Goal: Transaction & Acquisition: Purchase product/service

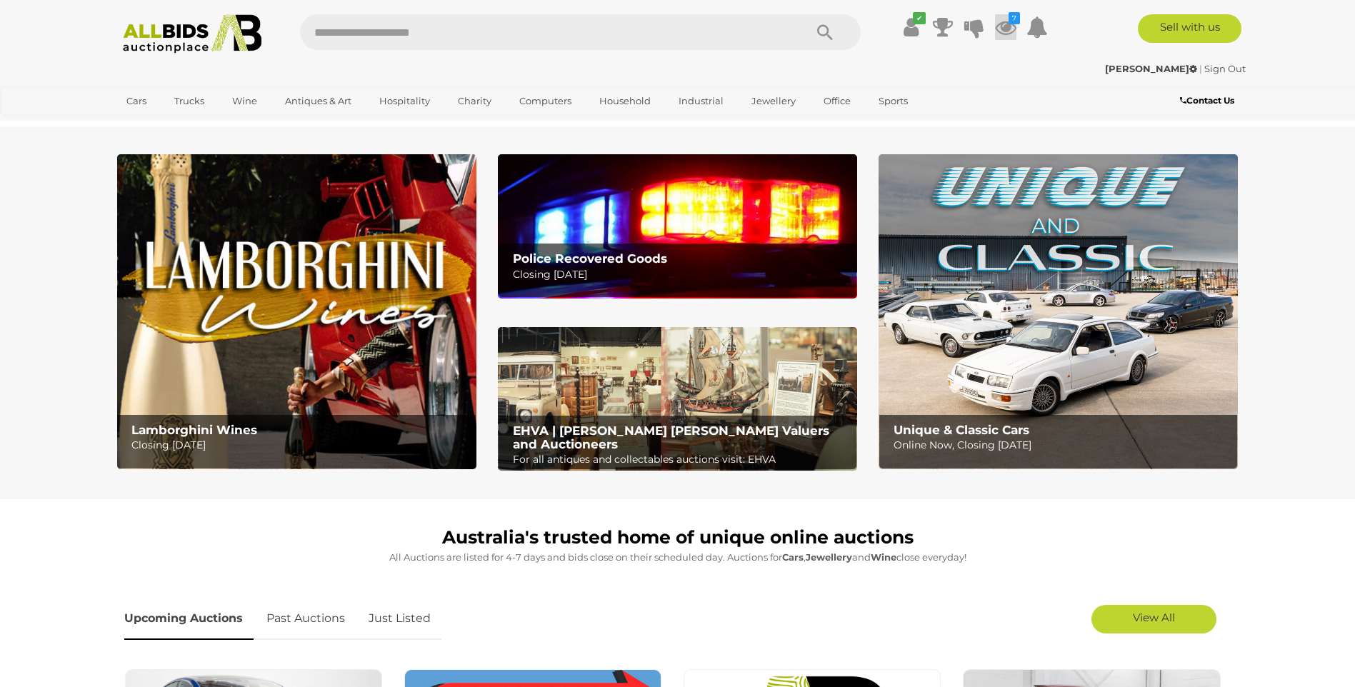
click at [1004, 21] on icon at bounding box center [1005, 27] width 21 height 26
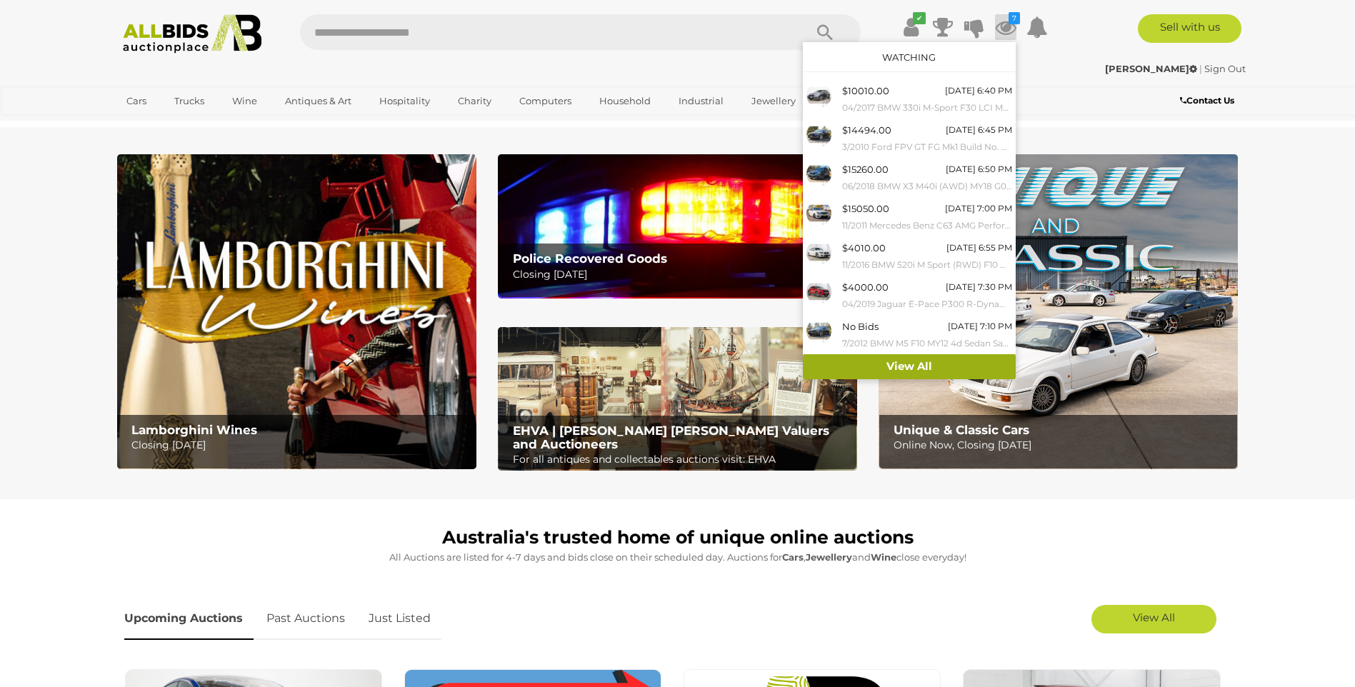
click at [837, 360] on link "View All" at bounding box center [909, 366] width 213 height 25
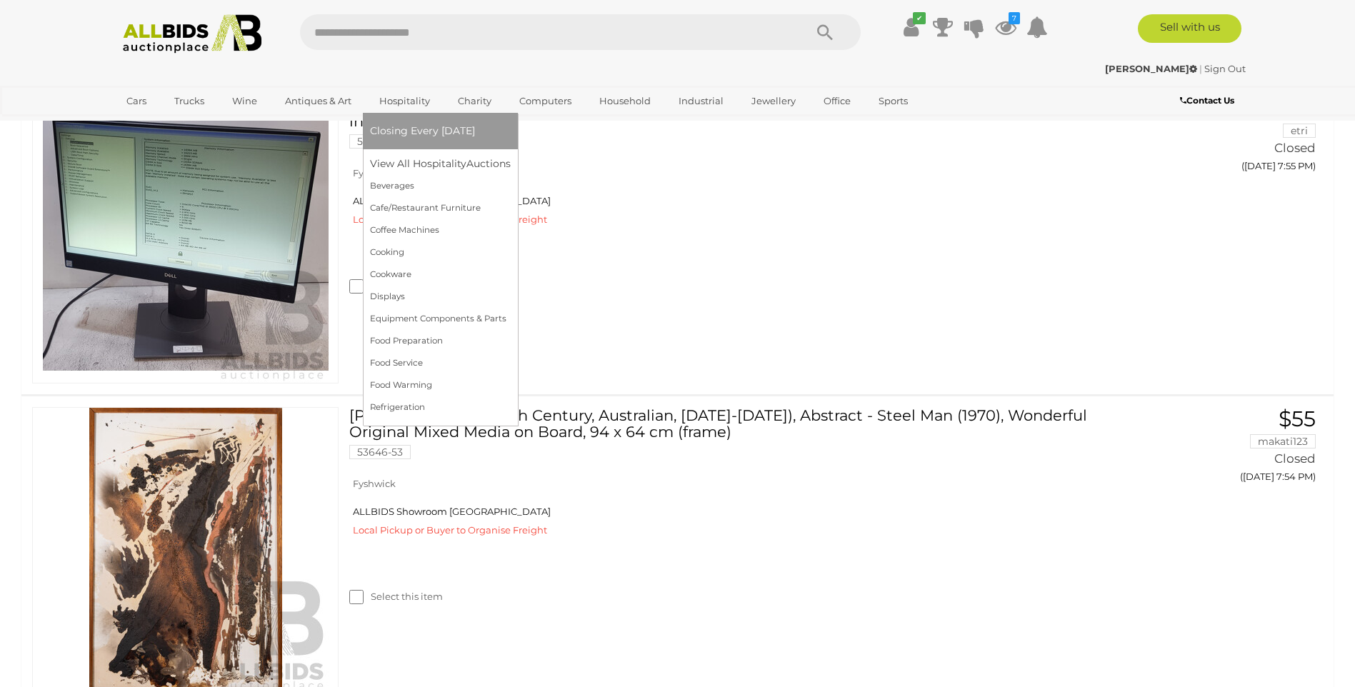
scroll to position [6463, 0]
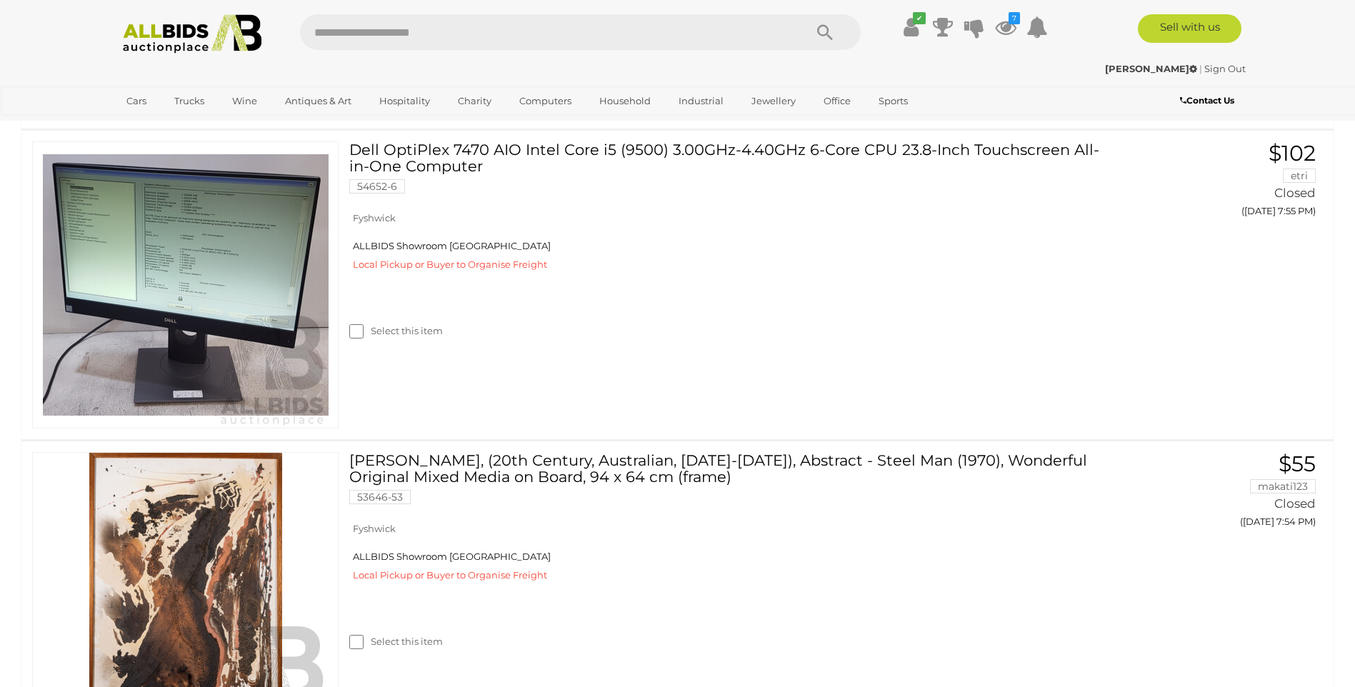
click at [368, 31] on input "text" at bounding box center [545, 32] width 490 height 36
type input "******"
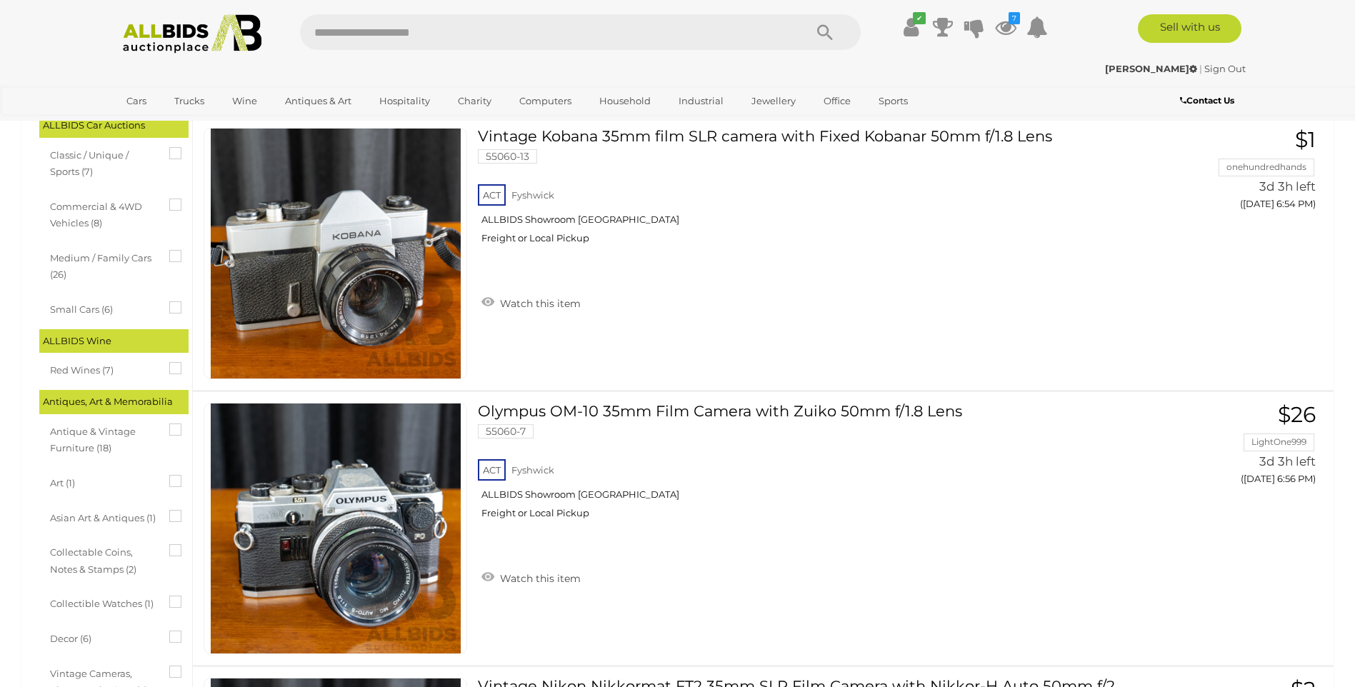
scroll to position [481, 0]
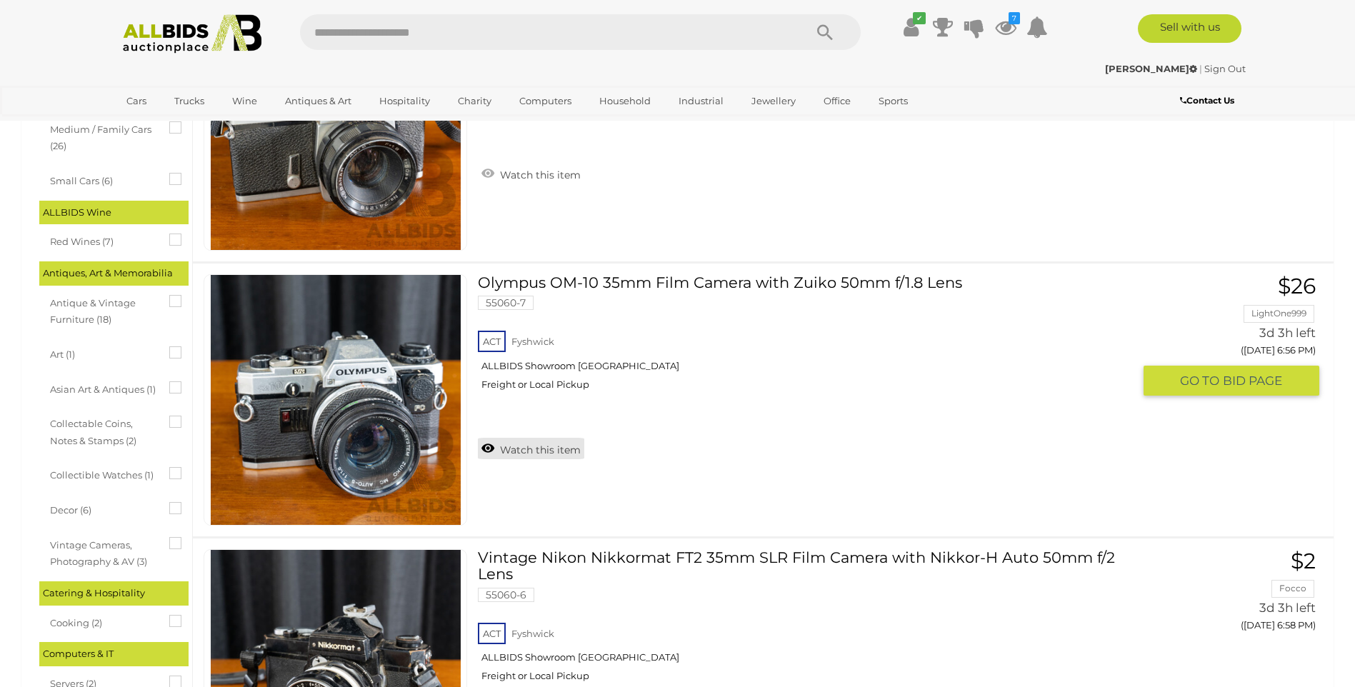
click at [487, 448] on link "Watch this item" at bounding box center [531, 448] width 106 height 21
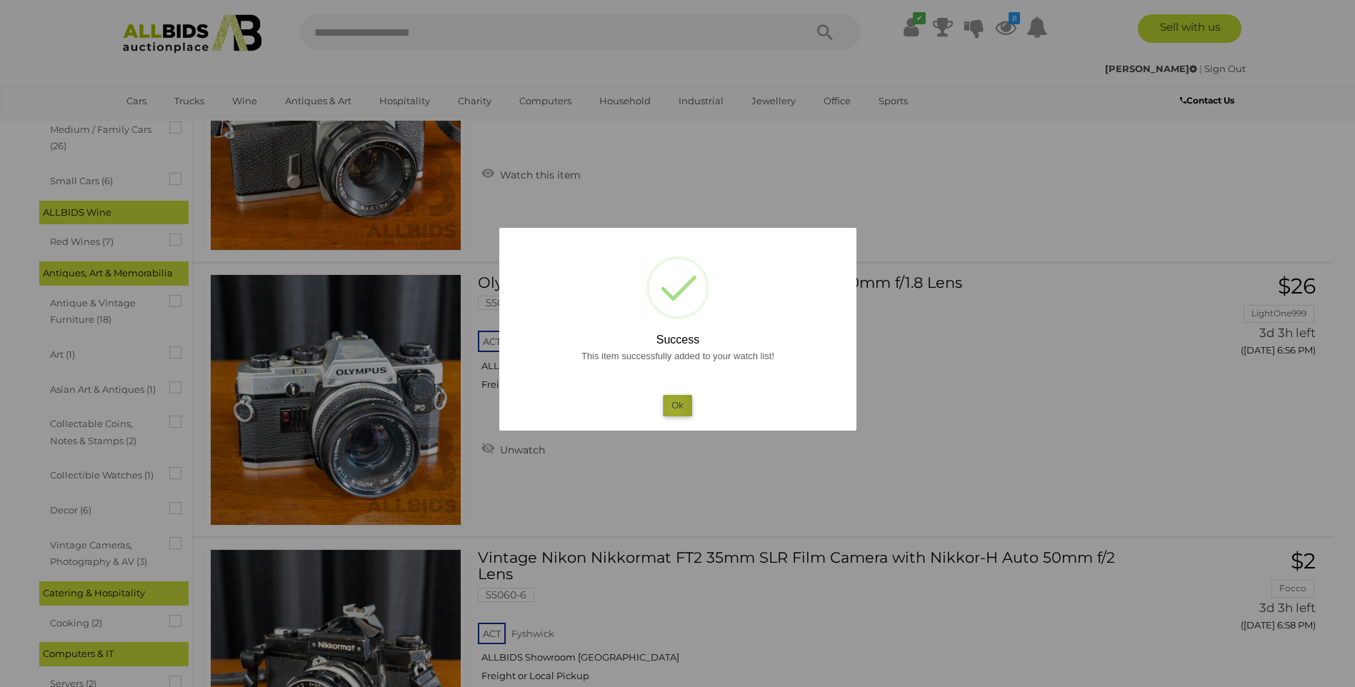
click at [674, 407] on button "Ok" at bounding box center [677, 405] width 29 height 21
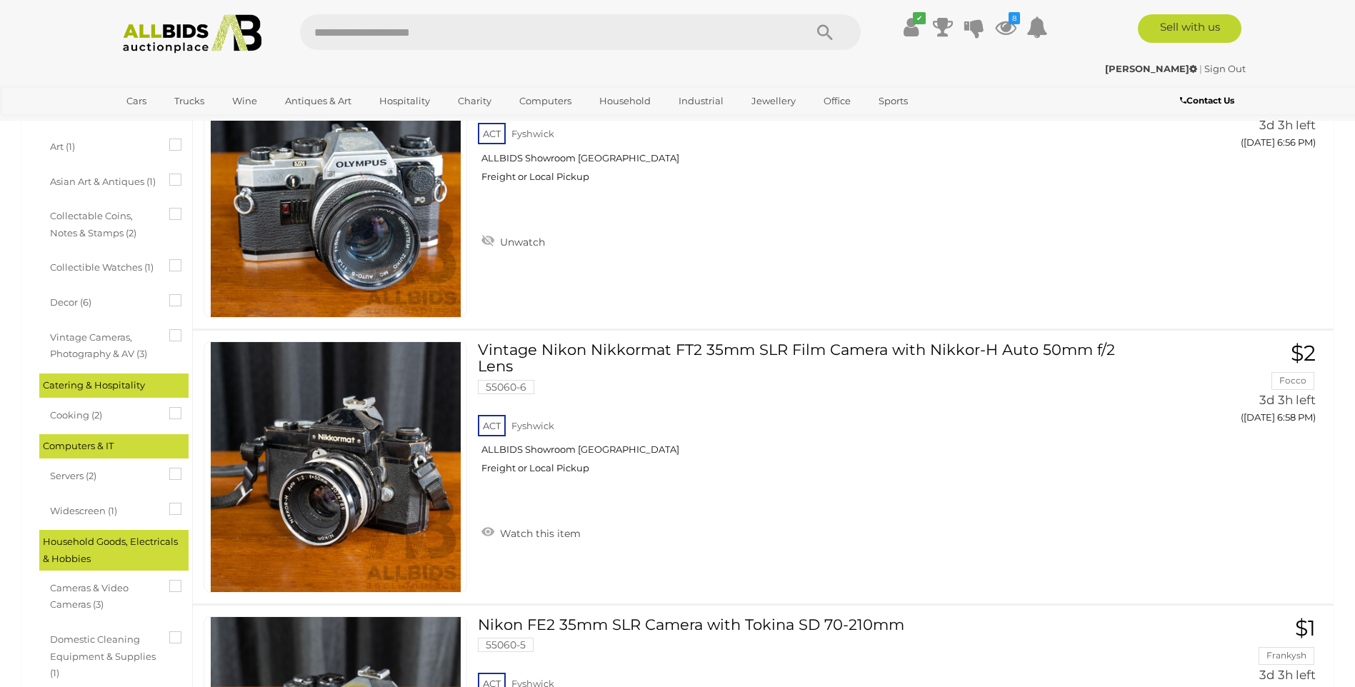
scroll to position [849, 0]
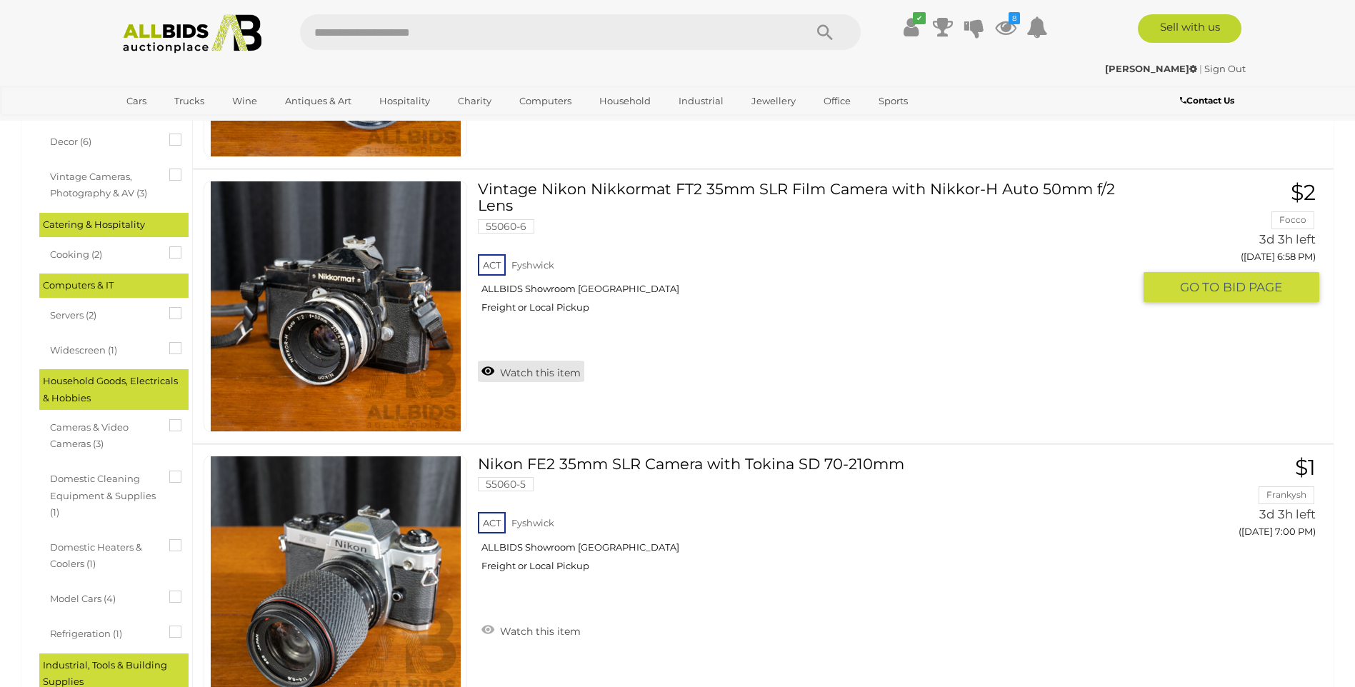
click at [504, 375] on link "Watch this item" at bounding box center [531, 371] width 106 height 21
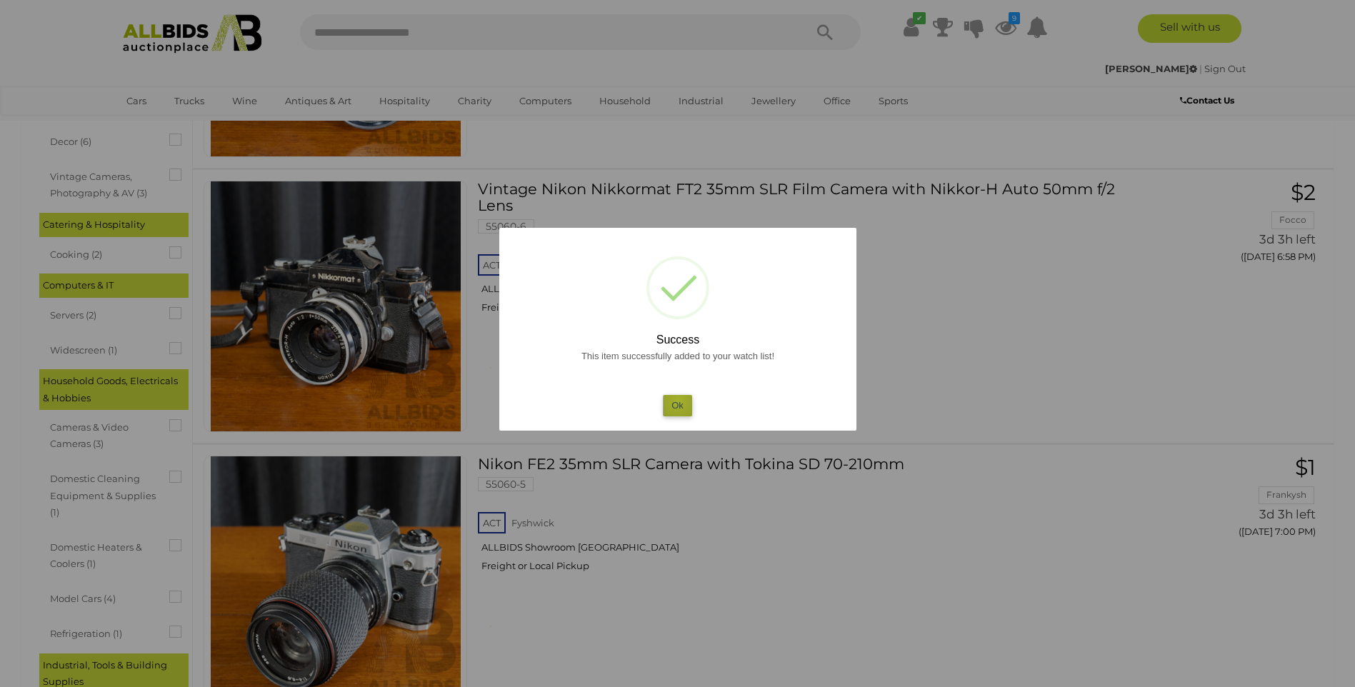
click at [678, 401] on button "Ok" at bounding box center [677, 405] width 29 height 21
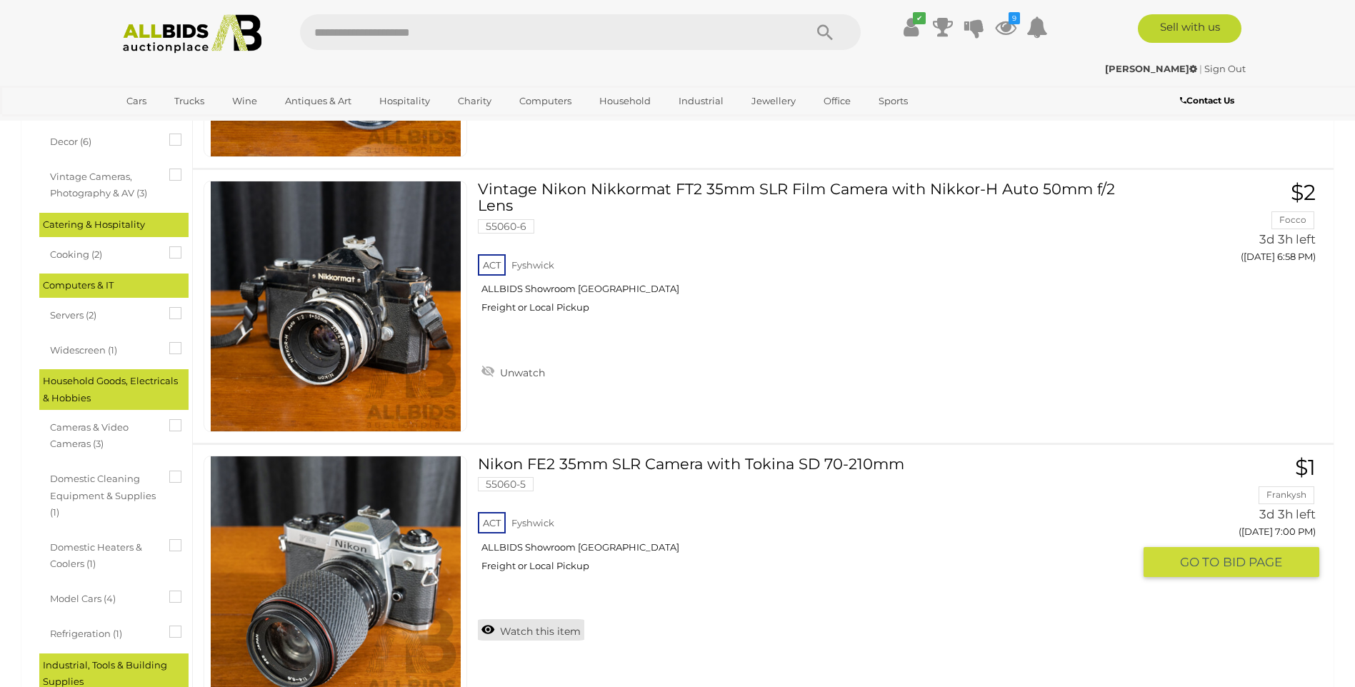
click at [486, 629] on link "Watch this item" at bounding box center [531, 629] width 106 height 21
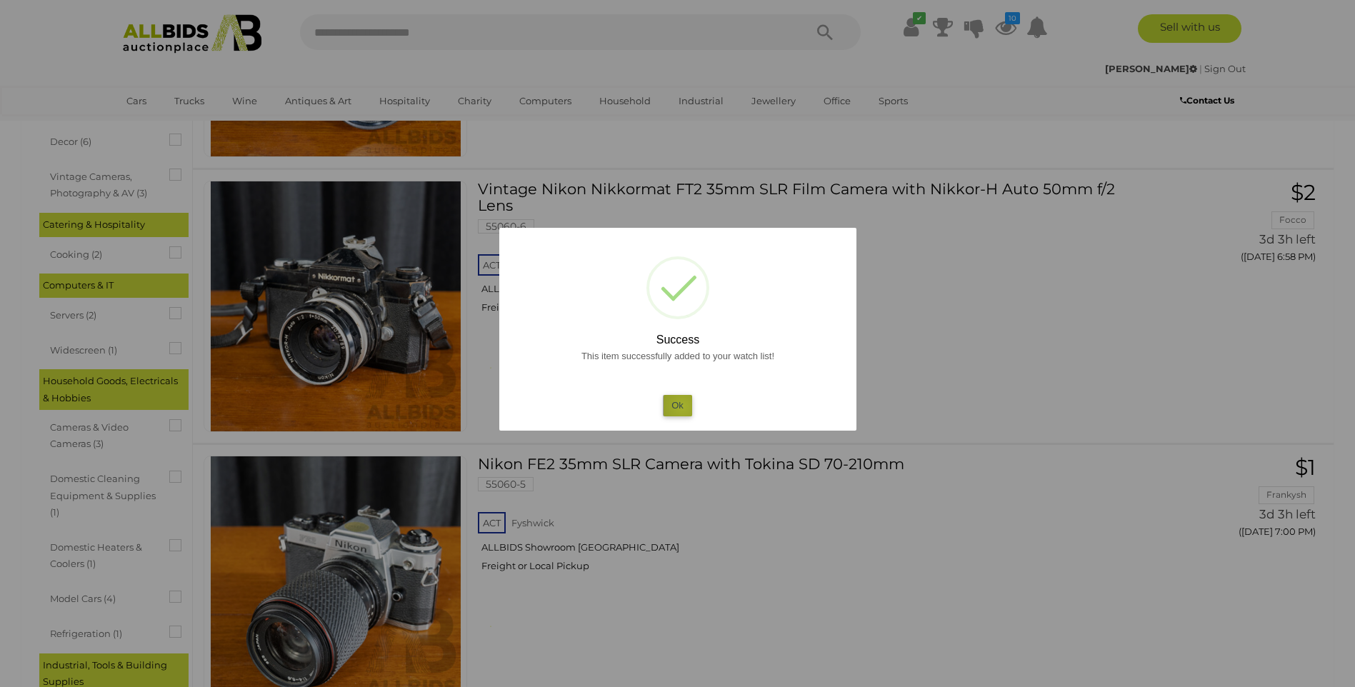
click at [682, 406] on button "Ok" at bounding box center [677, 405] width 29 height 21
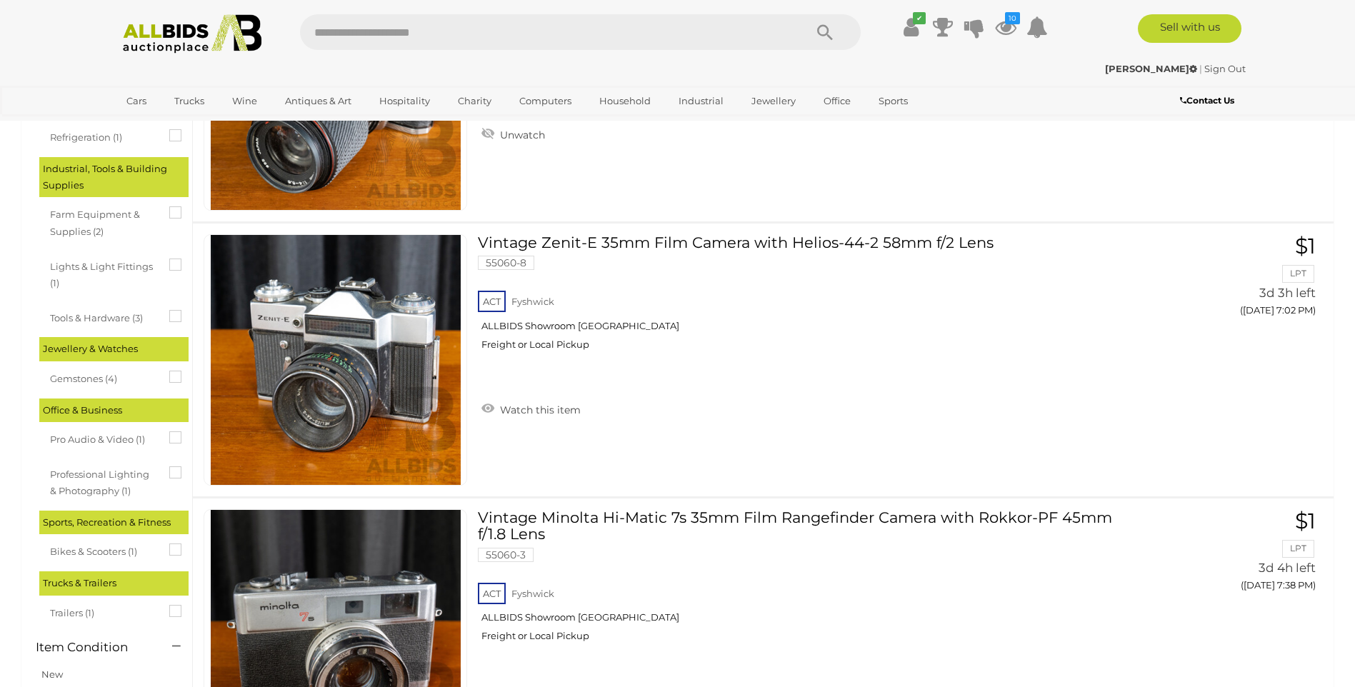
scroll to position [1394, 0]
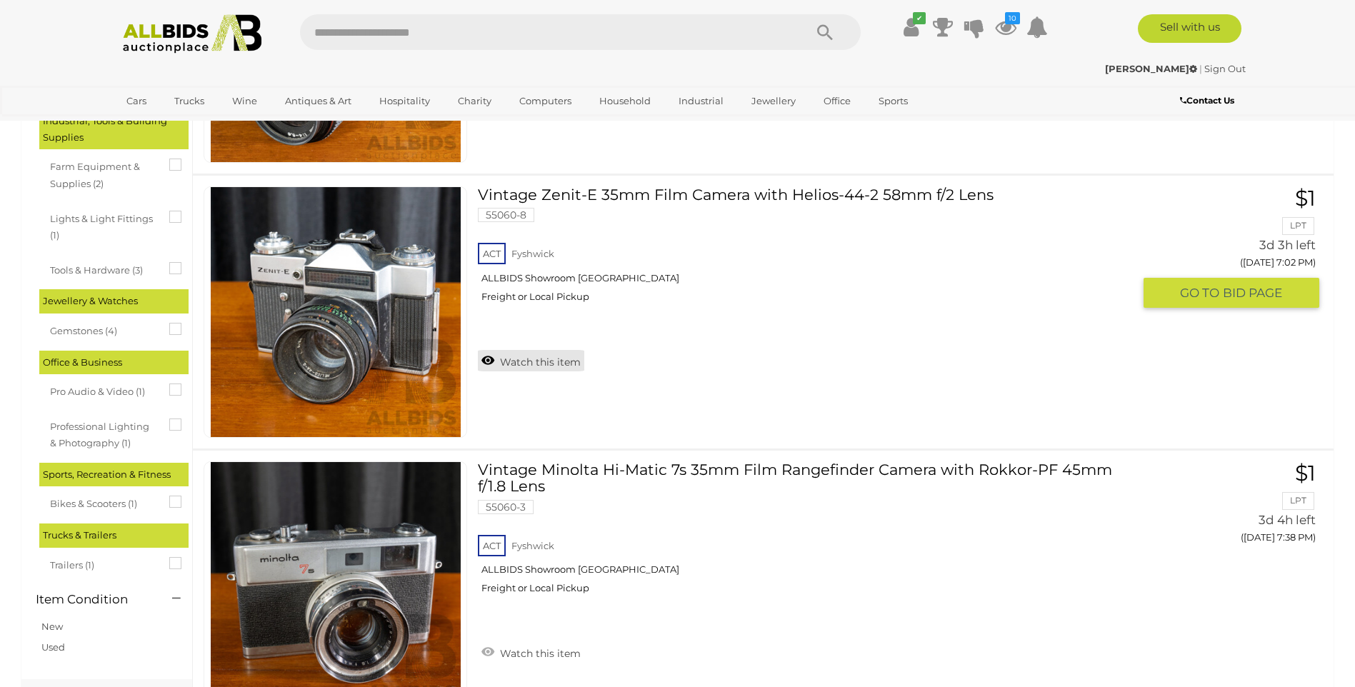
click at [503, 361] on link "Watch this item" at bounding box center [531, 360] width 106 height 21
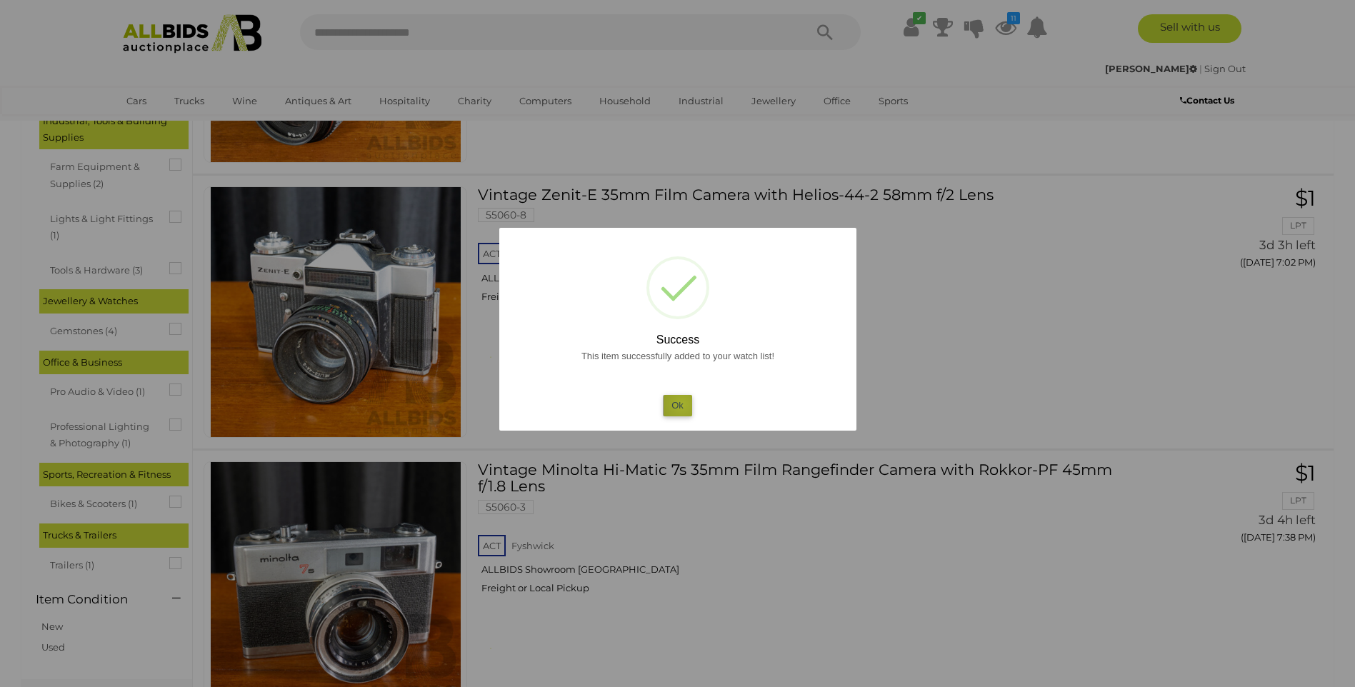
click at [682, 404] on button "Ok" at bounding box center [677, 405] width 29 height 21
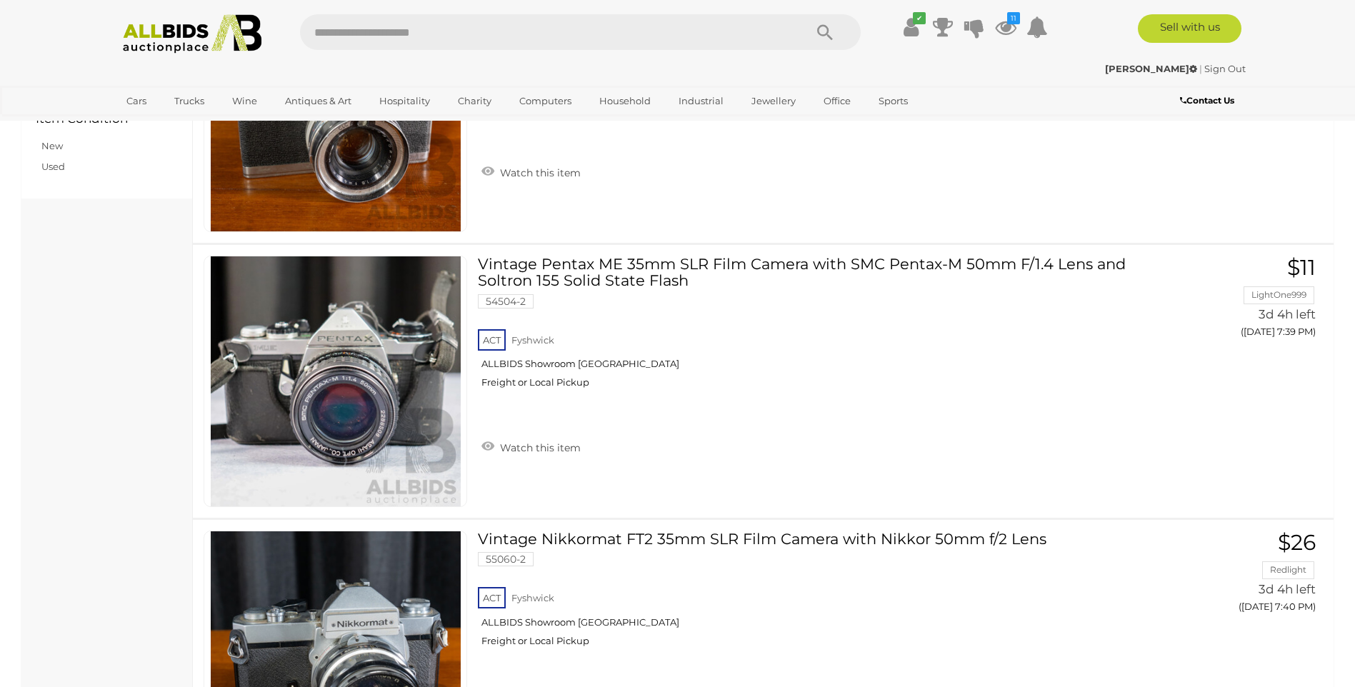
scroll to position [2131, 0]
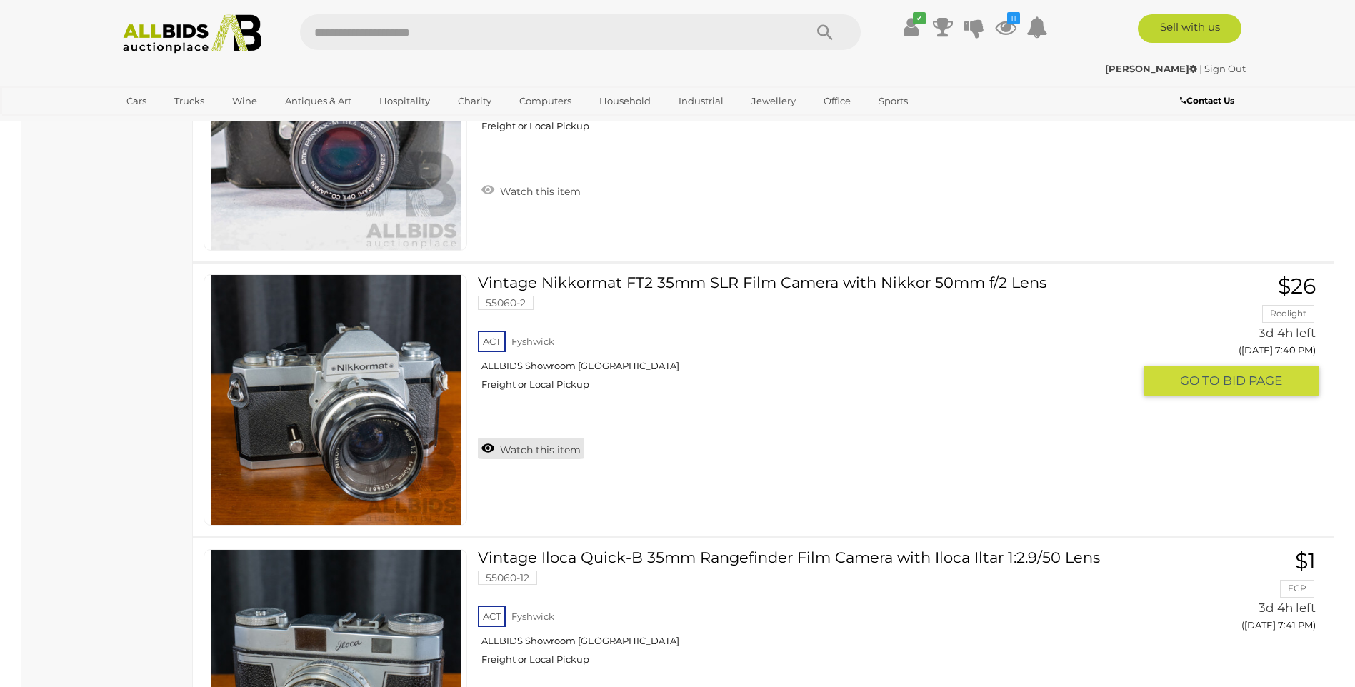
click at [486, 450] on link "Watch this item" at bounding box center [531, 448] width 106 height 21
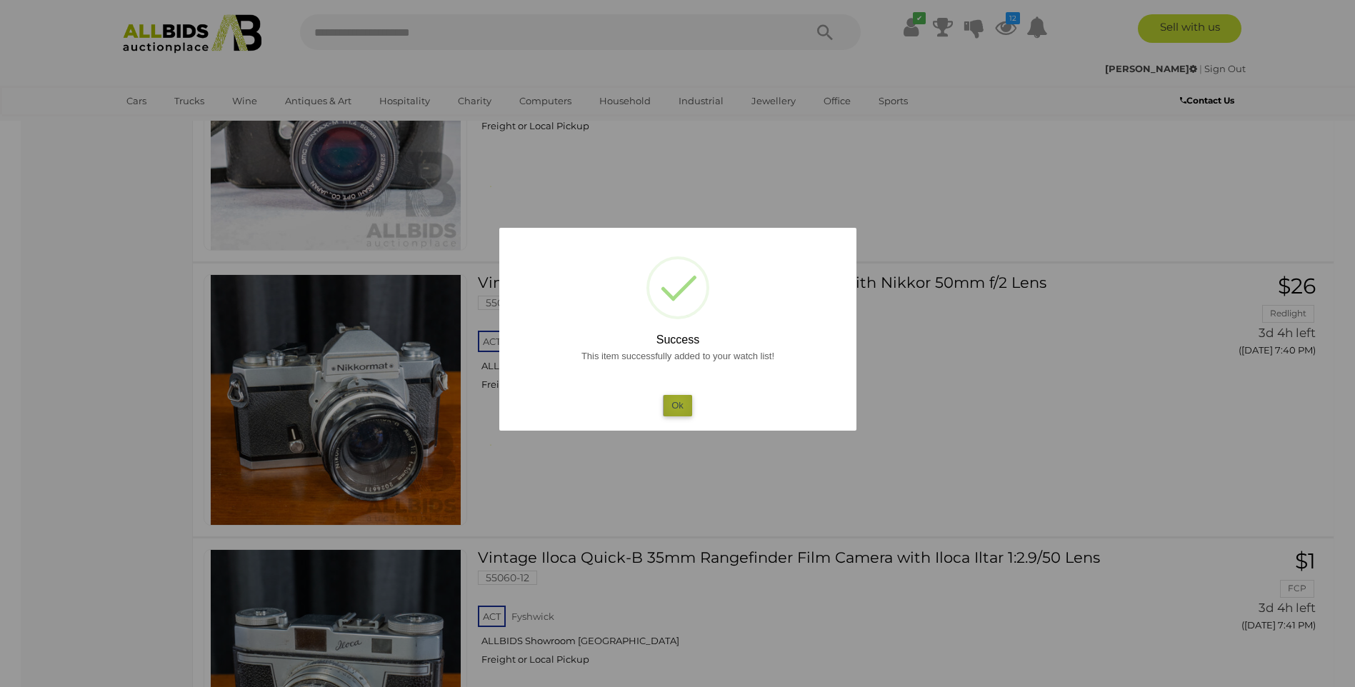
click at [678, 404] on button "Ok" at bounding box center [677, 405] width 29 height 21
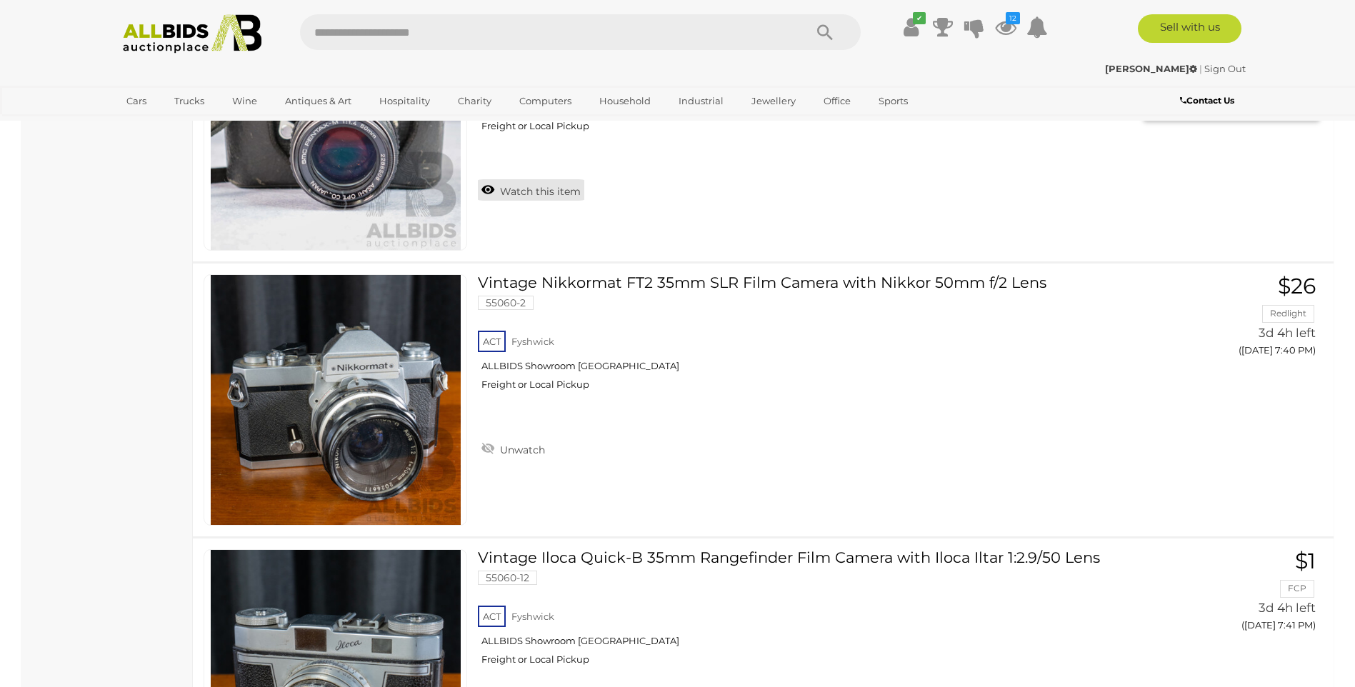
click at [504, 188] on link "Watch this item" at bounding box center [531, 189] width 106 height 21
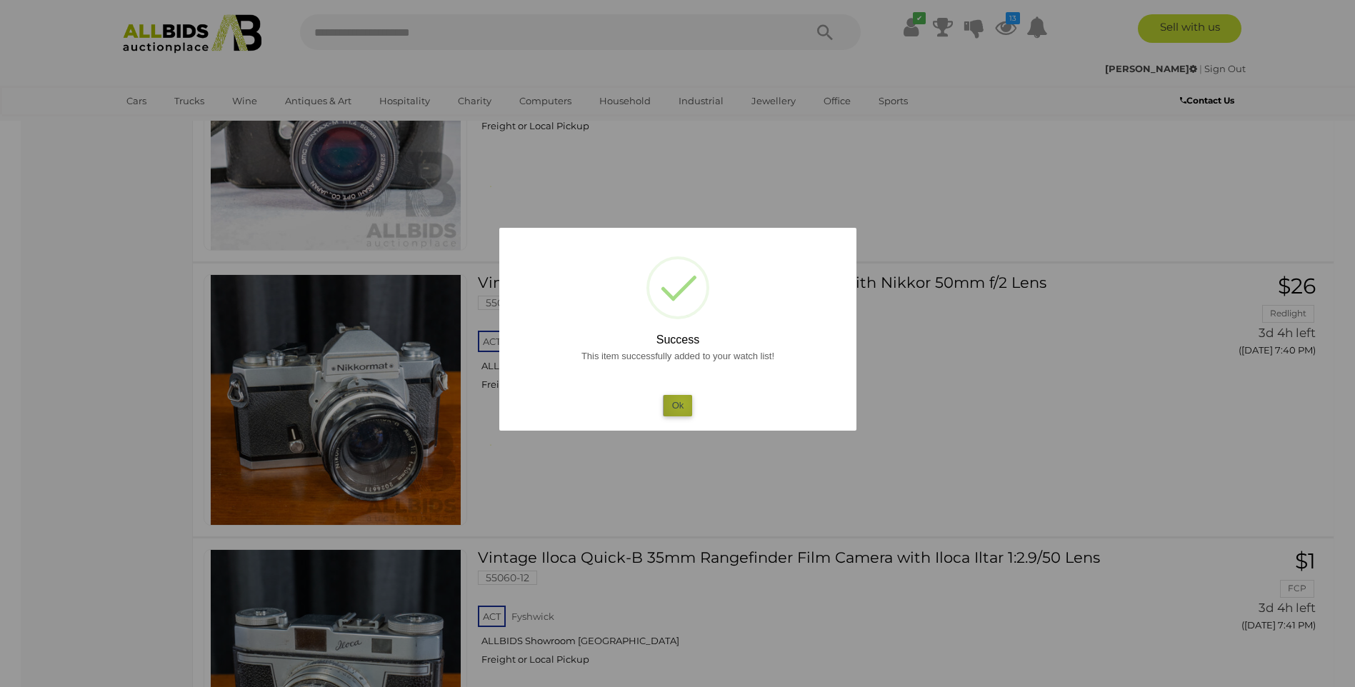
click at [682, 404] on button "Ok" at bounding box center [677, 405] width 29 height 21
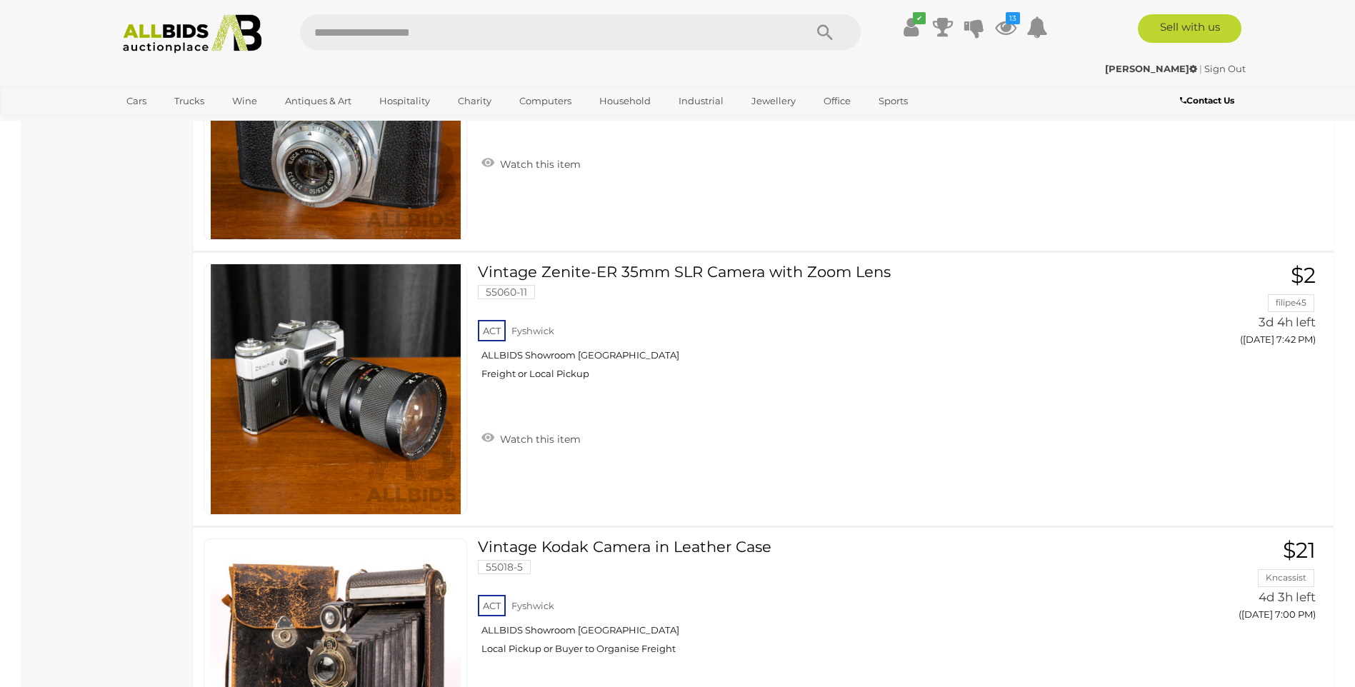
scroll to position [2740, 0]
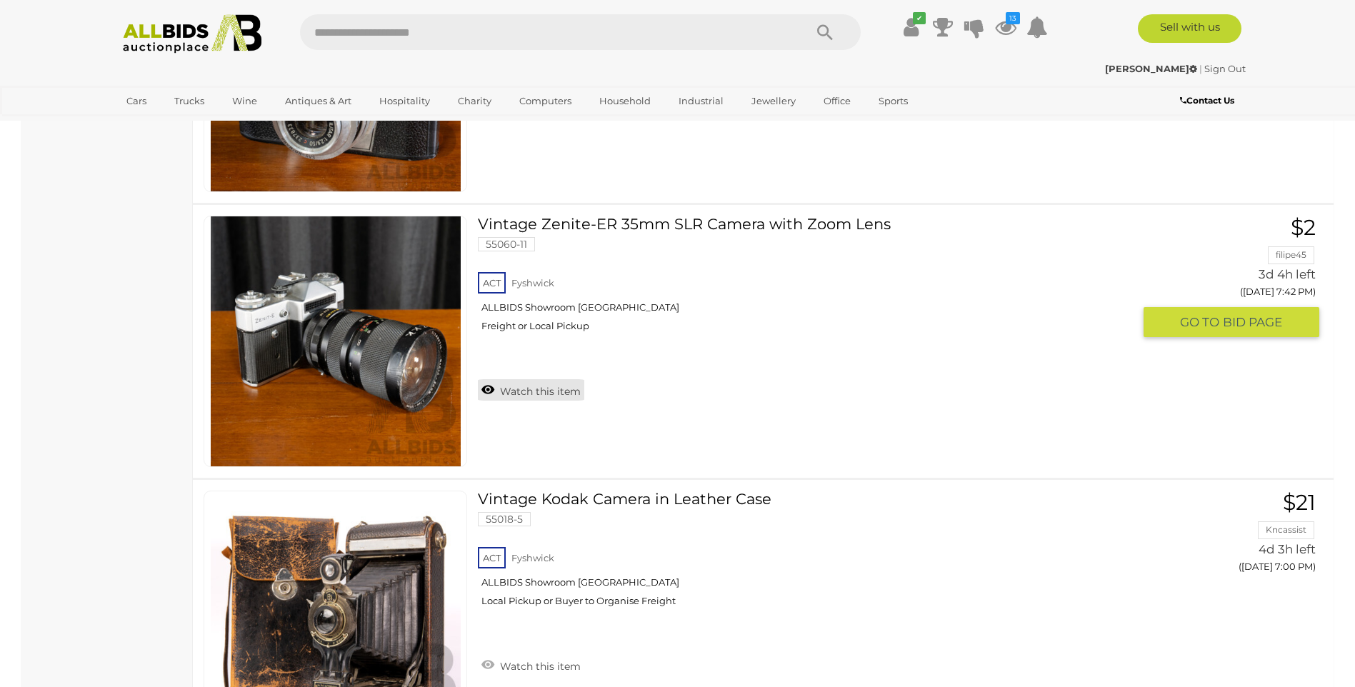
click at [492, 386] on link "Watch this item" at bounding box center [531, 389] width 106 height 21
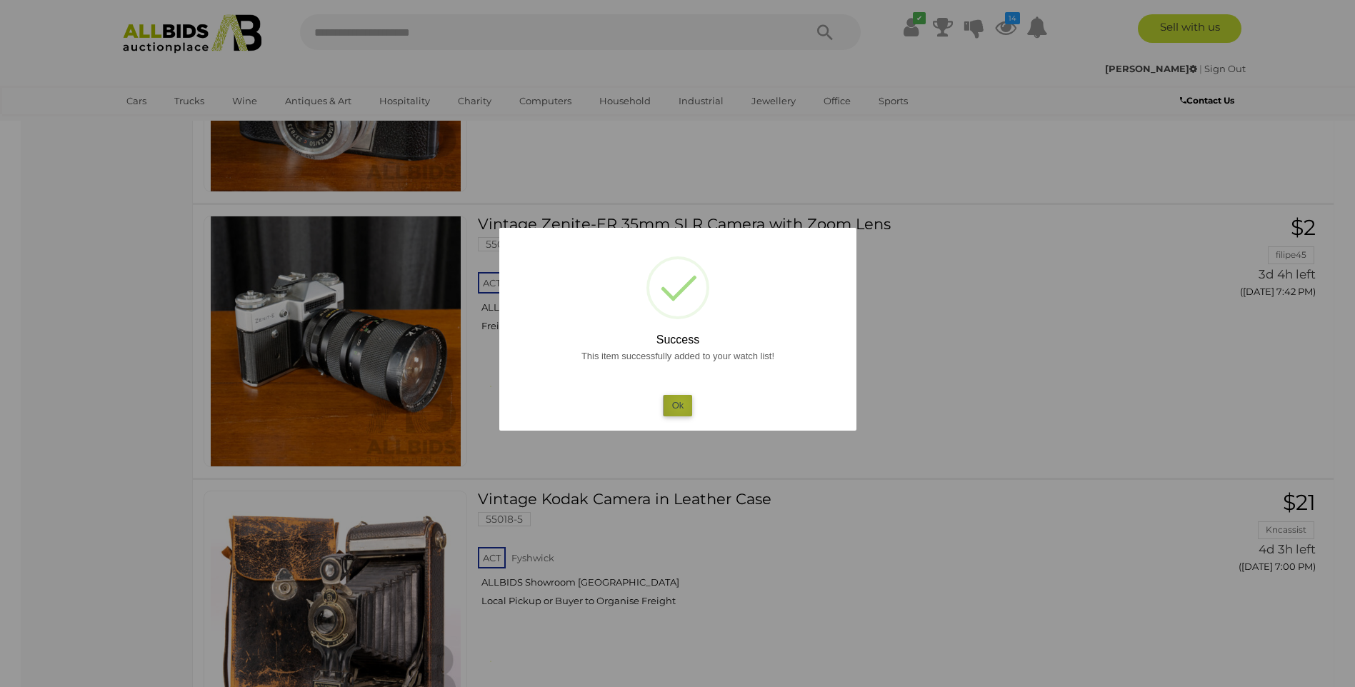
click at [681, 404] on button "Ok" at bounding box center [677, 405] width 29 height 21
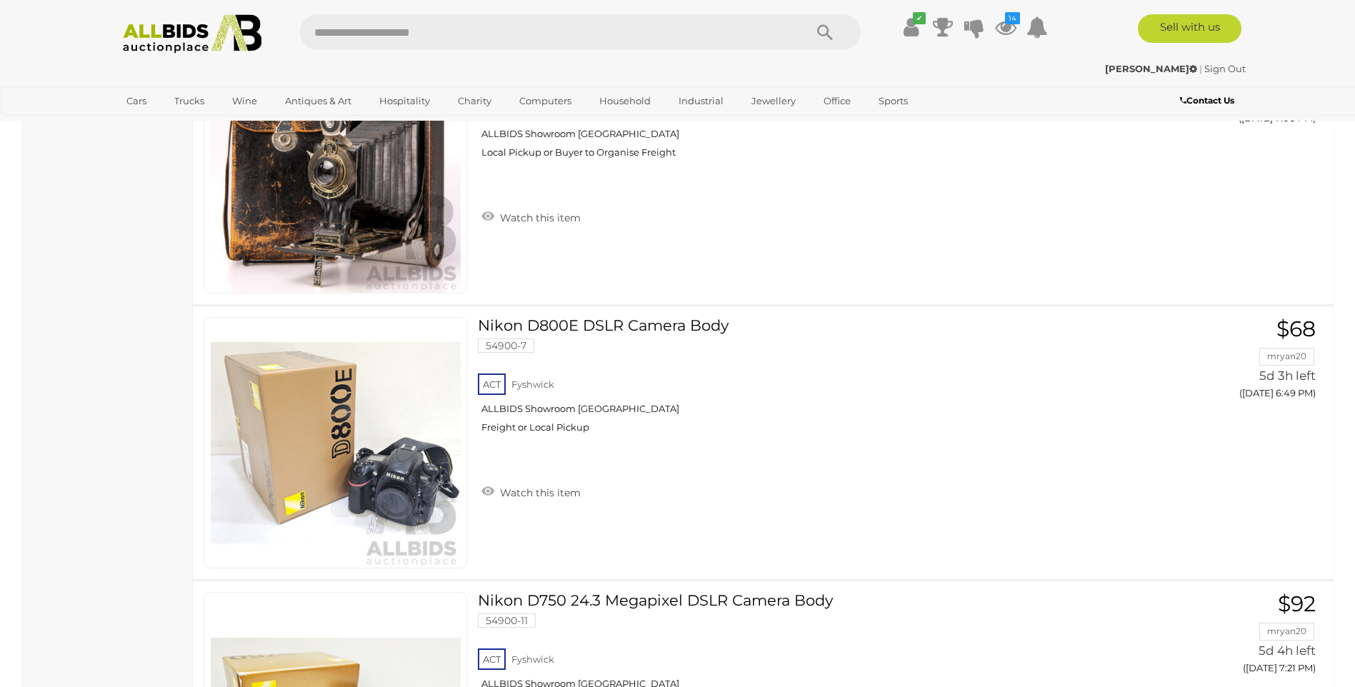
scroll to position [3365, 0]
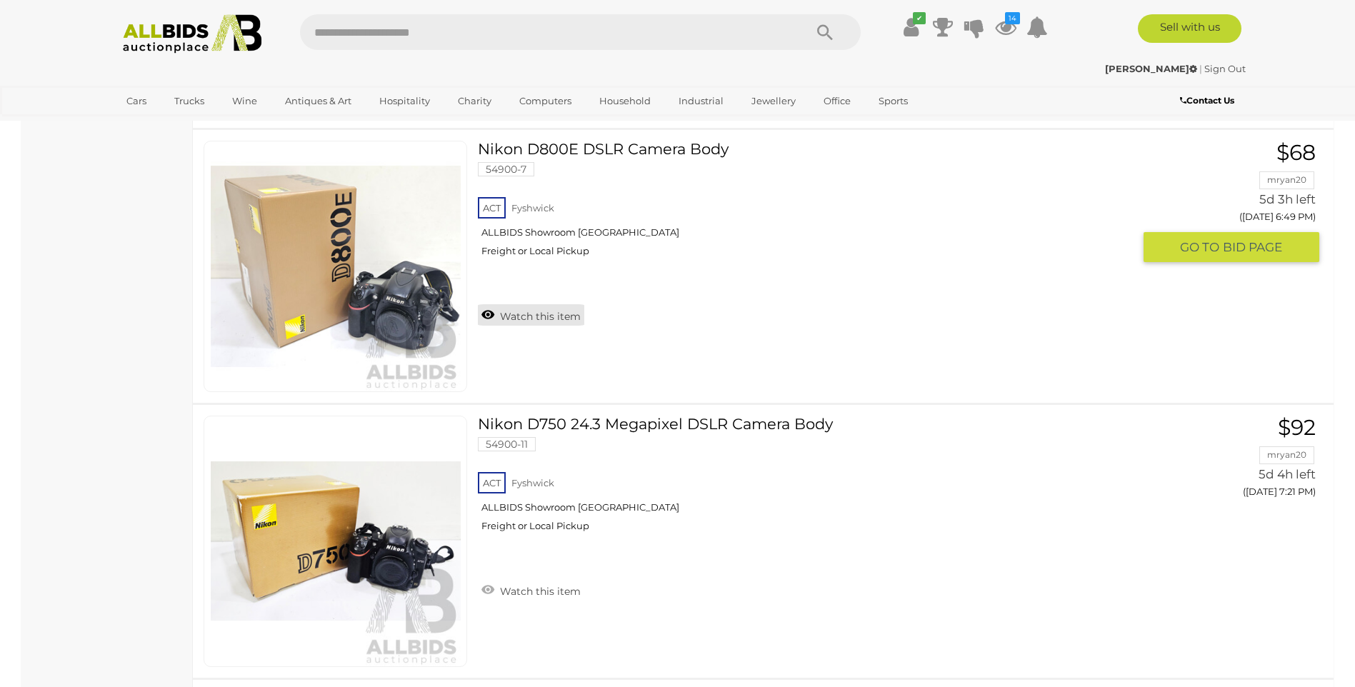
click at [508, 313] on link "Watch this item" at bounding box center [531, 314] width 106 height 21
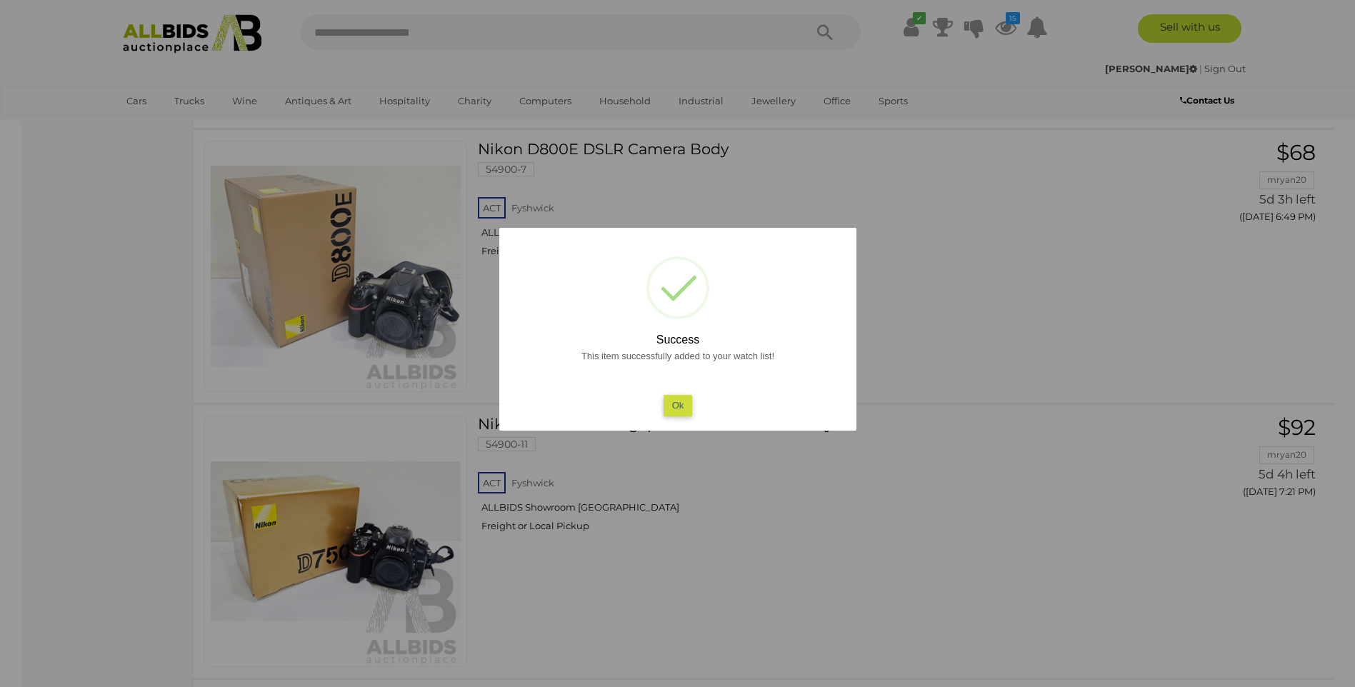
click at [682, 407] on button "Ok" at bounding box center [677, 405] width 29 height 21
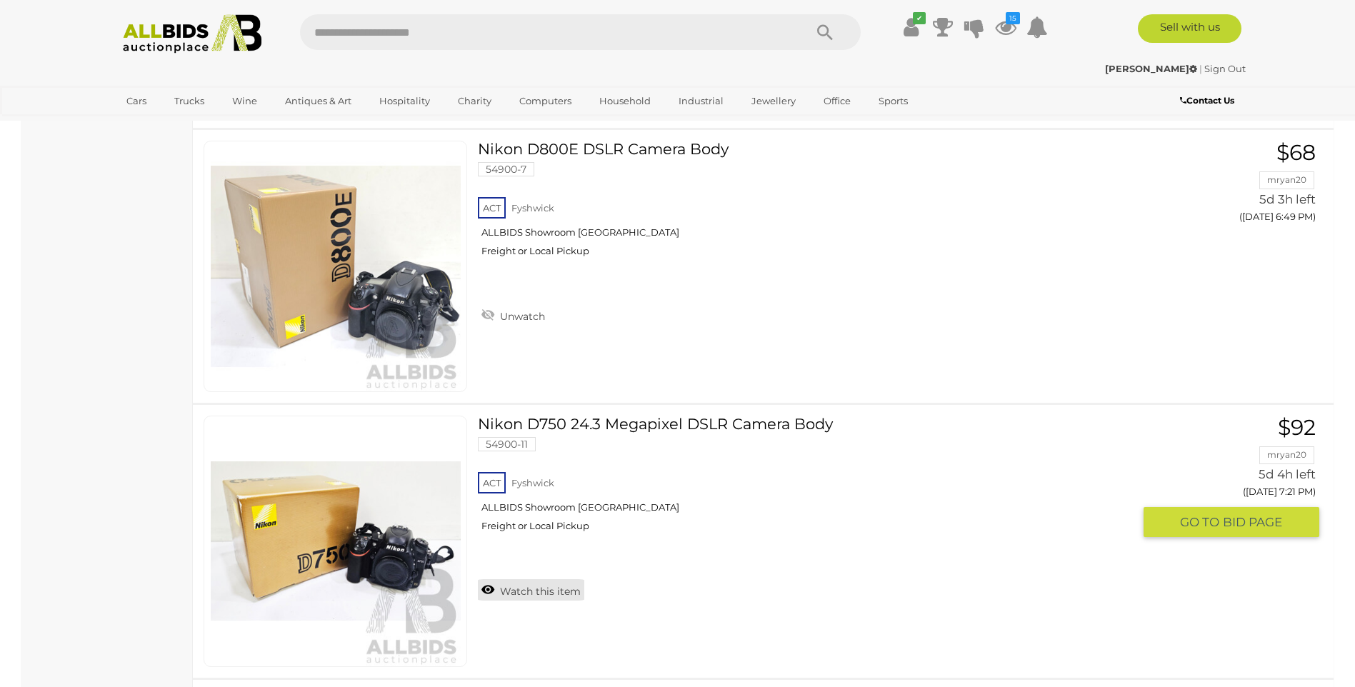
click at [486, 589] on link "Watch this item" at bounding box center [531, 589] width 106 height 21
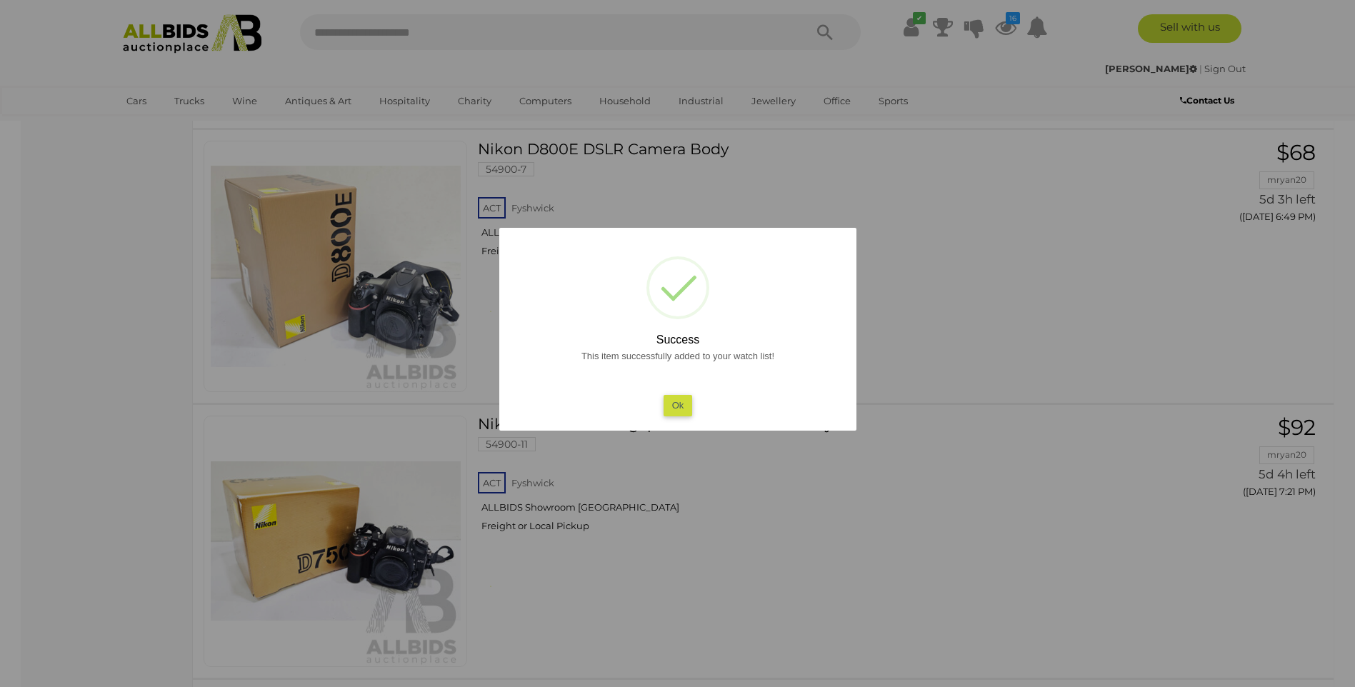
click at [679, 404] on button "Ok" at bounding box center [677, 405] width 29 height 21
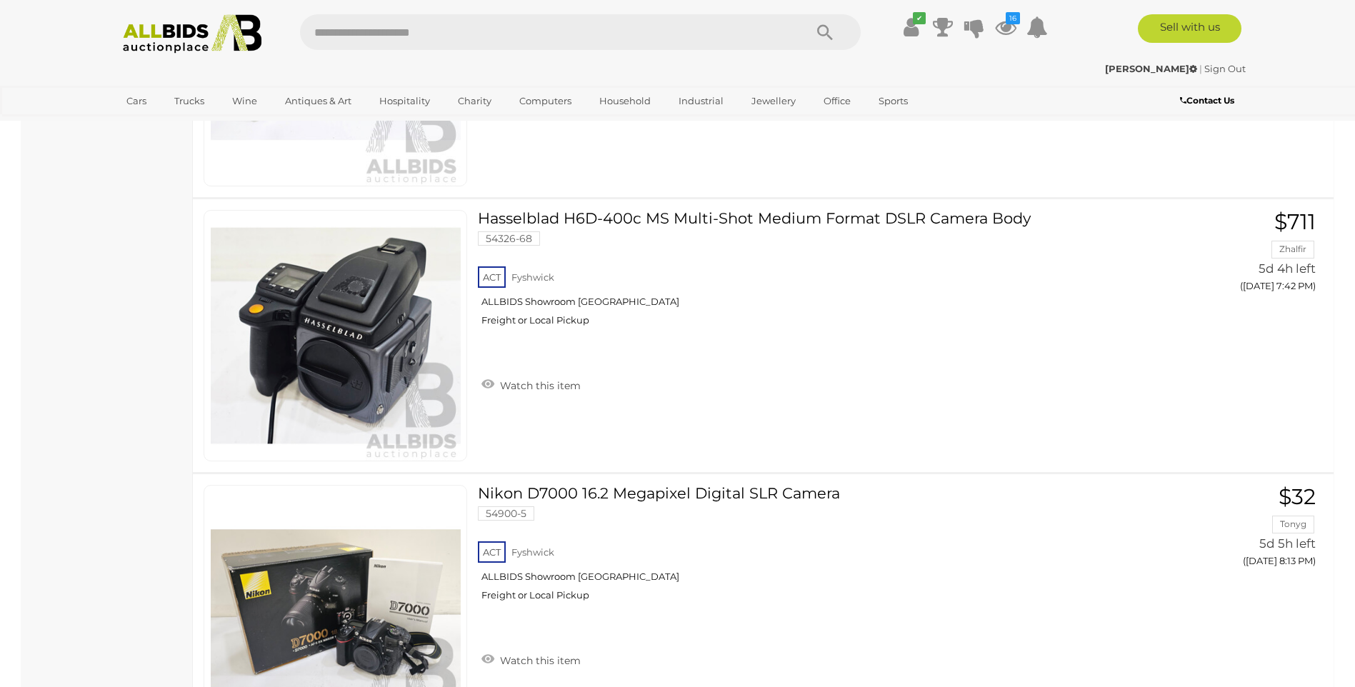
scroll to position [3861, 0]
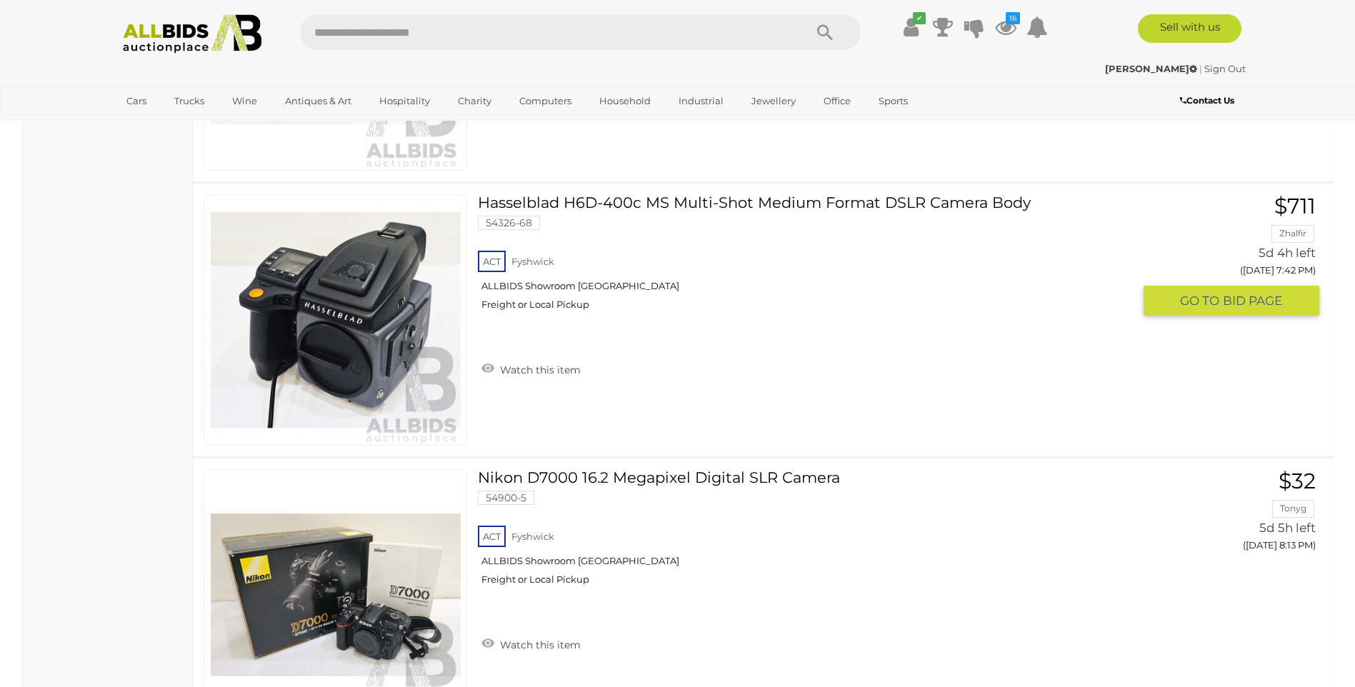
click at [495, 369] on link "Watch this item" at bounding box center [531, 368] width 106 height 21
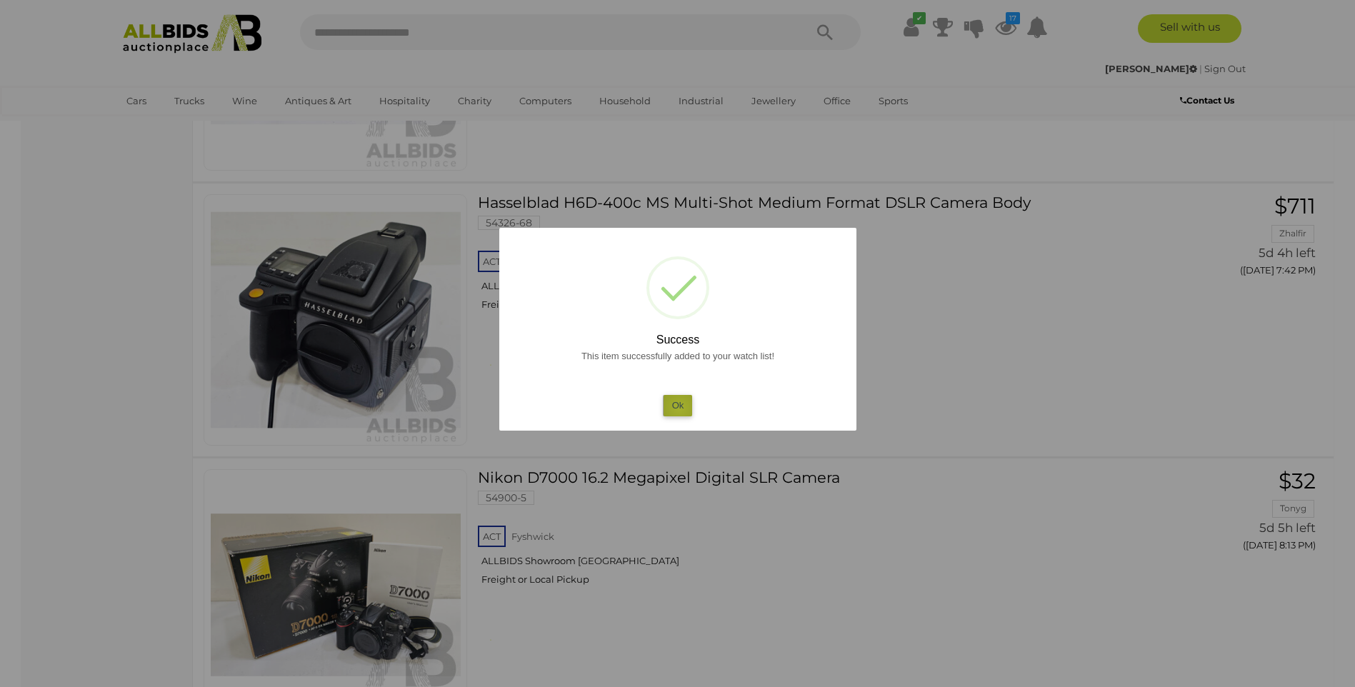
click at [679, 408] on button "Ok" at bounding box center [677, 405] width 29 height 21
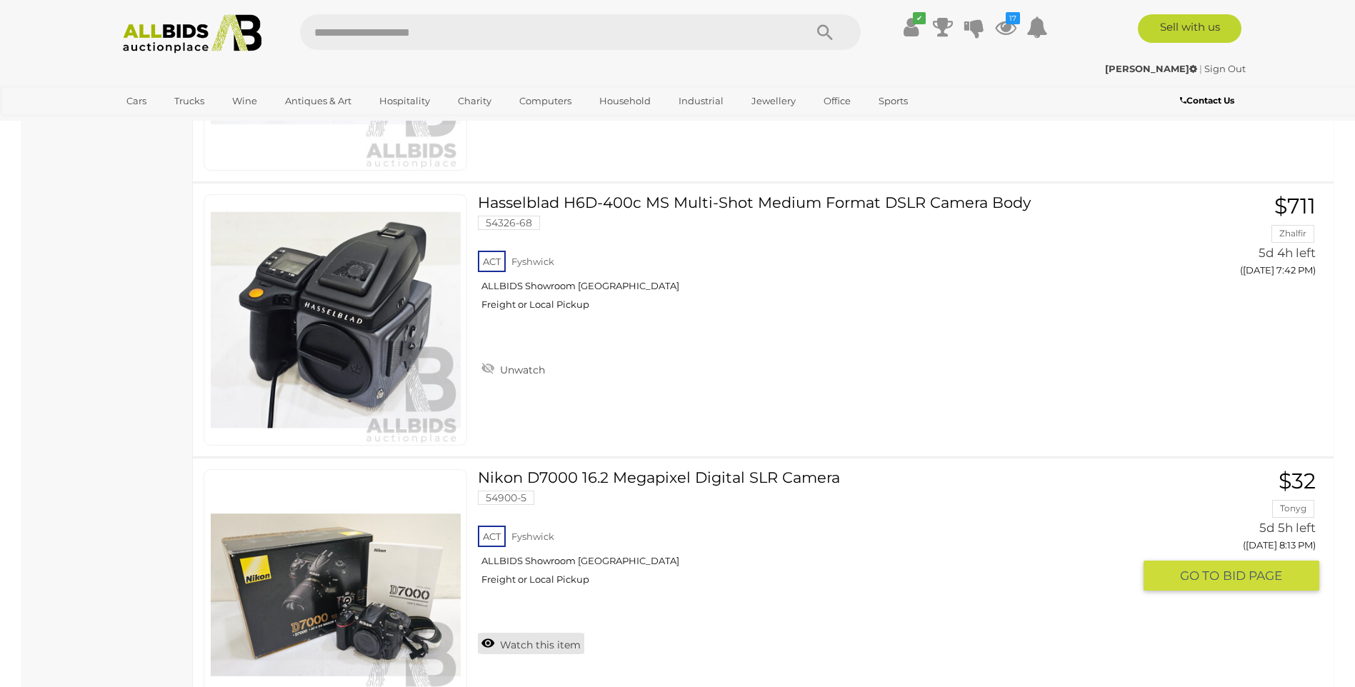
click at [490, 644] on link "Watch this item" at bounding box center [531, 643] width 106 height 21
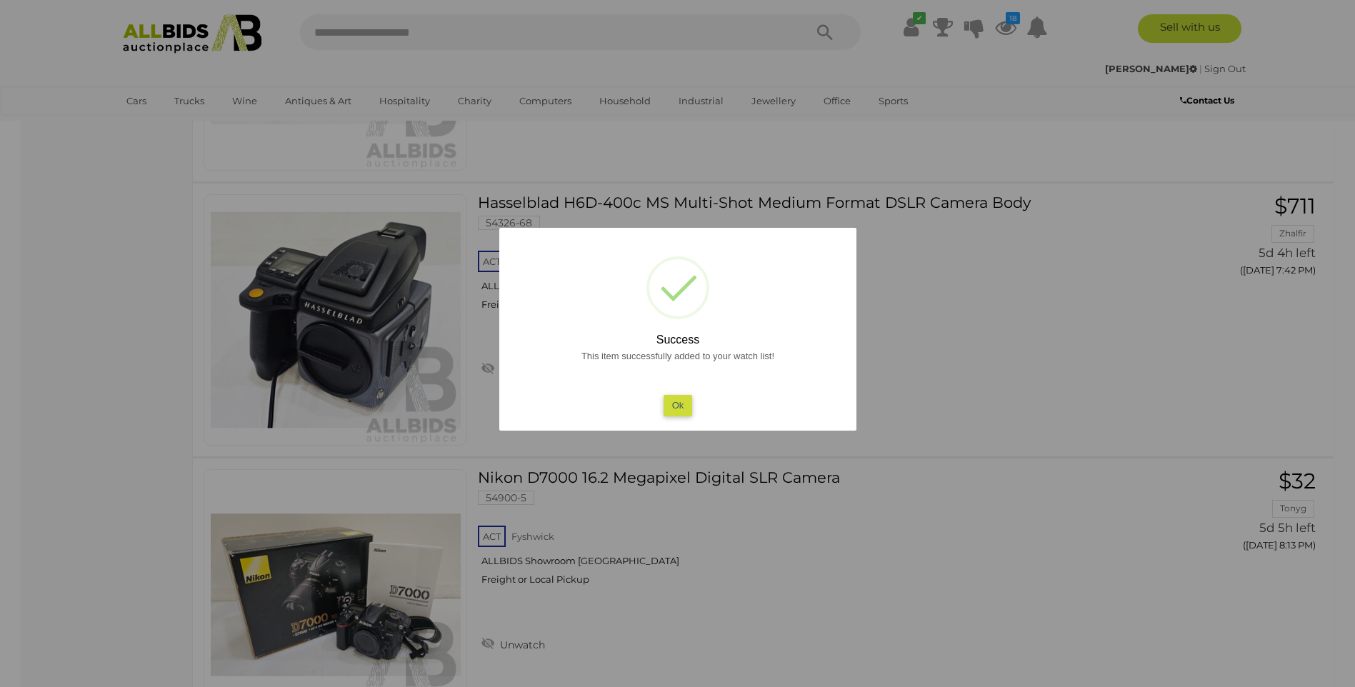
click at [689, 409] on button "Ok" at bounding box center [677, 405] width 29 height 21
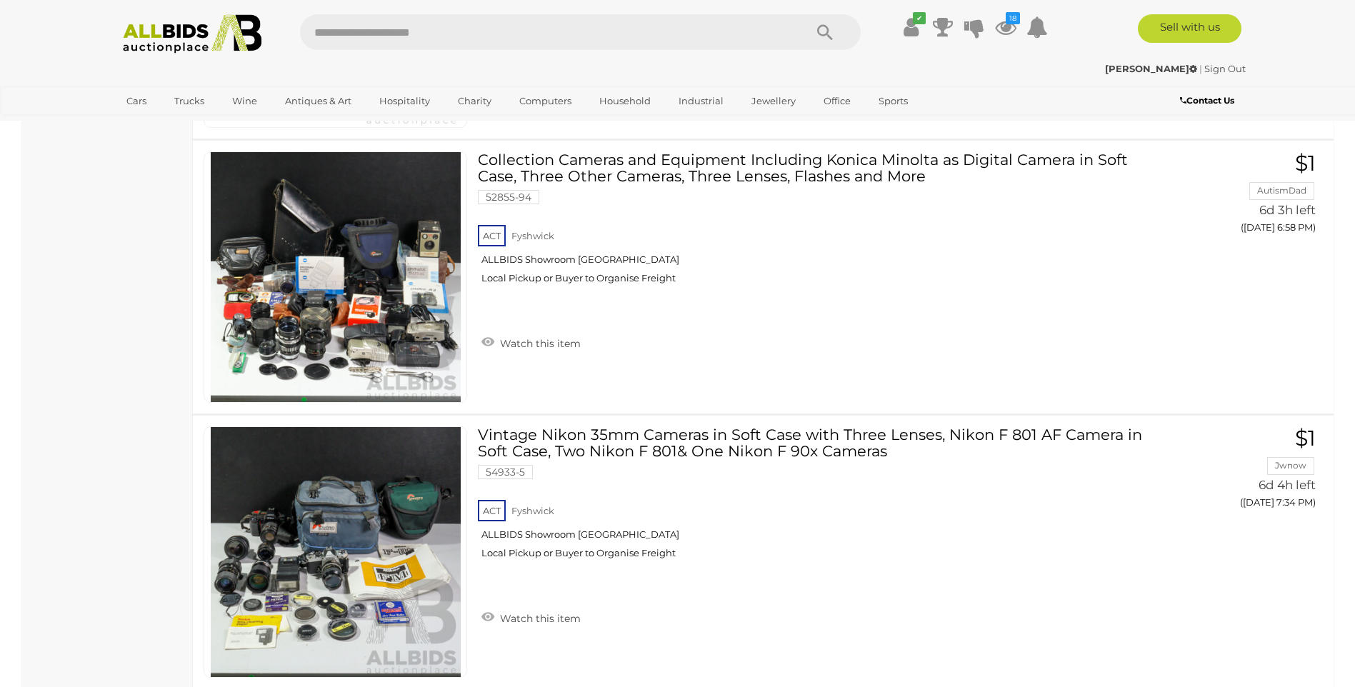
scroll to position [4470, 0]
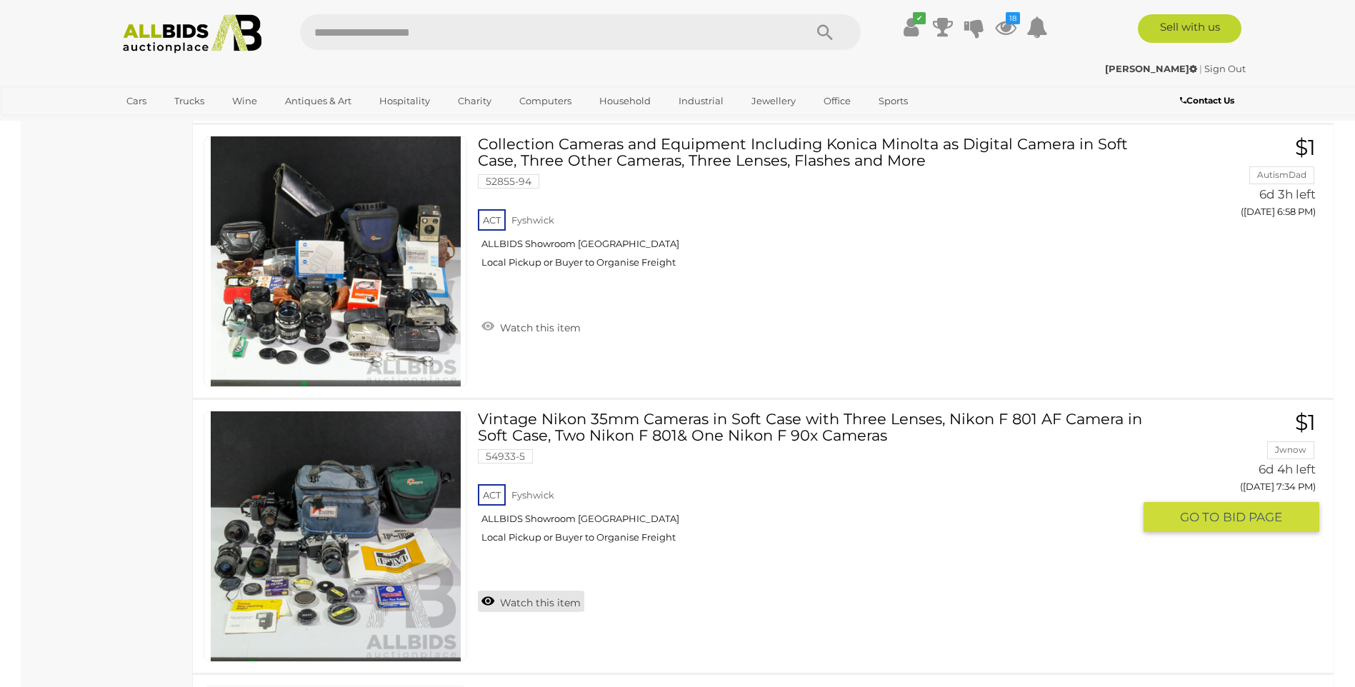
click at [513, 602] on link "Watch this item" at bounding box center [531, 601] width 106 height 21
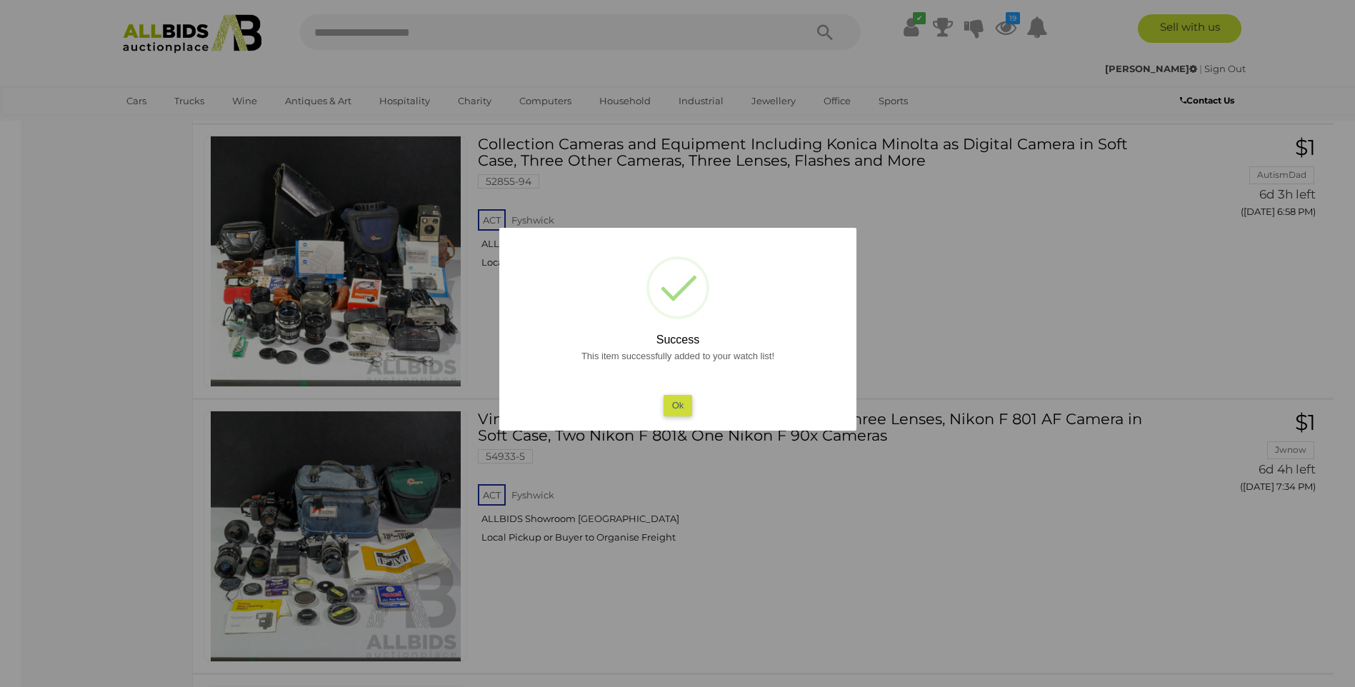
click at [678, 406] on button "Ok" at bounding box center [677, 405] width 29 height 21
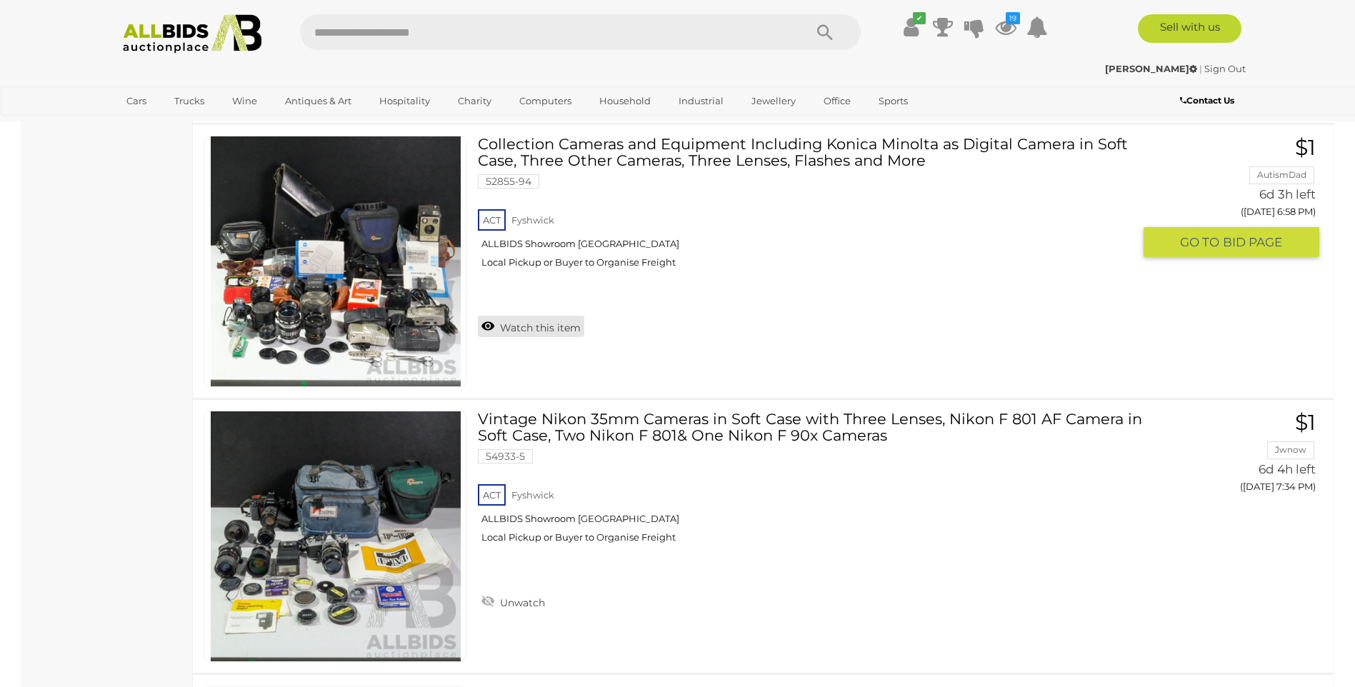
click at [491, 323] on link "Watch this item" at bounding box center [531, 326] width 106 height 21
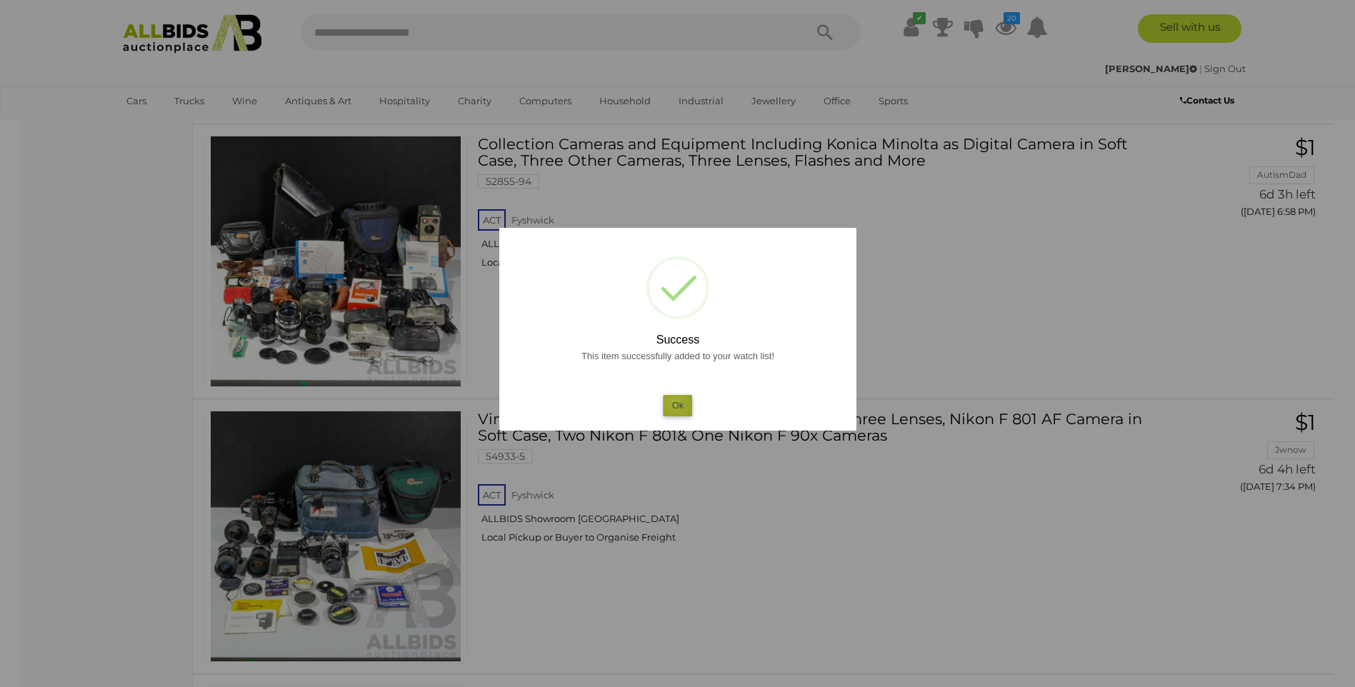
click at [675, 404] on button "Ok" at bounding box center [677, 405] width 29 height 21
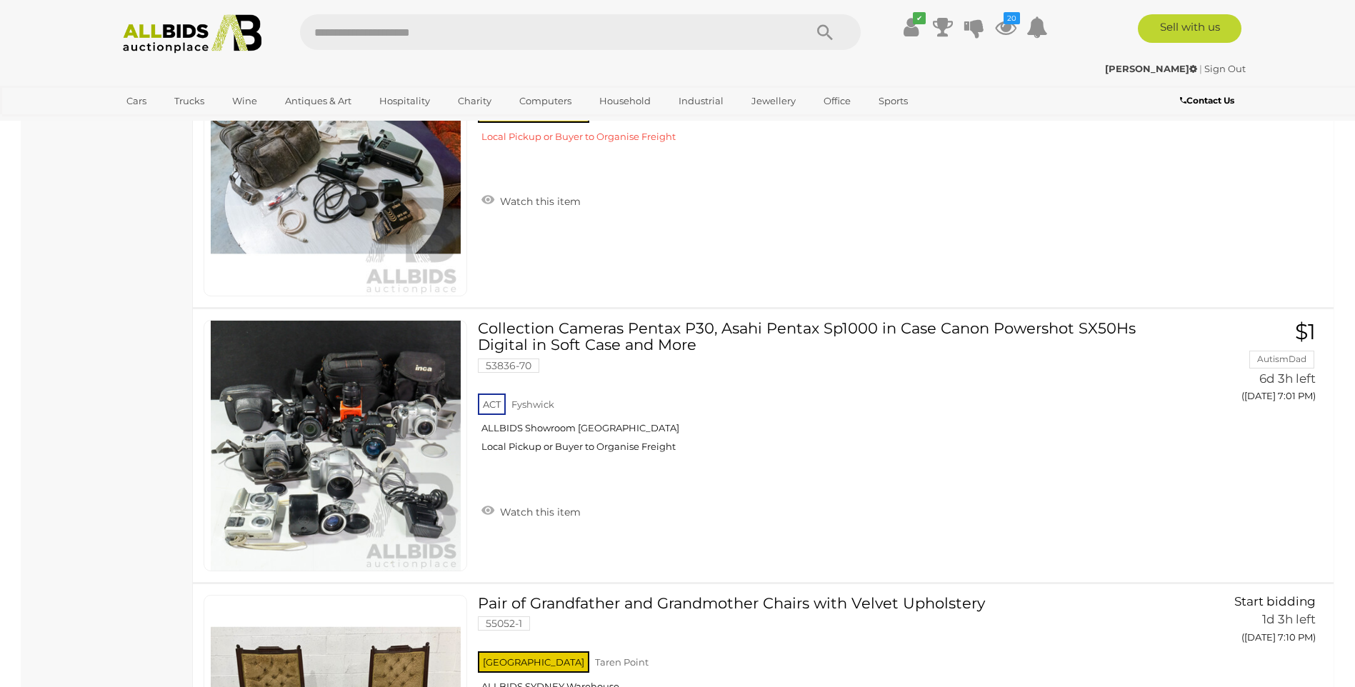
scroll to position [5175, 0]
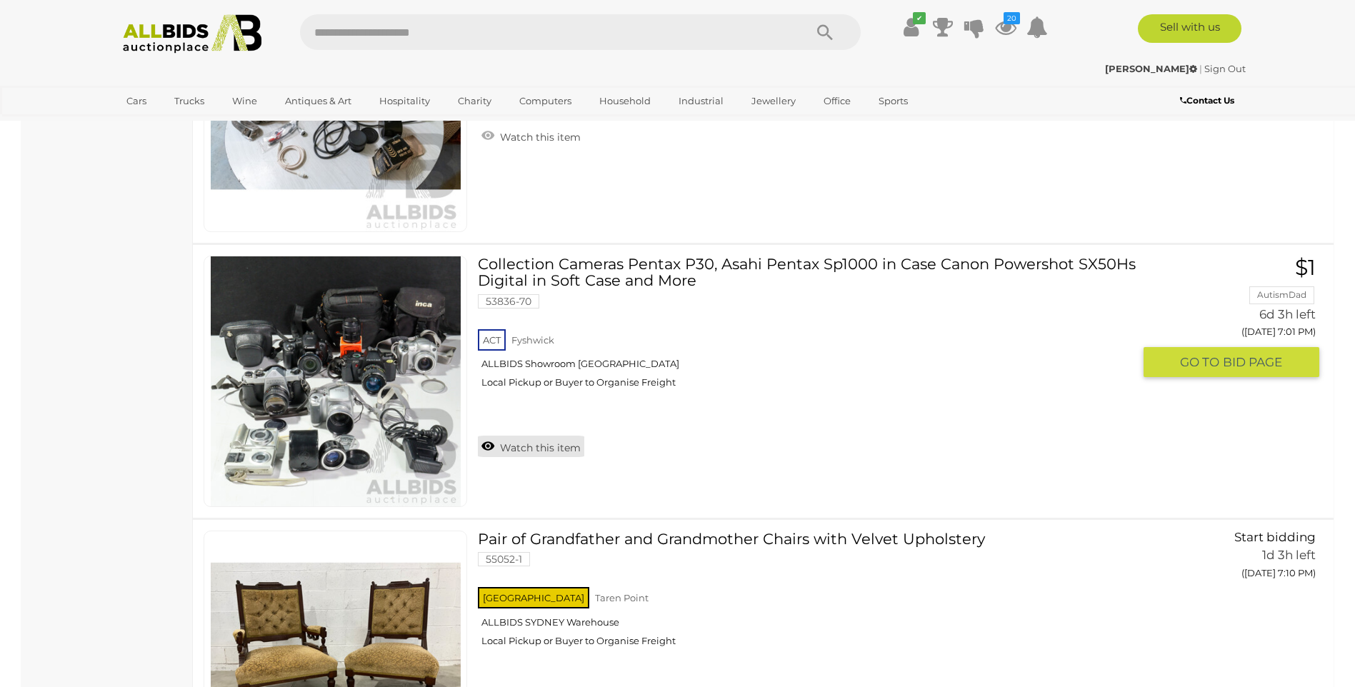
click at [525, 448] on link "Watch this item" at bounding box center [531, 446] width 106 height 21
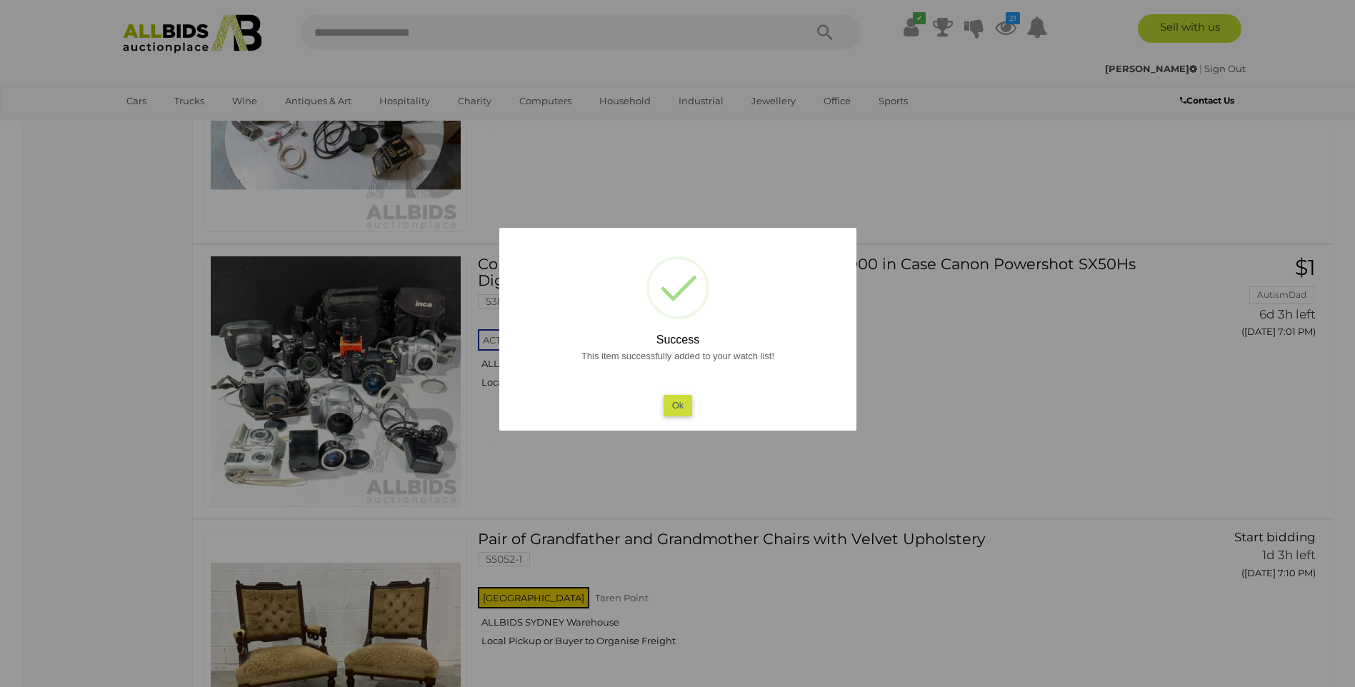
click at [684, 399] on button "Ok" at bounding box center [677, 405] width 29 height 21
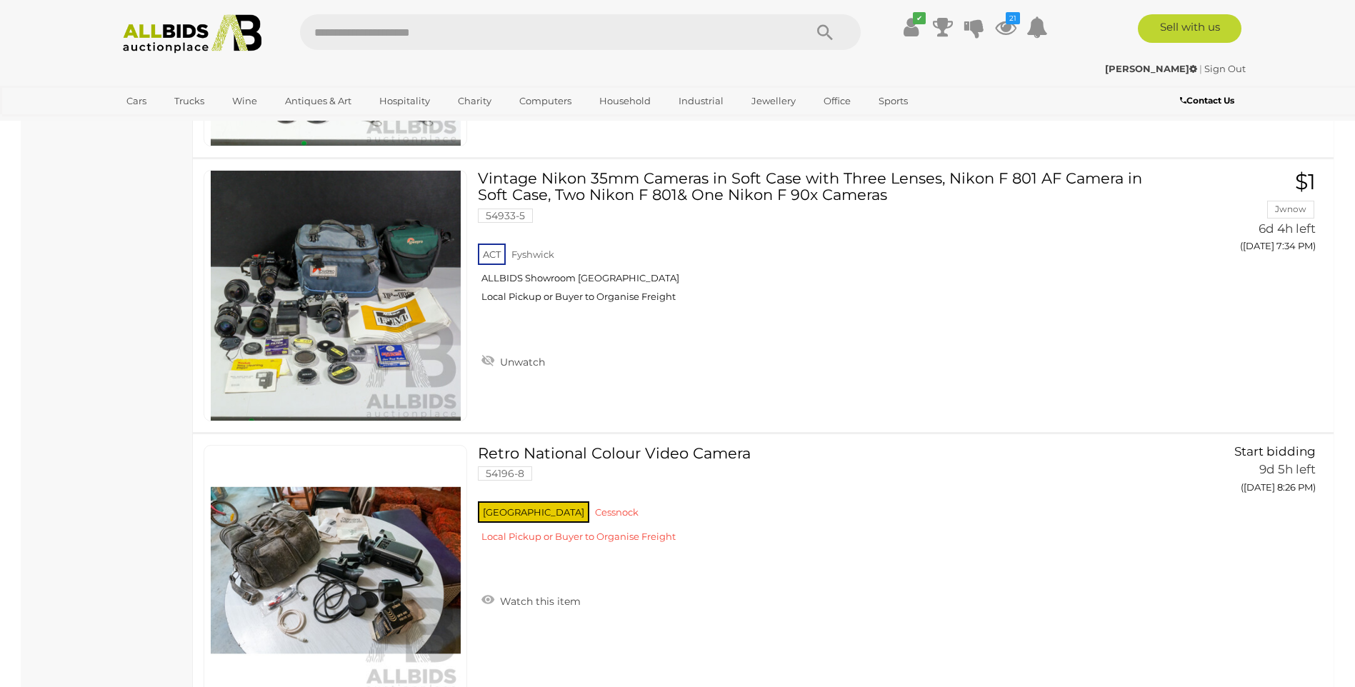
scroll to position [4694, 0]
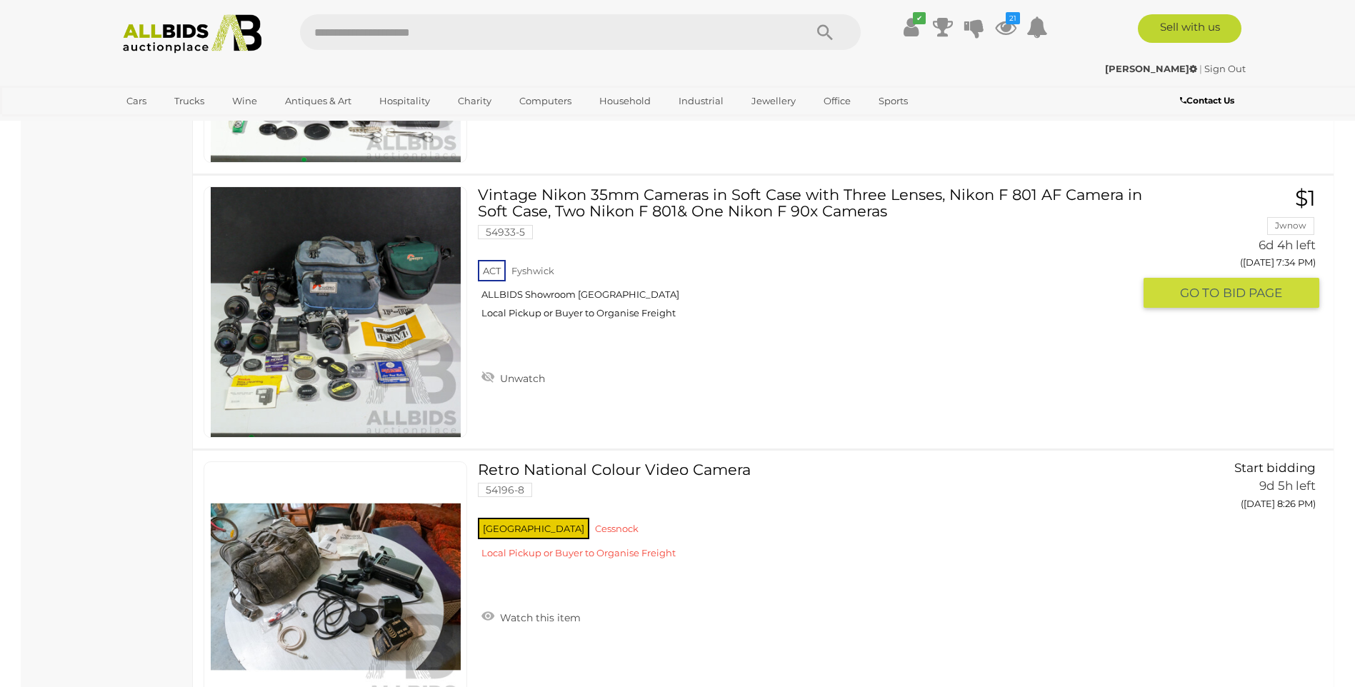
click at [774, 199] on link "Vintage Nikon 35mm Cameras in Soft Case with Three Lenses, Nikon F 801 AF Camer…" at bounding box center [811, 258] width 644 height 144
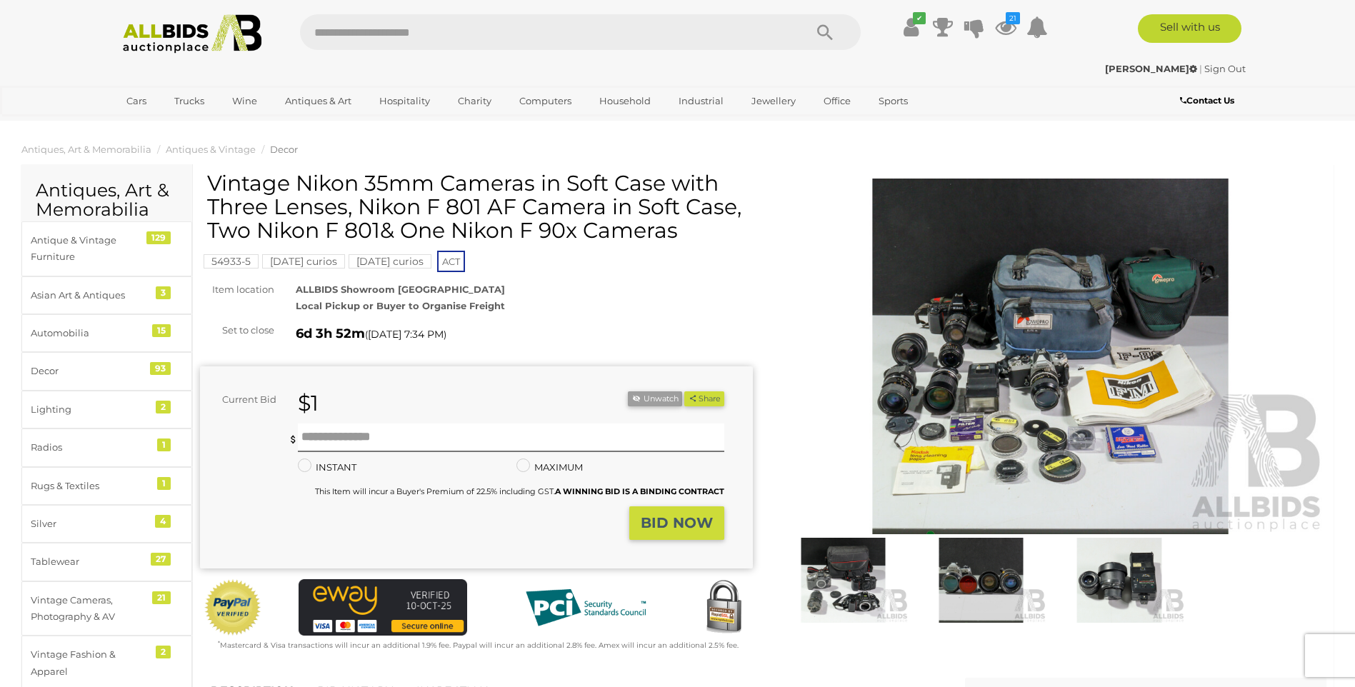
click at [1051, 305] on img at bounding box center [1050, 357] width 553 height 356
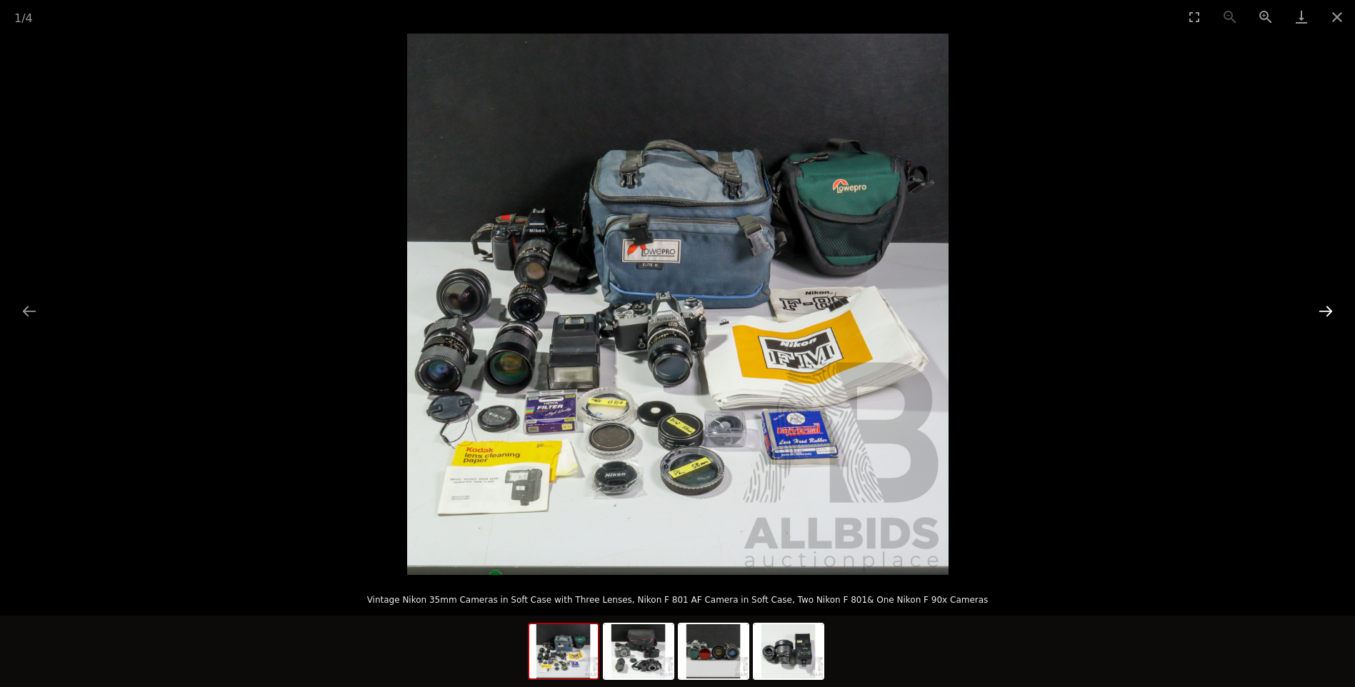
click at [1326, 309] on button "Next slide" at bounding box center [1326, 311] width 30 height 28
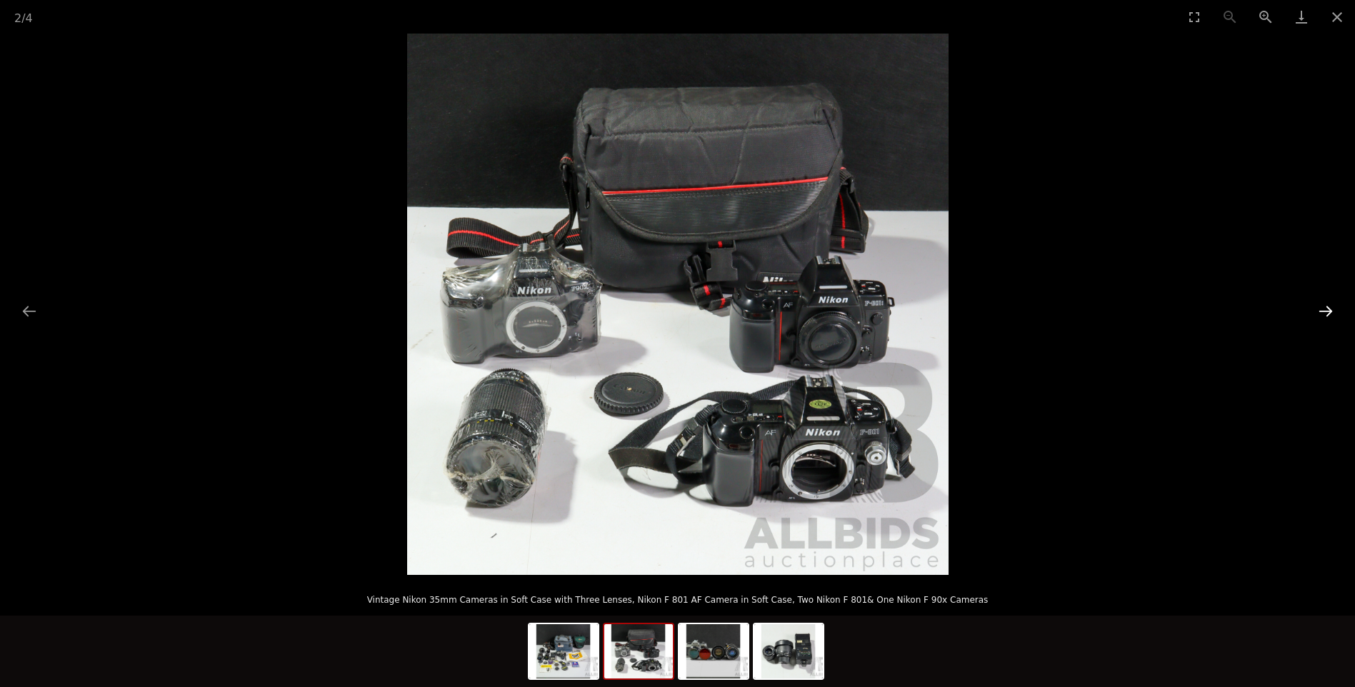
click at [1326, 309] on button "Next slide" at bounding box center [1326, 311] width 30 height 28
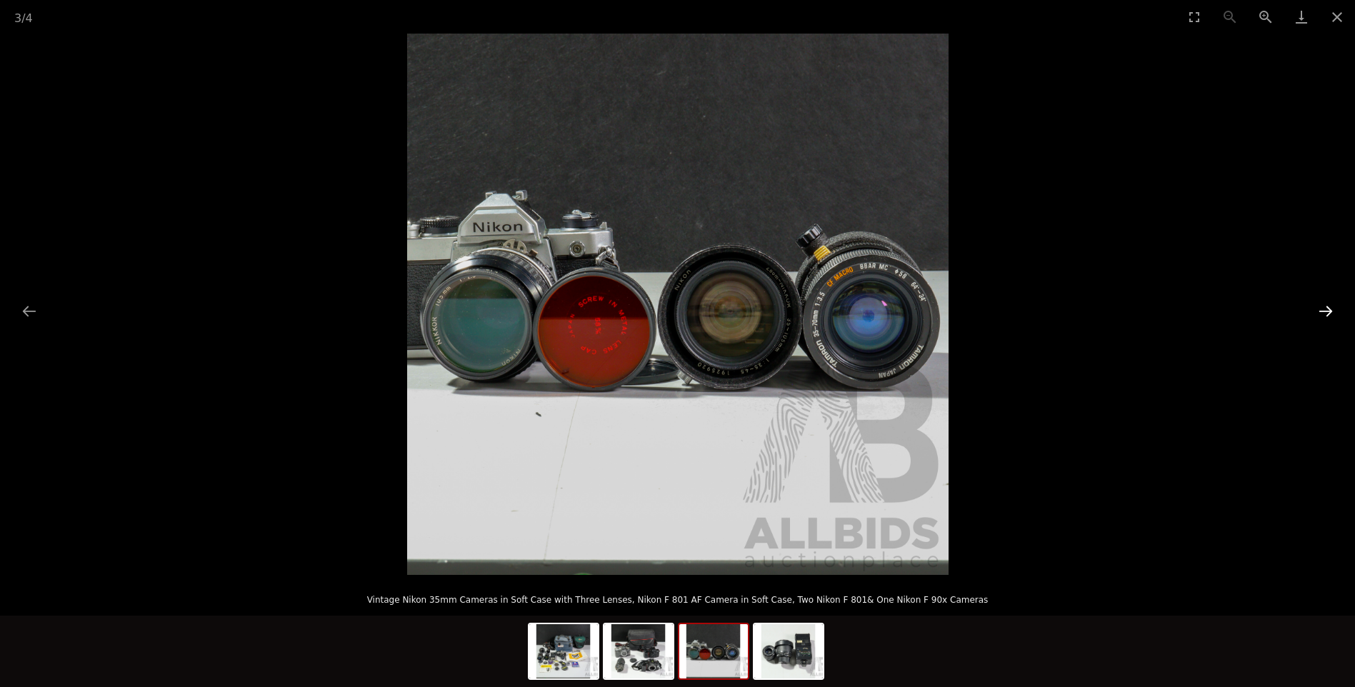
click at [1326, 309] on button "Next slide" at bounding box center [1326, 311] width 30 height 28
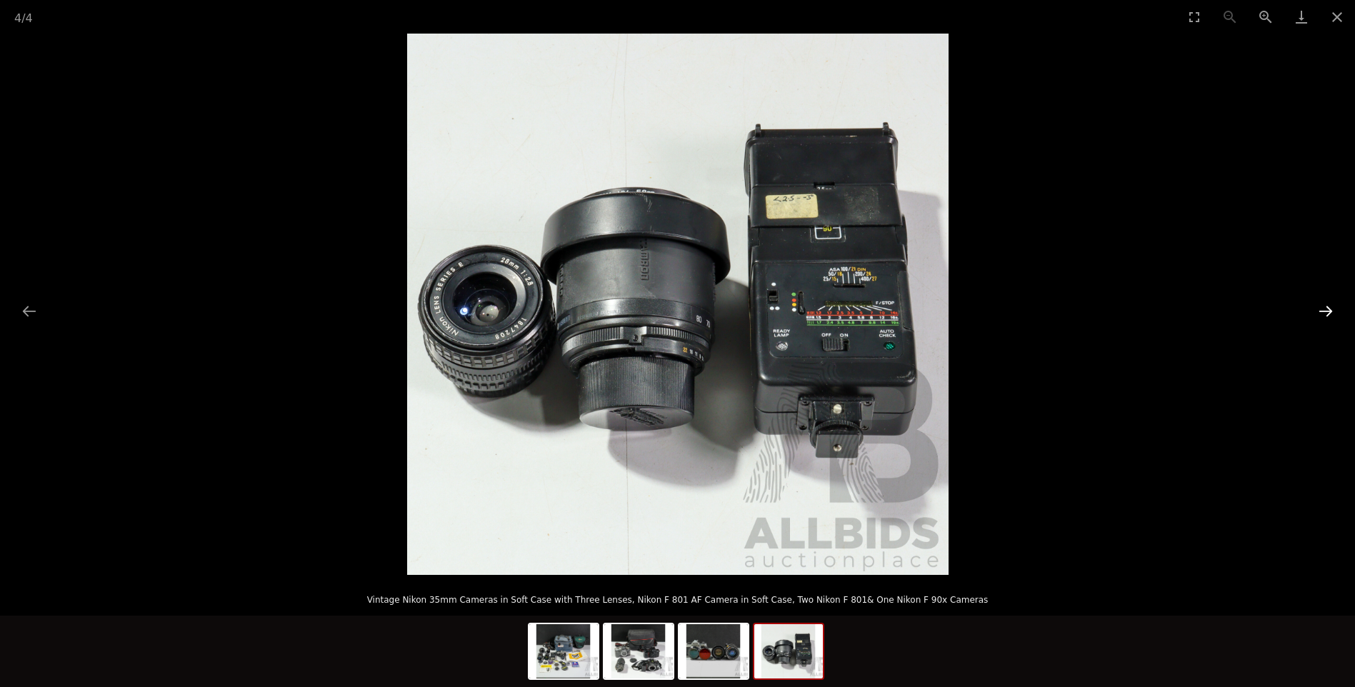
click at [1326, 309] on button "Next slide" at bounding box center [1326, 311] width 30 height 28
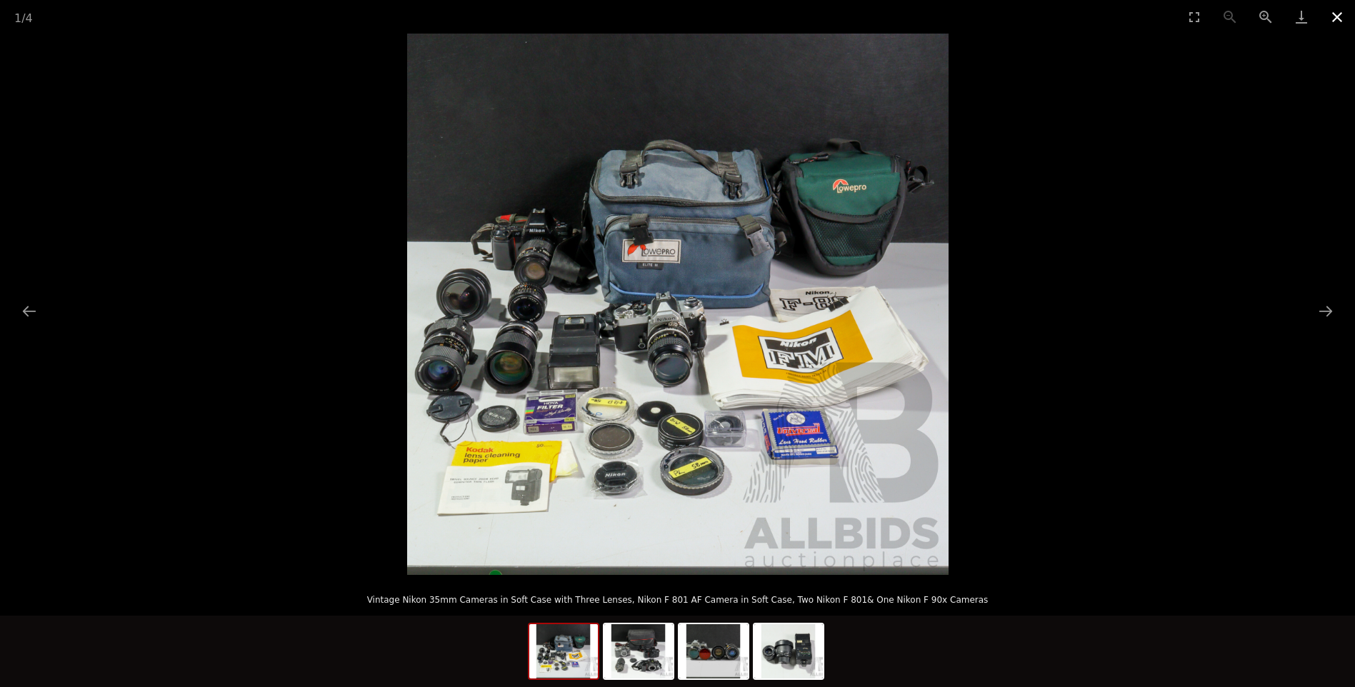
click at [1344, 15] on button "Close gallery" at bounding box center [1337, 17] width 36 height 34
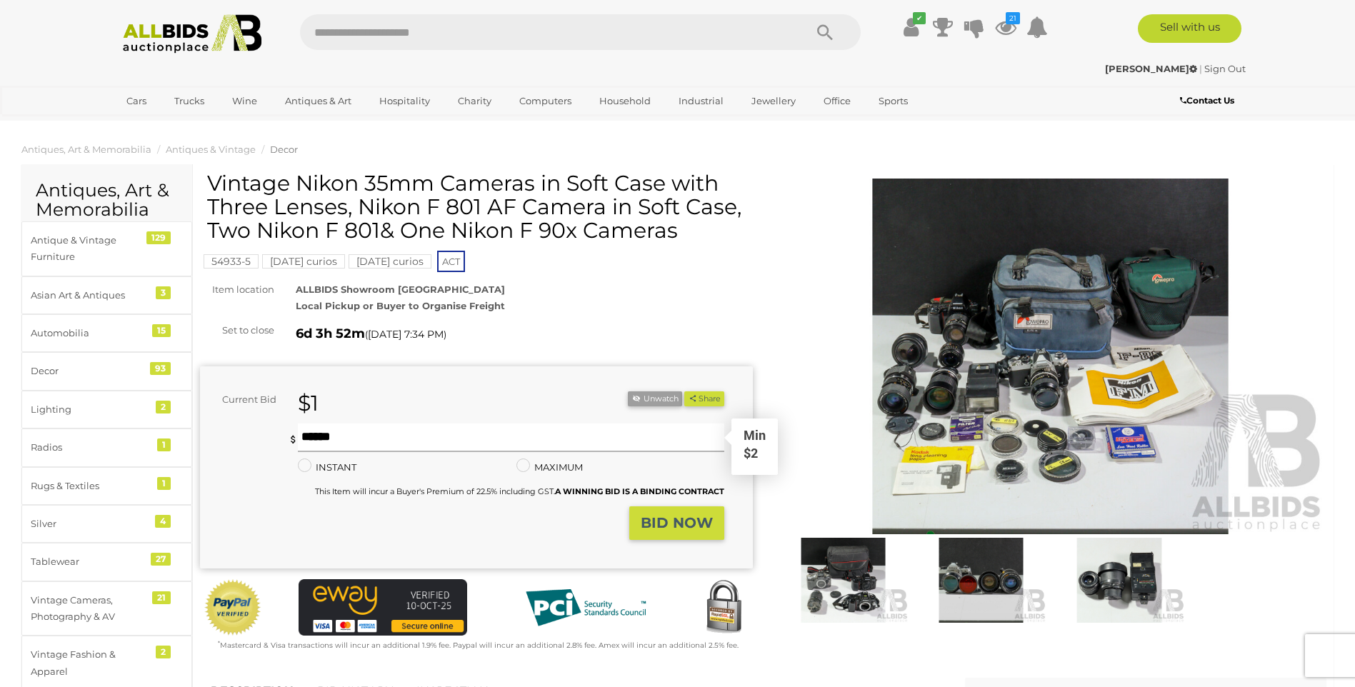
click at [411, 434] on input "text" at bounding box center [511, 438] width 426 height 29
type input "**"
click at [682, 521] on strong "BID NOW" at bounding box center [677, 522] width 72 height 17
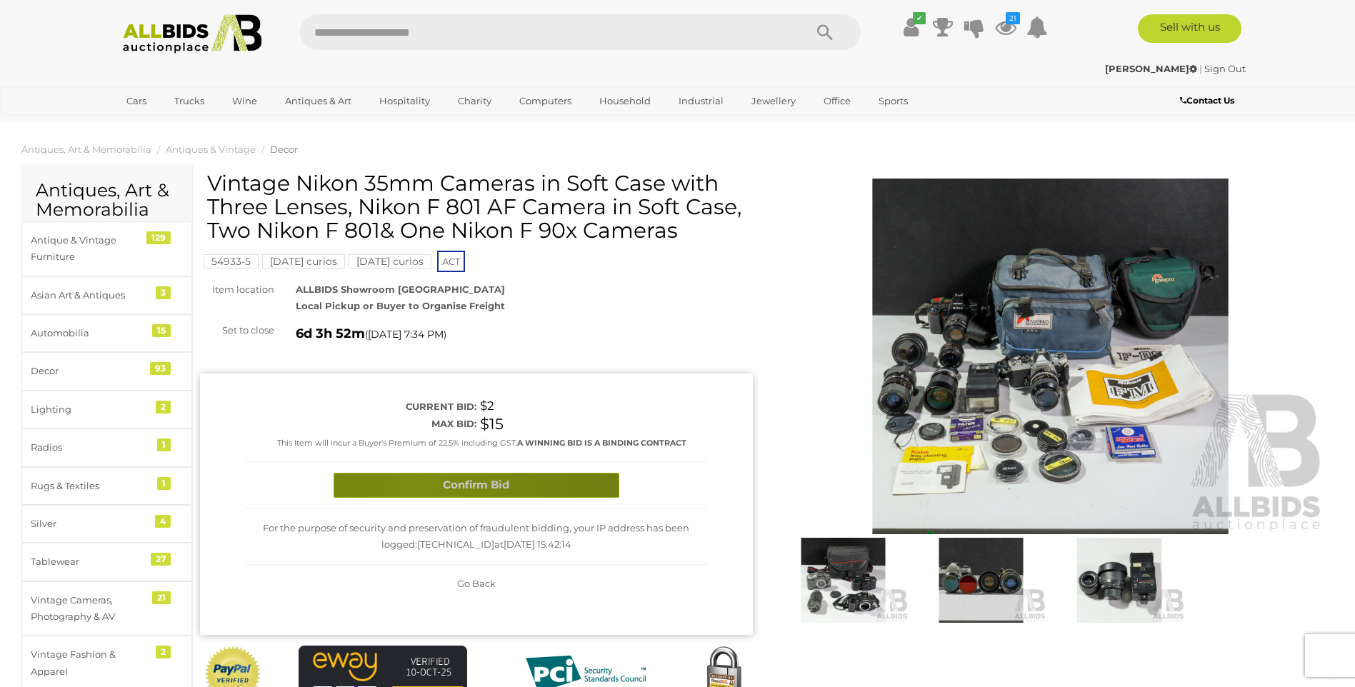
click at [418, 486] on button "Confirm Bid" at bounding box center [477, 485] width 286 height 25
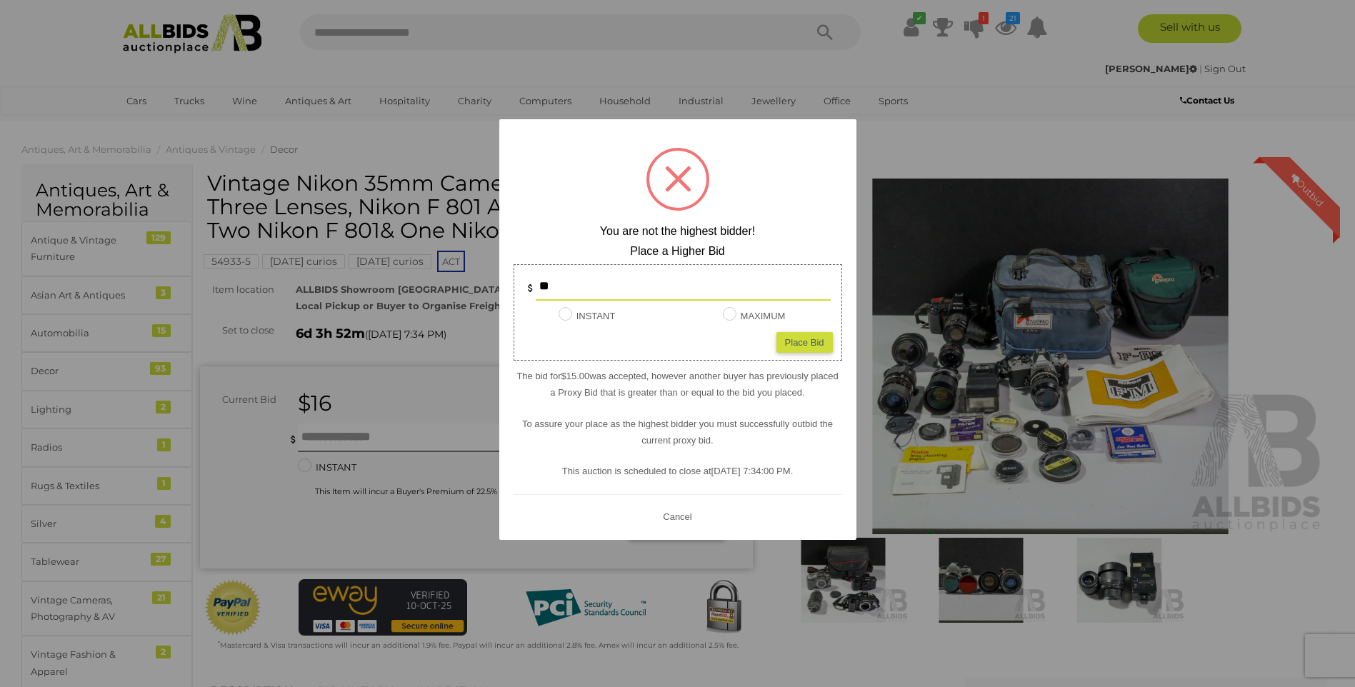
click at [591, 288] on input "**" at bounding box center [683, 286] width 295 height 29
type input "*"
type input "**"
click at [789, 341] on div "Place Bid" at bounding box center [805, 342] width 56 height 21
type input "**"
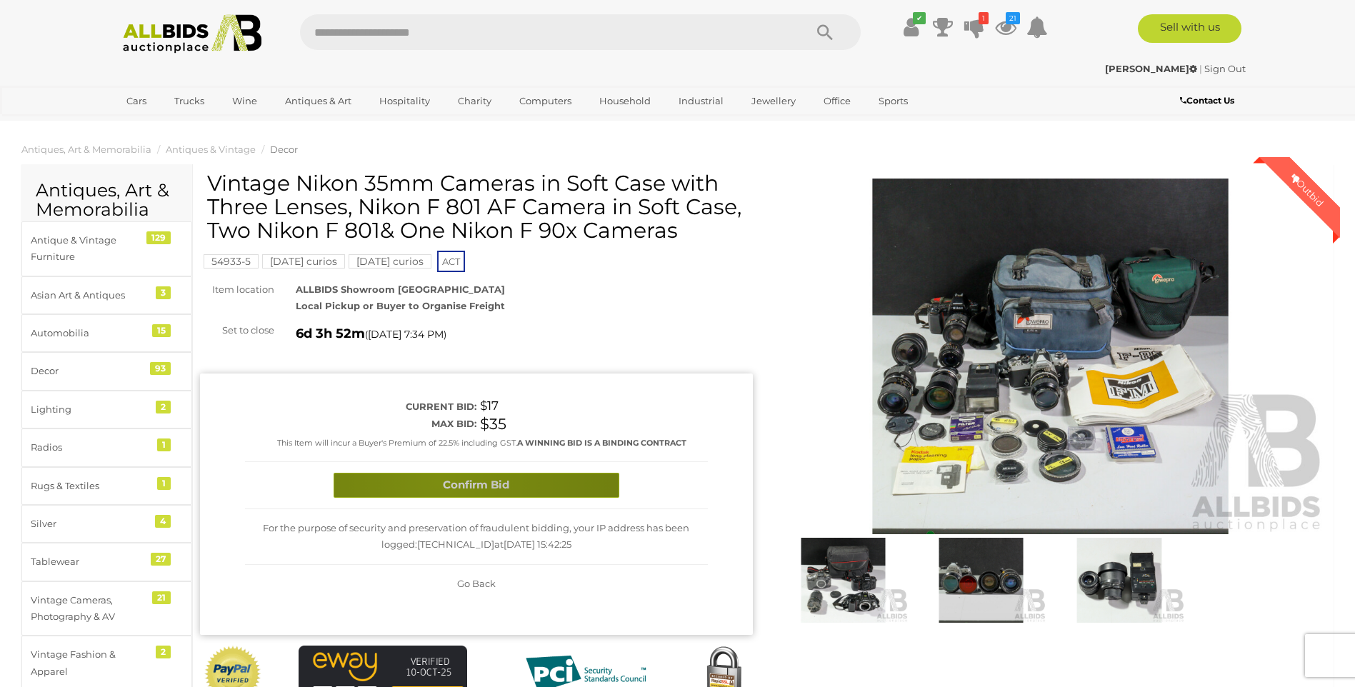
click at [438, 481] on button "Confirm Bid" at bounding box center [477, 485] width 286 height 25
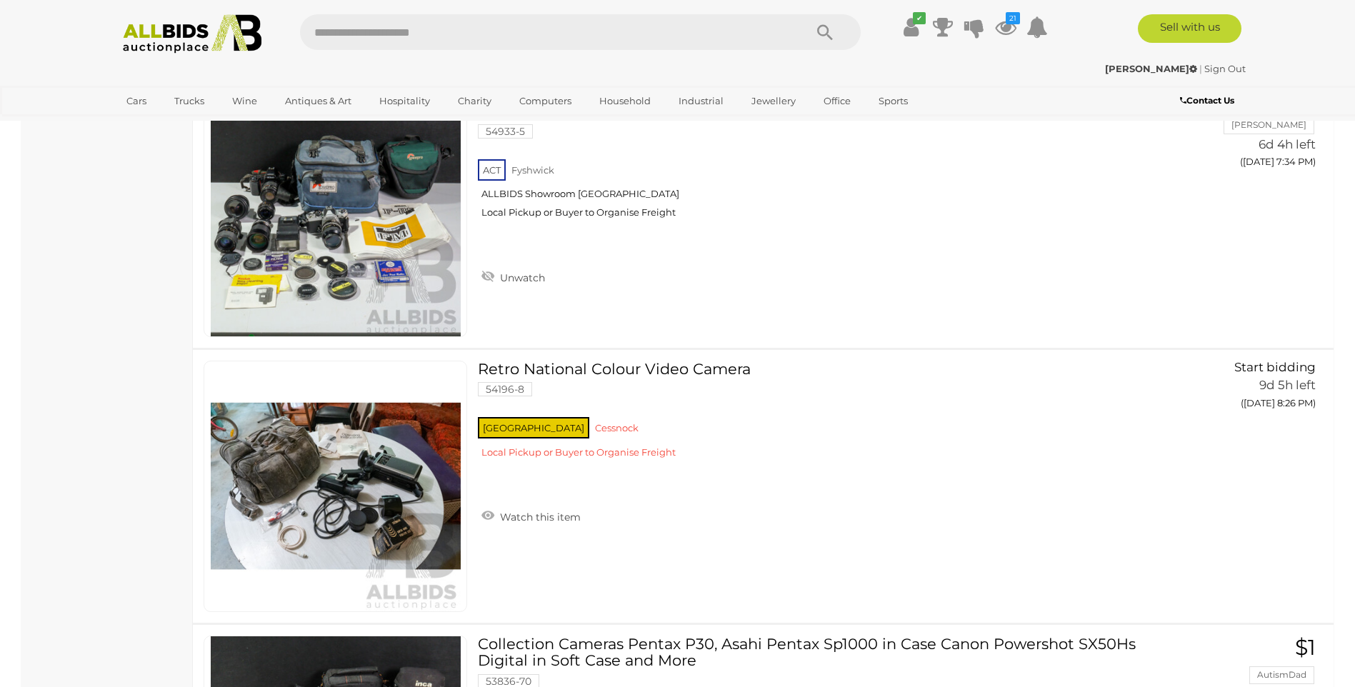
scroll to position [4362, 0]
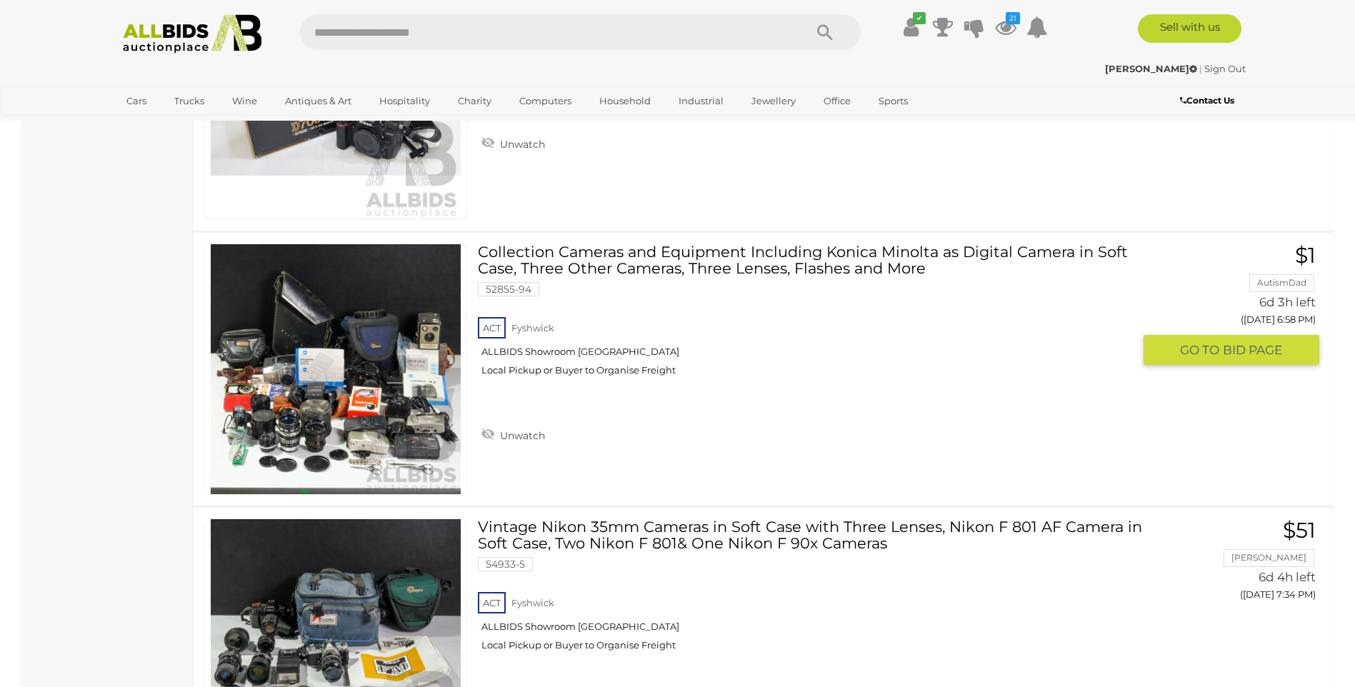
click at [325, 402] on img at bounding box center [336, 369] width 250 height 250
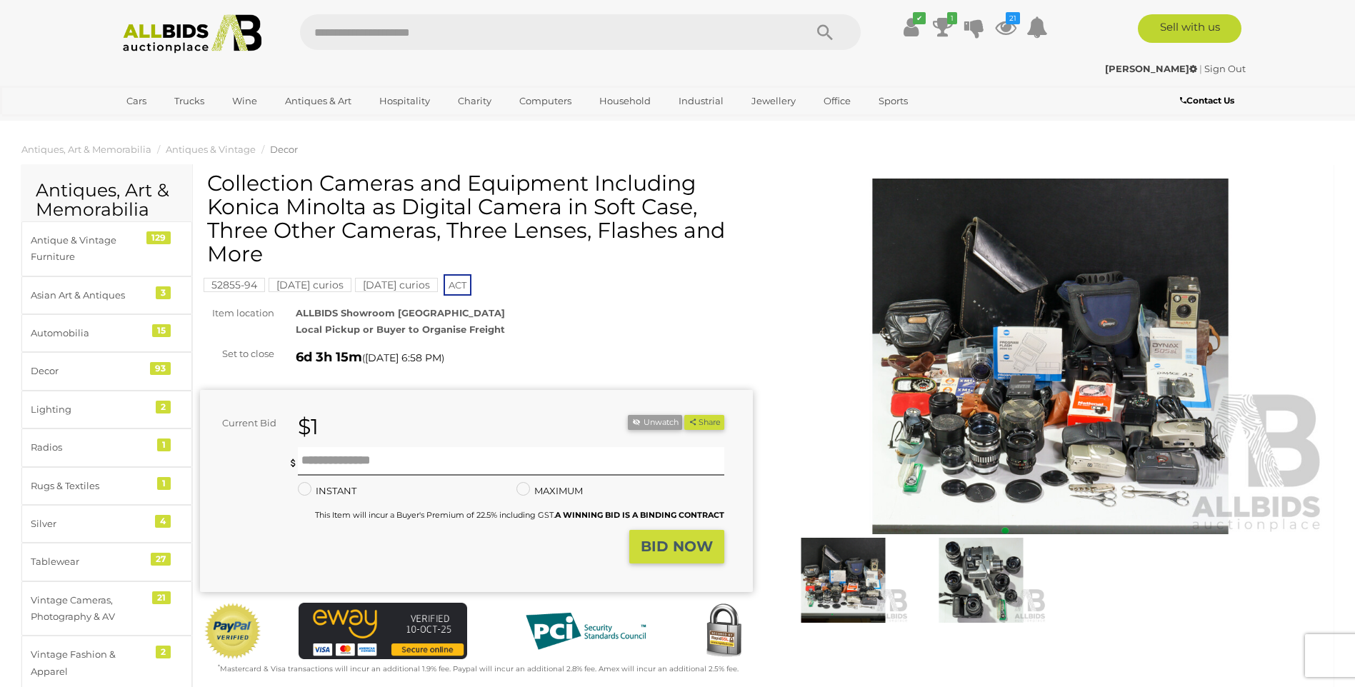
click at [1060, 335] on img at bounding box center [1050, 357] width 553 height 356
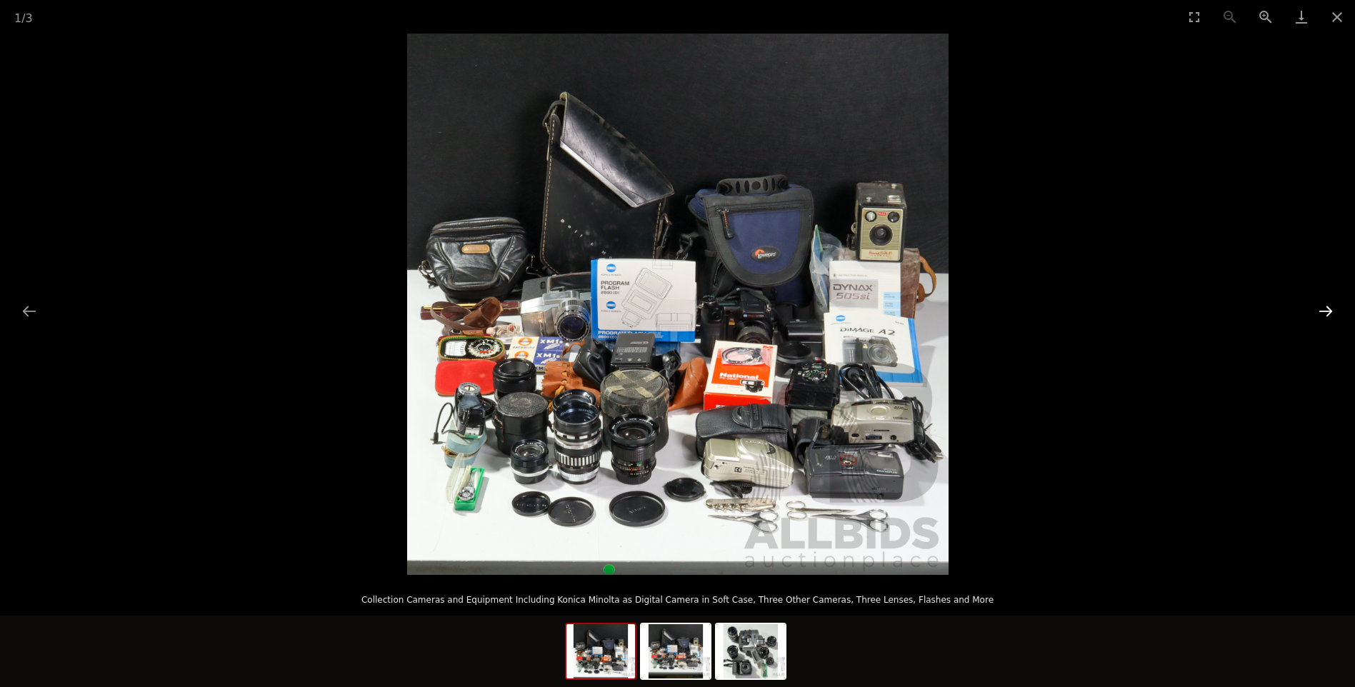
click at [1325, 311] on button "Next slide" at bounding box center [1326, 311] width 30 height 28
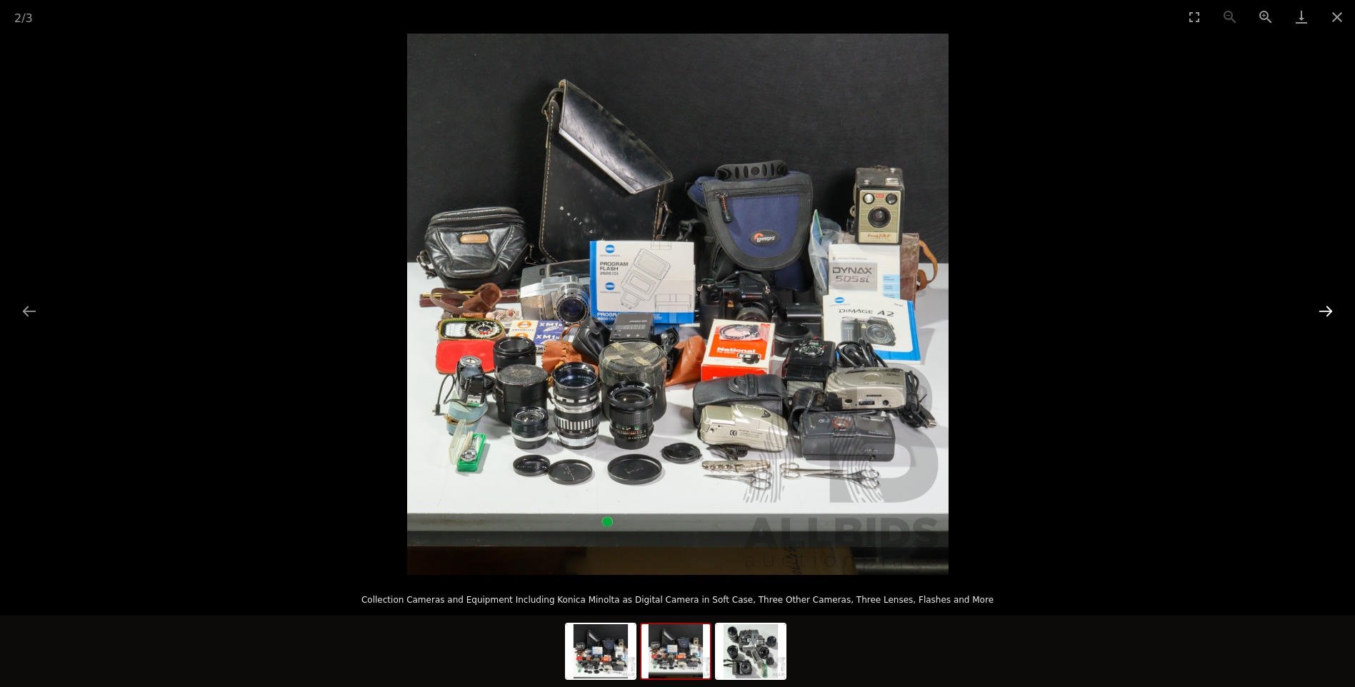
click at [1325, 311] on button "Next slide" at bounding box center [1326, 311] width 30 height 28
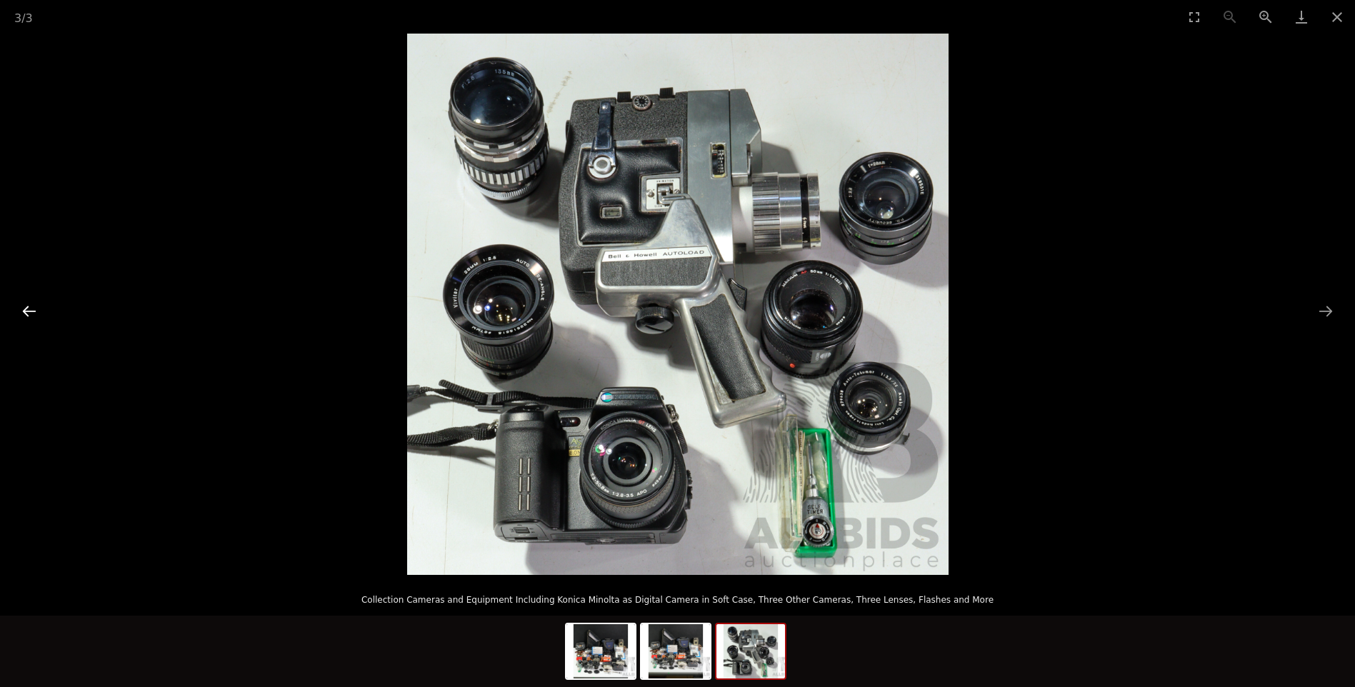
click at [15, 310] on button "Previous slide" at bounding box center [29, 311] width 30 height 28
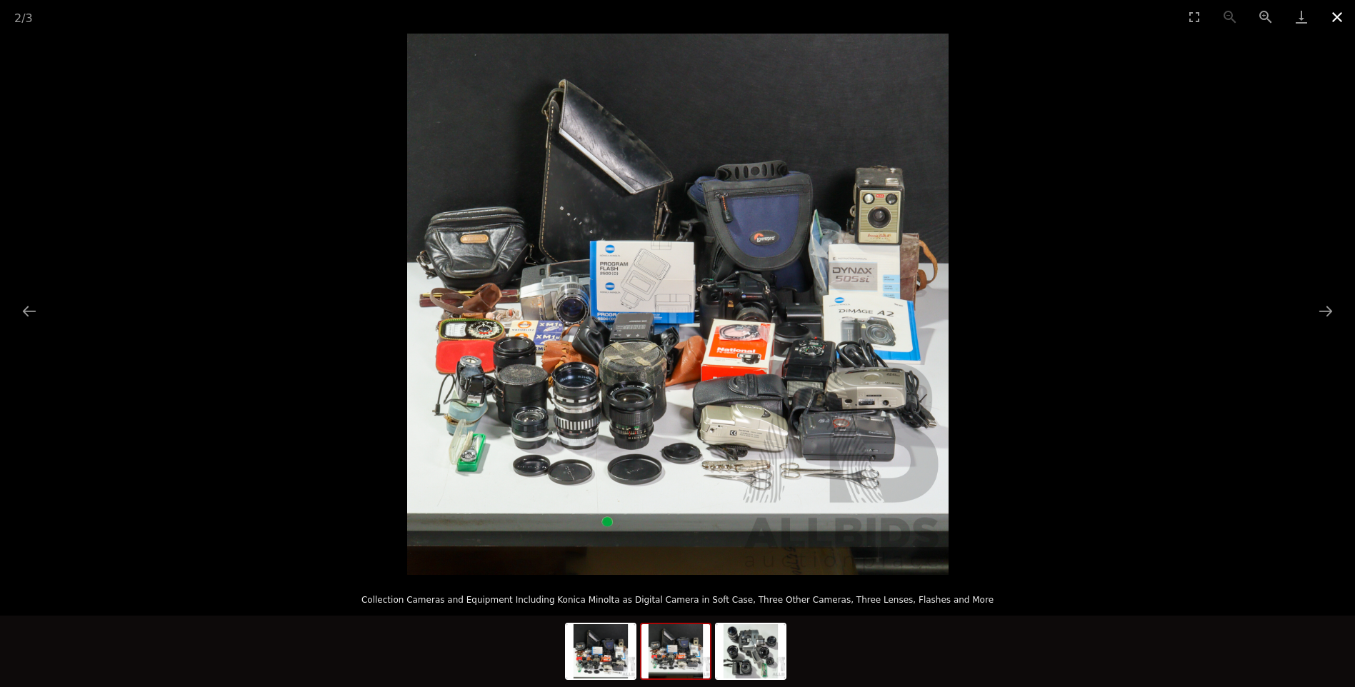
click at [1337, 17] on button "Close gallery" at bounding box center [1337, 17] width 36 height 34
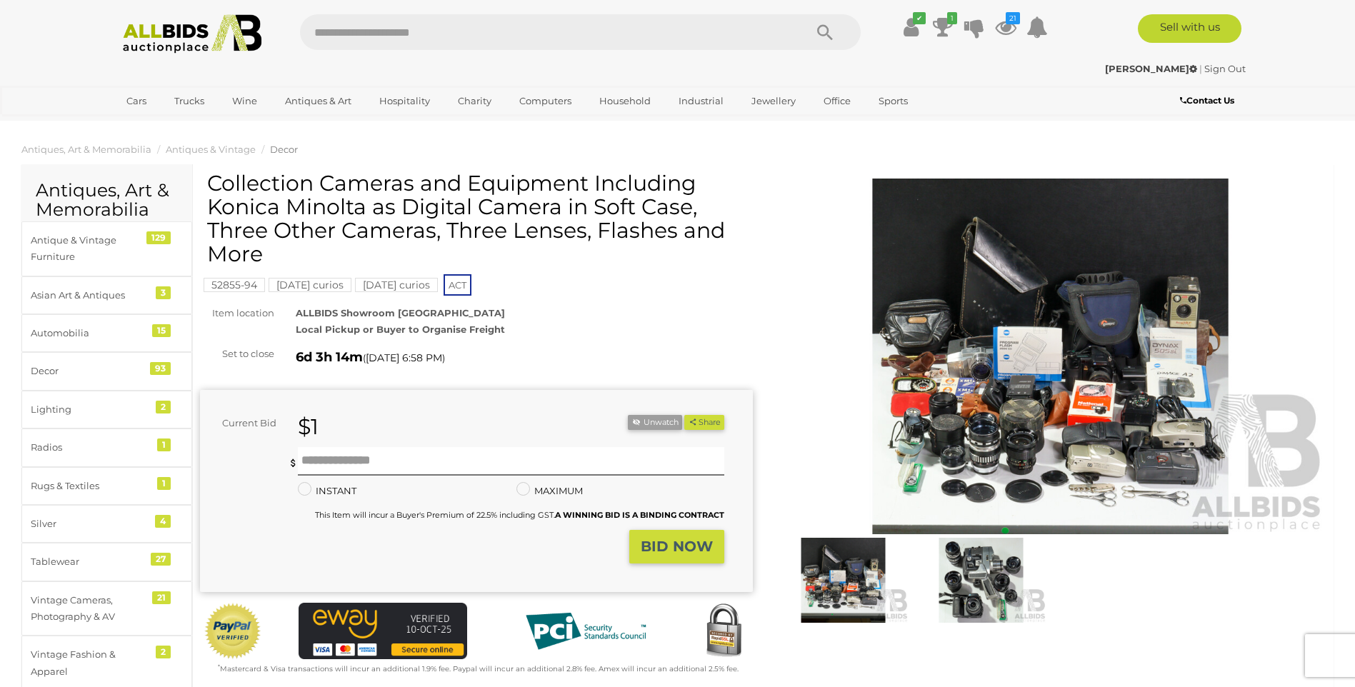
click at [349, 437] on div "$1" at bounding box center [418, 427] width 262 height 24
click at [376, 457] on input "text" at bounding box center [511, 461] width 426 height 29
type input "**"
click at [645, 543] on strong "BID NOW" at bounding box center [677, 546] width 72 height 17
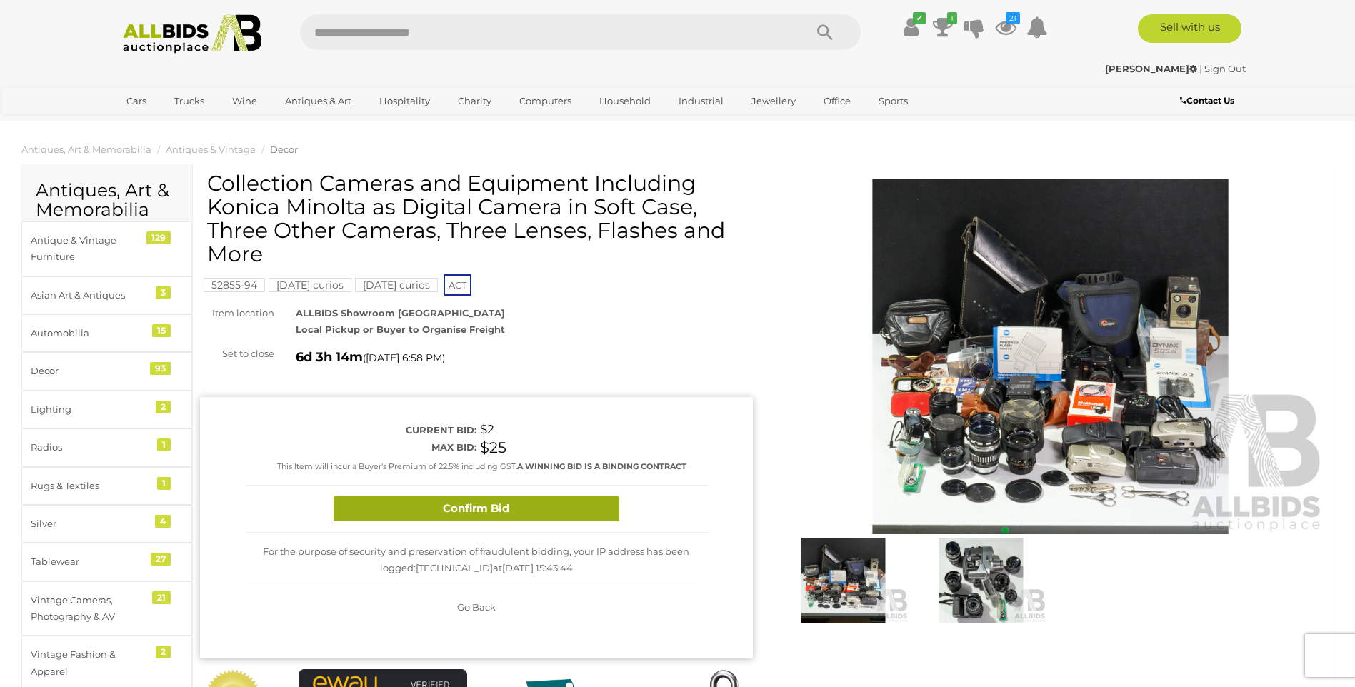
click at [548, 515] on button "Confirm Bid" at bounding box center [477, 508] width 286 height 25
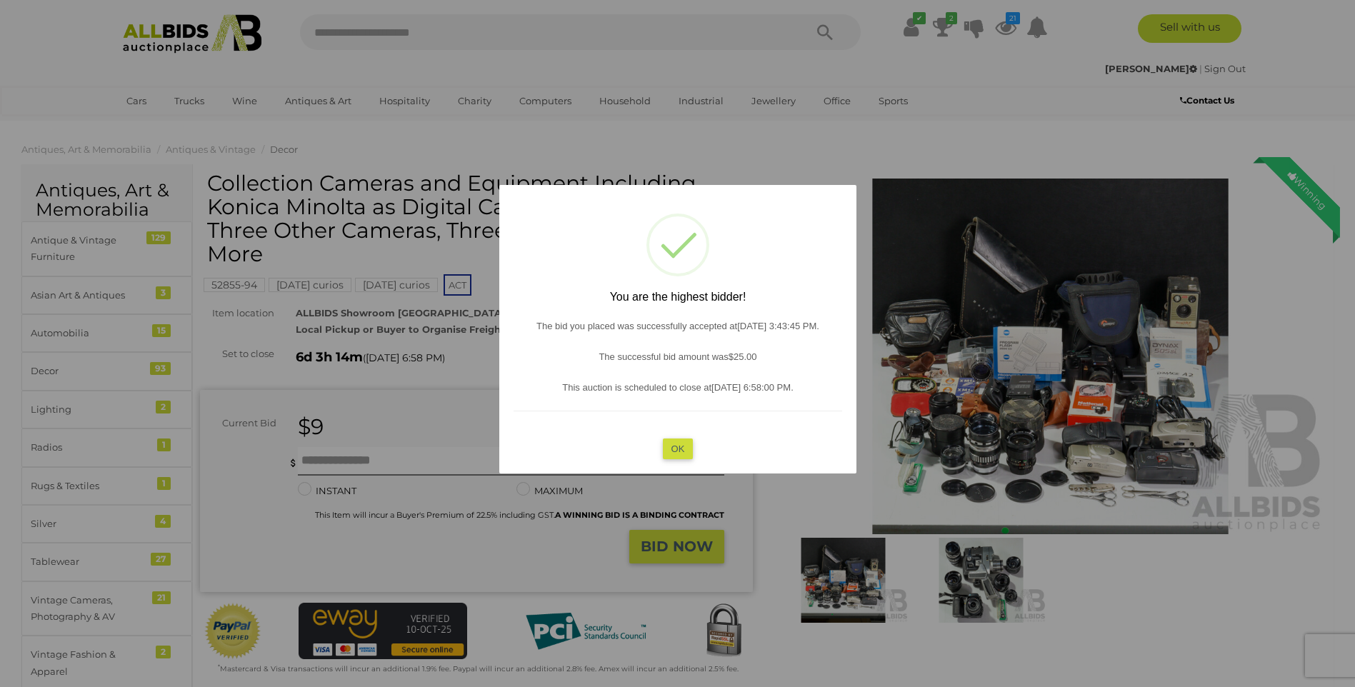
click at [694, 446] on div "? ! i You are the highest bidder! The bid you placed was successfully accepted …" at bounding box center [677, 329] width 357 height 289
click at [677, 449] on button "OK" at bounding box center [677, 449] width 31 height 21
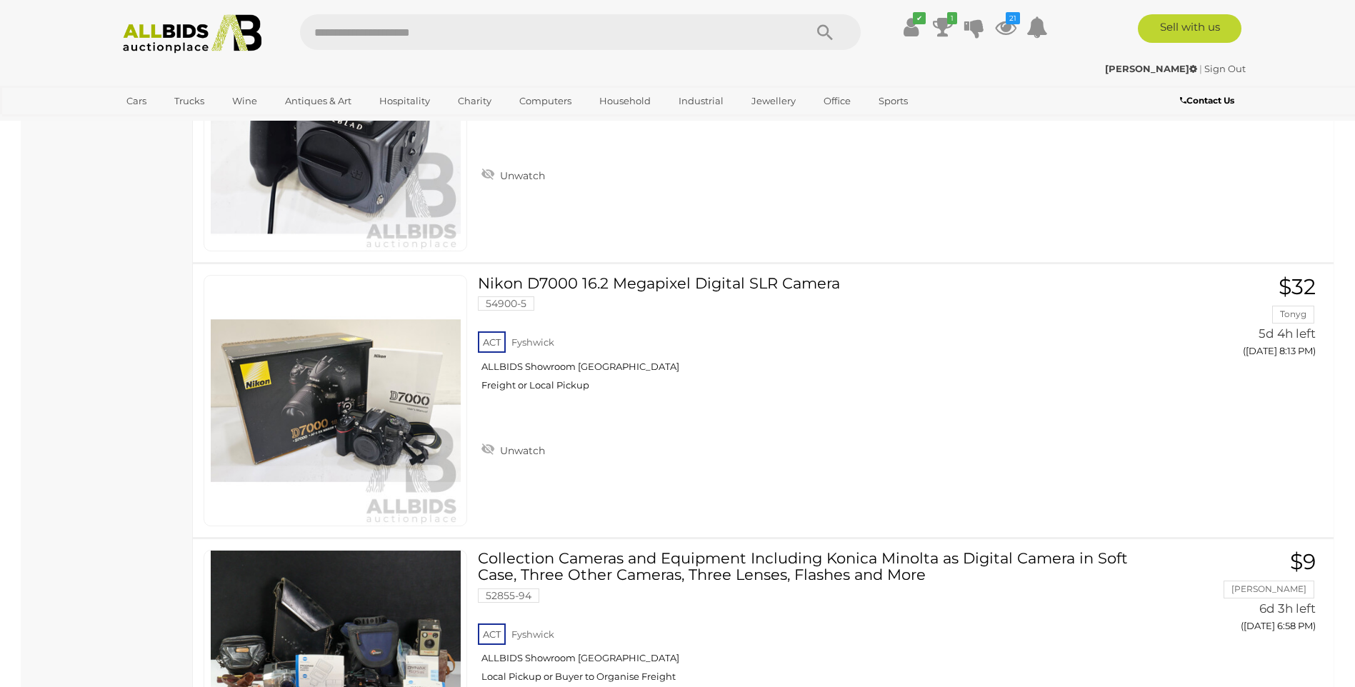
scroll to position [3927, 0]
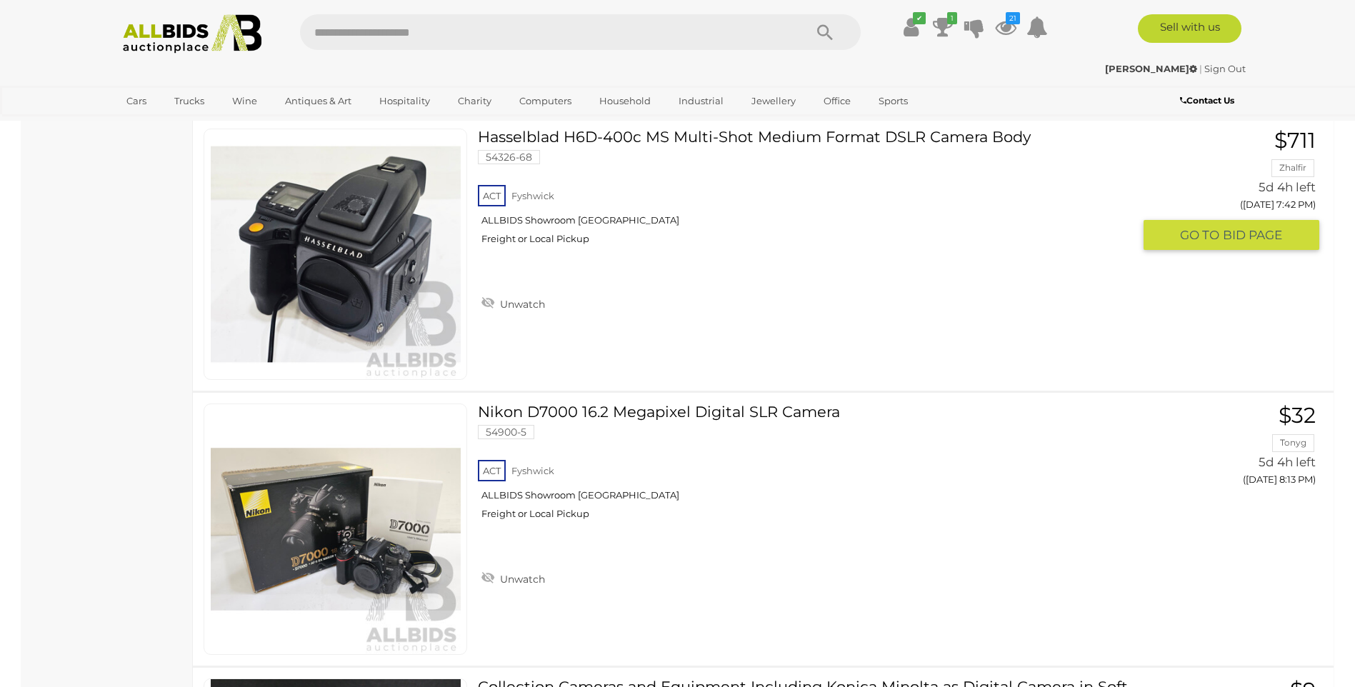
click at [354, 250] on link at bounding box center [336, 254] width 264 height 251
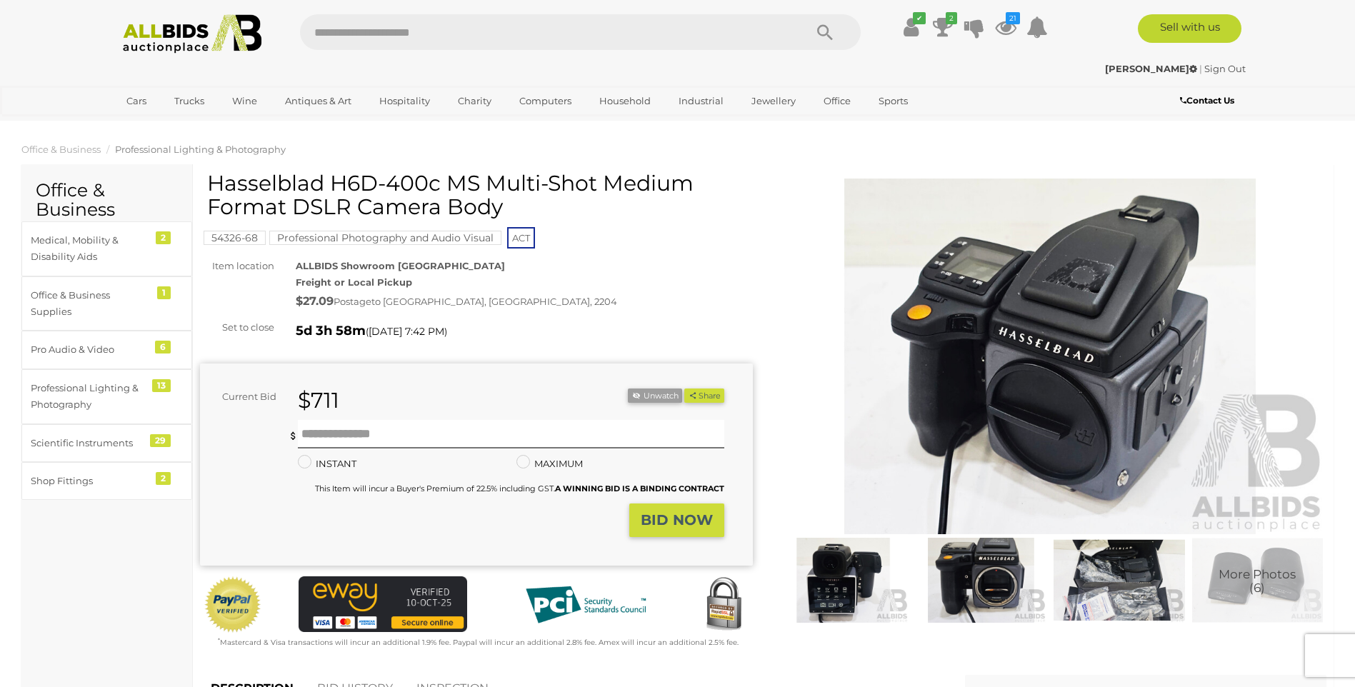
click at [974, 570] on img at bounding box center [981, 580] width 131 height 84
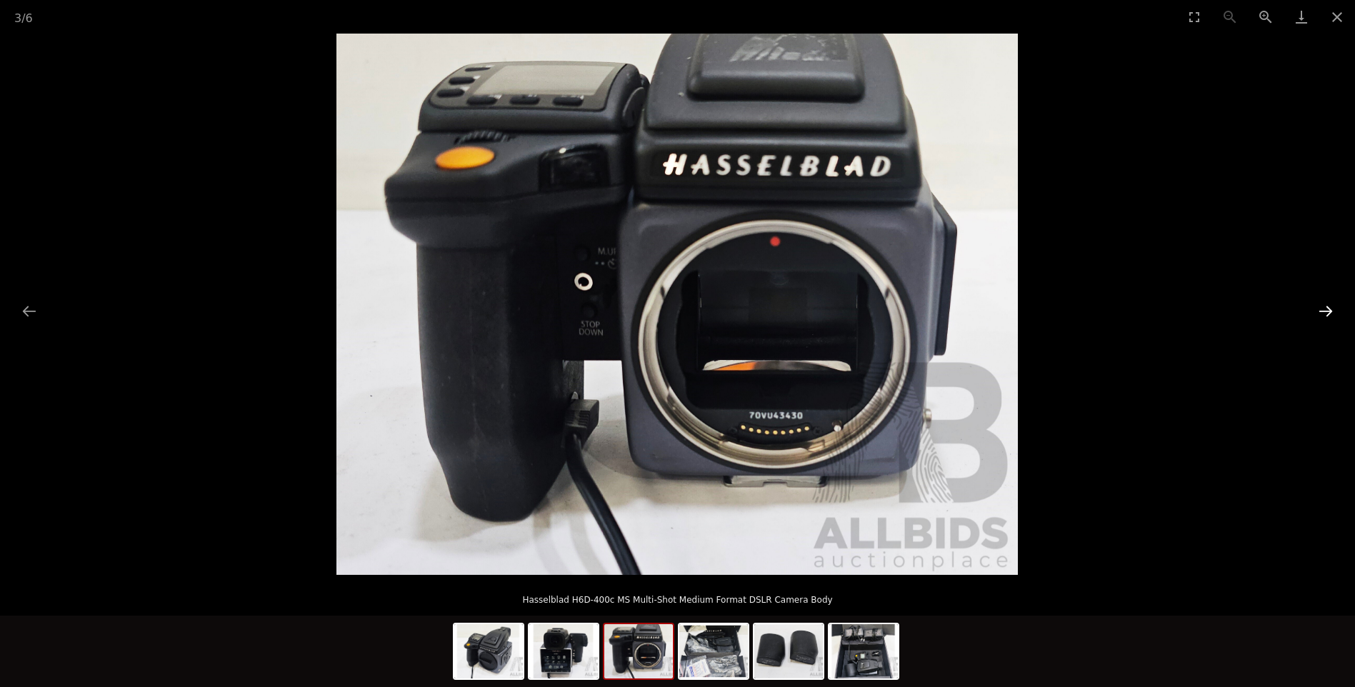
click at [1322, 311] on button "Next slide" at bounding box center [1326, 311] width 30 height 28
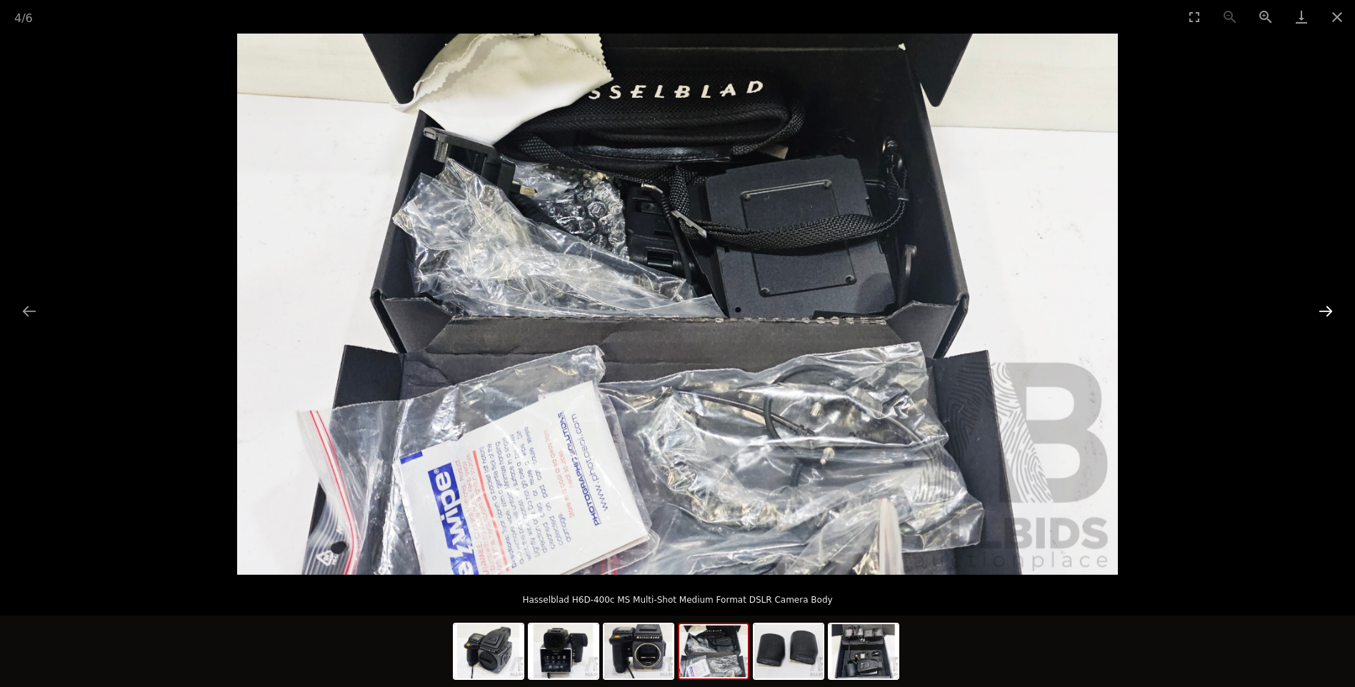
click at [1322, 311] on button "Next slide" at bounding box center [1326, 311] width 30 height 28
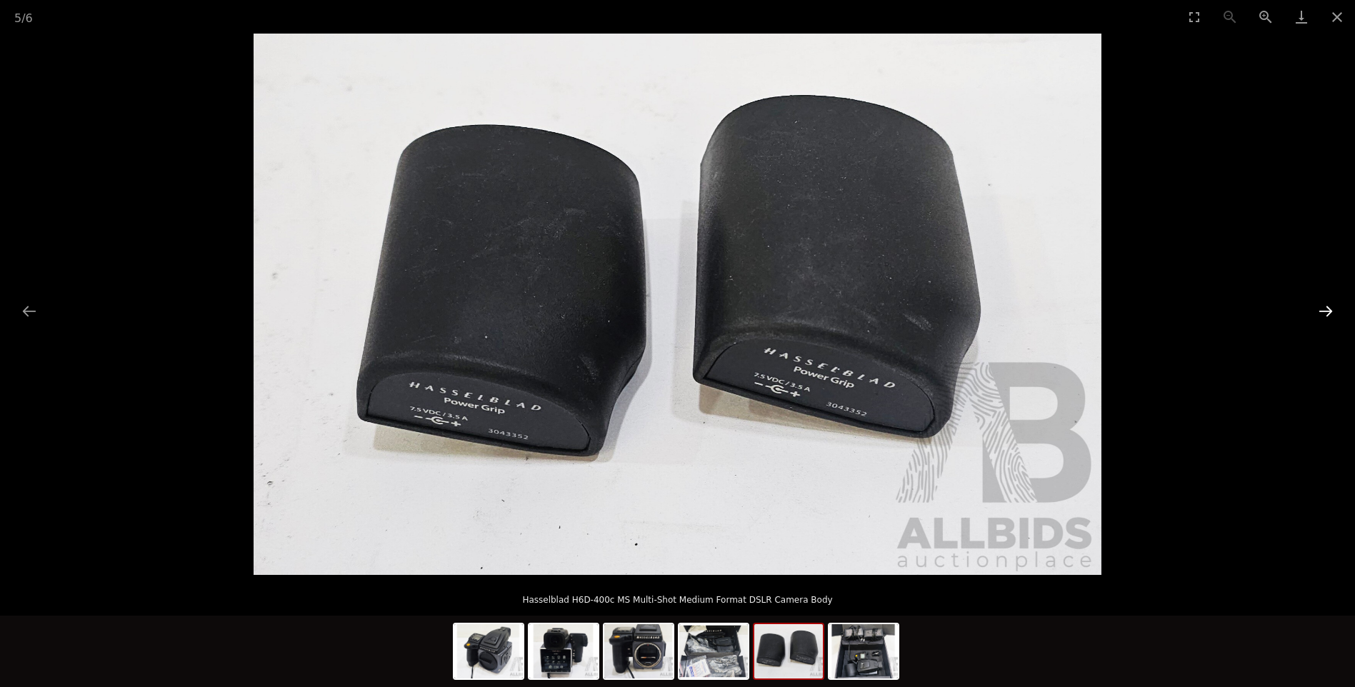
click at [1322, 311] on button "Next slide" at bounding box center [1326, 311] width 30 height 28
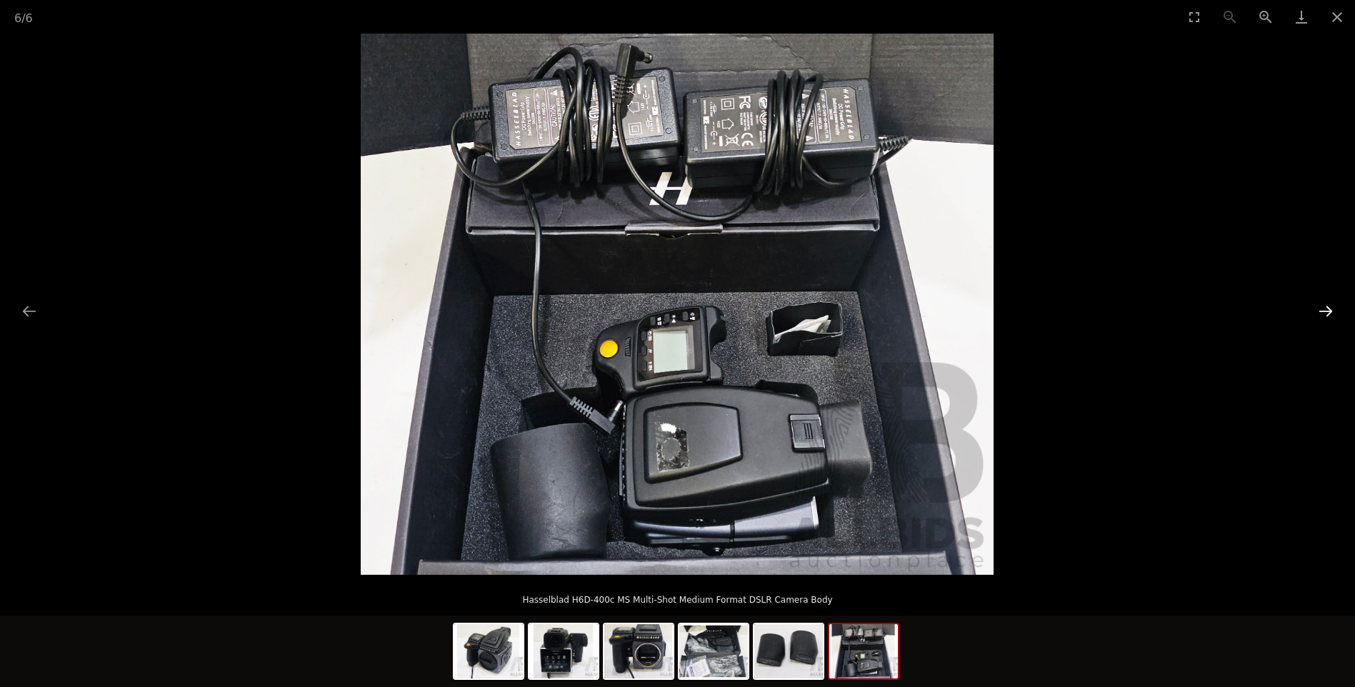
click at [1322, 311] on button "Next slide" at bounding box center [1326, 311] width 30 height 28
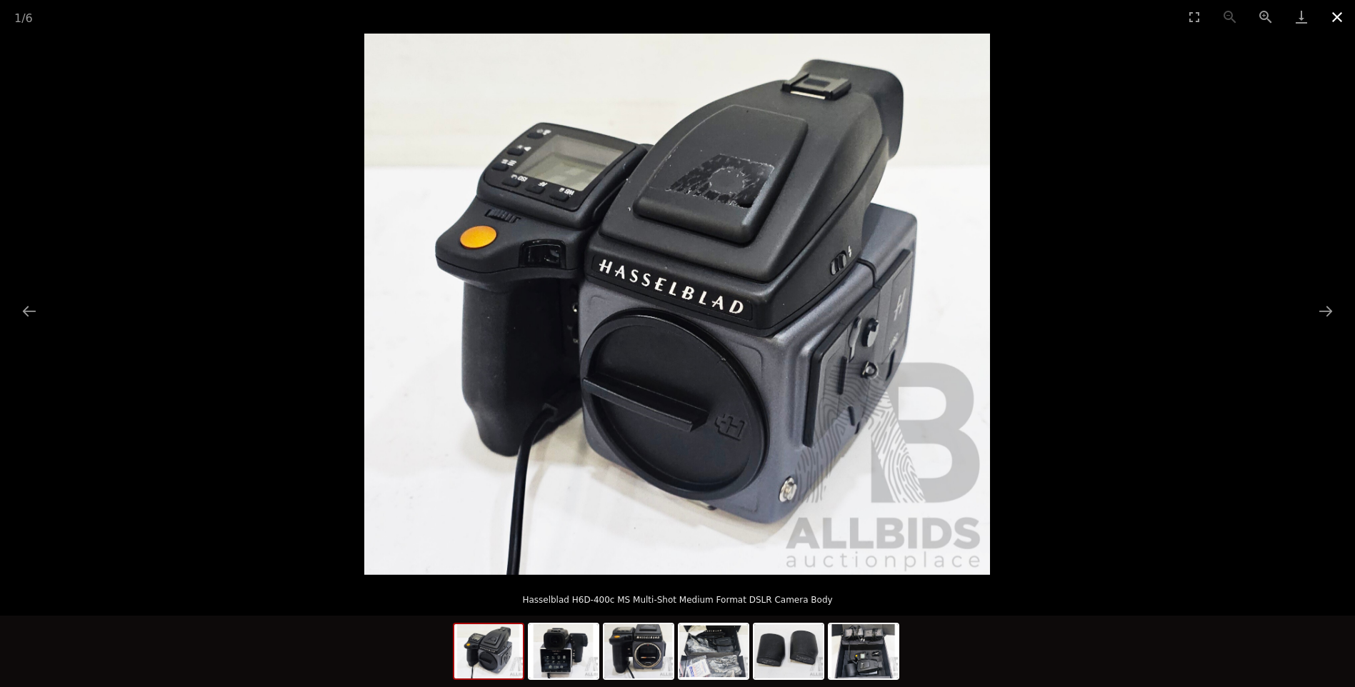
click at [1334, 12] on button "Close gallery" at bounding box center [1337, 17] width 36 height 34
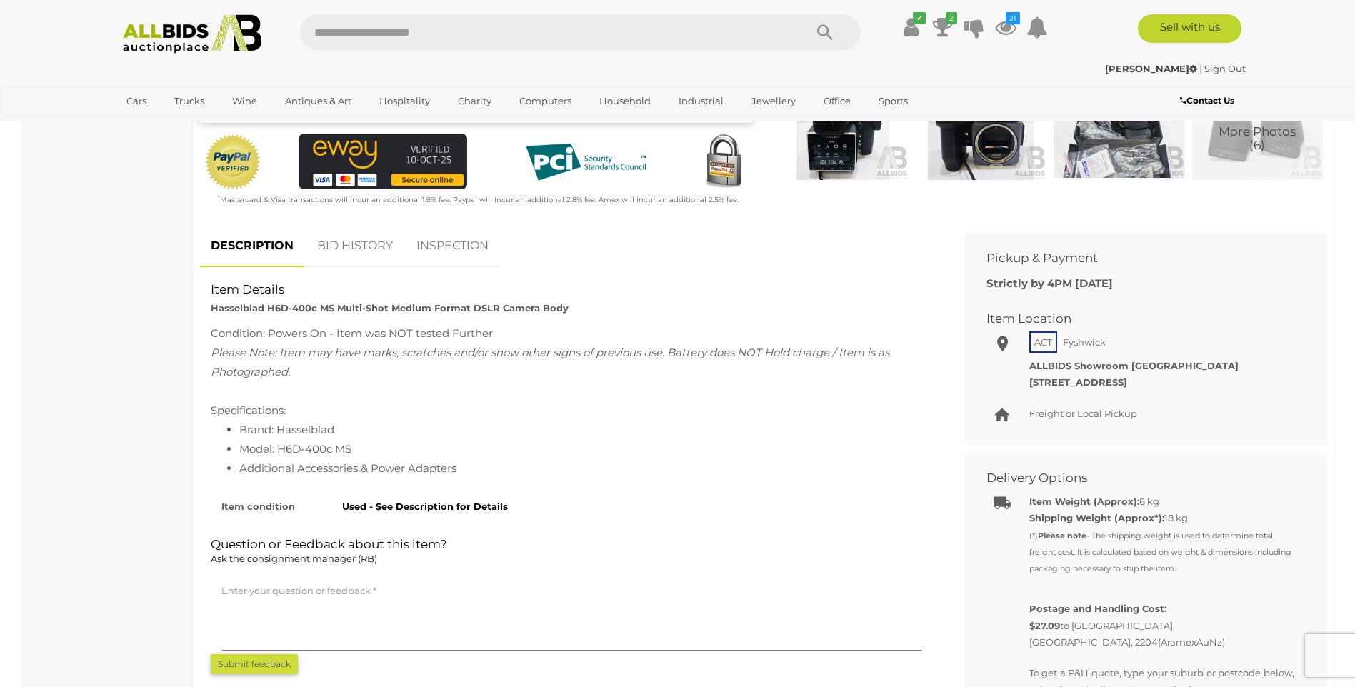
scroll to position [26, 0]
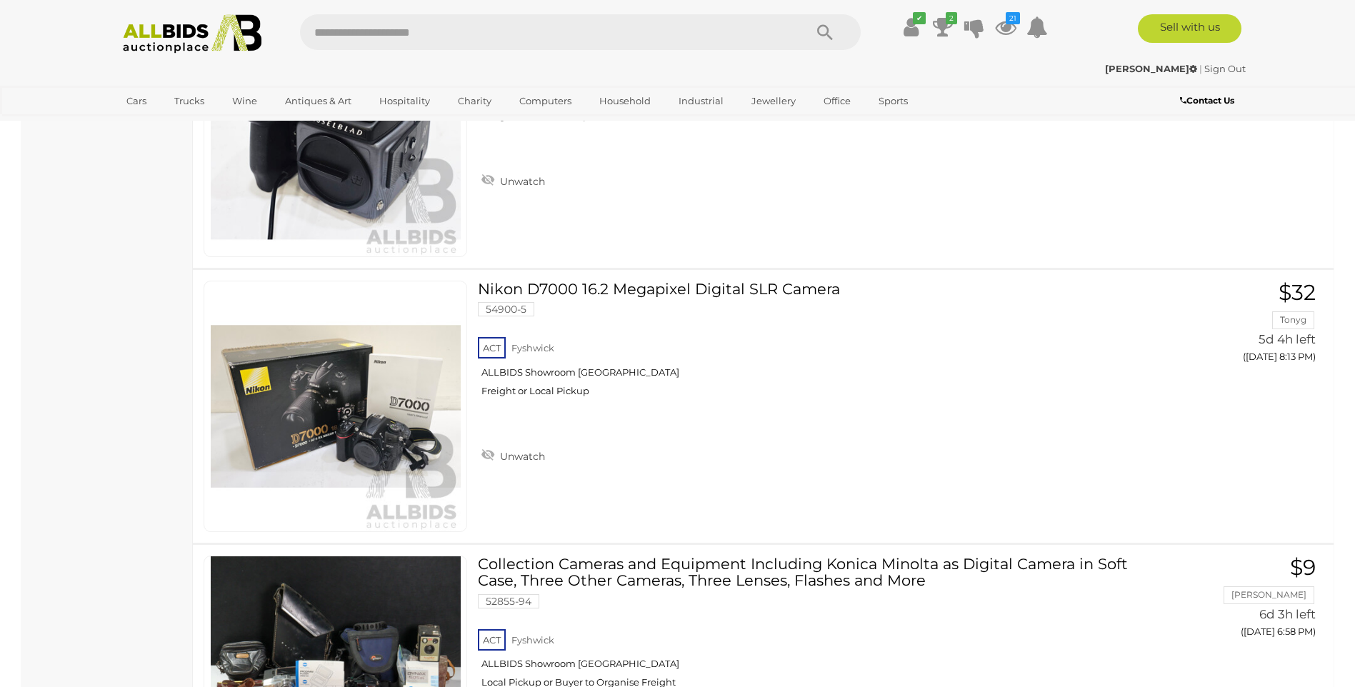
scroll to position [4114, 0]
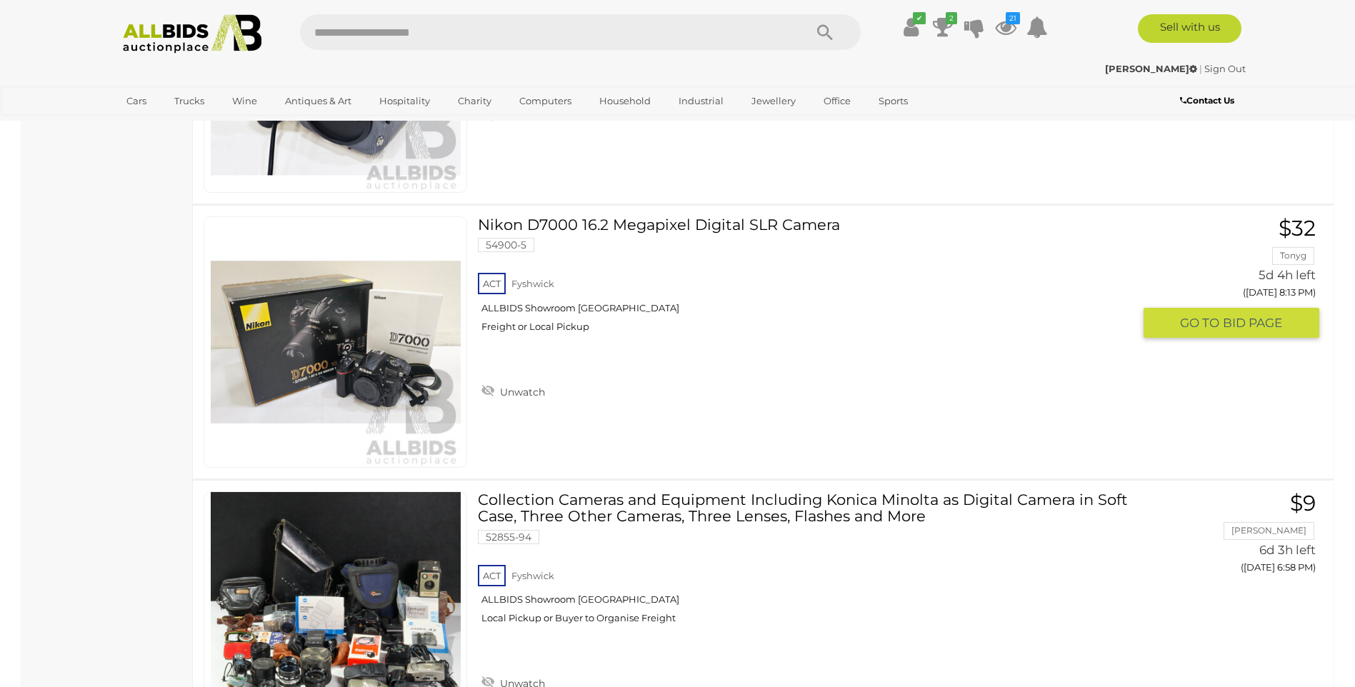
click at [321, 320] on link at bounding box center [336, 341] width 264 height 251
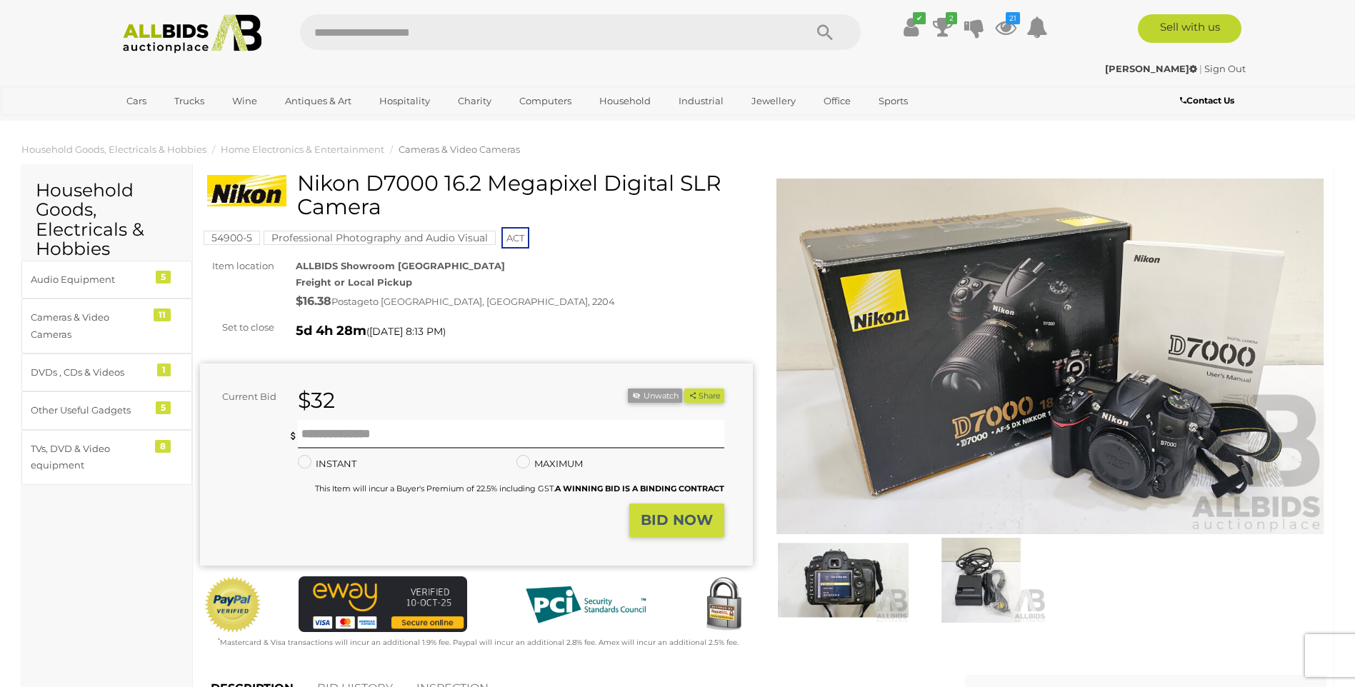
click at [846, 582] on img at bounding box center [843, 580] width 131 height 84
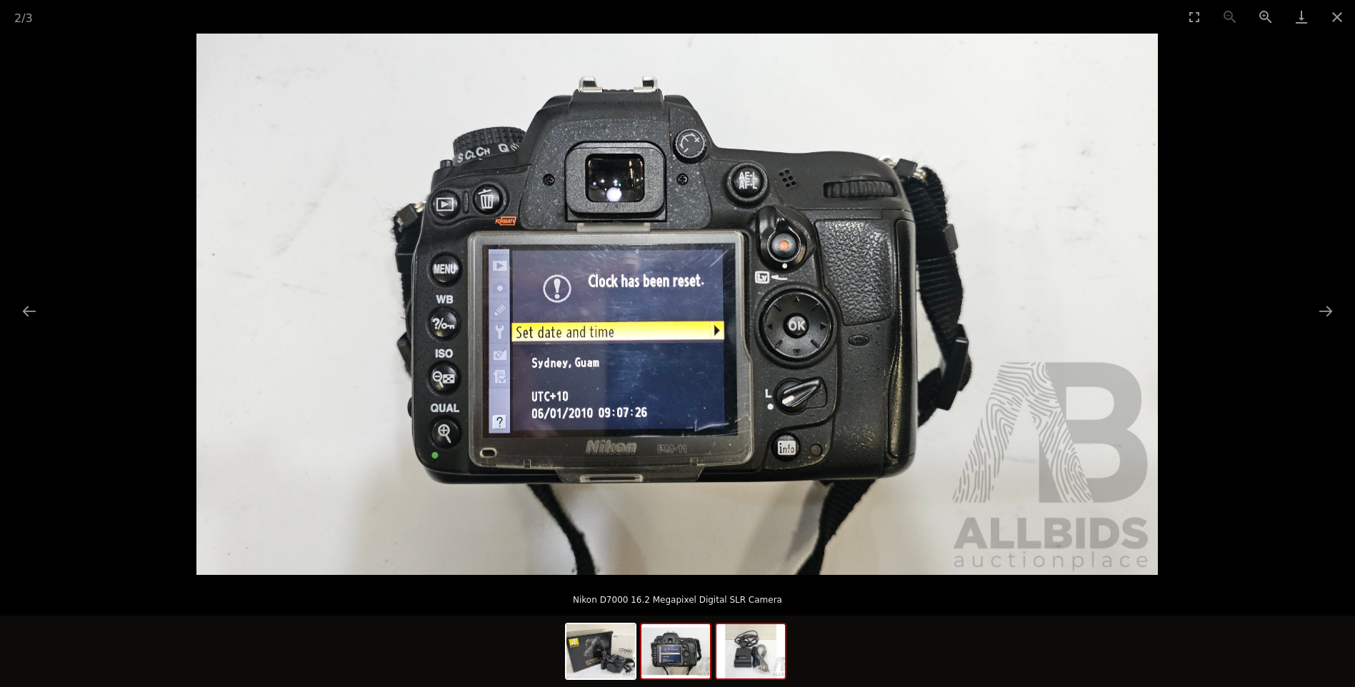
click at [759, 654] on img at bounding box center [751, 651] width 69 height 54
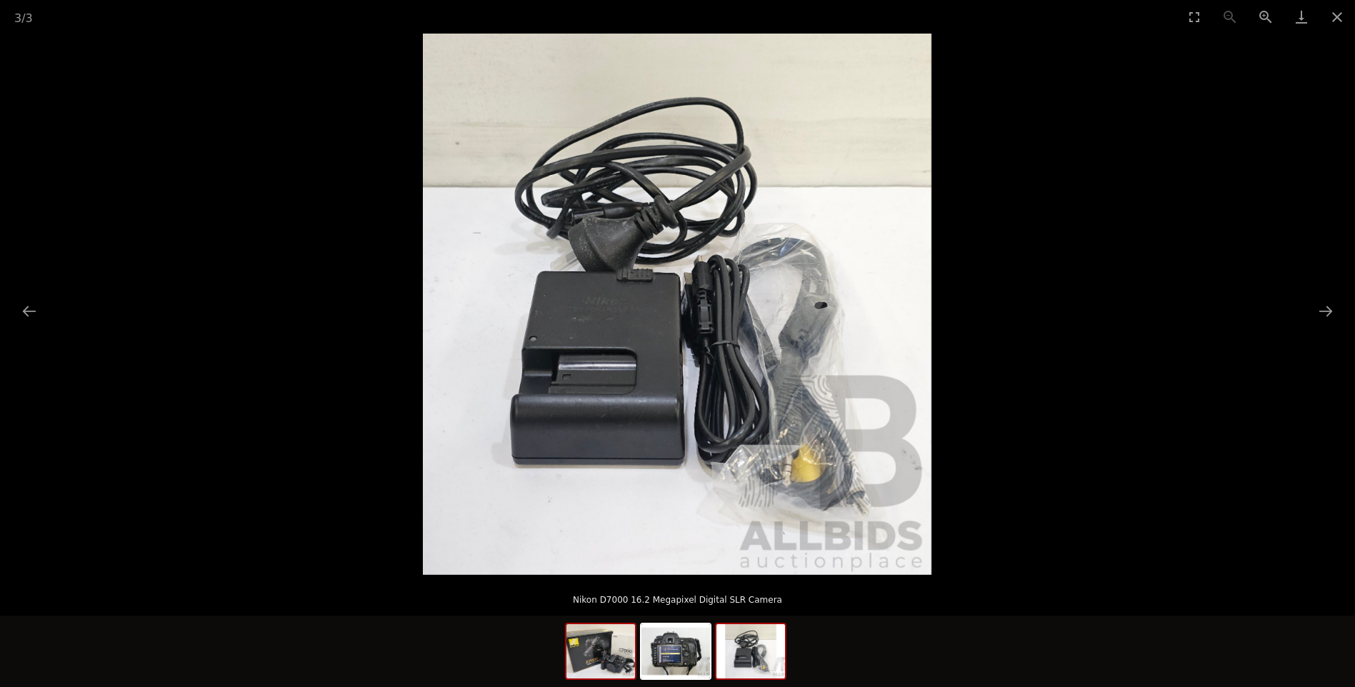
click at [604, 659] on img at bounding box center [600, 651] width 69 height 54
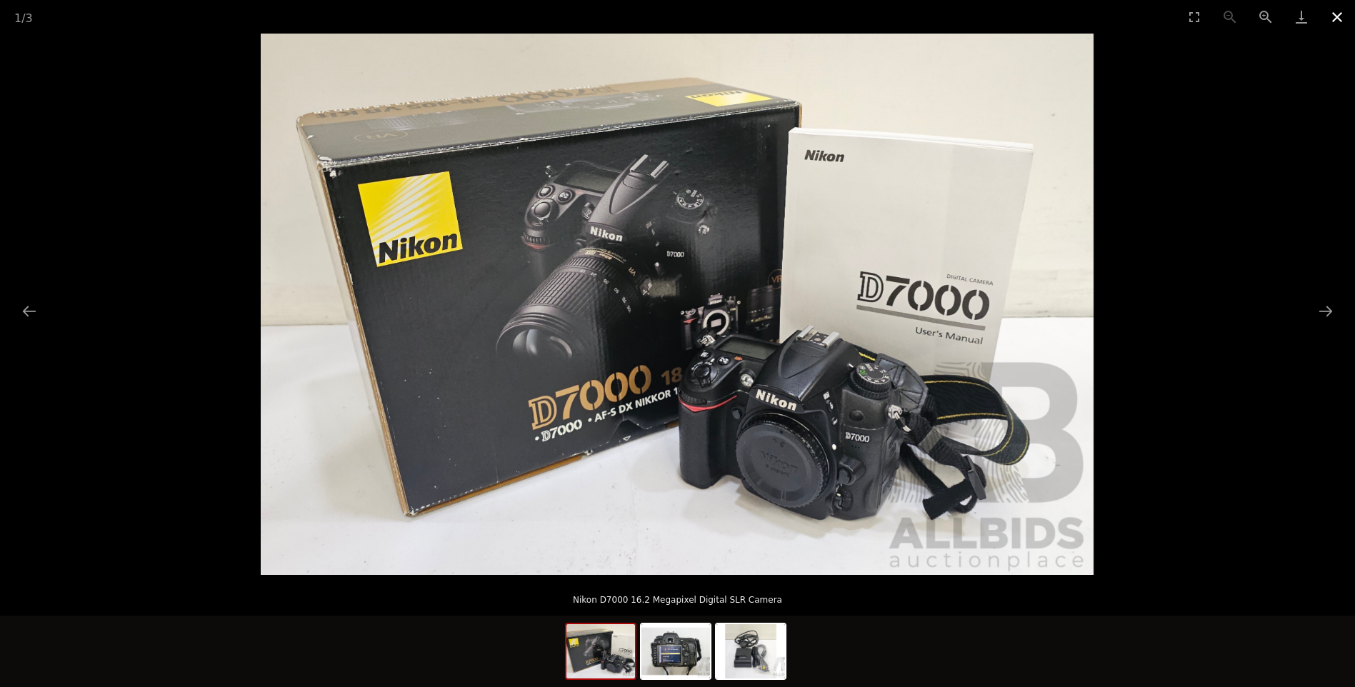
click at [1339, 17] on button "Close gallery" at bounding box center [1337, 17] width 36 height 34
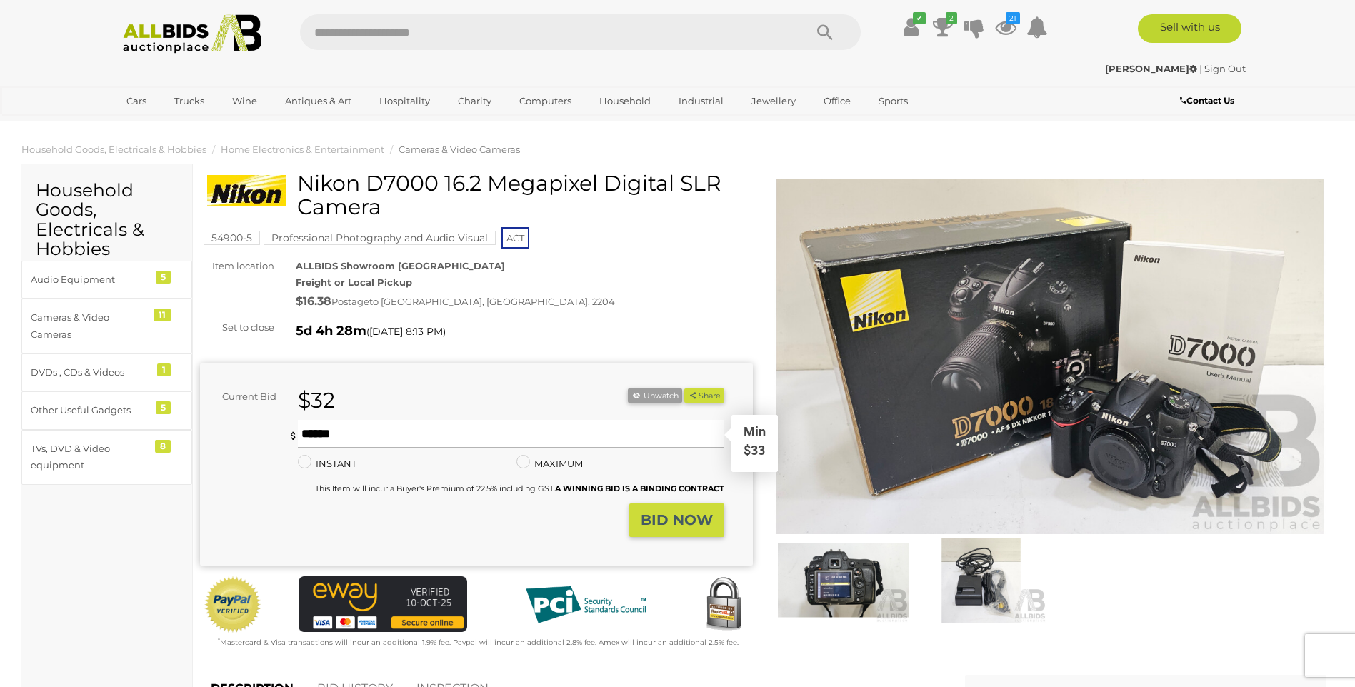
click at [359, 439] on input "text" at bounding box center [511, 434] width 426 height 29
type input "**"
click at [684, 519] on strong "BID NOW" at bounding box center [677, 519] width 72 height 17
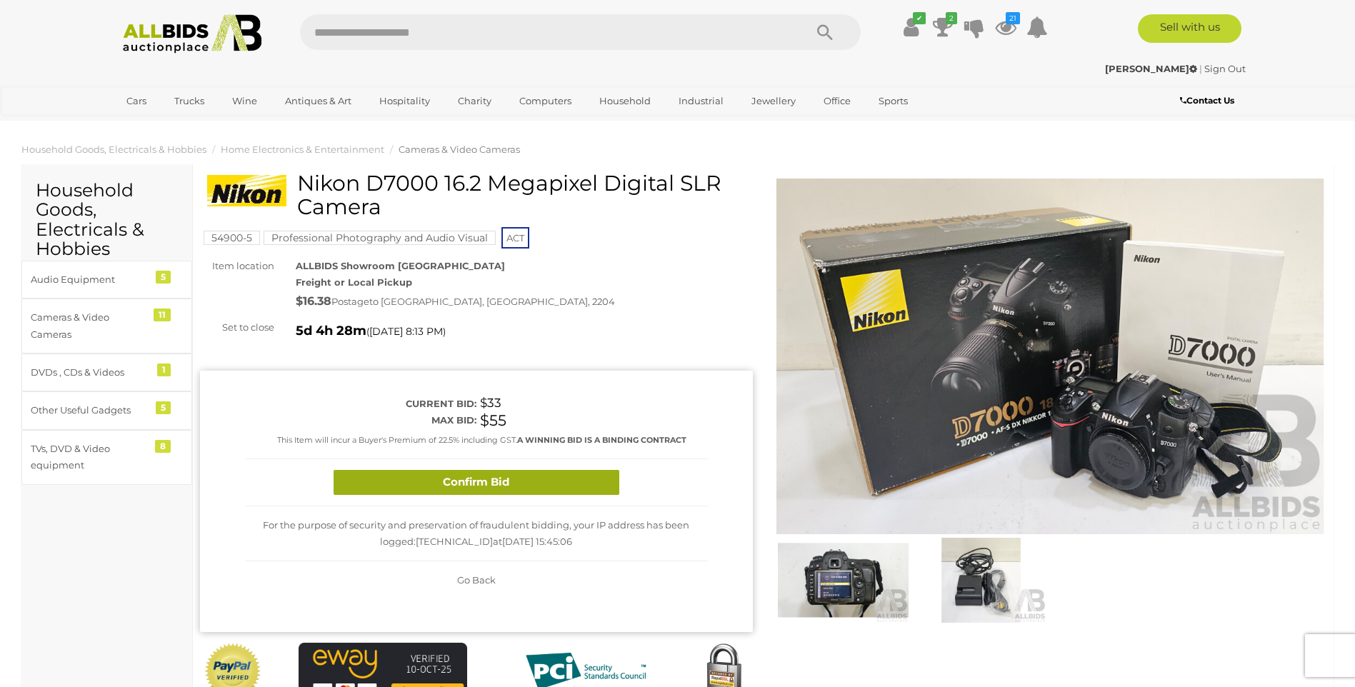
click at [476, 486] on button "Confirm Bid" at bounding box center [477, 482] width 286 height 25
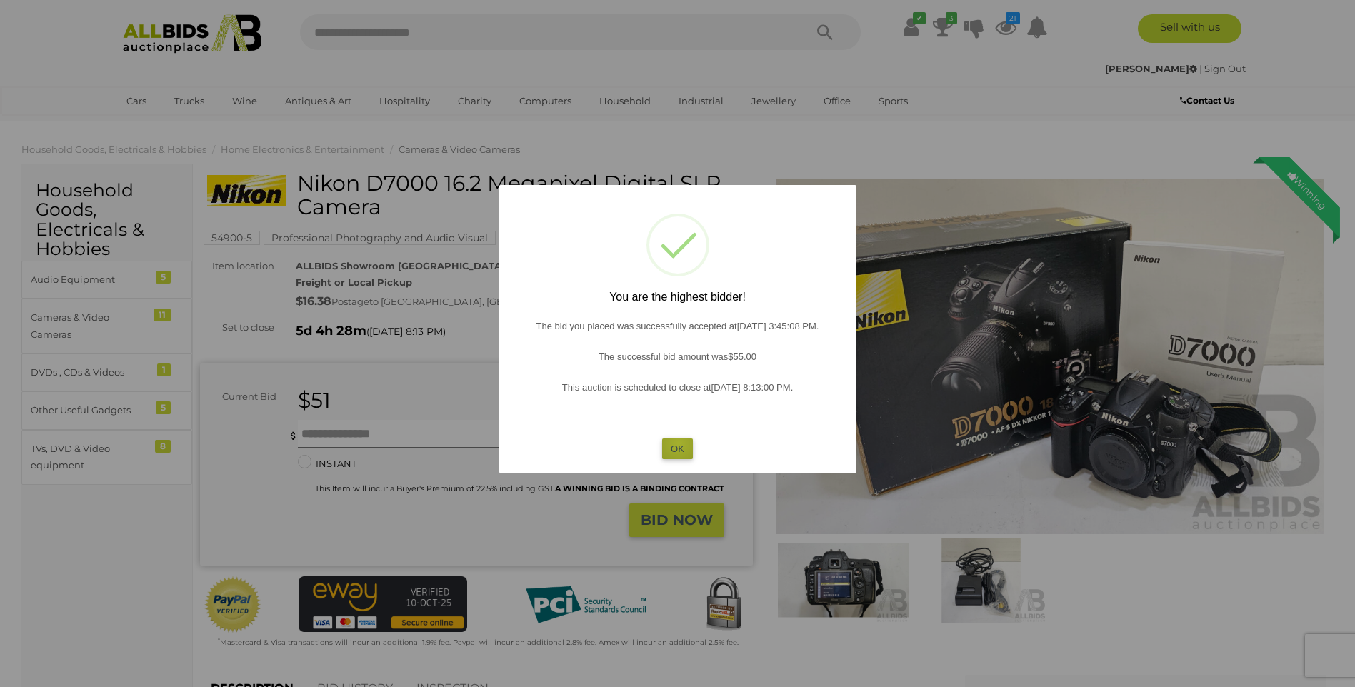
click at [679, 444] on button "OK" at bounding box center [677, 449] width 31 height 21
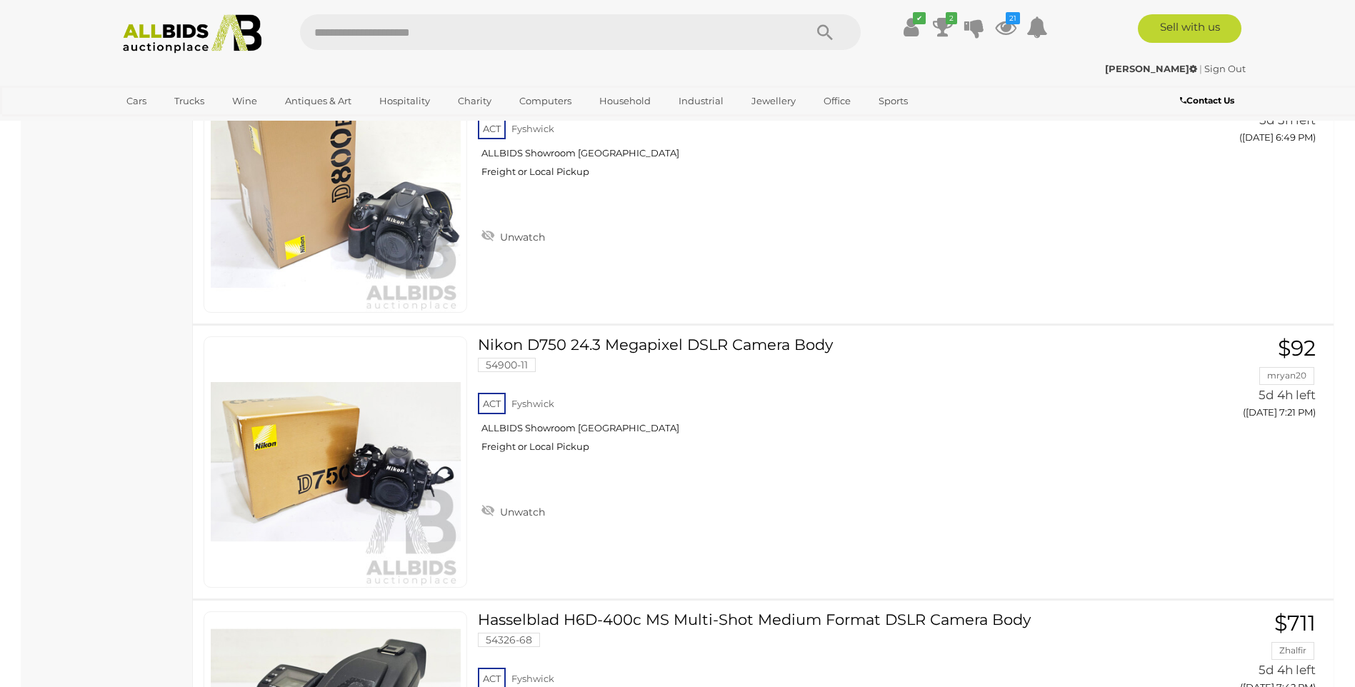
scroll to position [3380, 0]
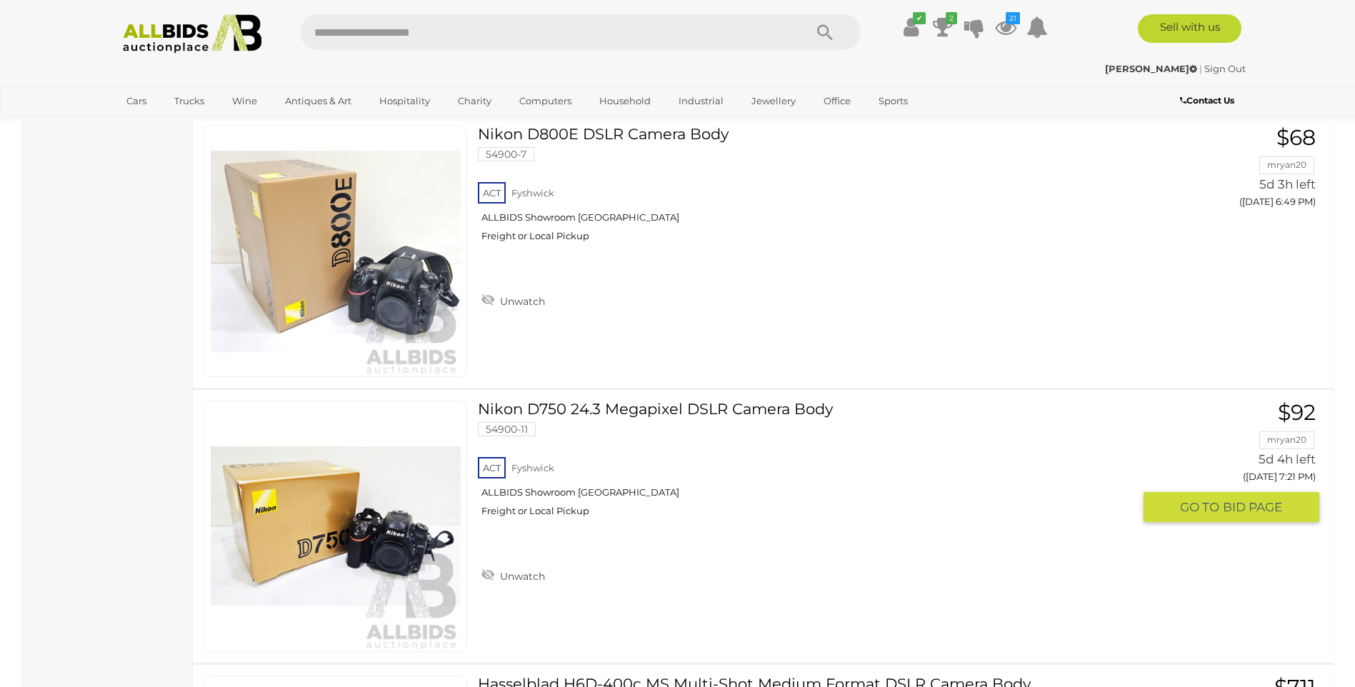
click at [633, 404] on link "Nikon D750 24.3 Megapixel DSLR Camera Body 54900-11 ACT Fyshwick ALLBIDS Showro…" at bounding box center [811, 464] width 644 height 127
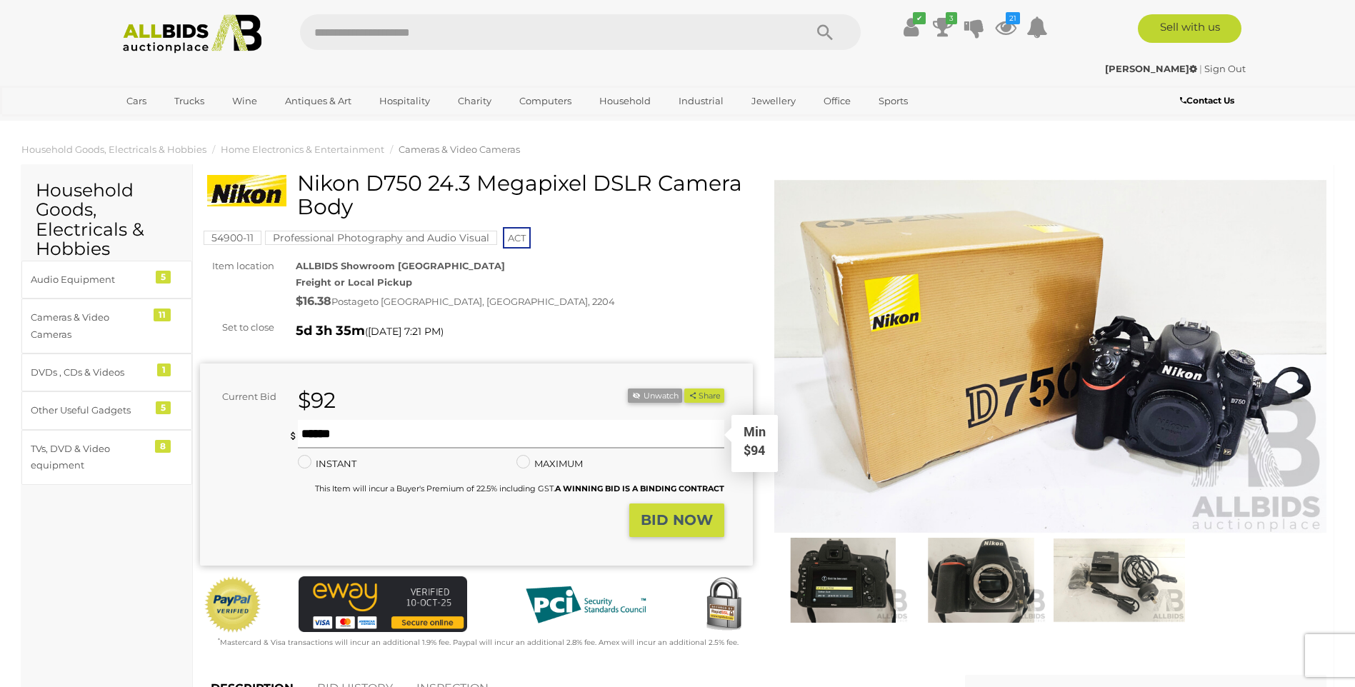
click at [399, 437] on input "text" at bounding box center [511, 434] width 426 height 29
type input "***"
click at [691, 524] on strong "BID NOW" at bounding box center [677, 519] width 72 height 17
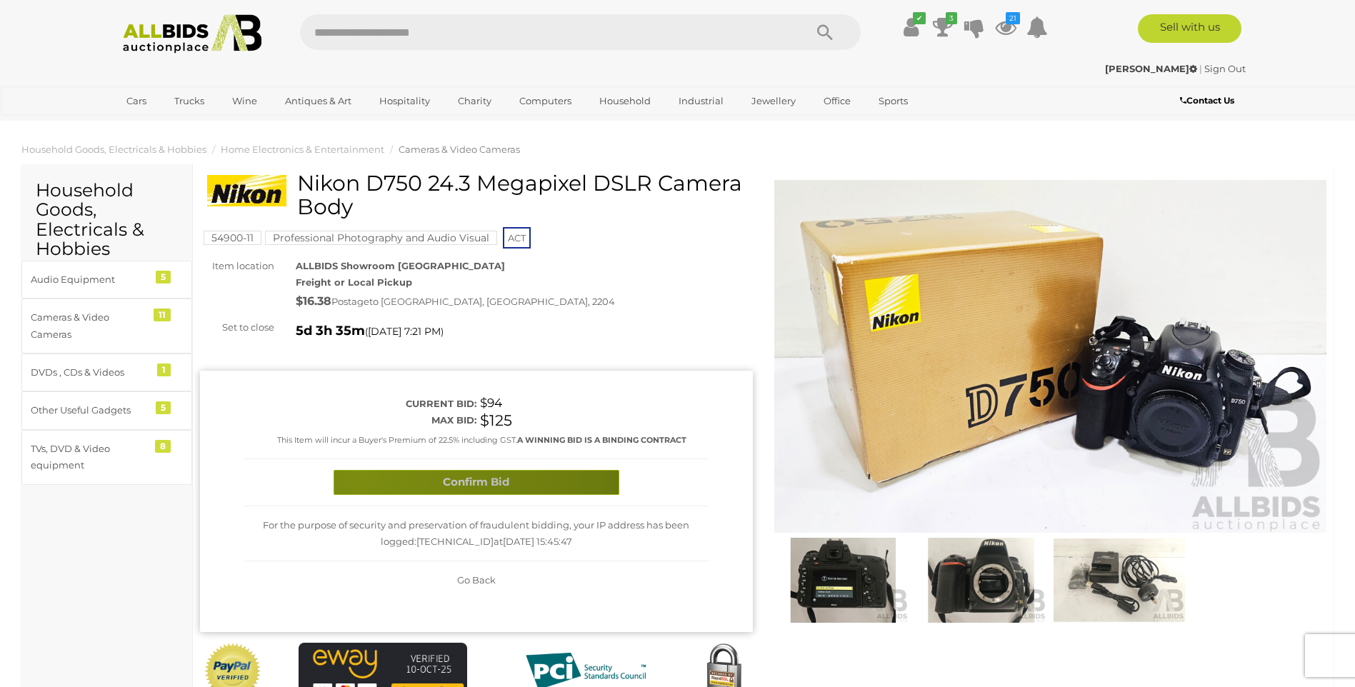
click at [360, 472] on button "Confirm Bid" at bounding box center [477, 482] width 286 height 25
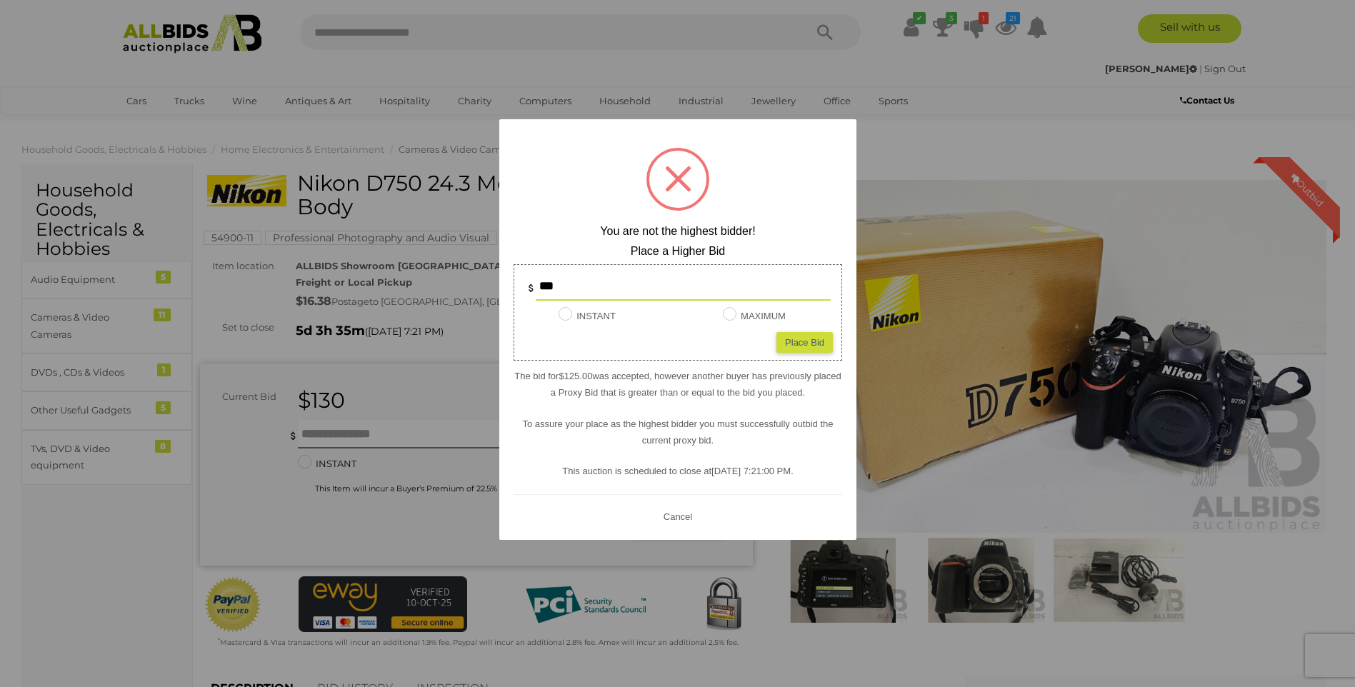
click at [601, 289] on input "***" at bounding box center [683, 286] width 295 height 29
type input "***"
click at [796, 339] on div "Place Bid" at bounding box center [805, 342] width 56 height 21
type input "***"
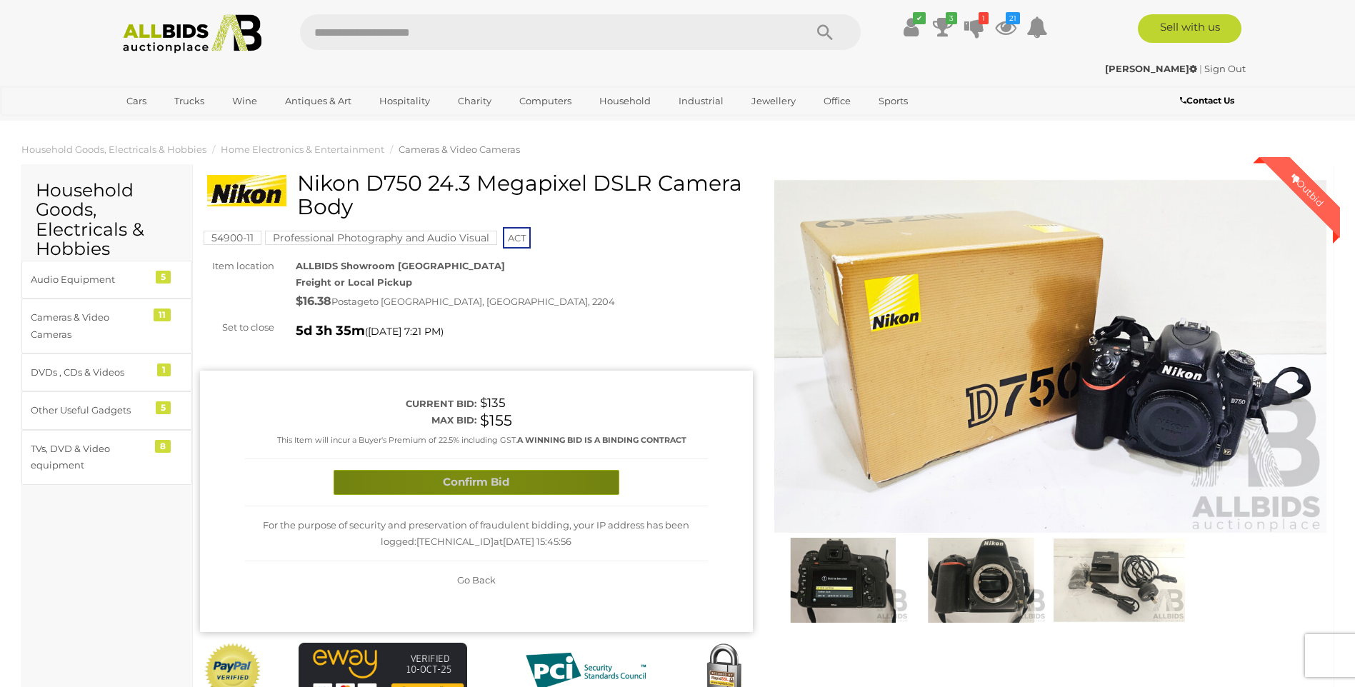
click at [474, 477] on button "Confirm Bid" at bounding box center [477, 482] width 286 height 25
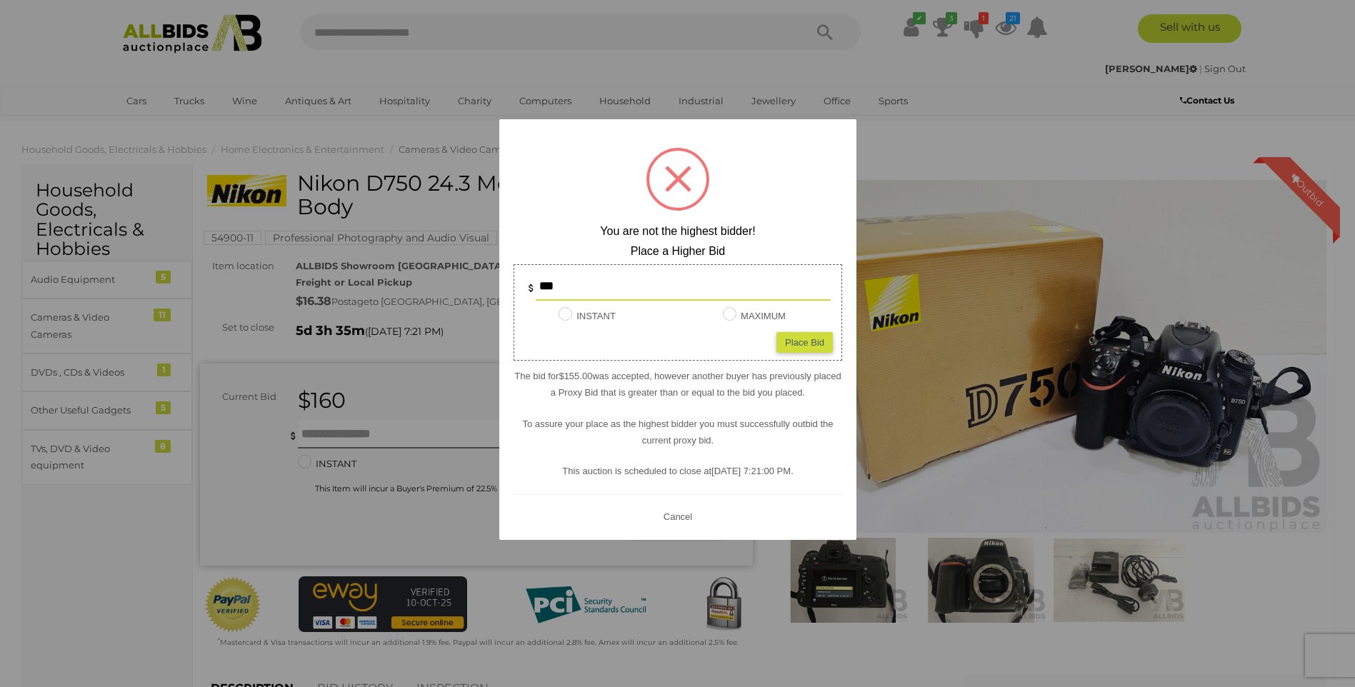
click at [586, 285] on input "***" at bounding box center [683, 286] width 295 height 29
type input "***"
click at [791, 338] on div "Place Bid" at bounding box center [805, 342] width 56 height 21
type input "***"
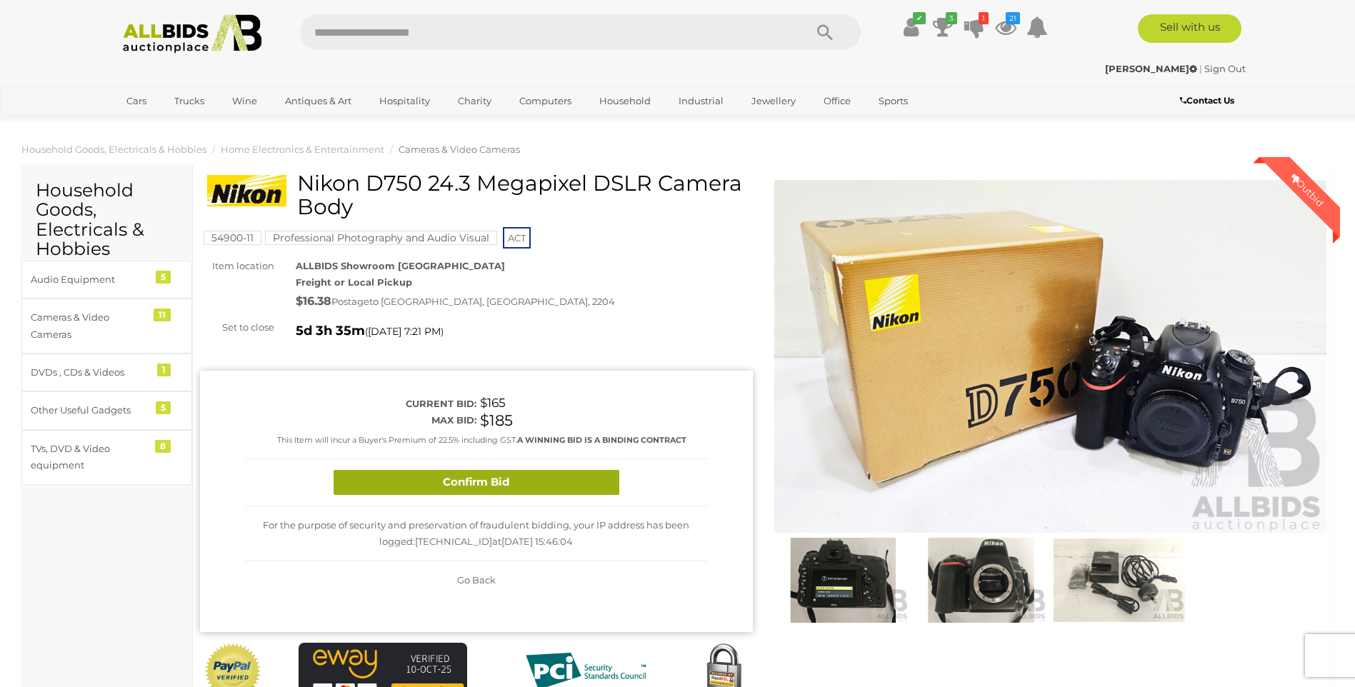
click at [441, 480] on button "Confirm Bid" at bounding box center [477, 482] width 286 height 25
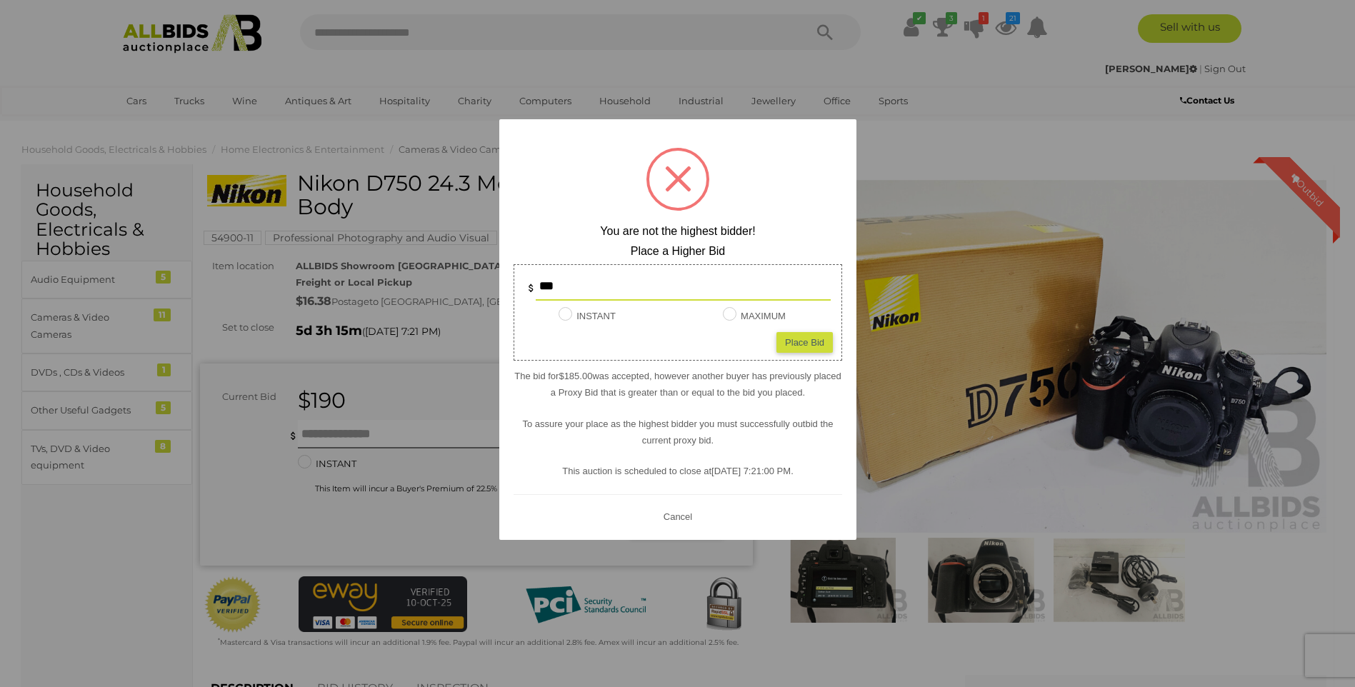
click at [599, 289] on input "***" at bounding box center [683, 286] width 295 height 29
type input "*"
type input "***"
click at [802, 346] on div "Place Bid" at bounding box center [805, 342] width 56 height 21
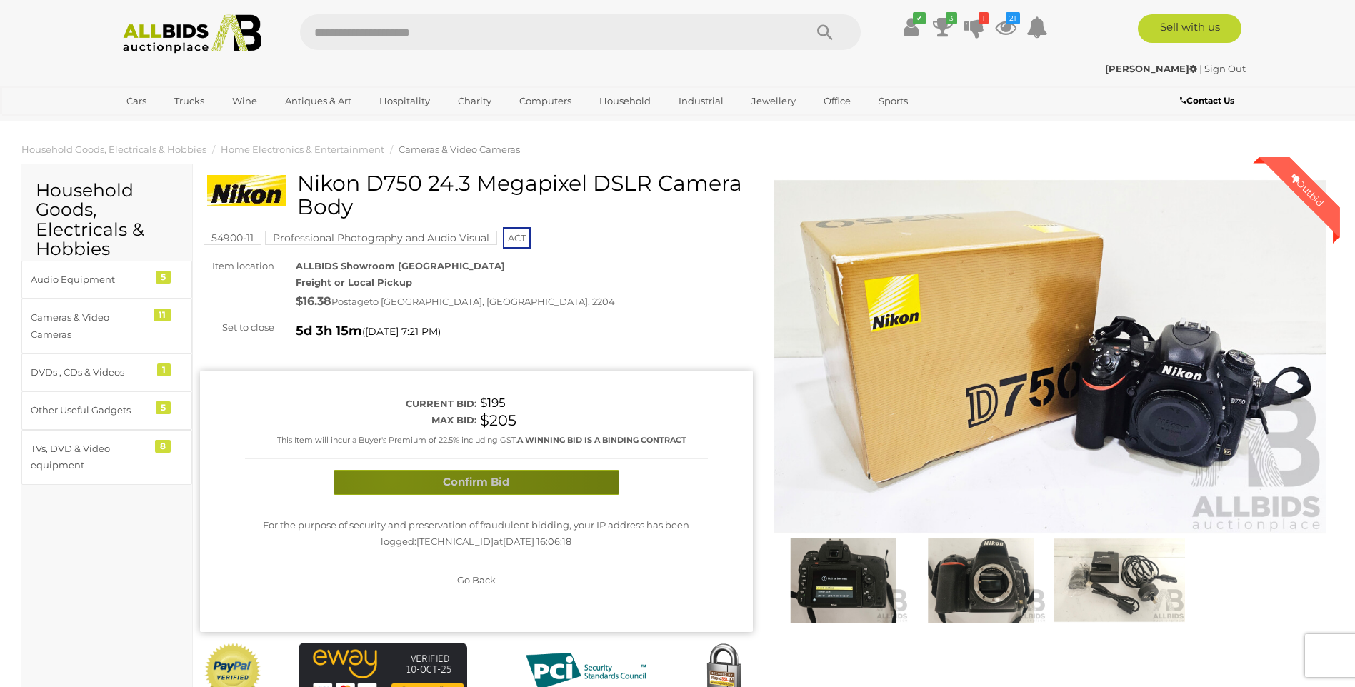
click at [391, 479] on button "Confirm Bid" at bounding box center [477, 482] width 286 height 25
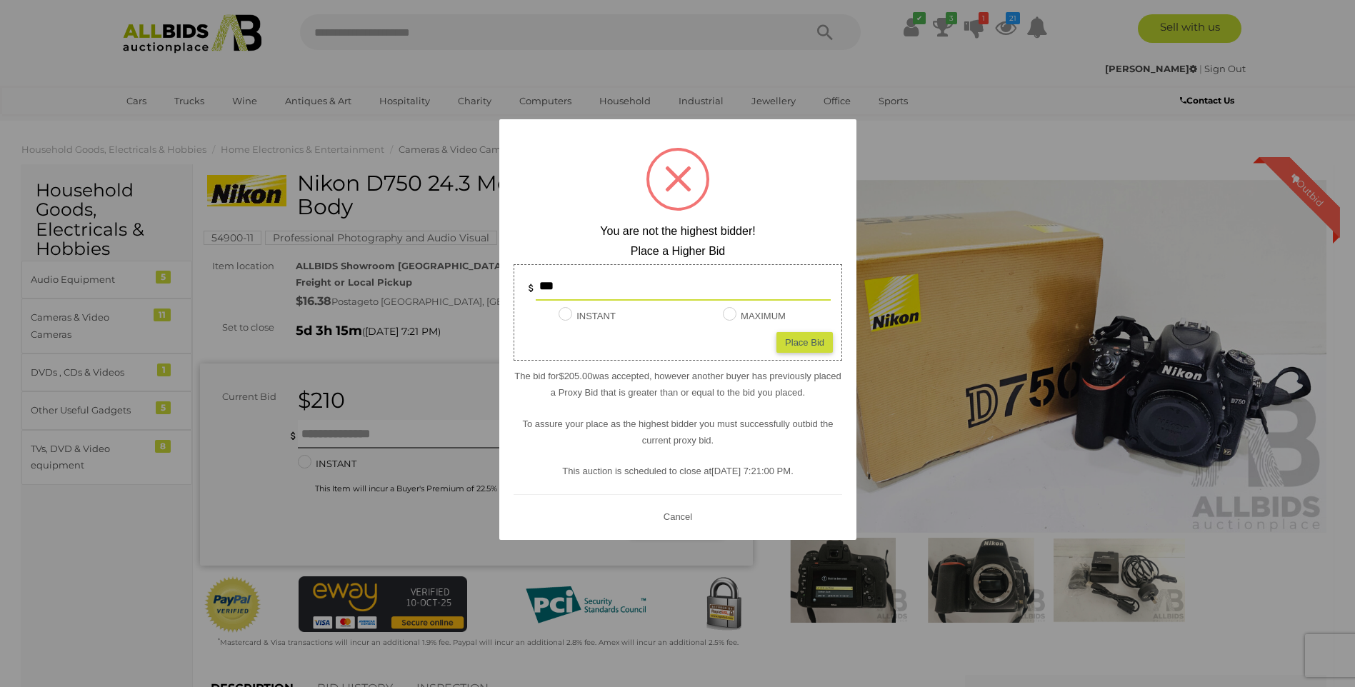
click at [617, 288] on input "***" at bounding box center [683, 286] width 295 height 29
type input "***"
click at [794, 343] on div "Place Bid" at bounding box center [805, 342] width 56 height 21
type input "***"
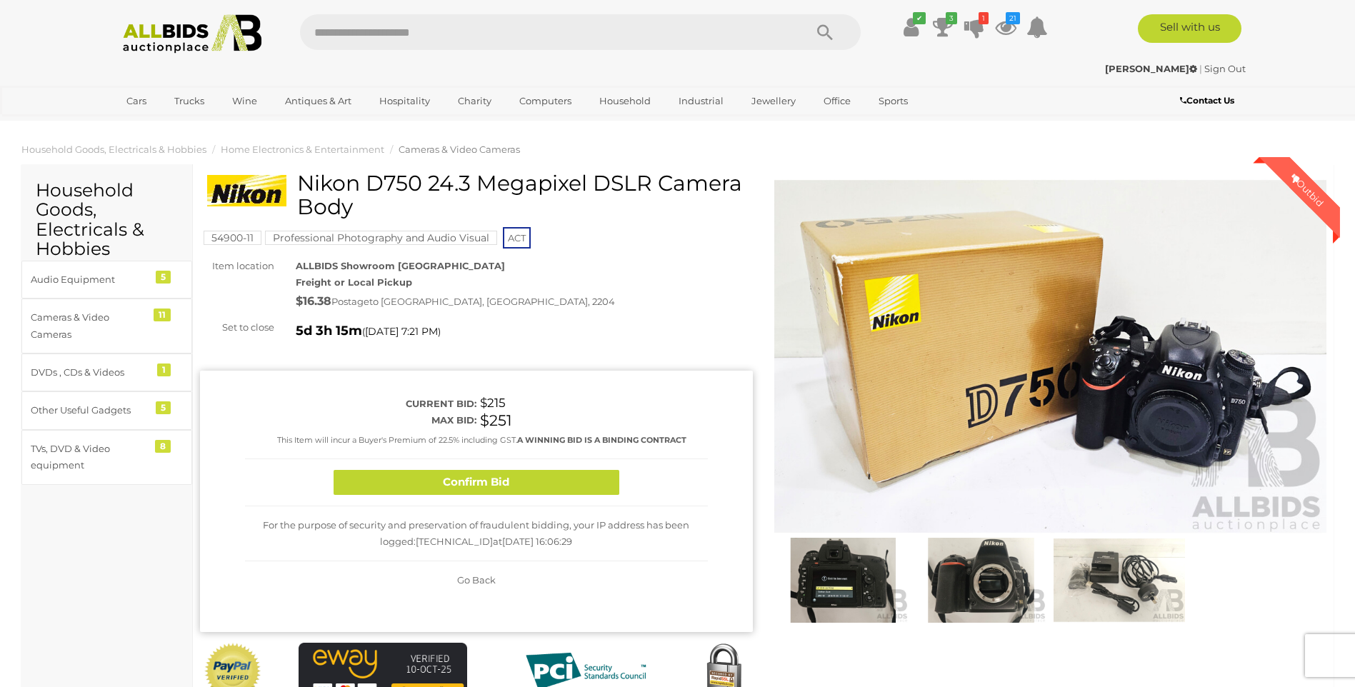
click at [411, 496] on div "Confirm Bid" at bounding box center [476, 482] width 463 height 47
click at [401, 481] on button "Confirm Bid" at bounding box center [477, 482] width 286 height 25
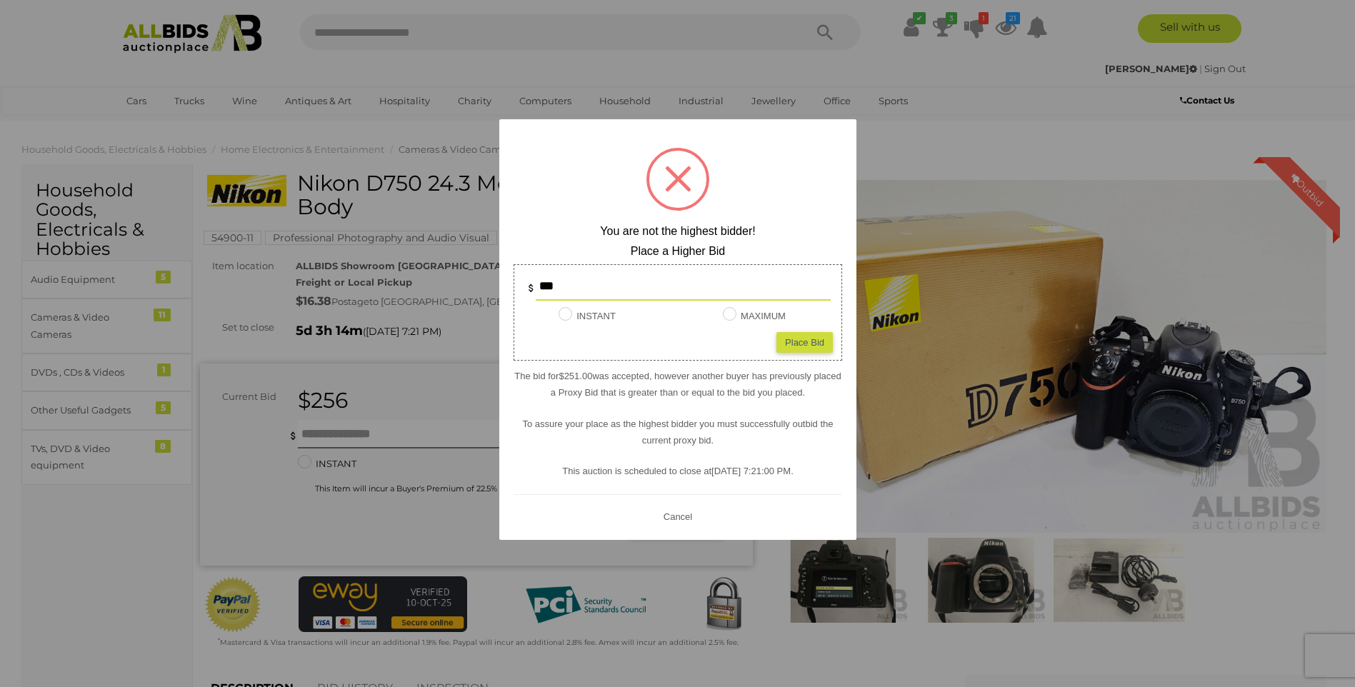
click at [620, 296] on input "***" at bounding box center [683, 286] width 295 height 29
type input "*"
type input "***"
click at [796, 340] on div "Place Bid" at bounding box center [805, 342] width 56 height 21
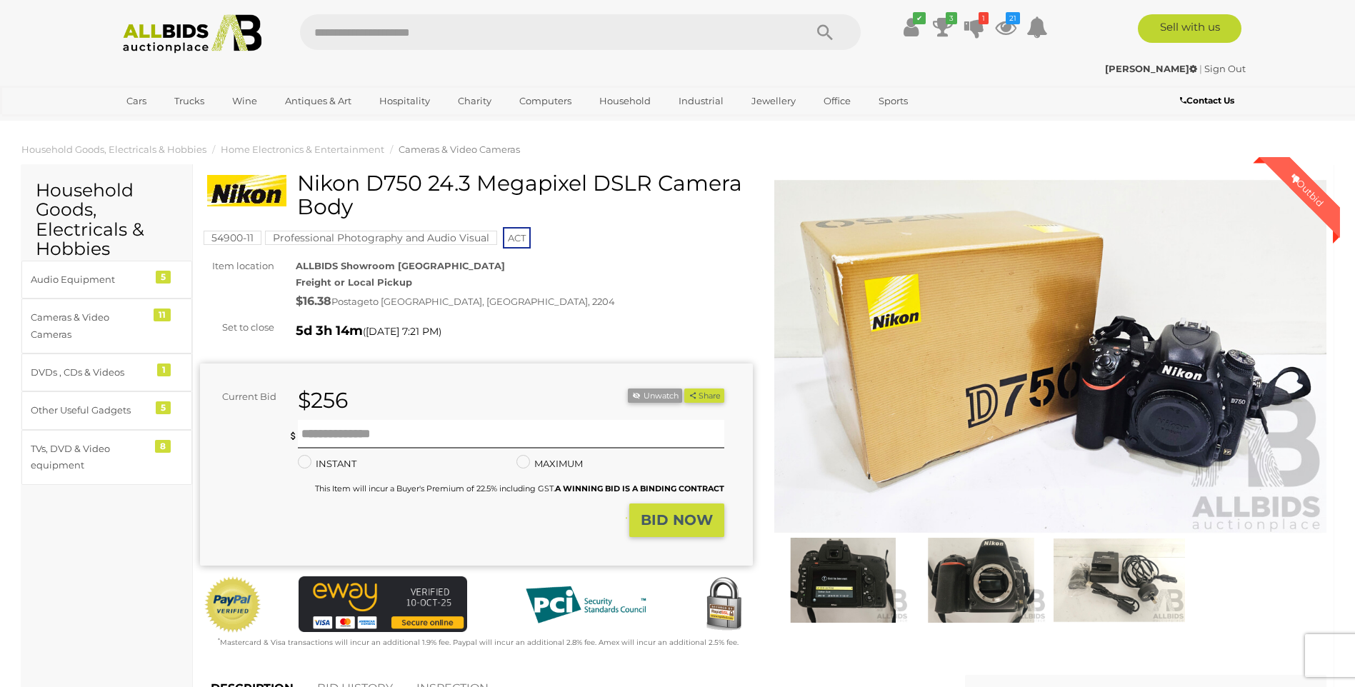
type input "***"
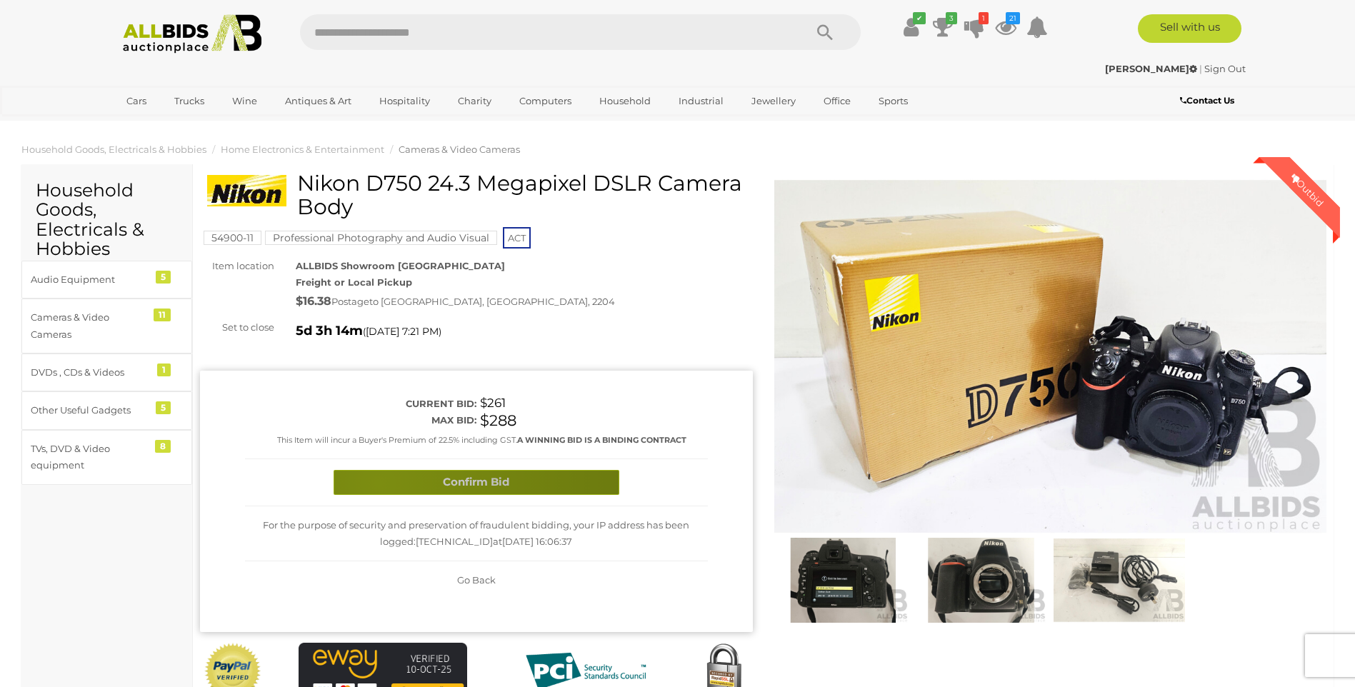
click at [378, 483] on button "Confirm Bid" at bounding box center [477, 482] width 286 height 25
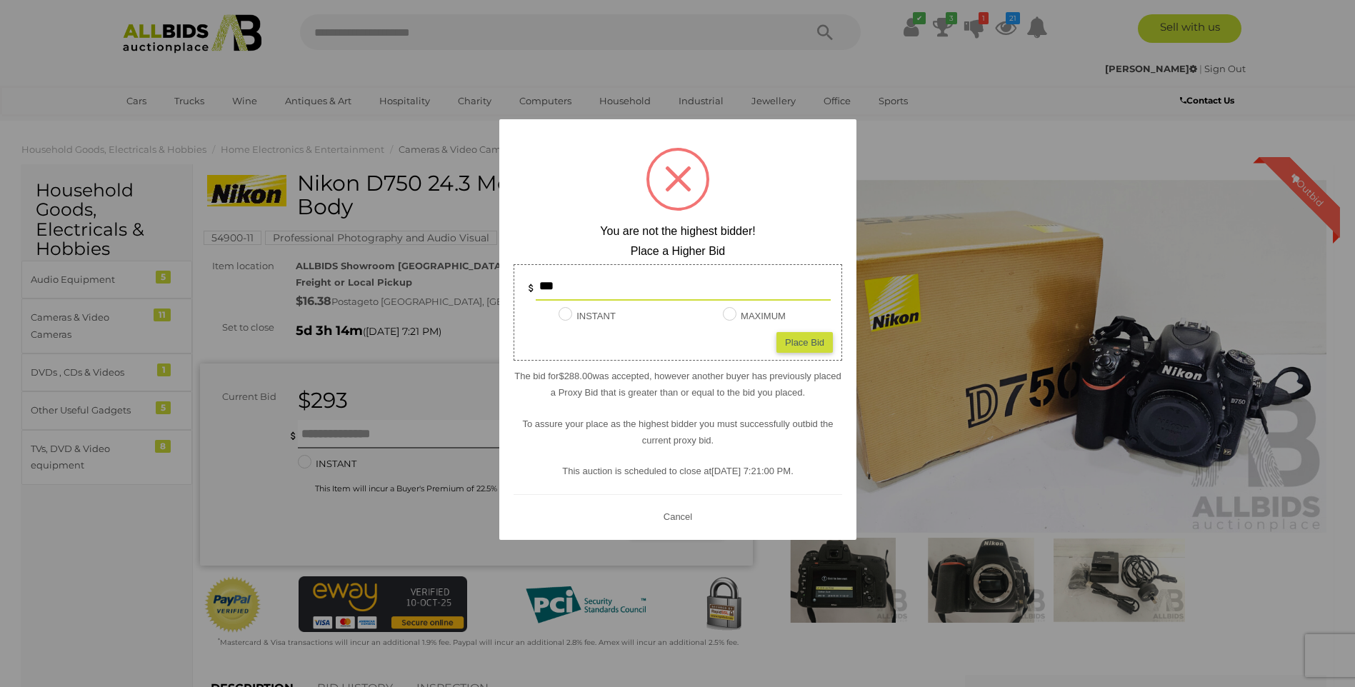
click at [595, 282] on input "***" at bounding box center [683, 286] width 295 height 29
type input "*"
type input "***"
click at [806, 339] on div "Place Bid" at bounding box center [805, 342] width 56 height 21
type input "***"
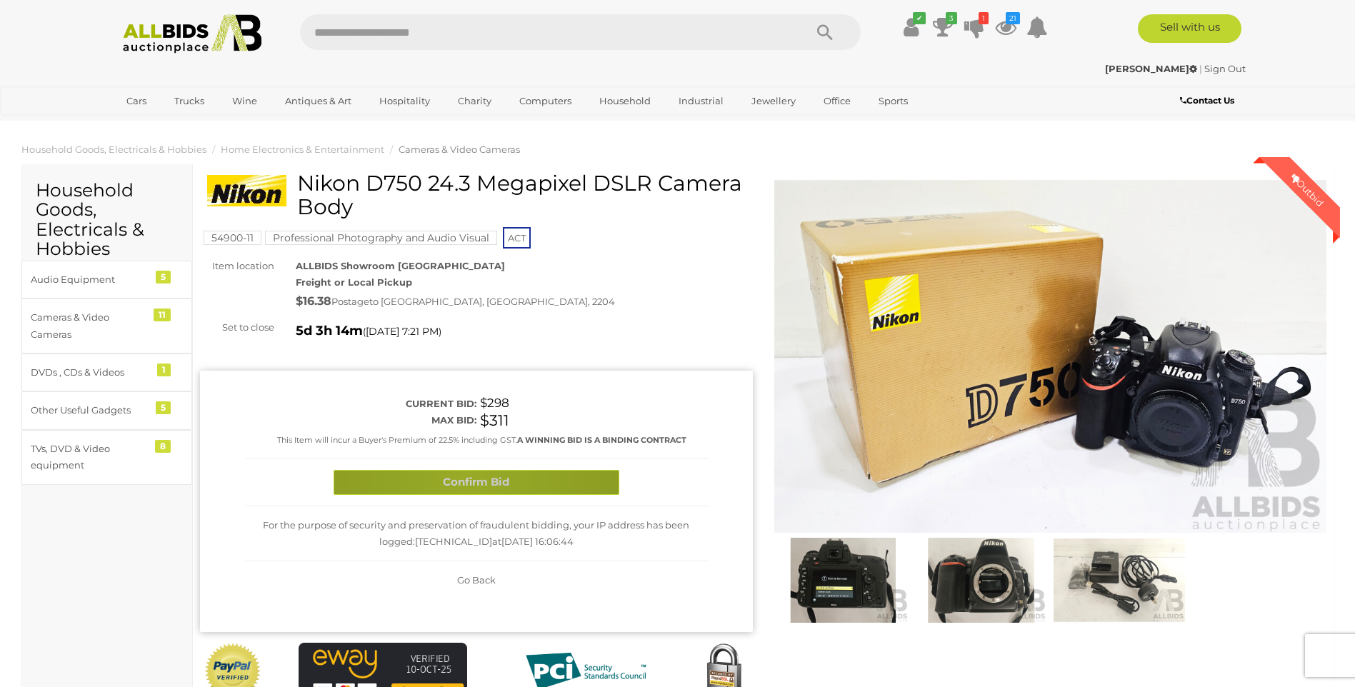
click at [466, 478] on button "Confirm Bid" at bounding box center [477, 482] width 286 height 25
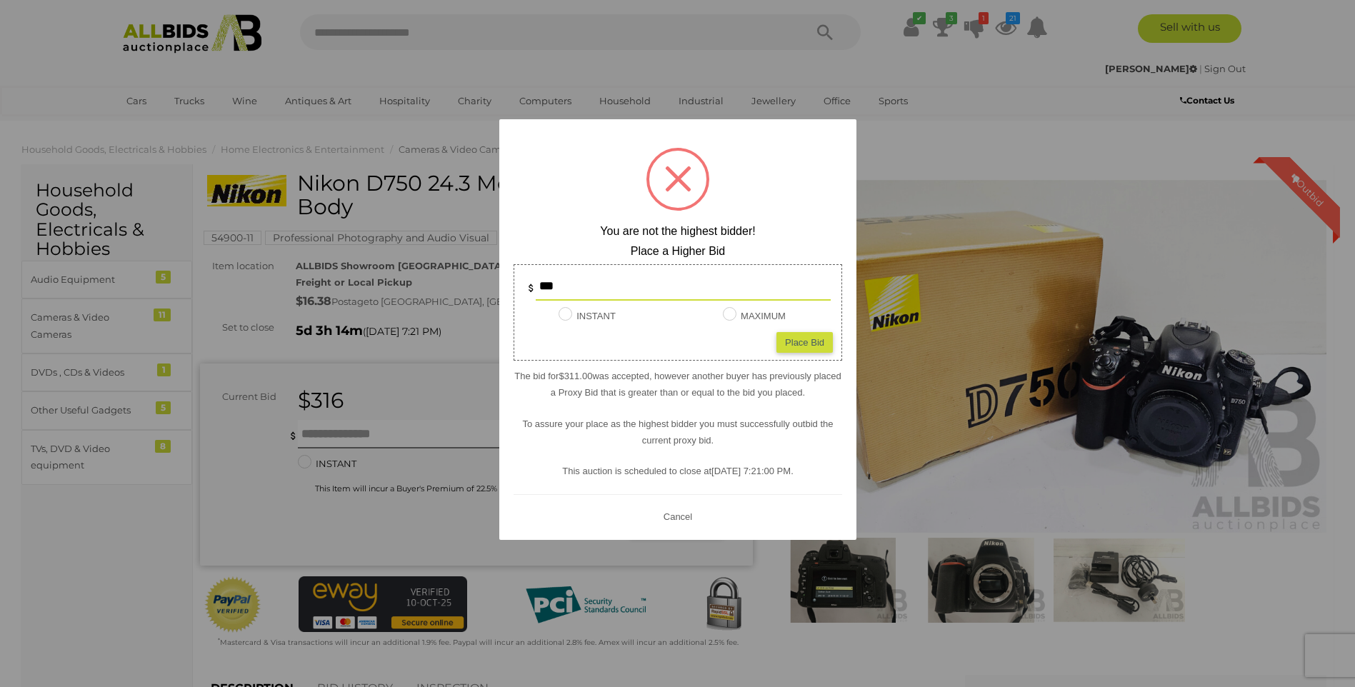
click at [950, 119] on div at bounding box center [677, 343] width 1355 height 687
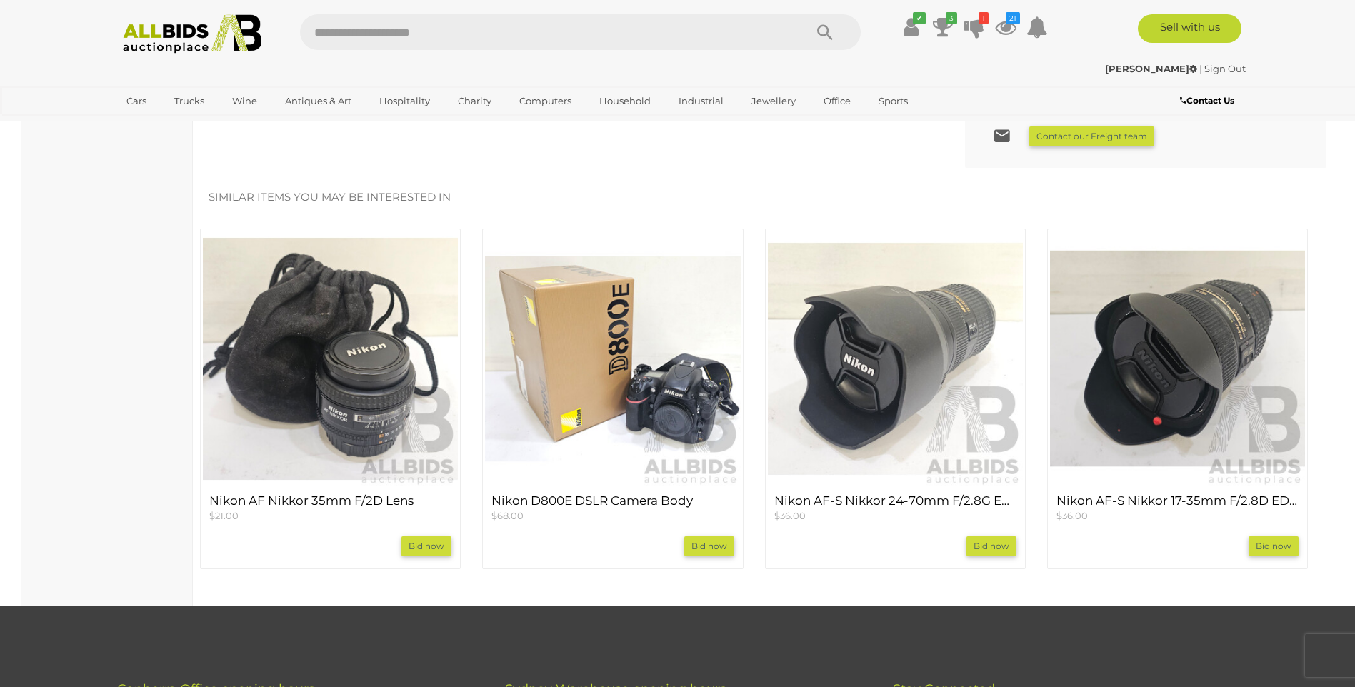
scroll to position [1173, 0]
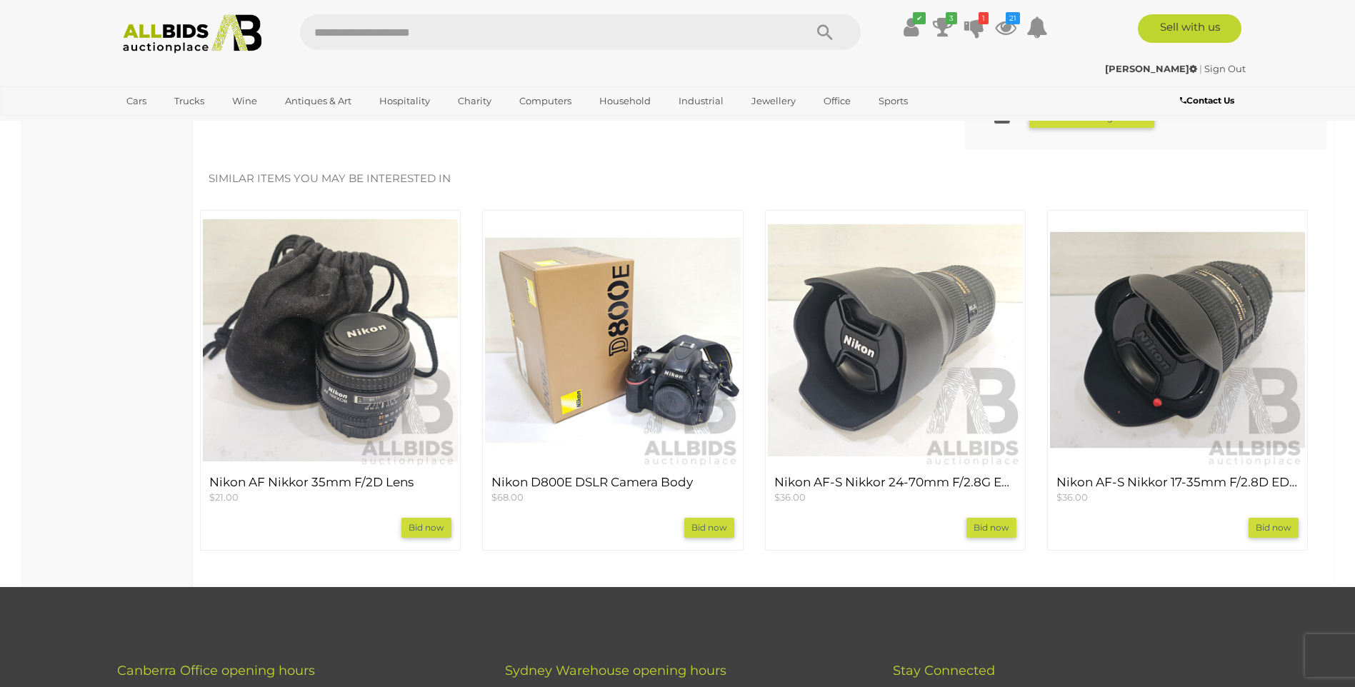
click at [891, 301] on img at bounding box center [895, 340] width 255 height 255
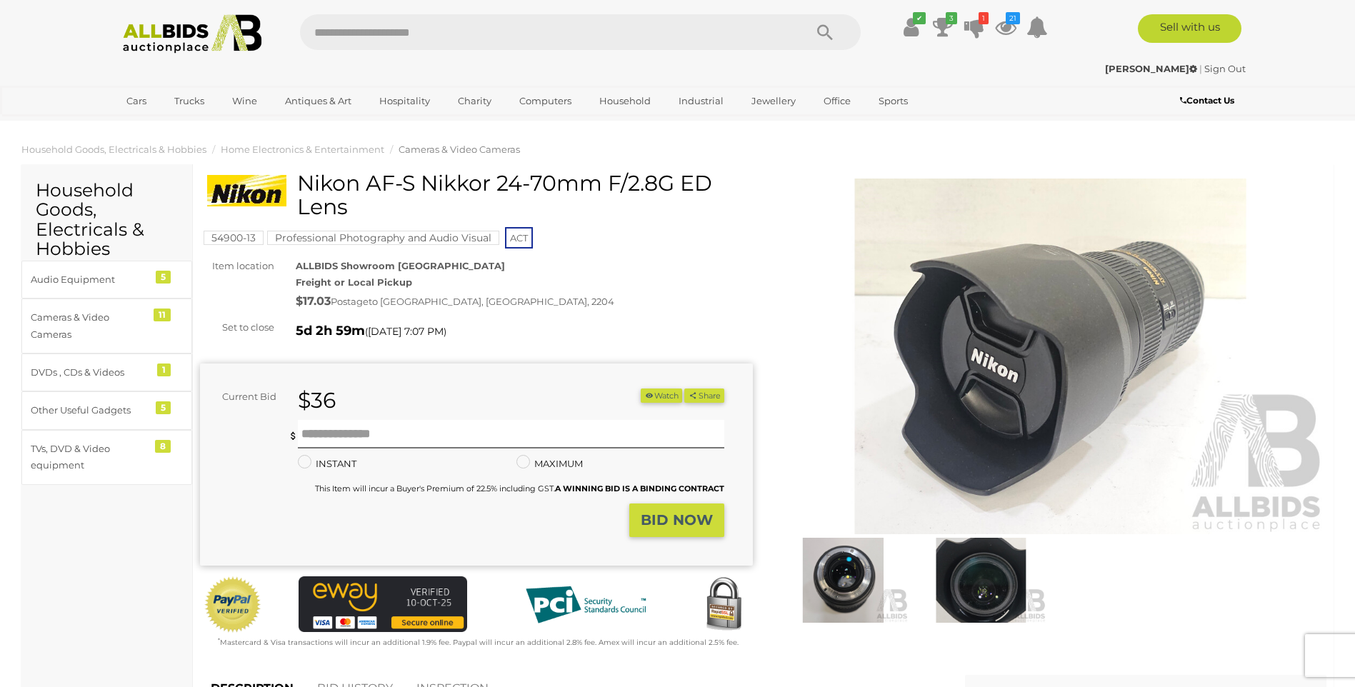
click at [650, 396] on button "Watch" at bounding box center [661, 396] width 41 height 15
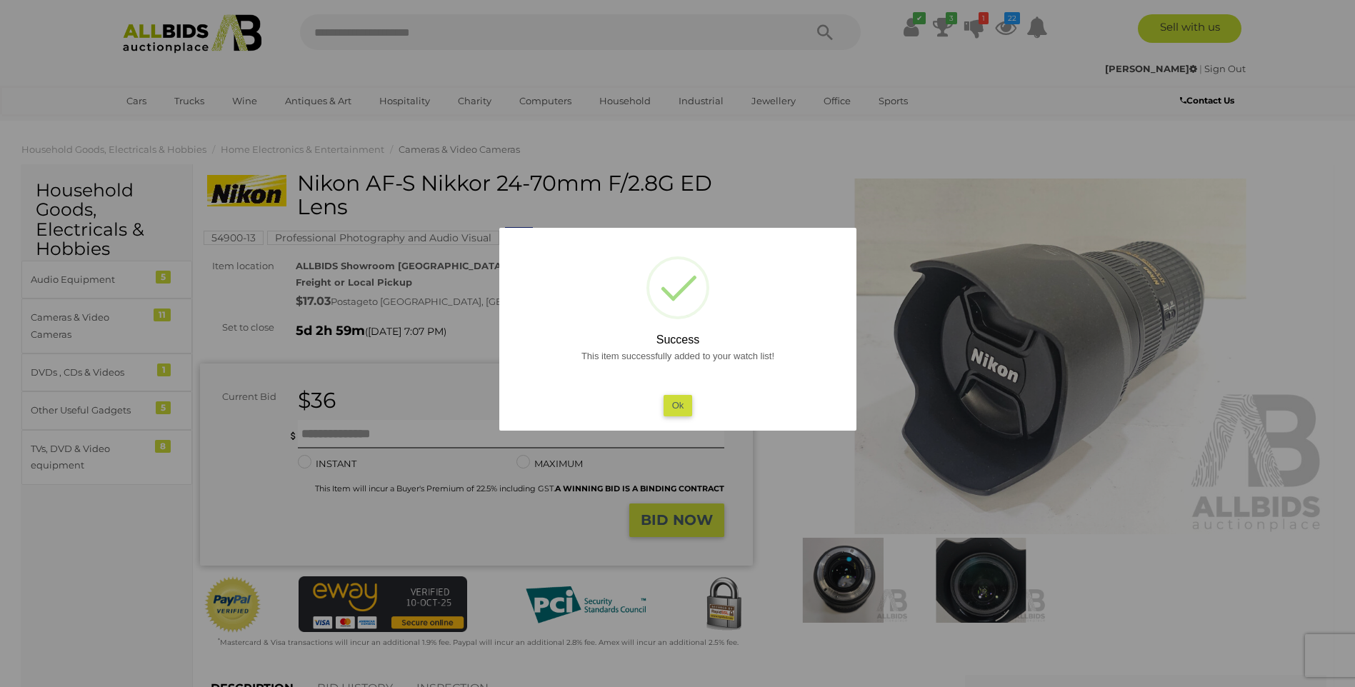
click at [685, 406] on button "Ok" at bounding box center [677, 405] width 29 height 21
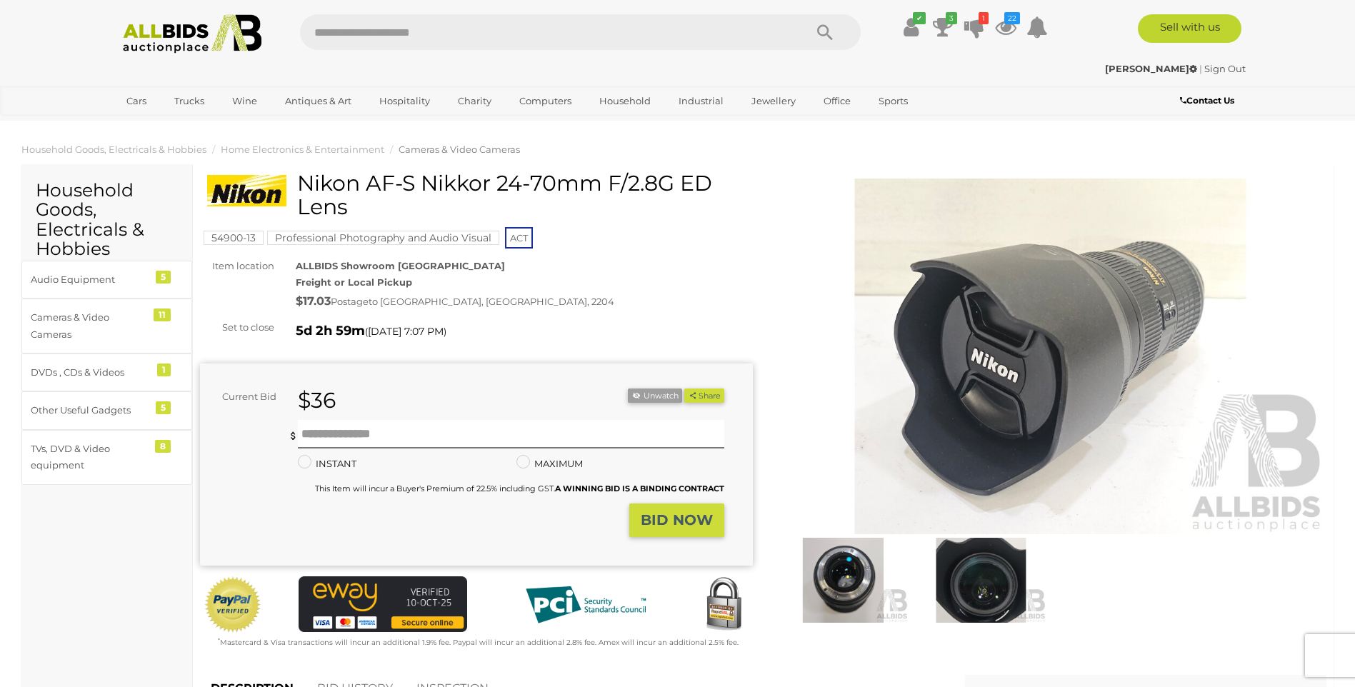
click at [427, 150] on span "Cameras & Video Cameras" at bounding box center [459, 149] width 121 height 11
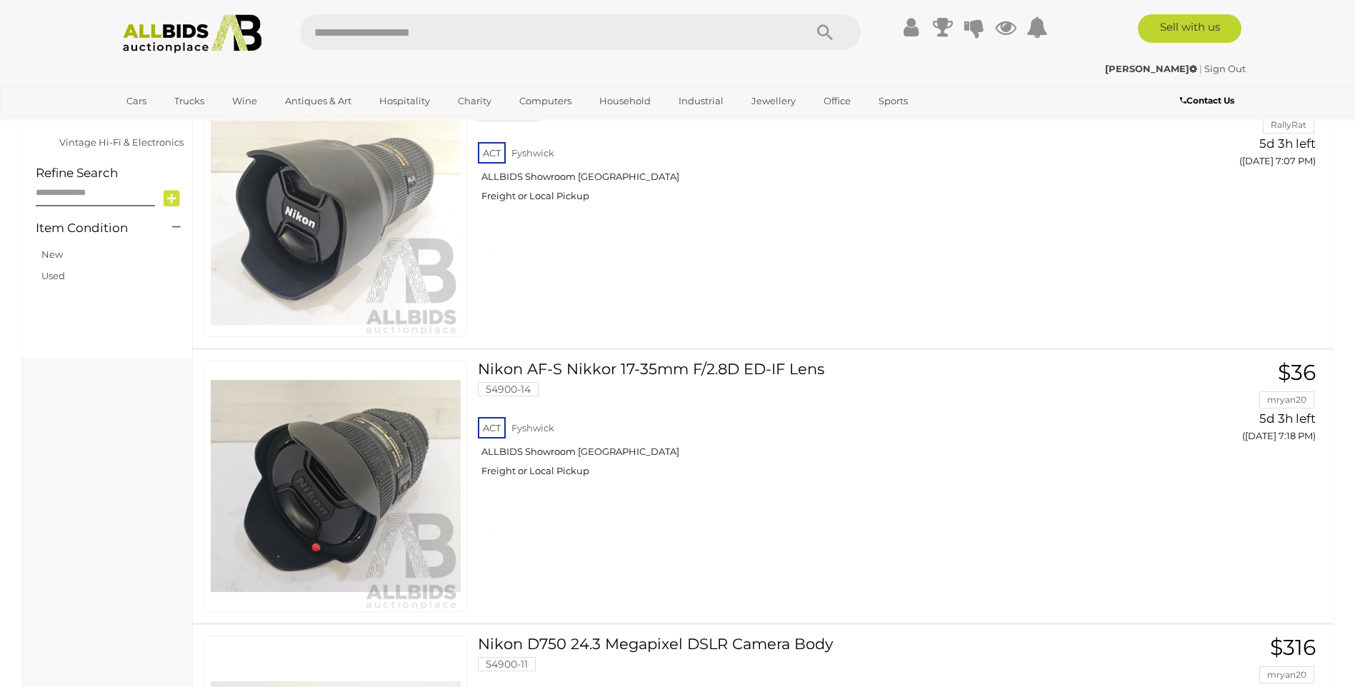
scroll to position [690, 0]
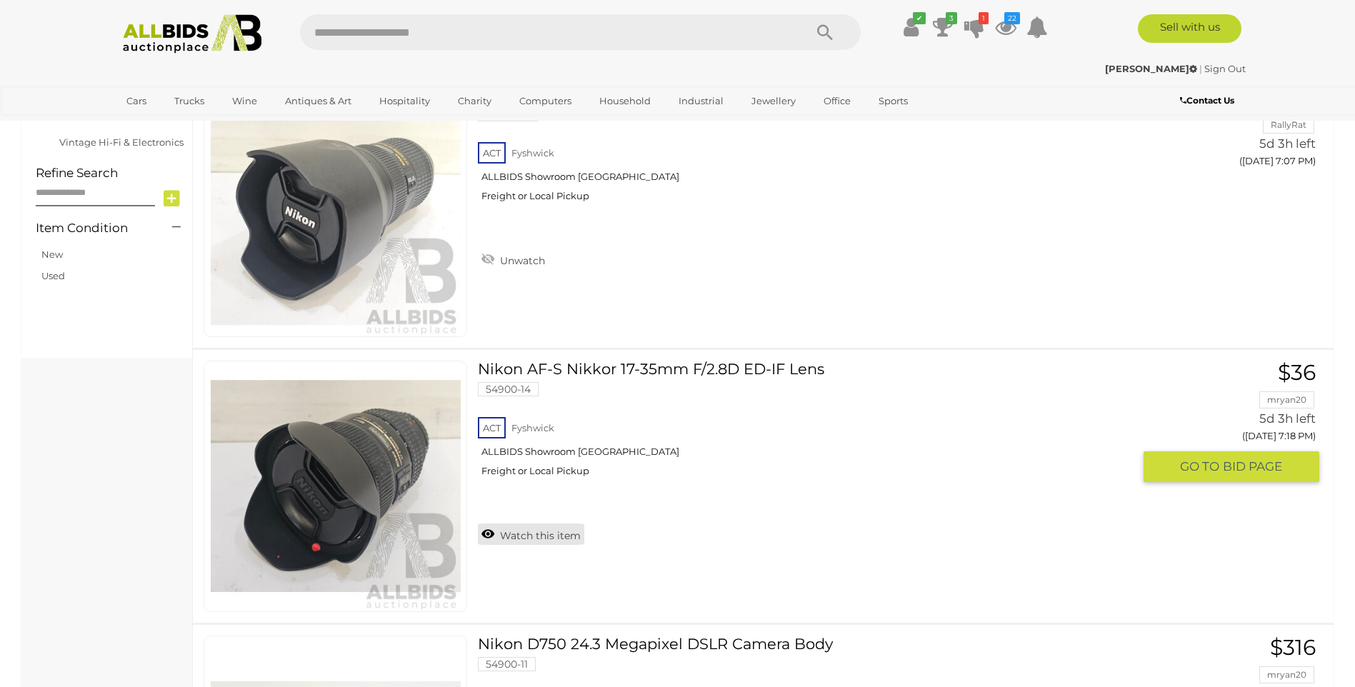
click at [486, 534] on link "Watch this item" at bounding box center [531, 534] width 106 height 21
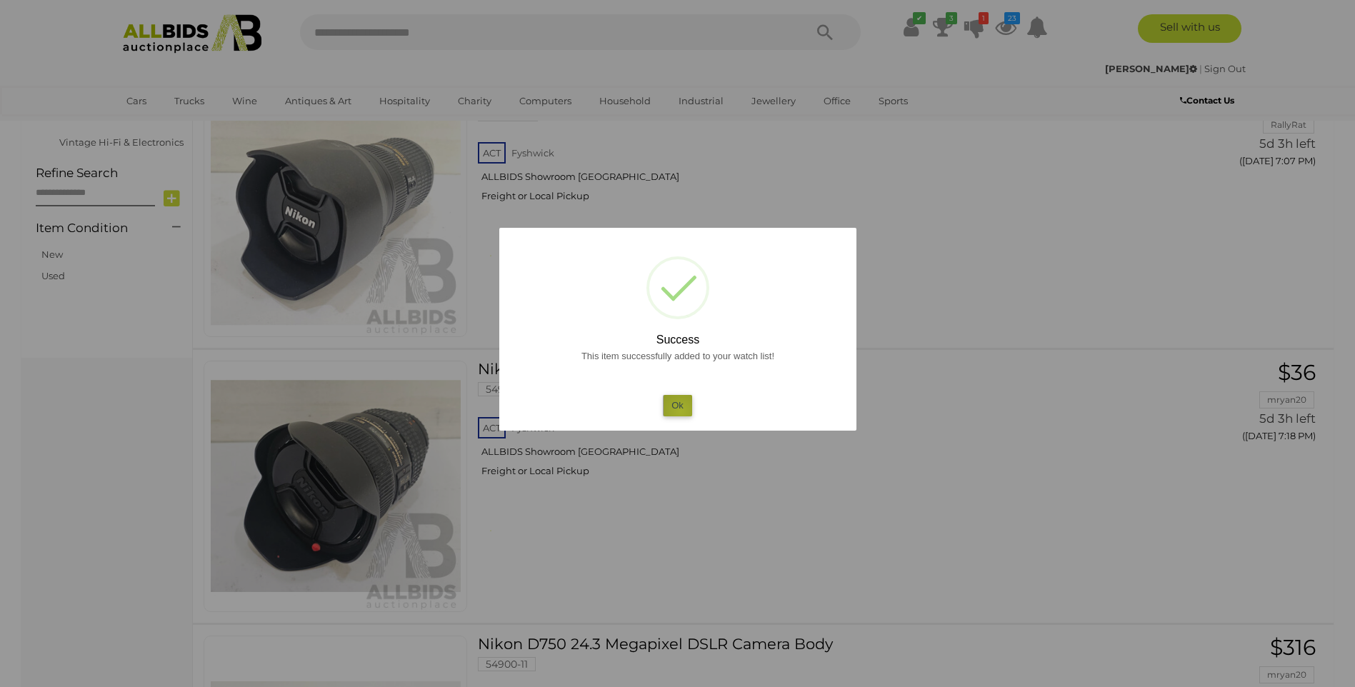
click at [681, 411] on button "Ok" at bounding box center [677, 405] width 29 height 21
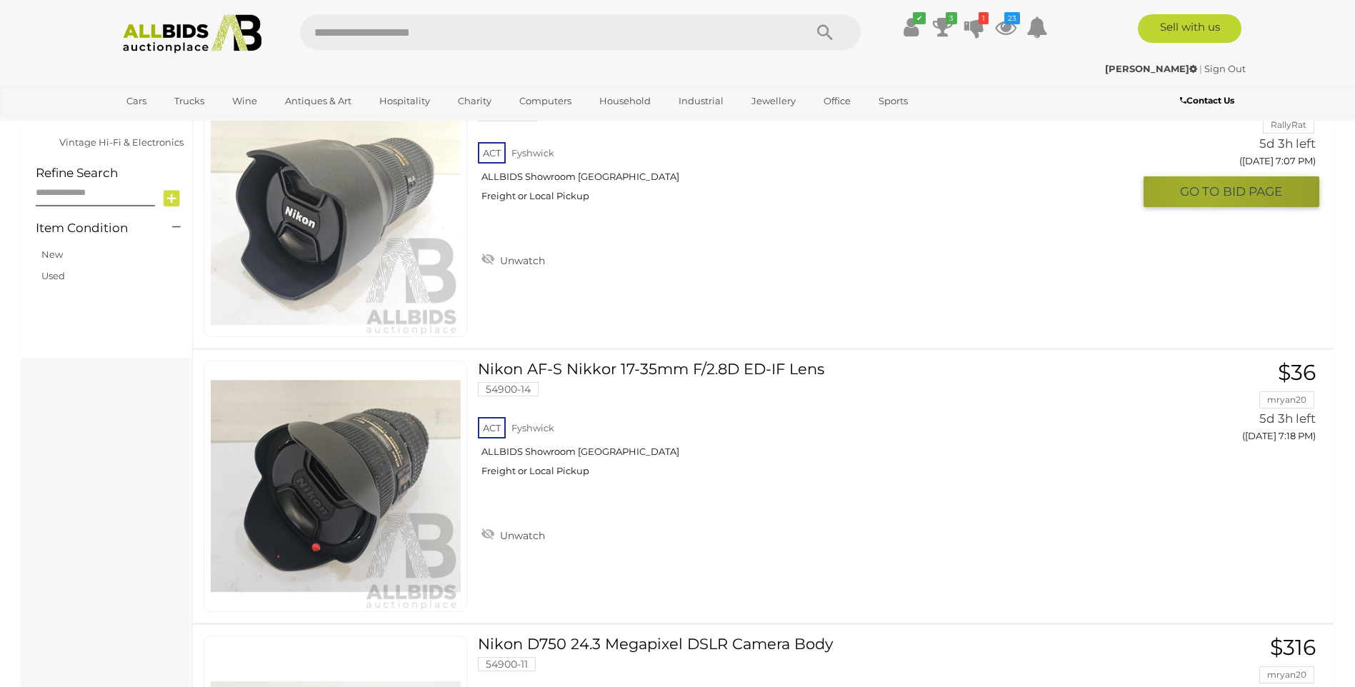
click at [1206, 192] on span "GO TO" at bounding box center [1201, 192] width 43 height 16
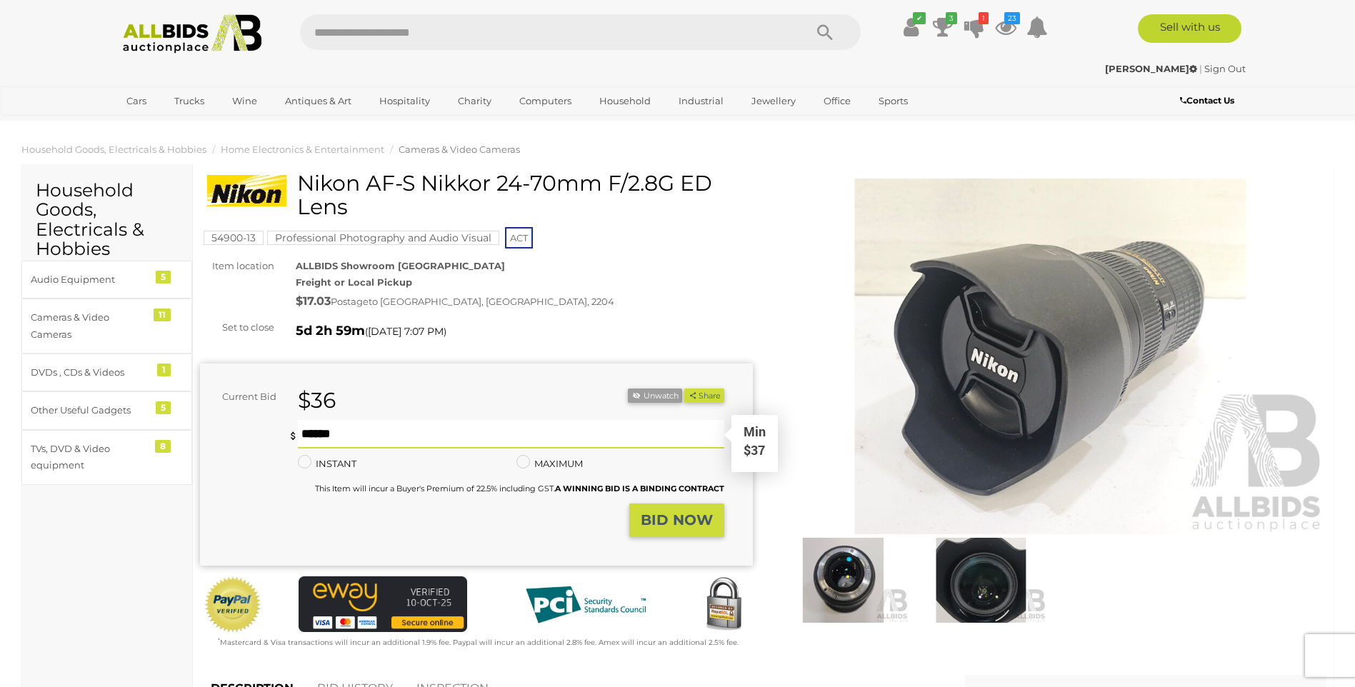
click at [350, 439] on input "text" at bounding box center [511, 434] width 426 height 29
type input "***"
click at [667, 529] on button "BID NOW" at bounding box center [676, 521] width 95 height 34
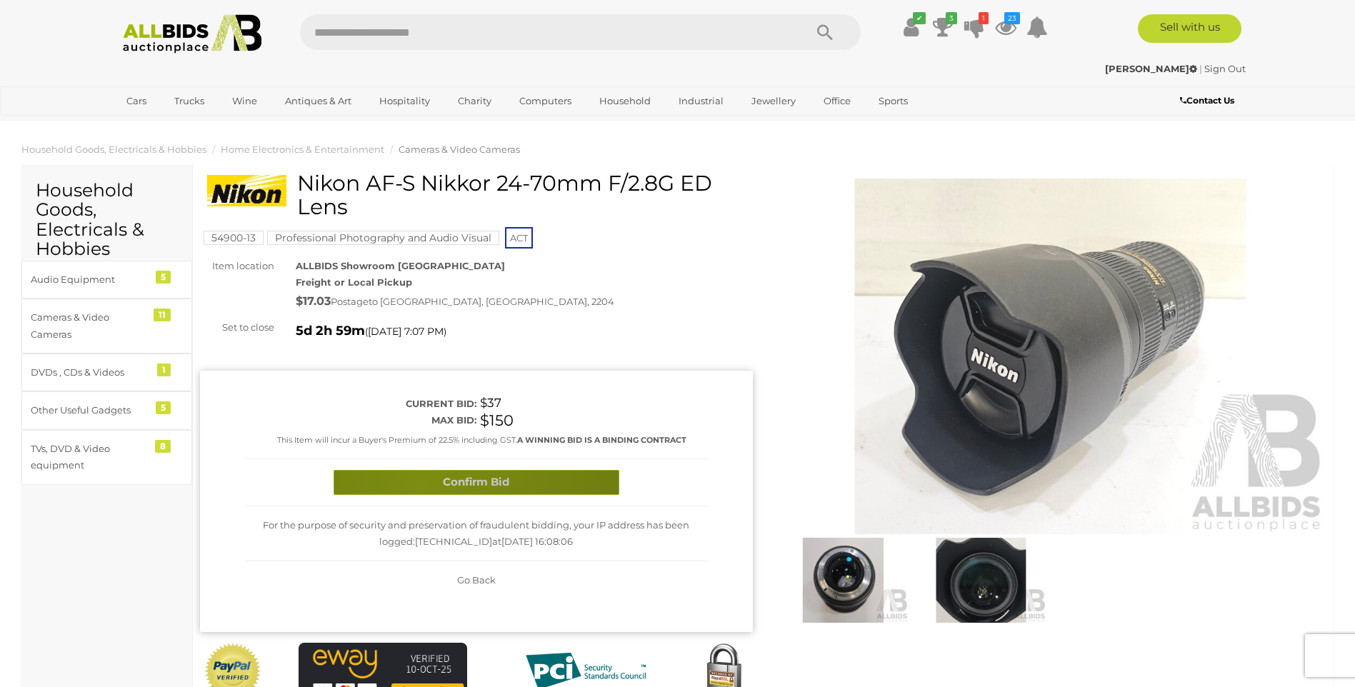
click at [422, 486] on button "Confirm Bid" at bounding box center [477, 482] width 286 height 25
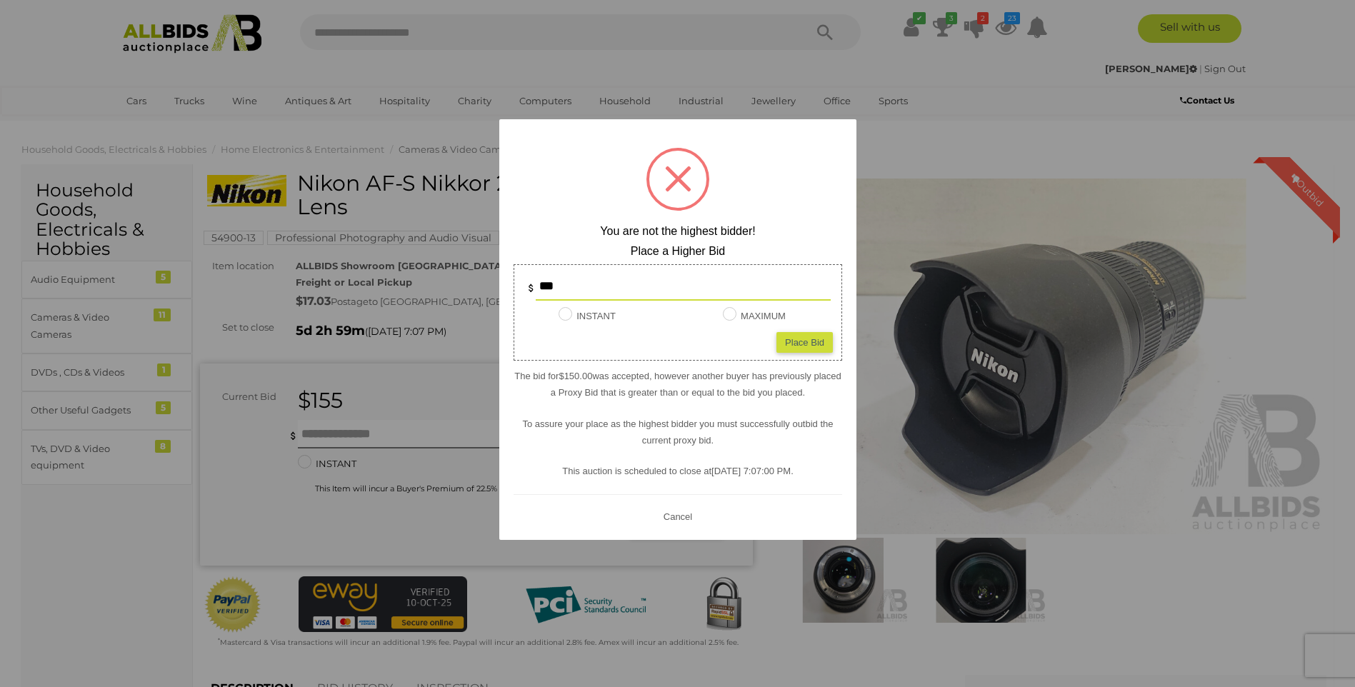
click at [603, 286] on input "***" at bounding box center [683, 286] width 295 height 29
type input "*"
type input "***"
click at [791, 334] on div "Place Bid" at bounding box center [805, 342] width 56 height 21
type input "***"
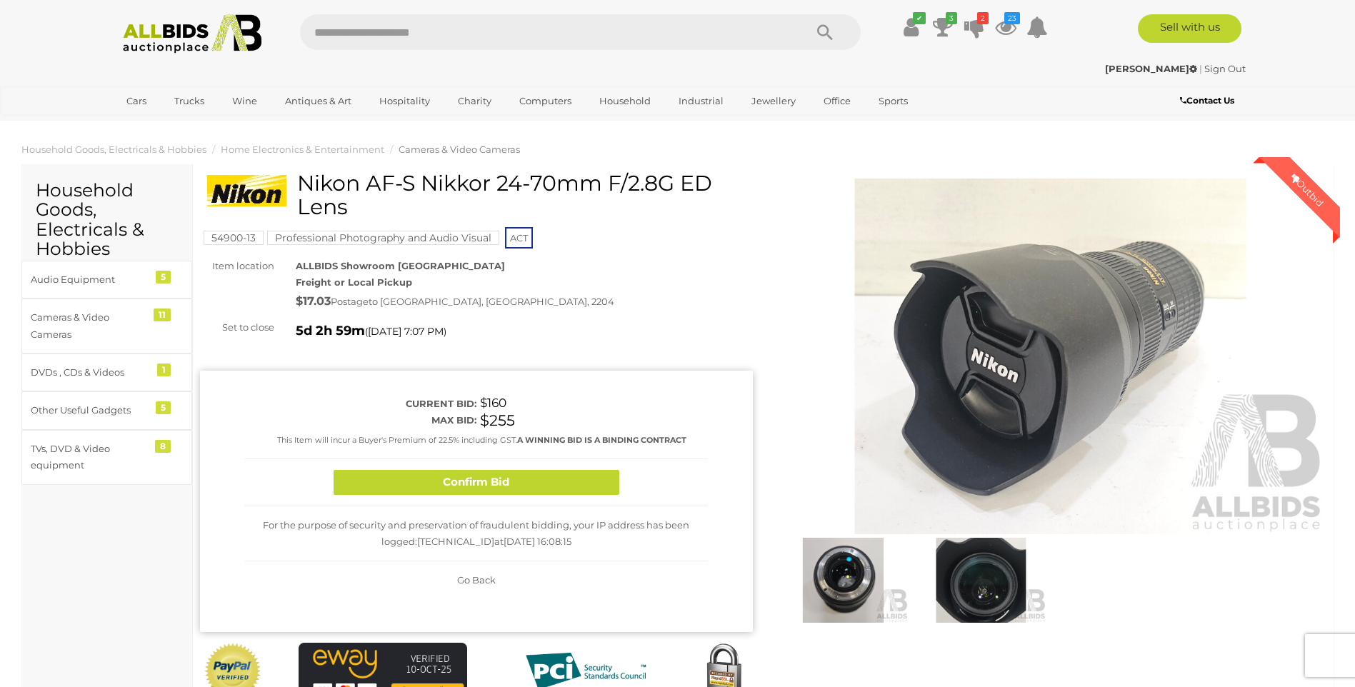
click at [403, 482] on button "Confirm Bid" at bounding box center [477, 482] width 286 height 25
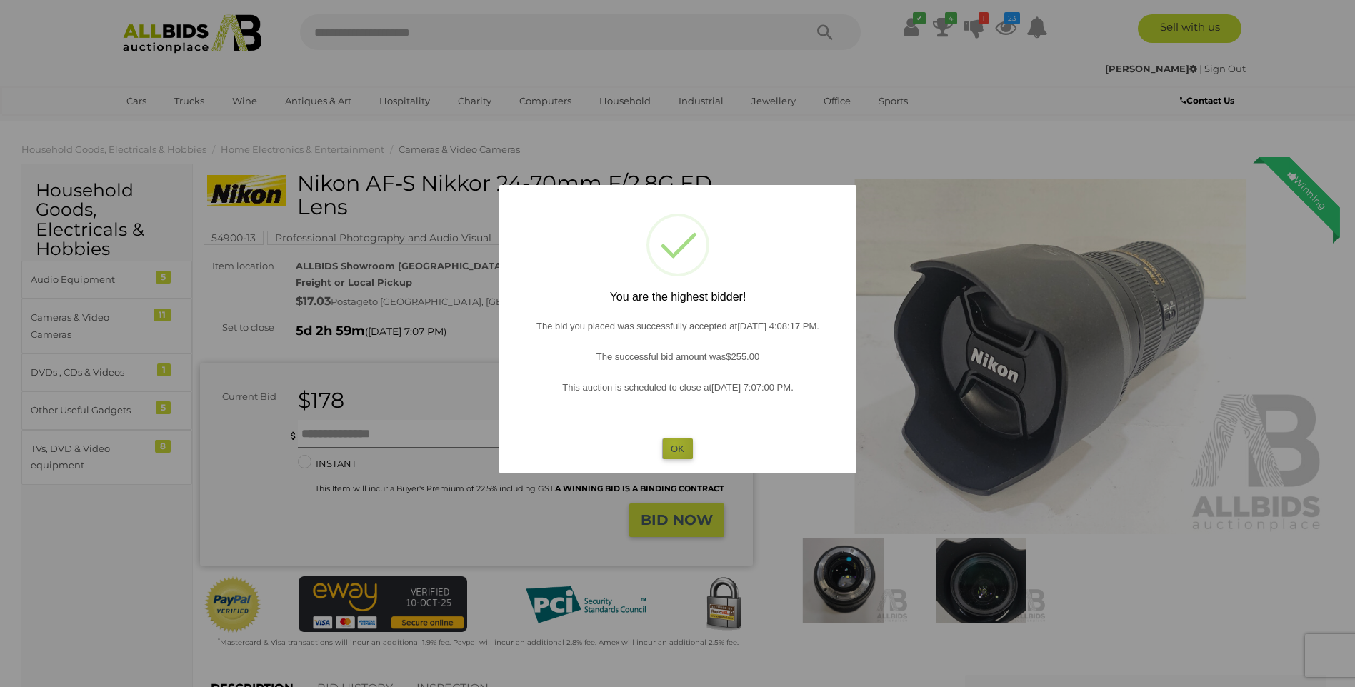
click at [675, 444] on button "OK" at bounding box center [677, 449] width 31 height 21
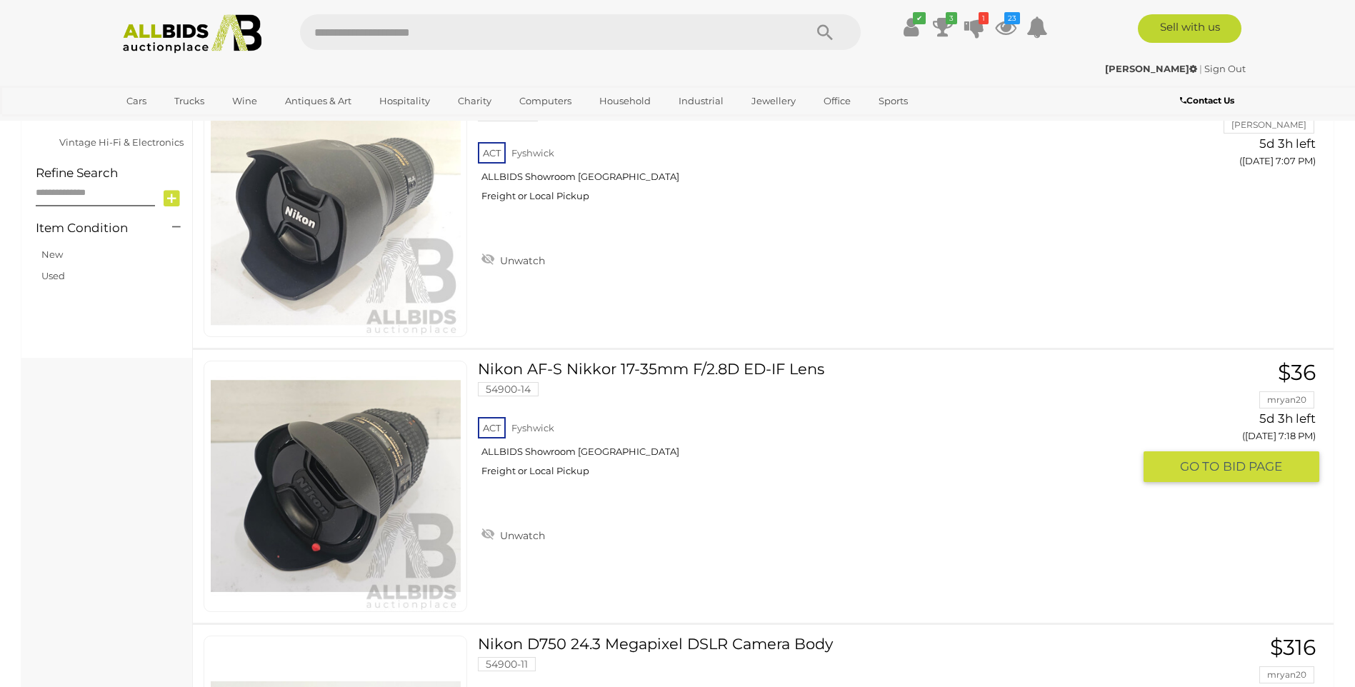
scroll to position [690, 0]
click at [360, 446] on link at bounding box center [336, 486] width 264 height 251
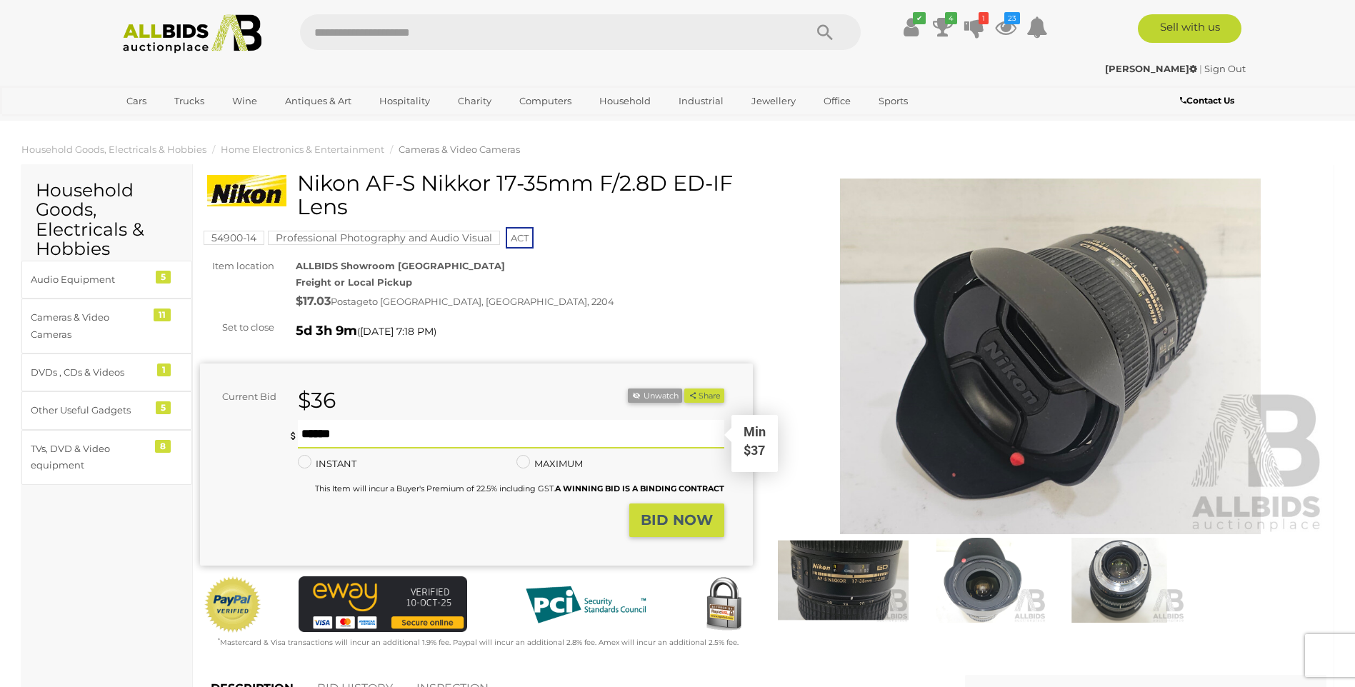
click at [424, 433] on input "text" at bounding box center [511, 434] width 426 height 29
type input "***"
click at [656, 514] on strong "BID NOW" at bounding box center [677, 519] width 72 height 17
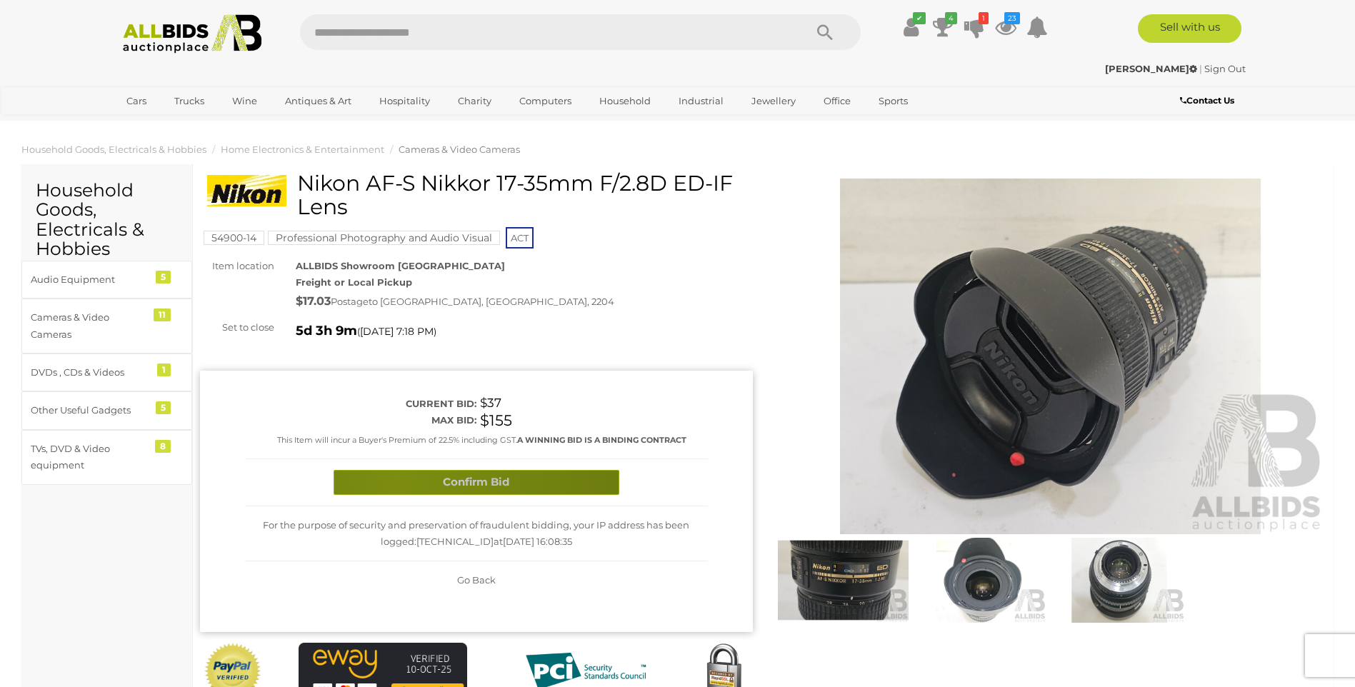
click at [396, 477] on button "Confirm Bid" at bounding box center [477, 482] width 286 height 25
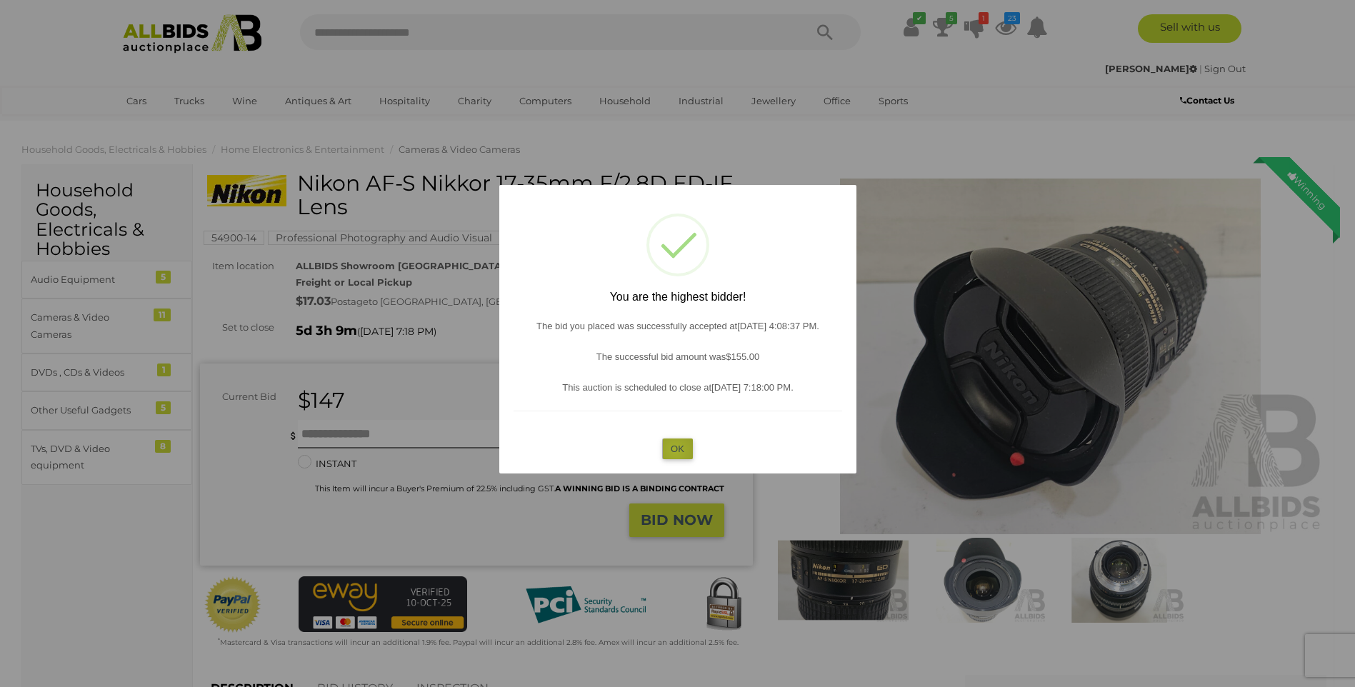
click at [676, 451] on button "OK" at bounding box center [677, 449] width 31 height 21
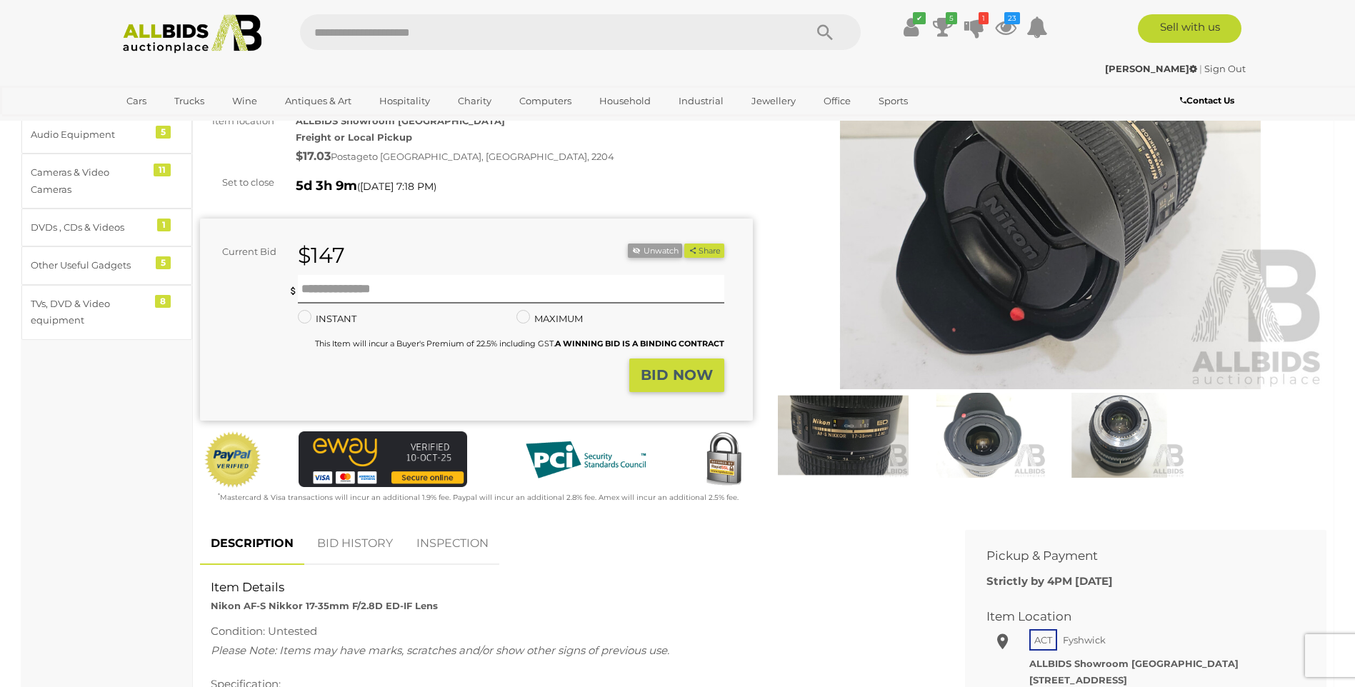
scroll to position [274, 0]
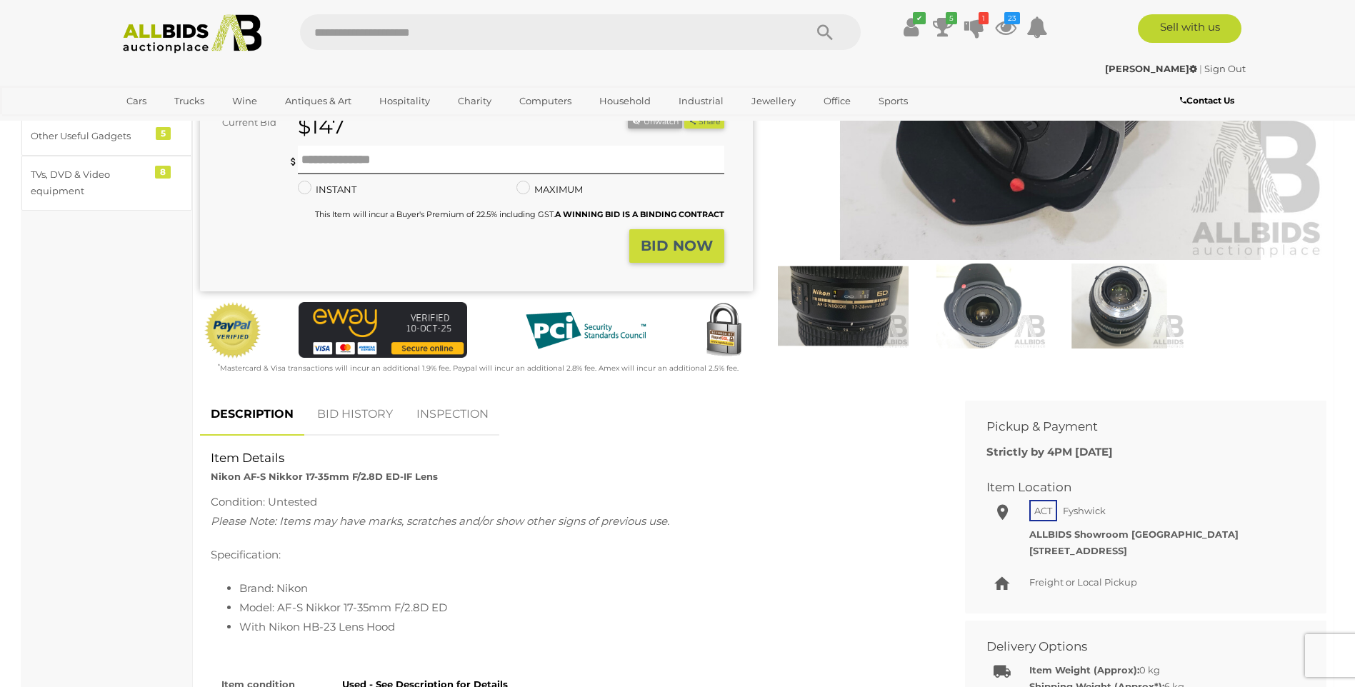
click at [346, 411] on link "BID HISTORY" at bounding box center [354, 415] width 97 height 42
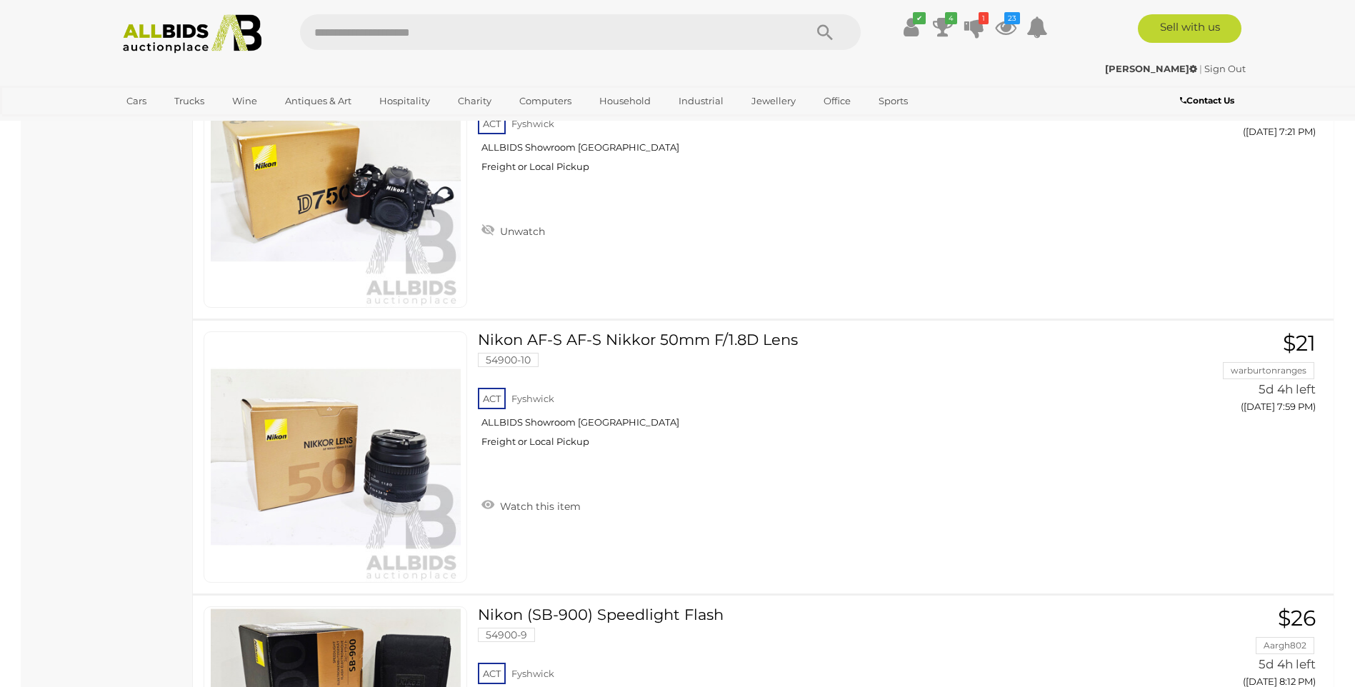
scroll to position [1291, 0]
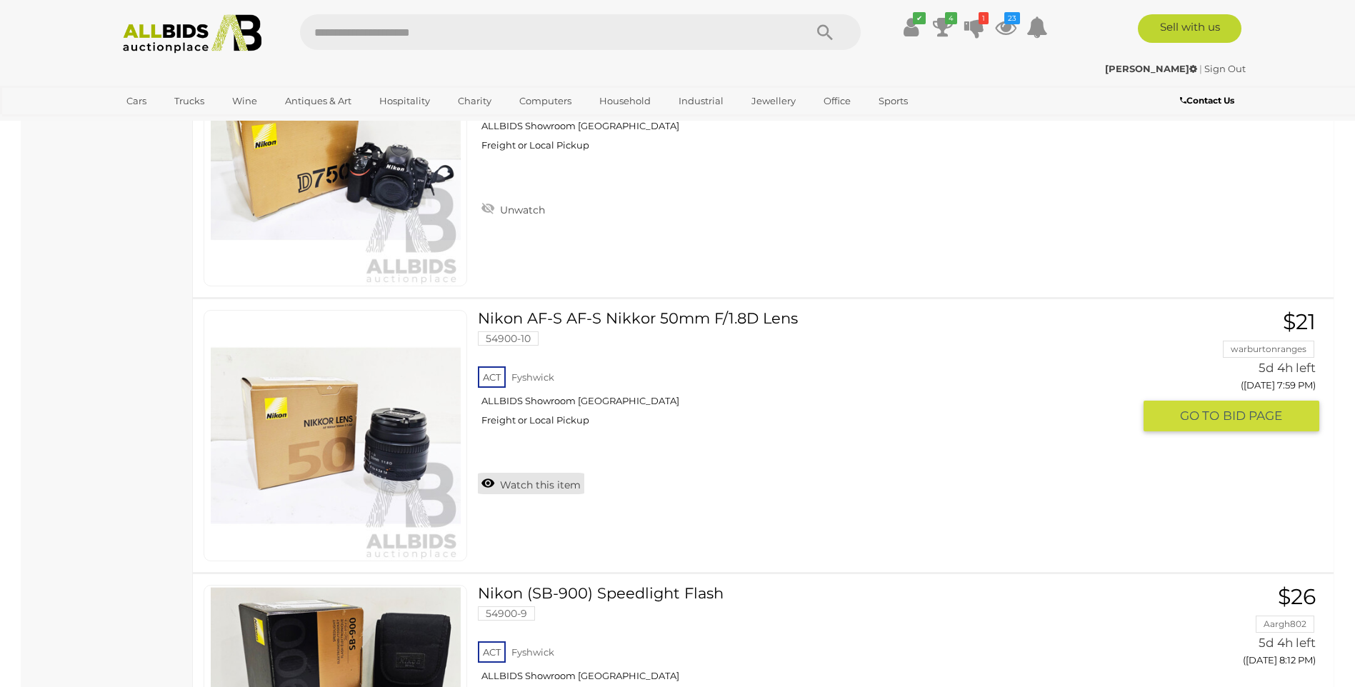
click at [491, 486] on link "Watch this item" at bounding box center [531, 483] width 106 height 21
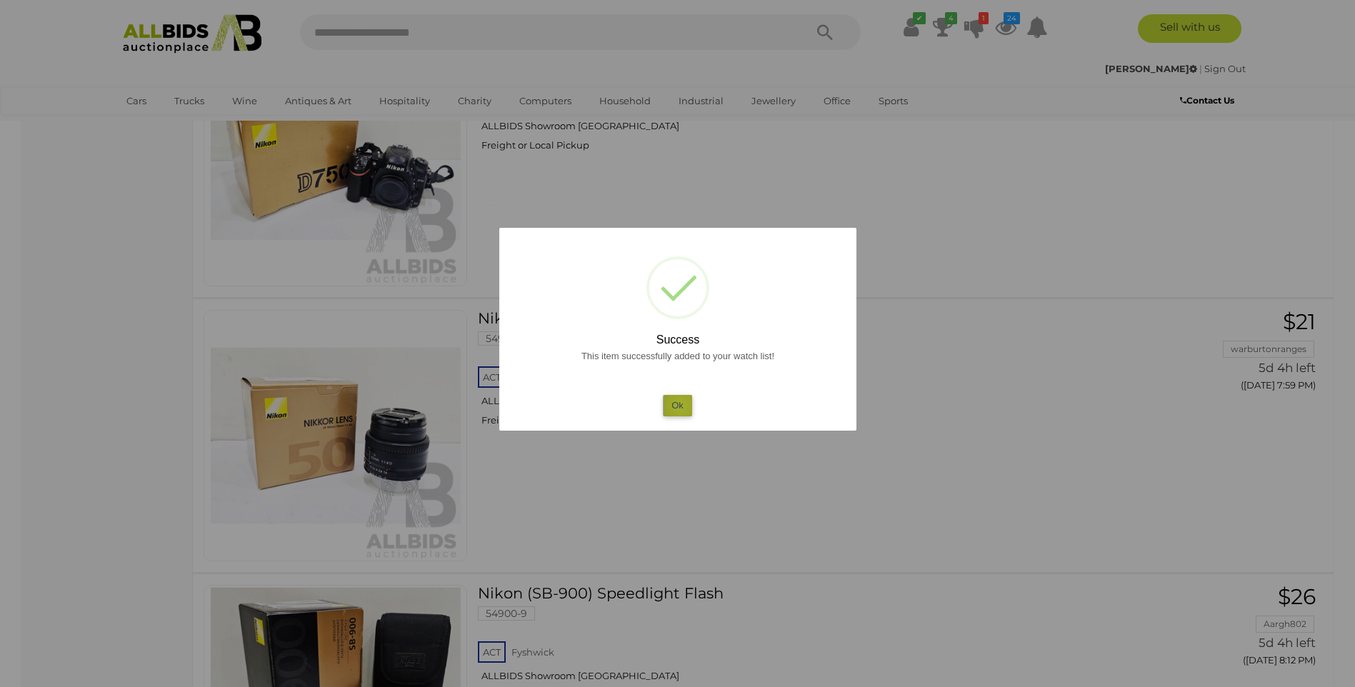
click at [681, 406] on button "Ok" at bounding box center [677, 405] width 29 height 21
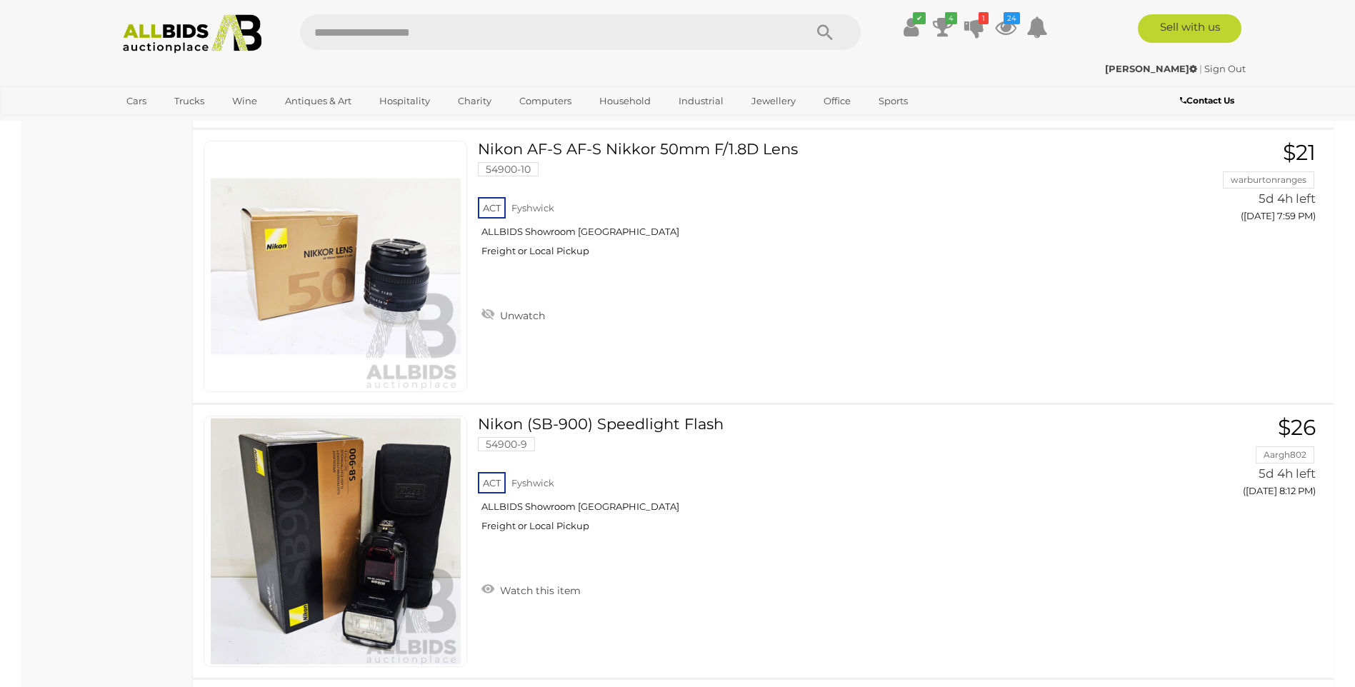
scroll to position [1652, 0]
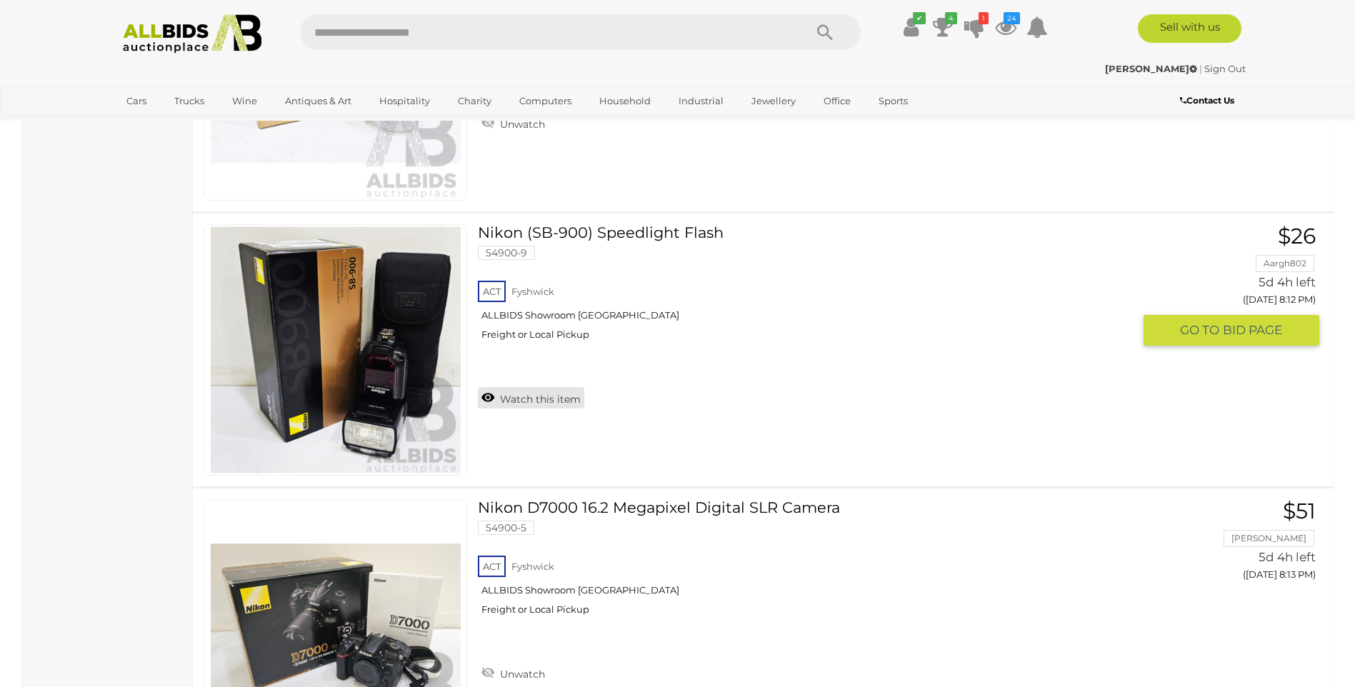
click at [484, 398] on link "Watch this item" at bounding box center [531, 397] width 106 height 21
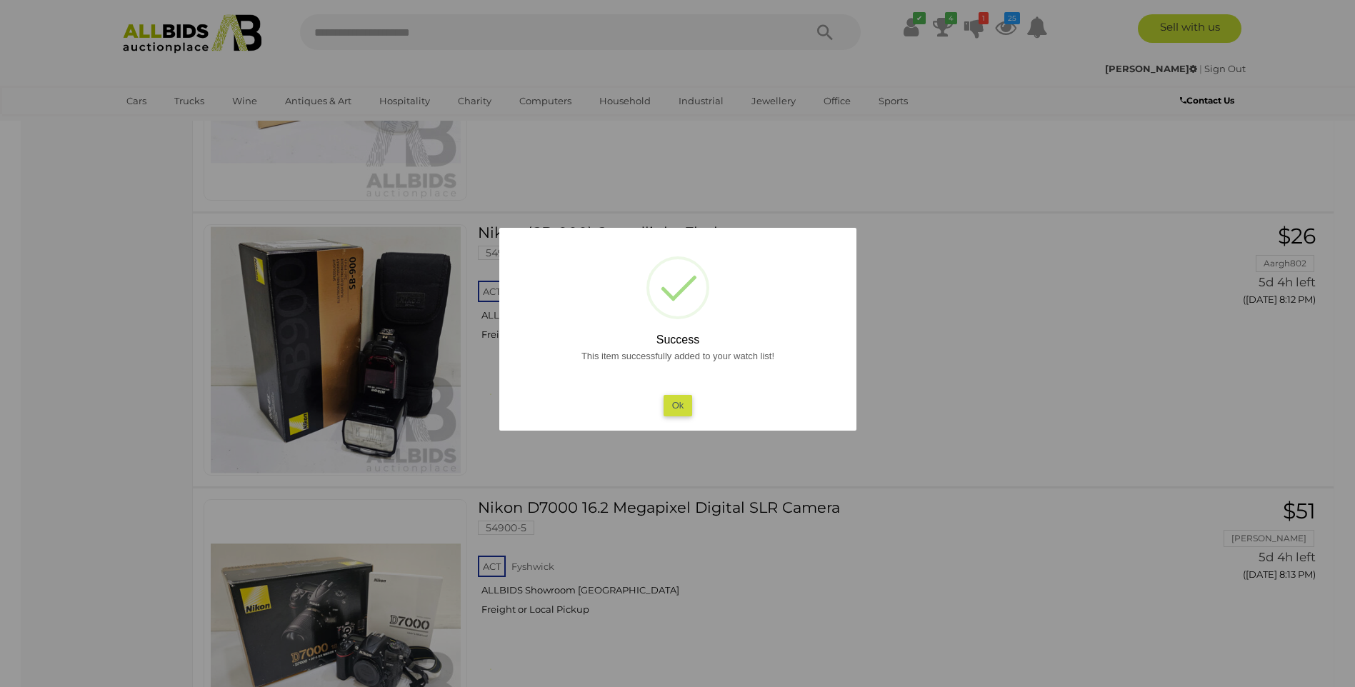
click at [677, 404] on button "Ok" at bounding box center [677, 405] width 29 height 21
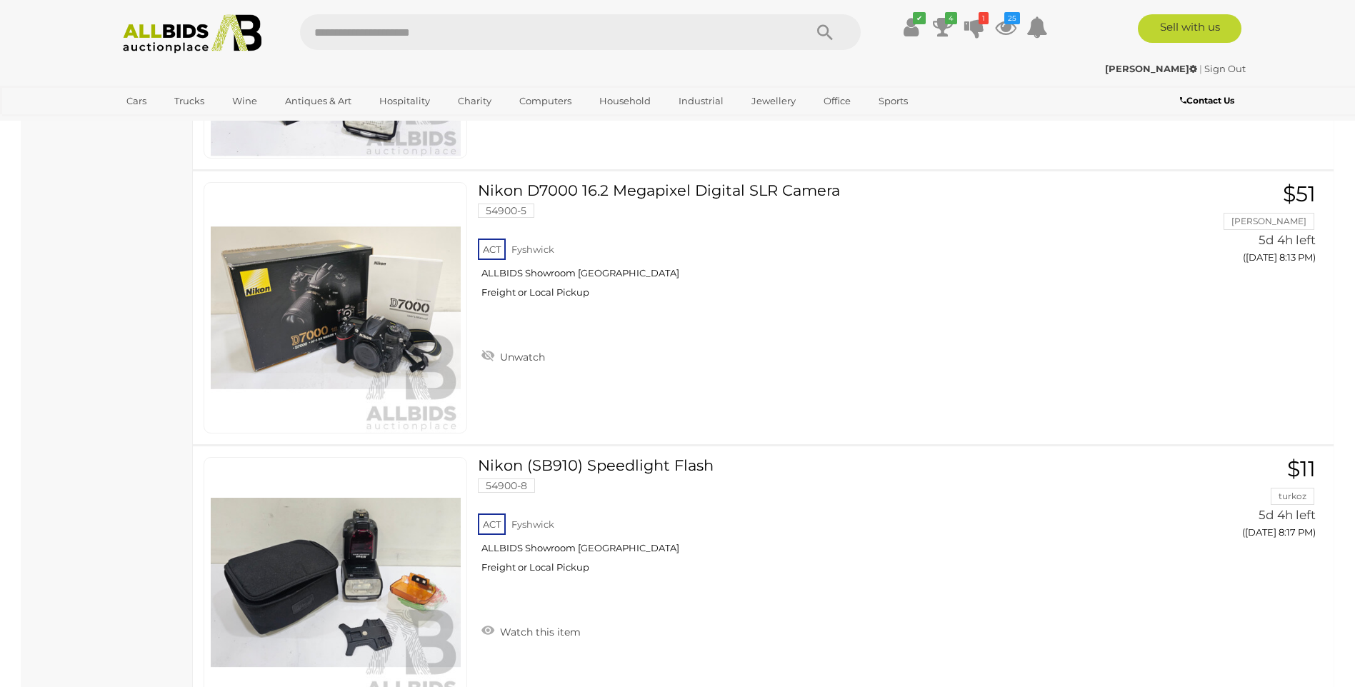
scroll to position [2025, 0]
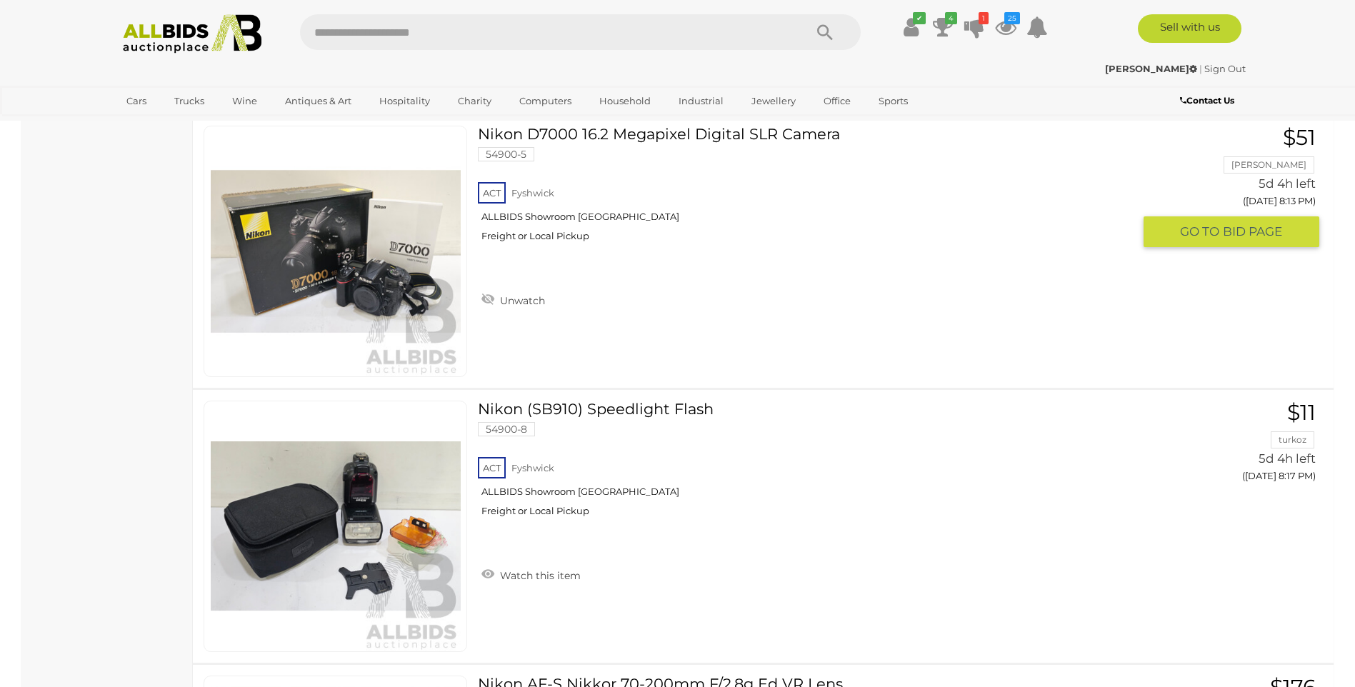
click at [328, 246] on link at bounding box center [336, 251] width 264 height 251
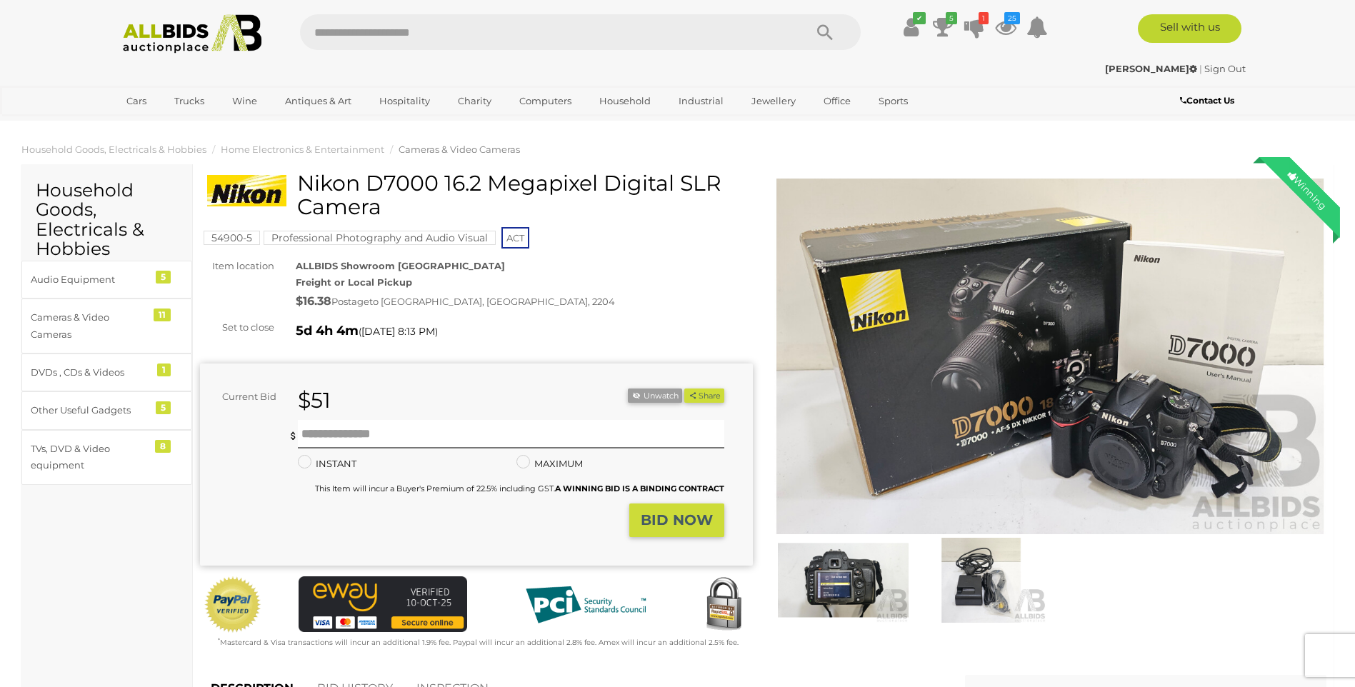
click at [847, 581] on img at bounding box center [843, 580] width 131 height 84
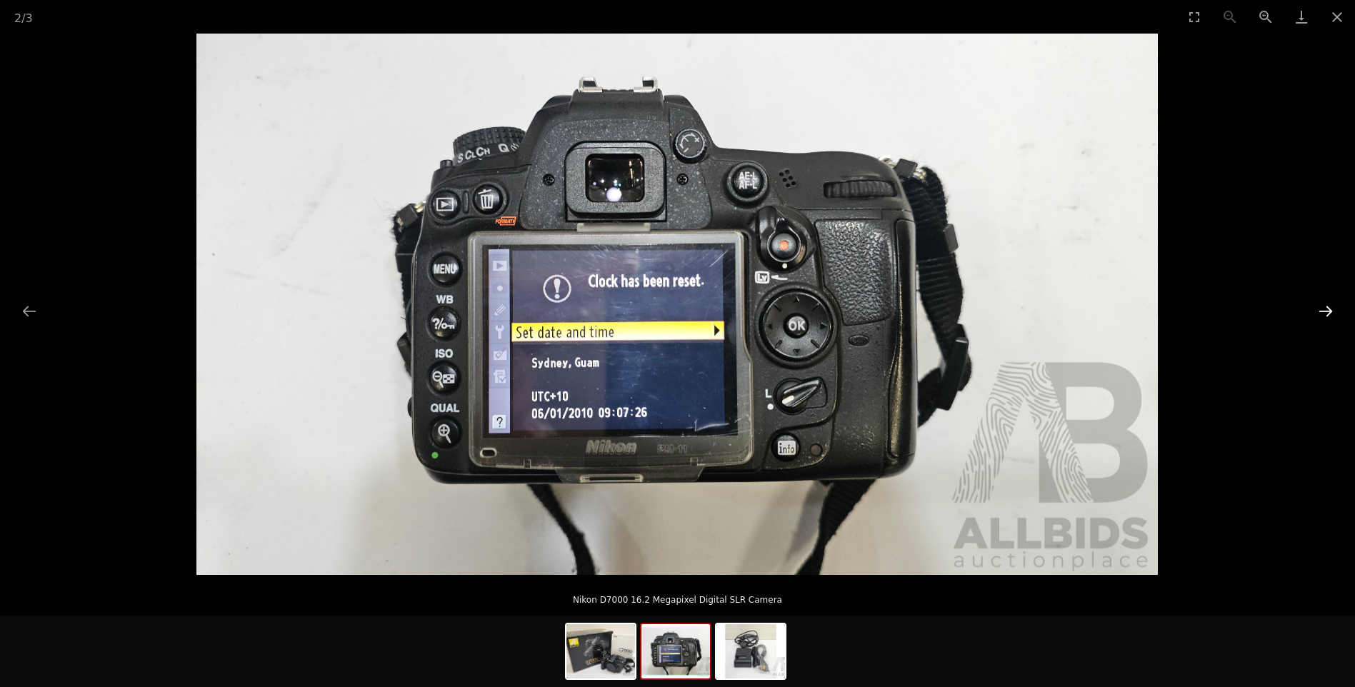
click at [1324, 313] on button "Next slide" at bounding box center [1326, 311] width 30 height 28
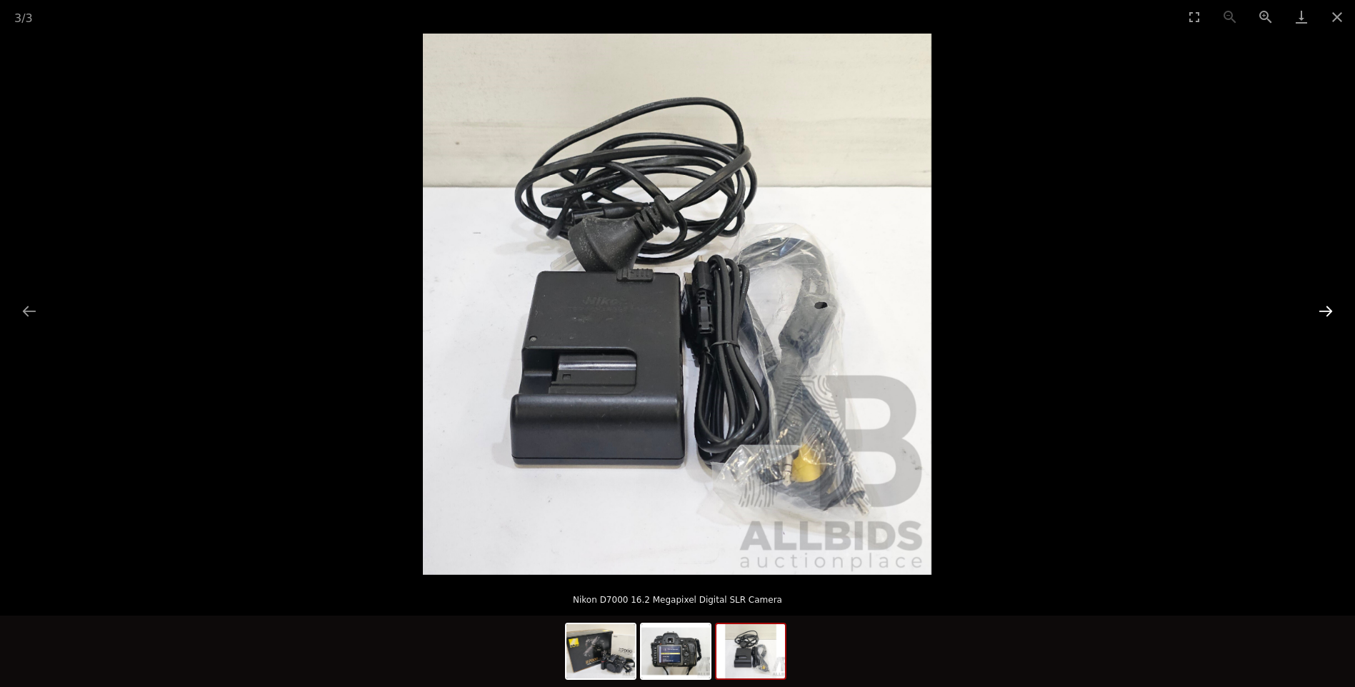
click at [1324, 313] on button "Next slide" at bounding box center [1326, 311] width 30 height 28
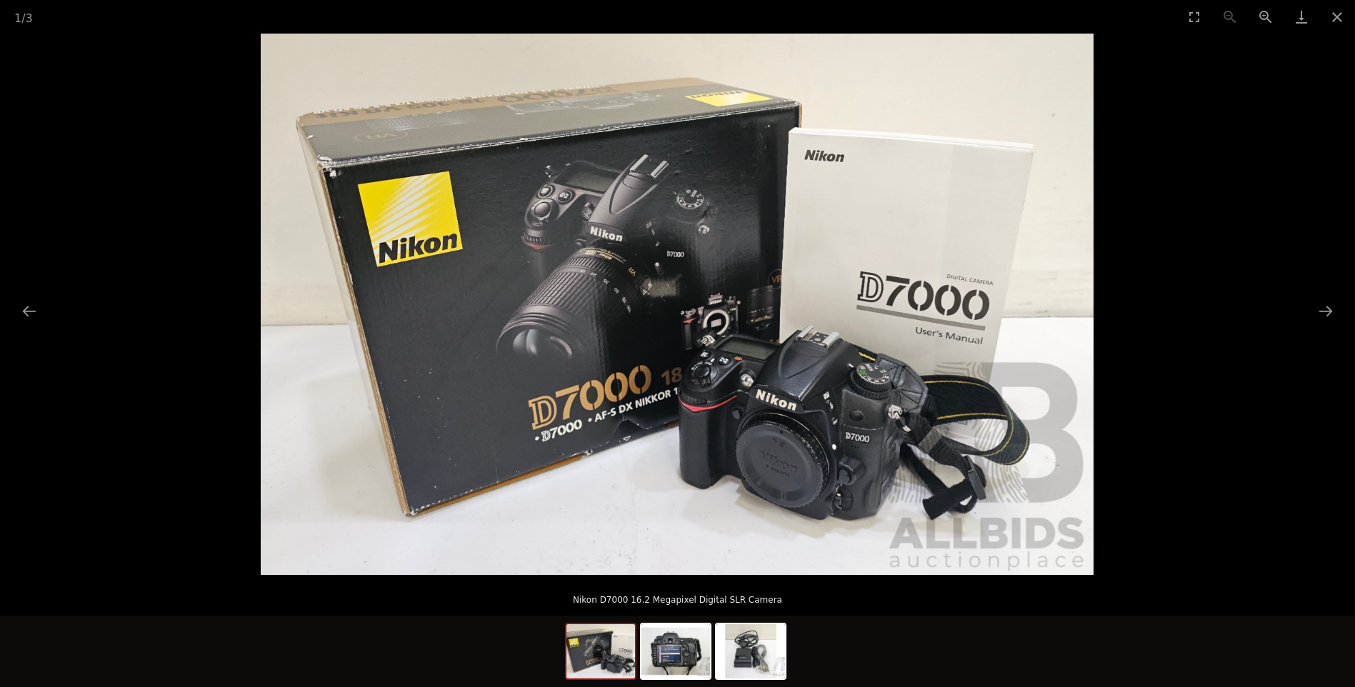
drag, startPoint x: 1311, startPoint y: 119, endPoint x: 1309, endPoint y: 75, distance: 43.6
click at [1307, 104] on picture at bounding box center [677, 304] width 1355 height 541
click at [1332, 18] on button "Close gallery" at bounding box center [1337, 17] width 36 height 34
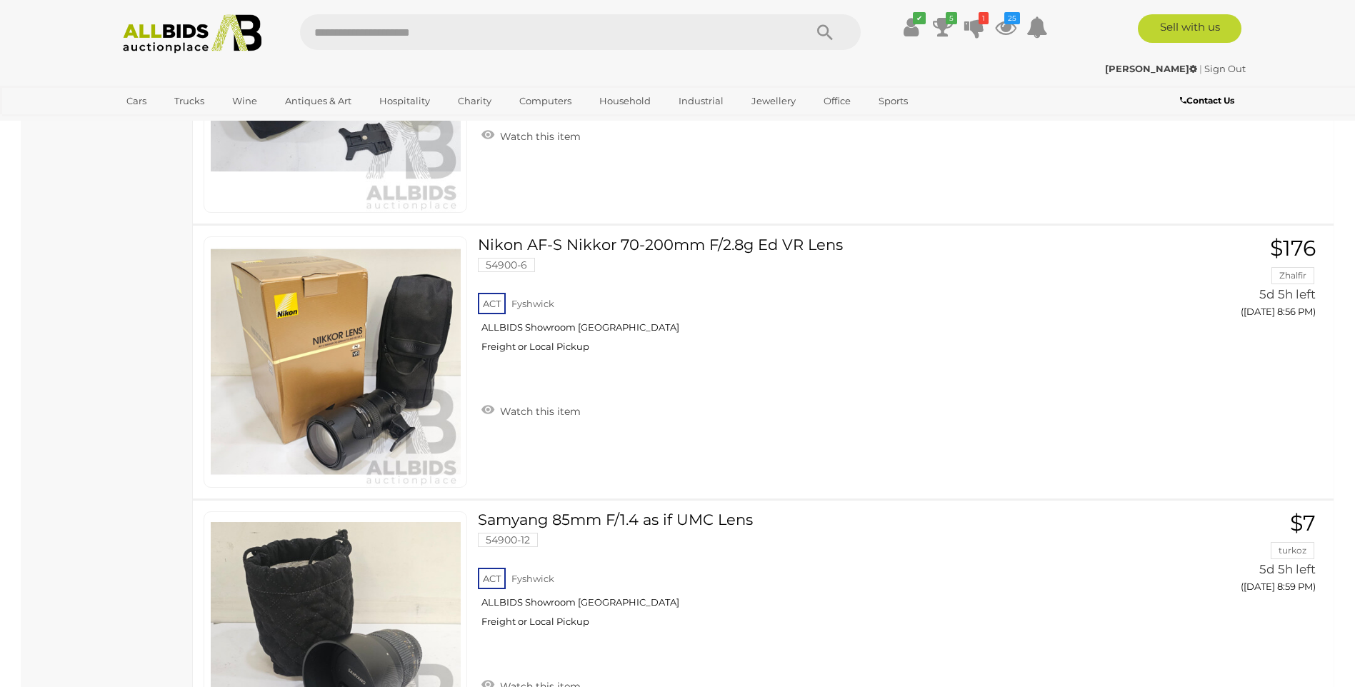
scroll to position [2469, 0]
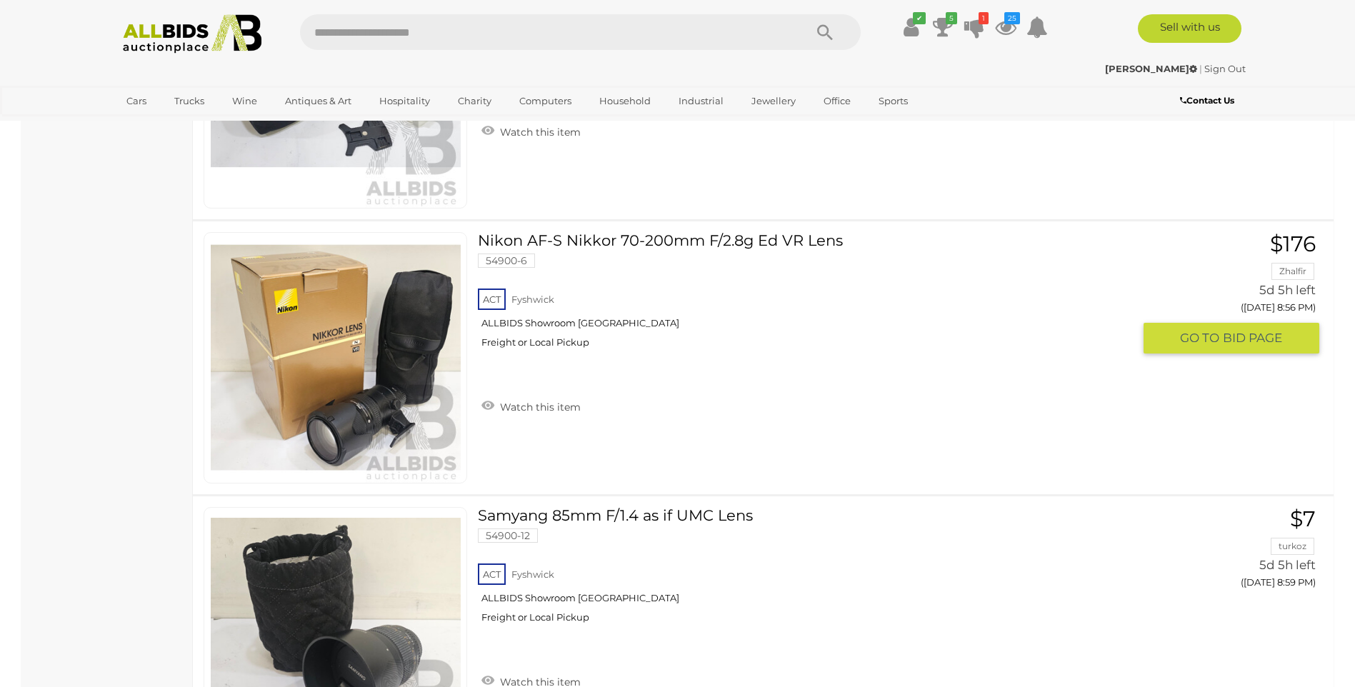
click at [284, 367] on img at bounding box center [336, 358] width 250 height 250
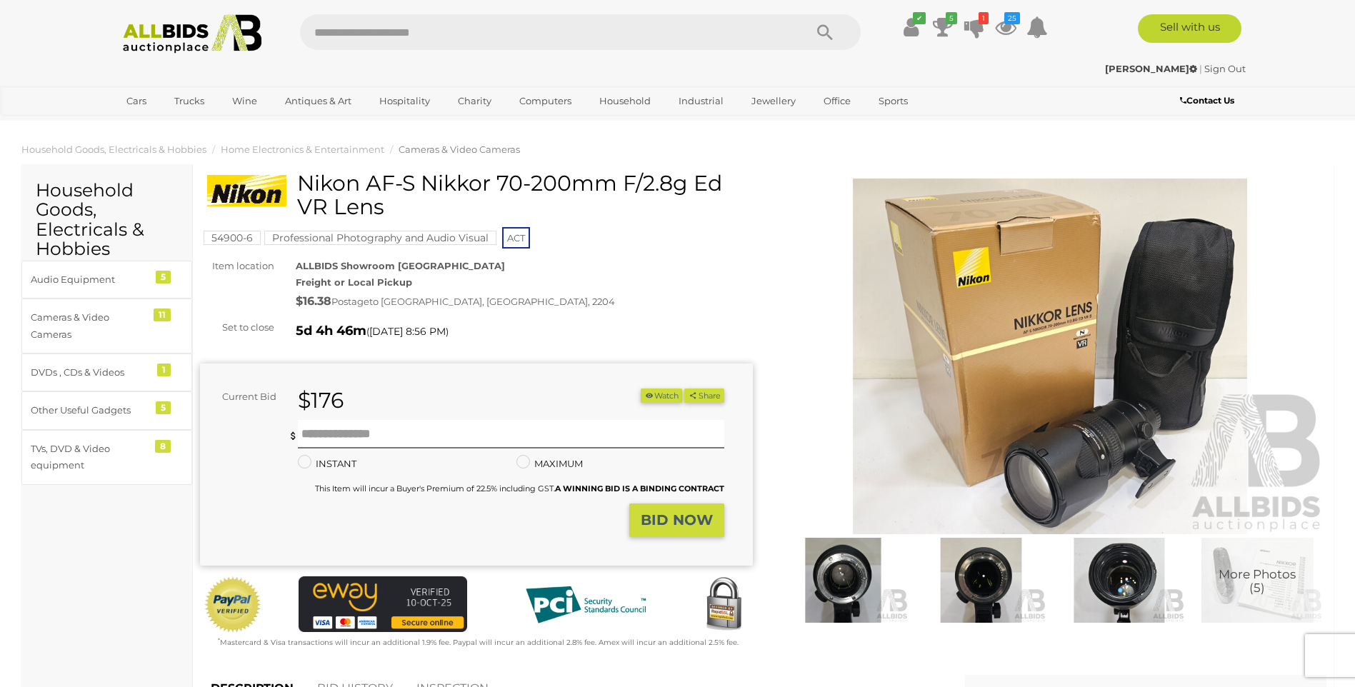
click at [655, 396] on button "Watch" at bounding box center [661, 396] width 41 height 15
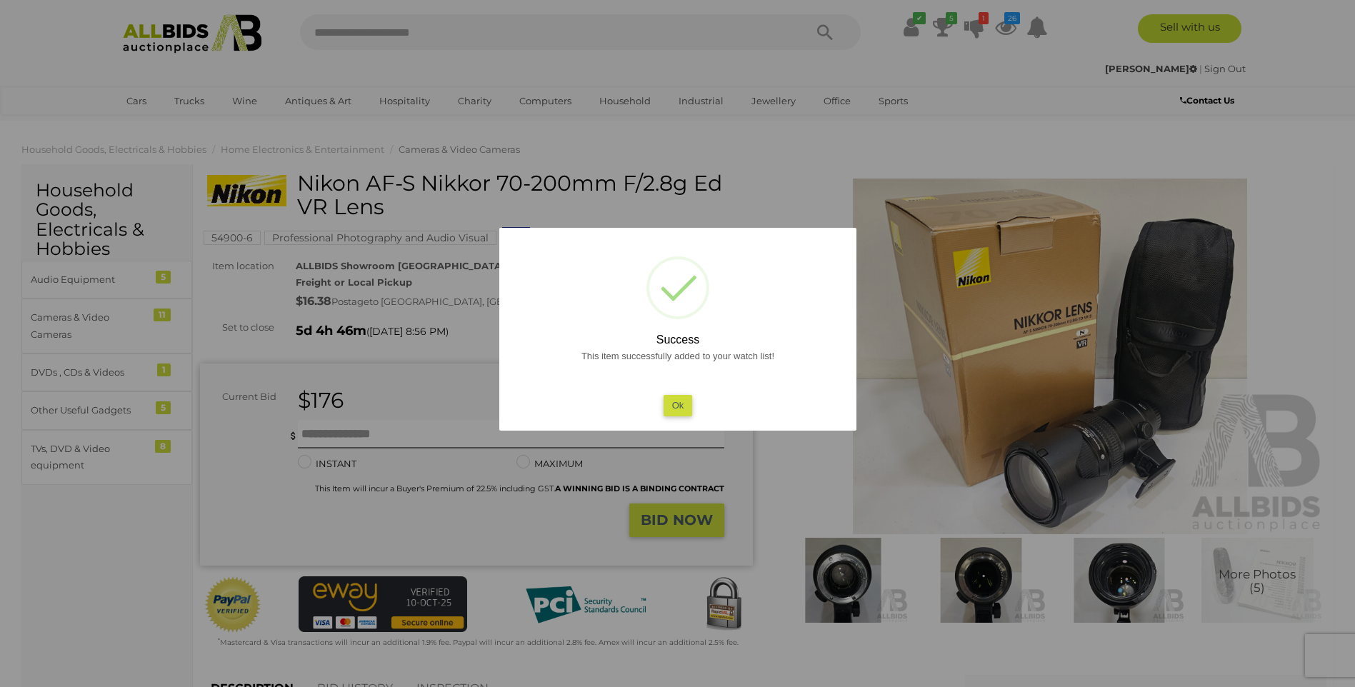
click at [678, 406] on button "Ok" at bounding box center [677, 405] width 29 height 21
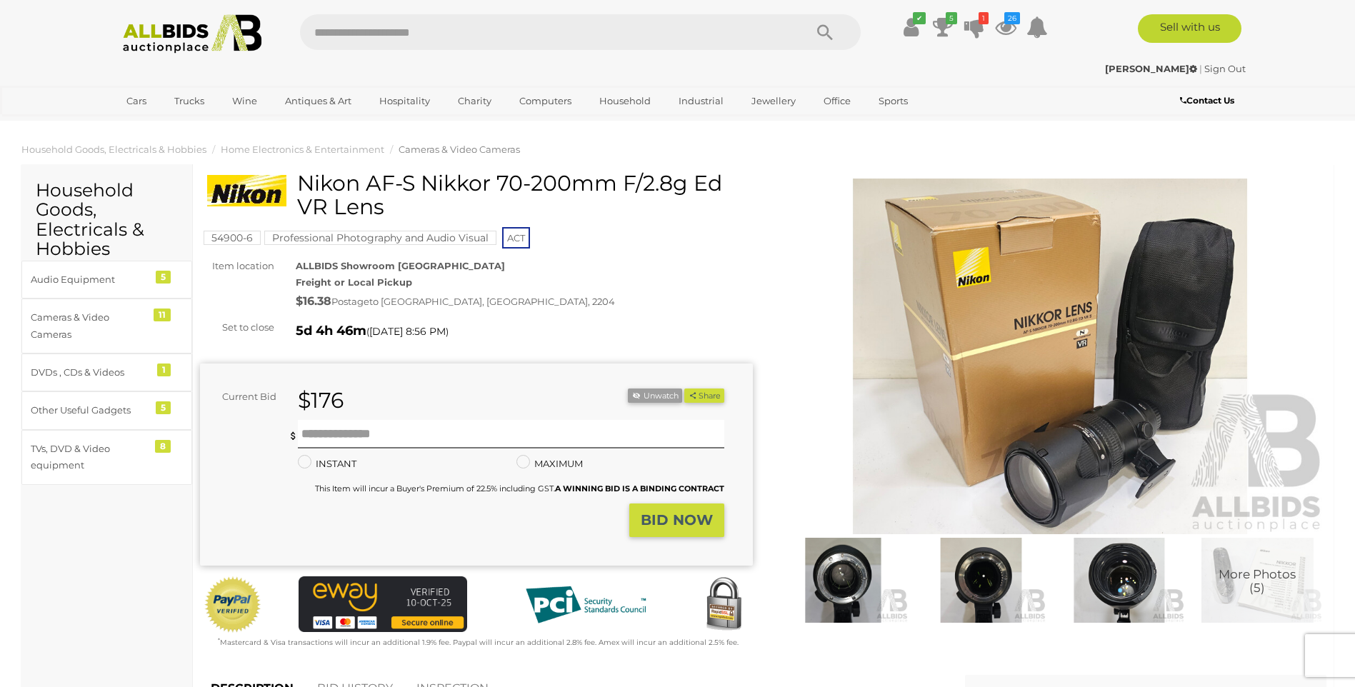
click at [861, 587] on img at bounding box center [843, 580] width 131 height 84
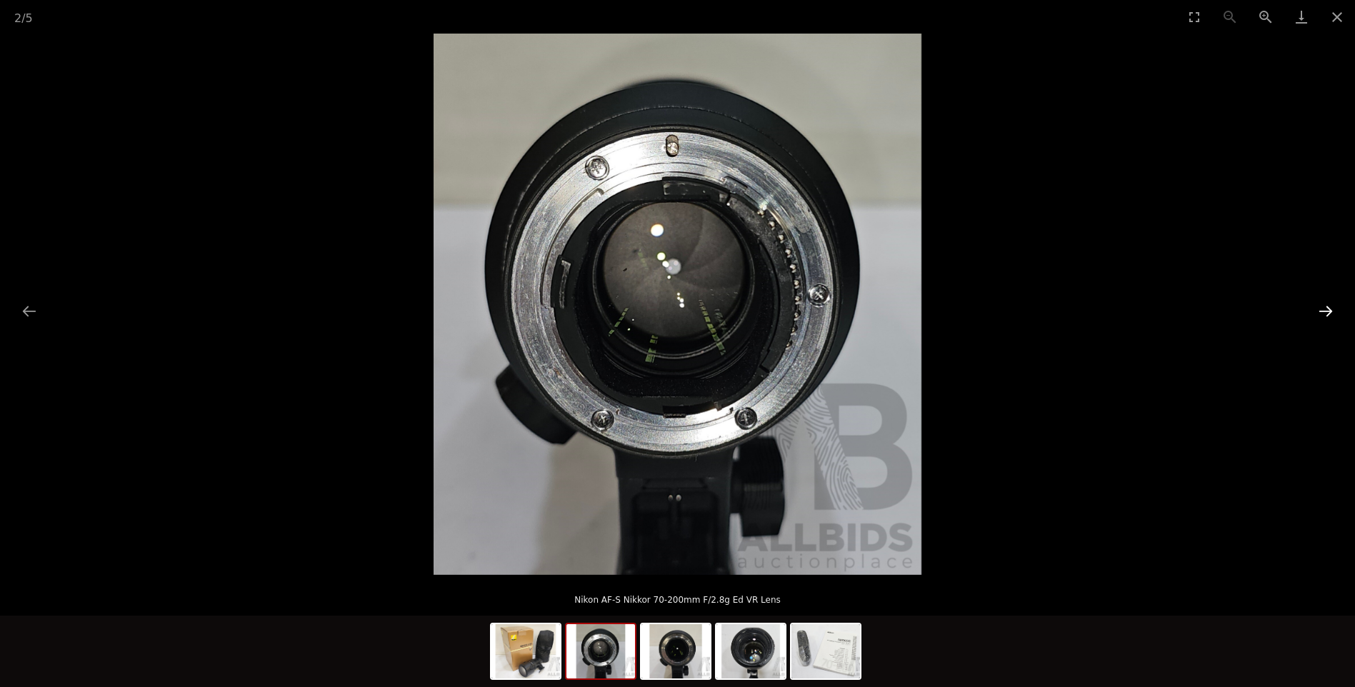
click at [1325, 311] on button "Next slide" at bounding box center [1326, 311] width 30 height 28
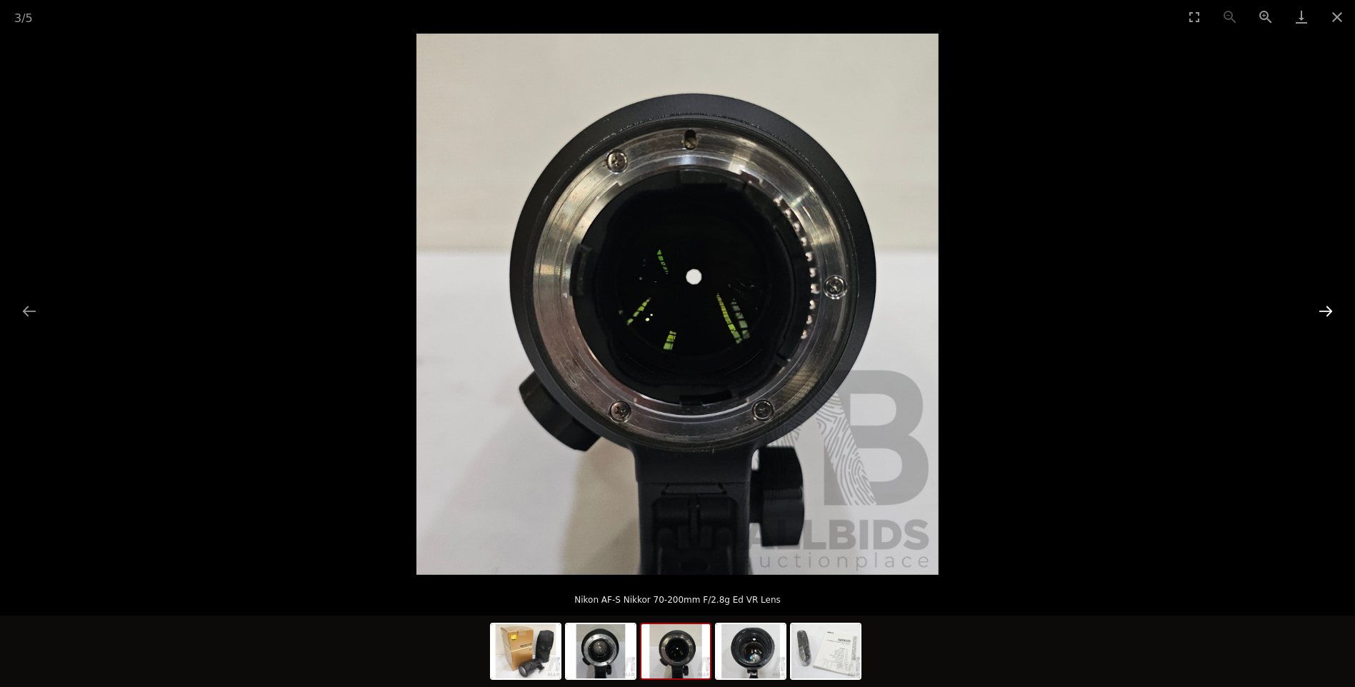
click at [1325, 311] on button "Next slide" at bounding box center [1326, 311] width 30 height 28
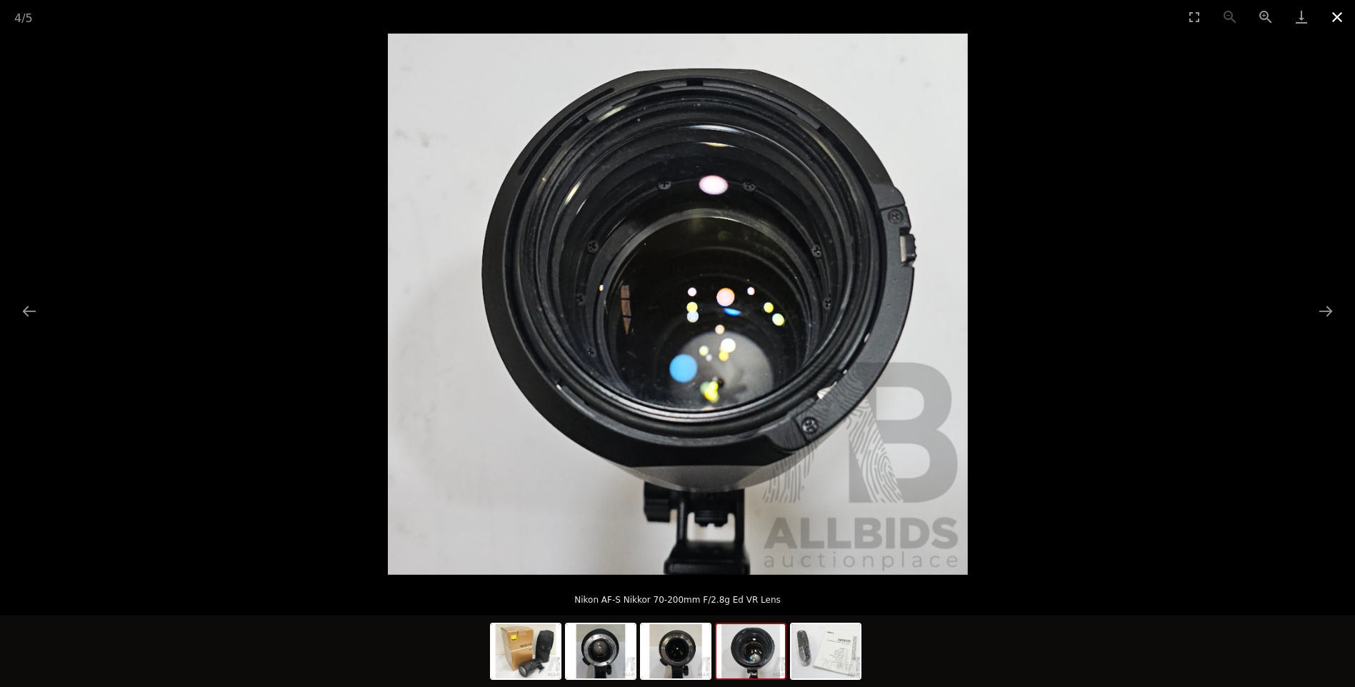
click at [1331, 20] on button "Close gallery" at bounding box center [1337, 17] width 36 height 34
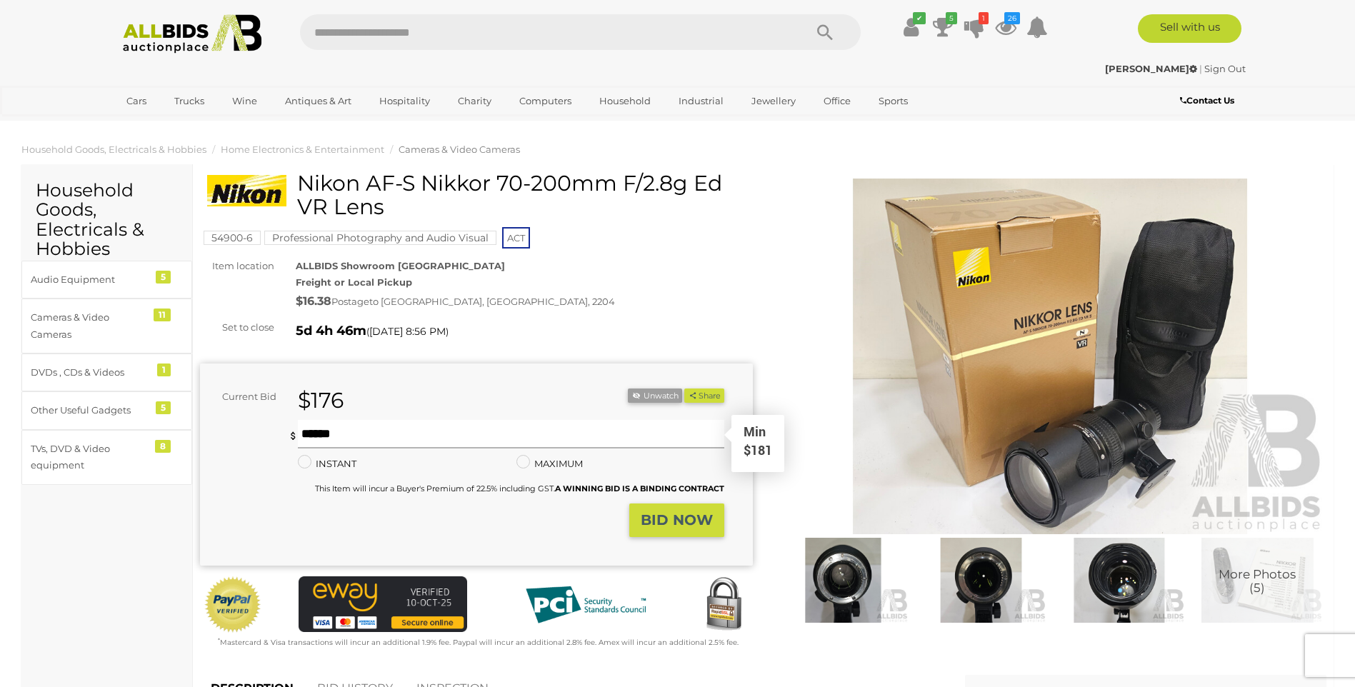
click at [433, 436] on input "text" at bounding box center [511, 434] width 426 height 29
type input "***"
click at [654, 508] on button "BID NOW" at bounding box center [676, 521] width 95 height 34
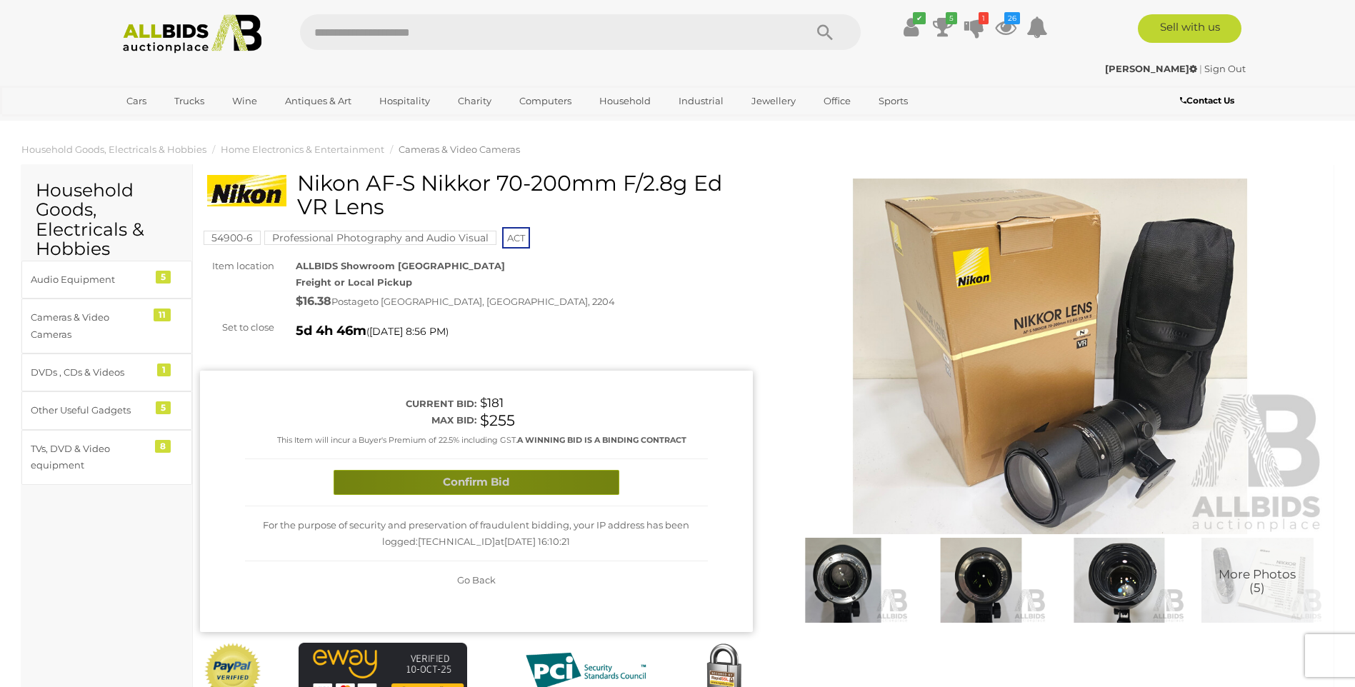
click at [474, 484] on button "Confirm Bid" at bounding box center [477, 482] width 286 height 25
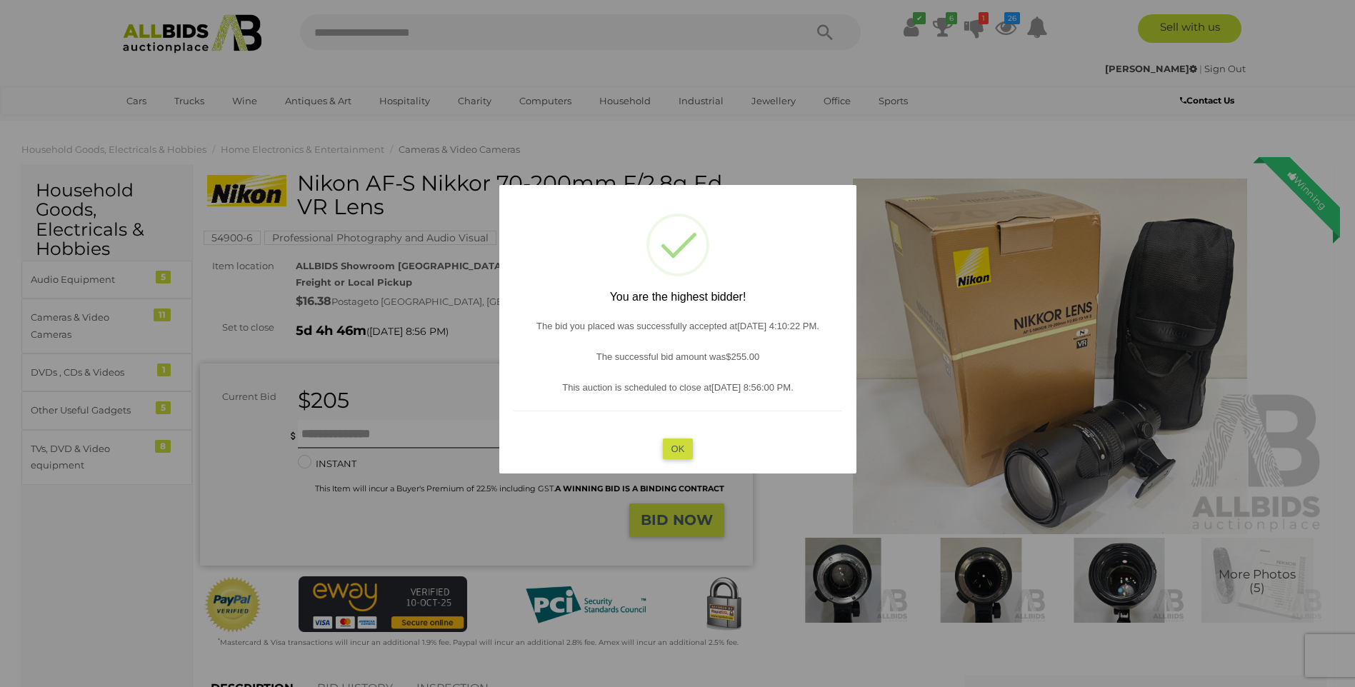
click at [674, 447] on button "OK" at bounding box center [677, 449] width 31 height 21
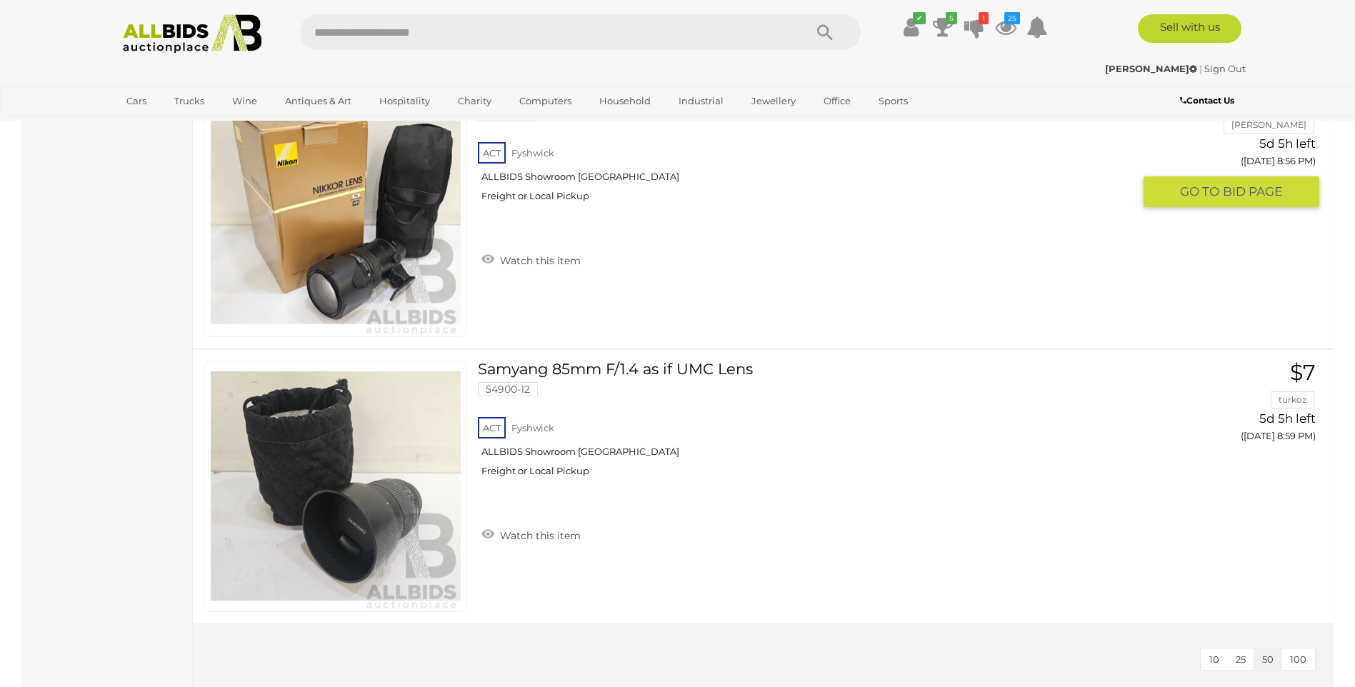
scroll to position [2615, 0]
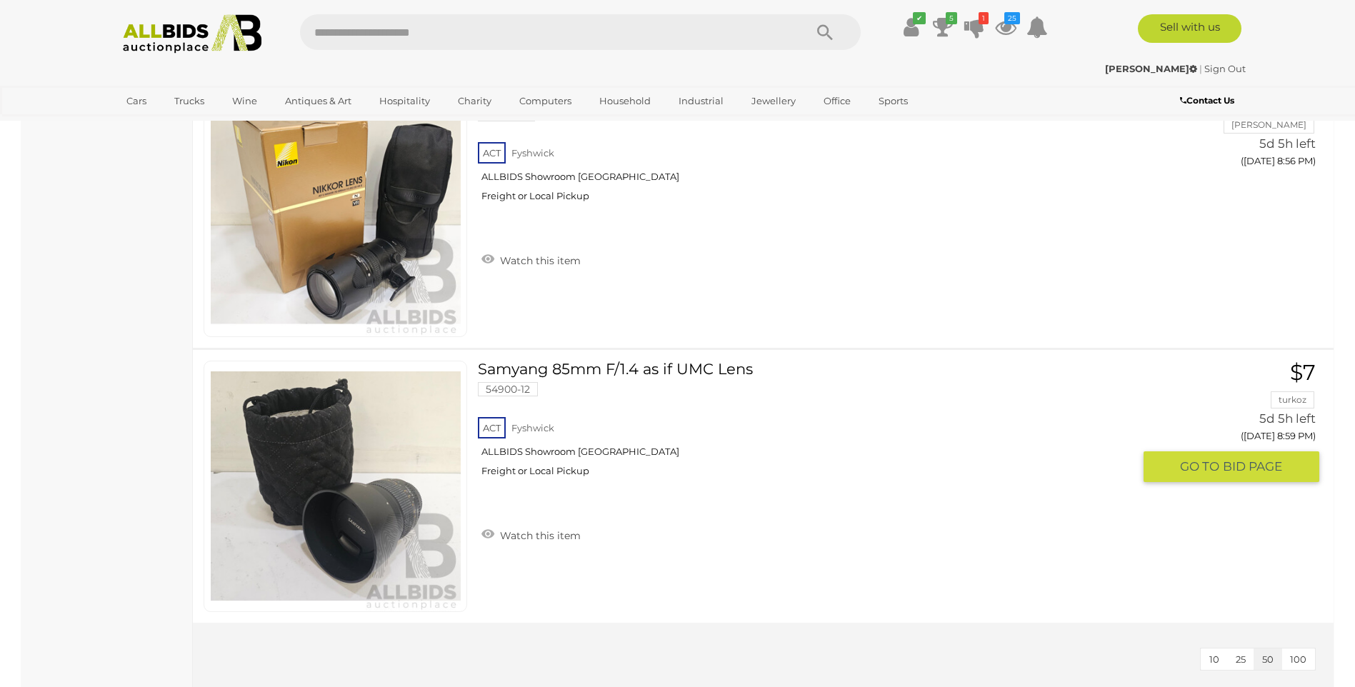
click at [359, 424] on link at bounding box center [336, 486] width 264 height 251
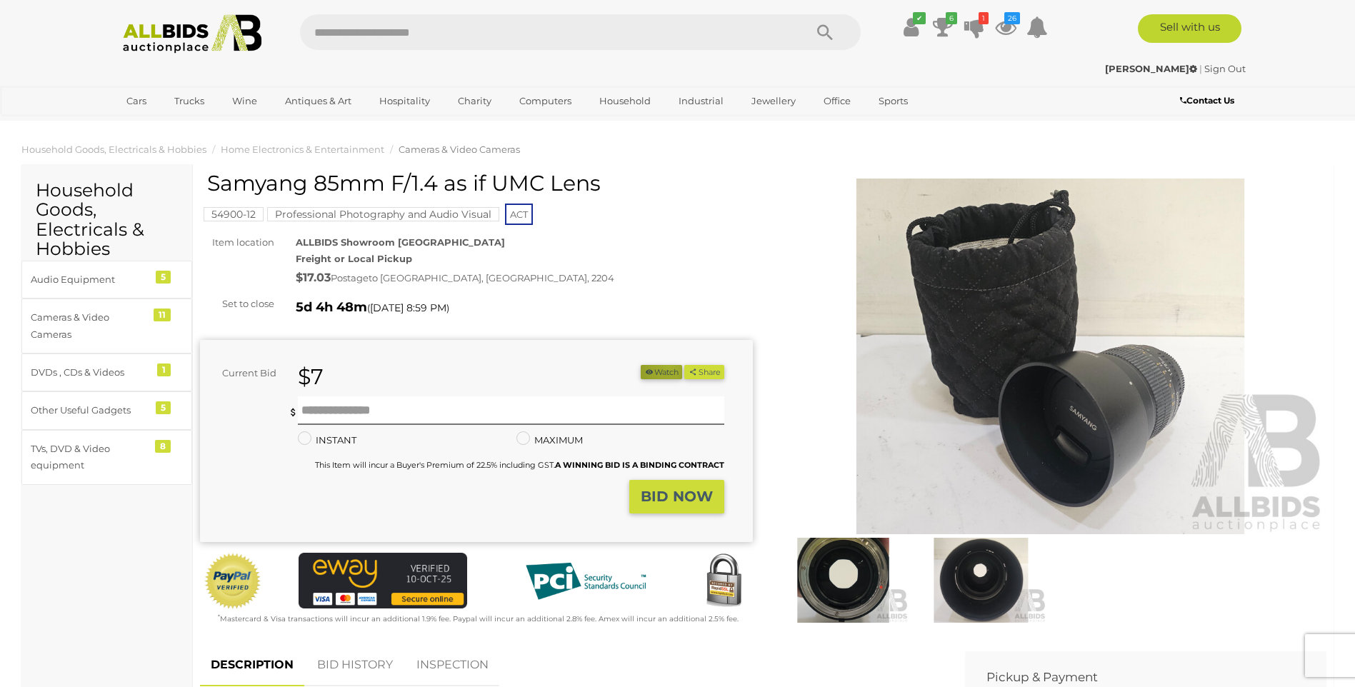
click at [663, 365] on button "Watch" at bounding box center [661, 372] width 41 height 15
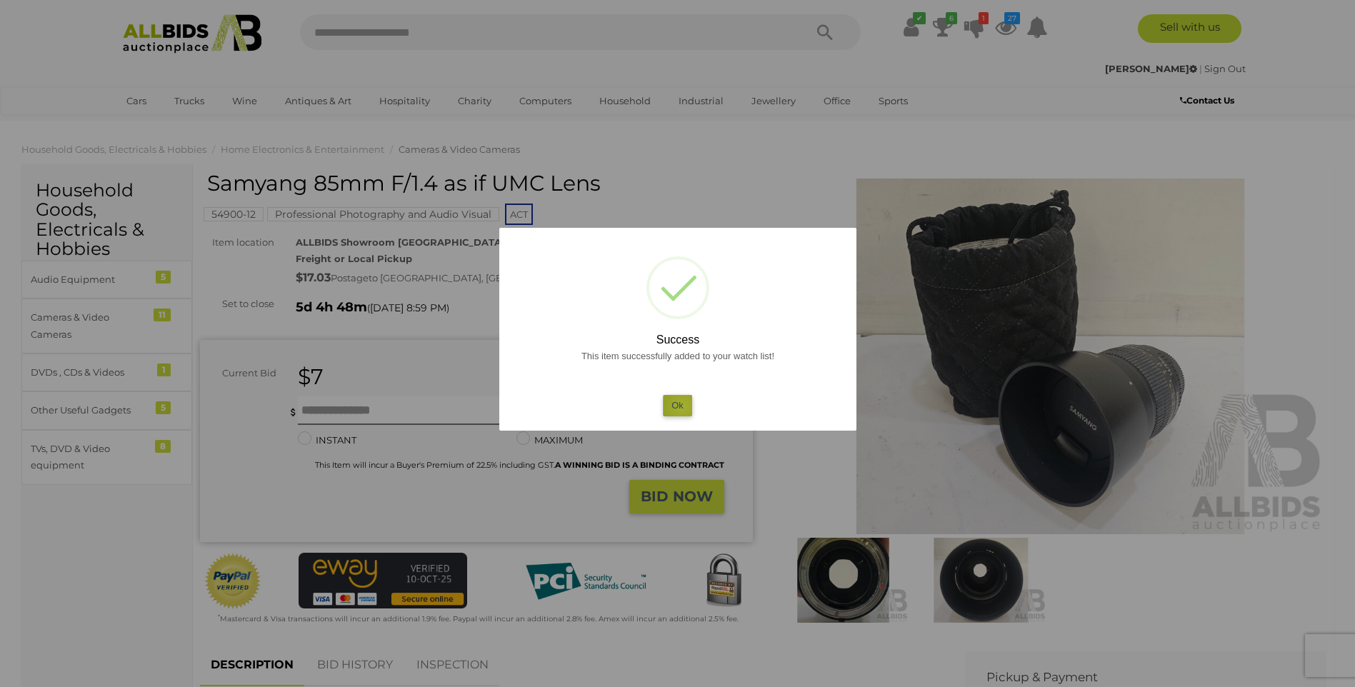
click at [682, 406] on button "Ok" at bounding box center [677, 405] width 29 height 21
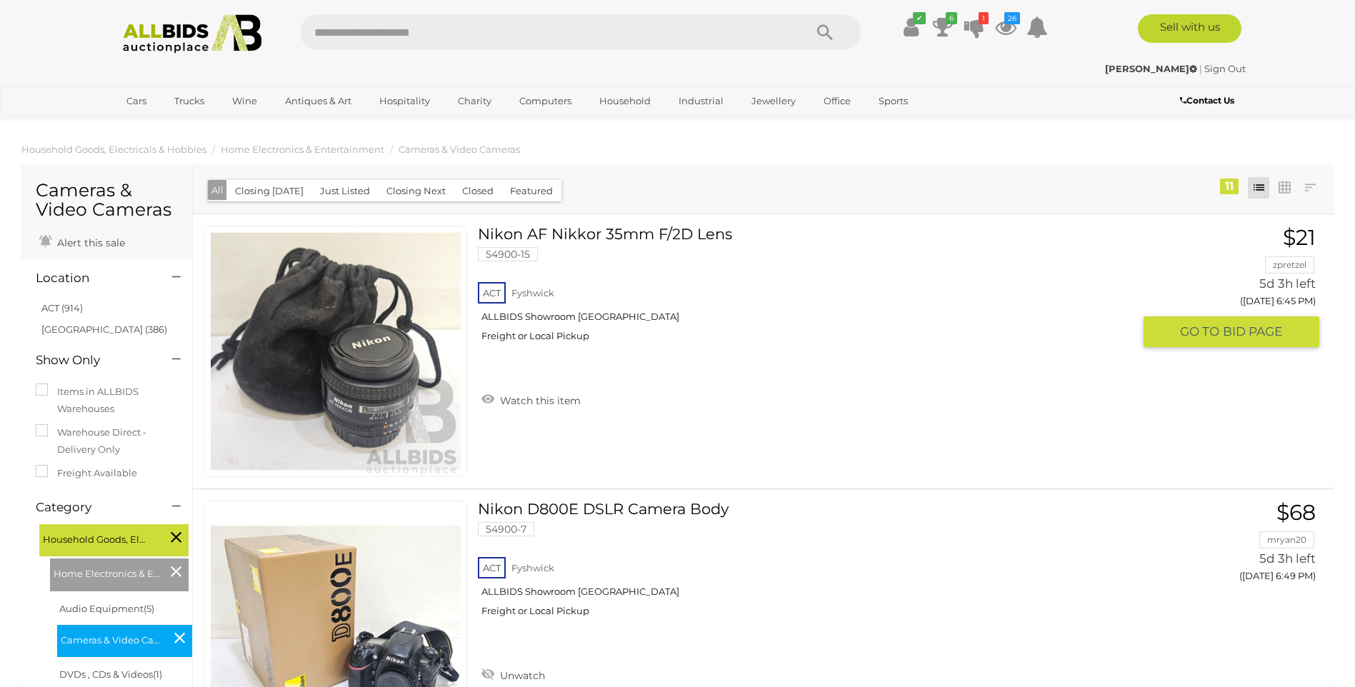
click at [648, 234] on link "Nikon AF Nikkor 35mm F/2D Lens 54900-15 ACT Fyshwick ALLBIDS Showroom Fyshwick" at bounding box center [811, 289] width 644 height 127
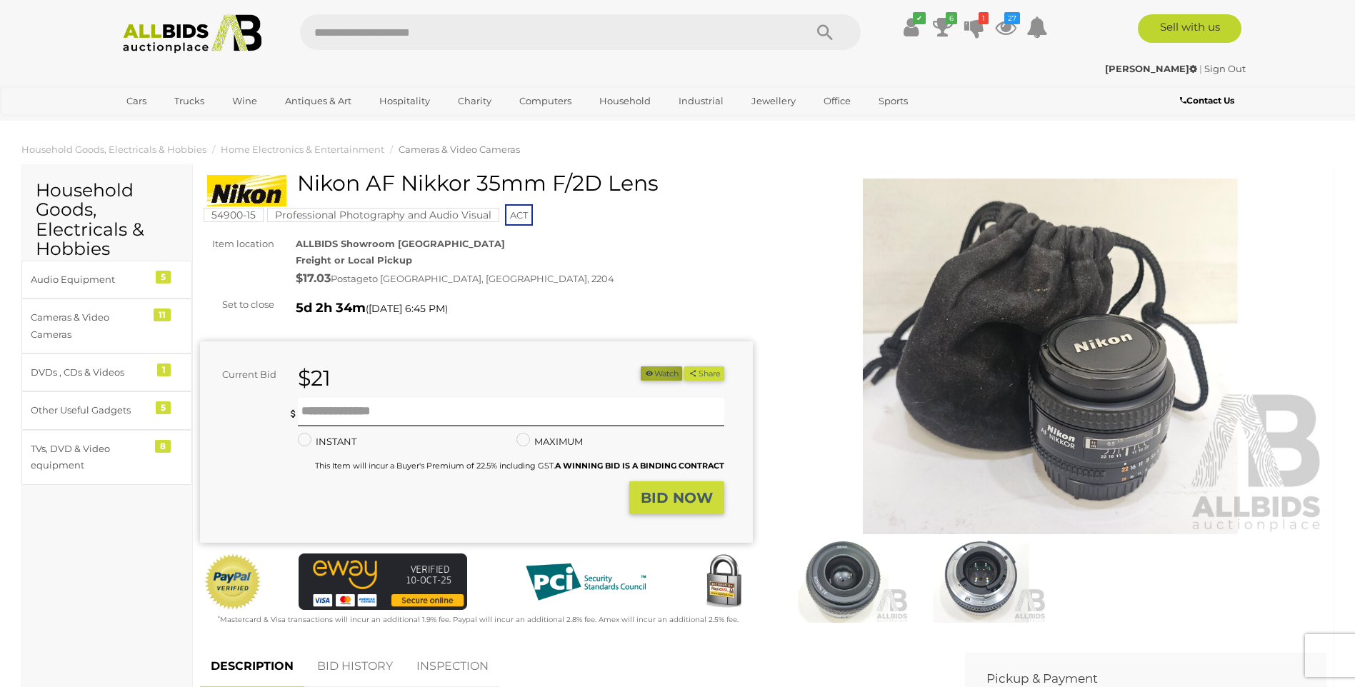
click at [649, 372] on button "Watch" at bounding box center [661, 373] width 41 height 15
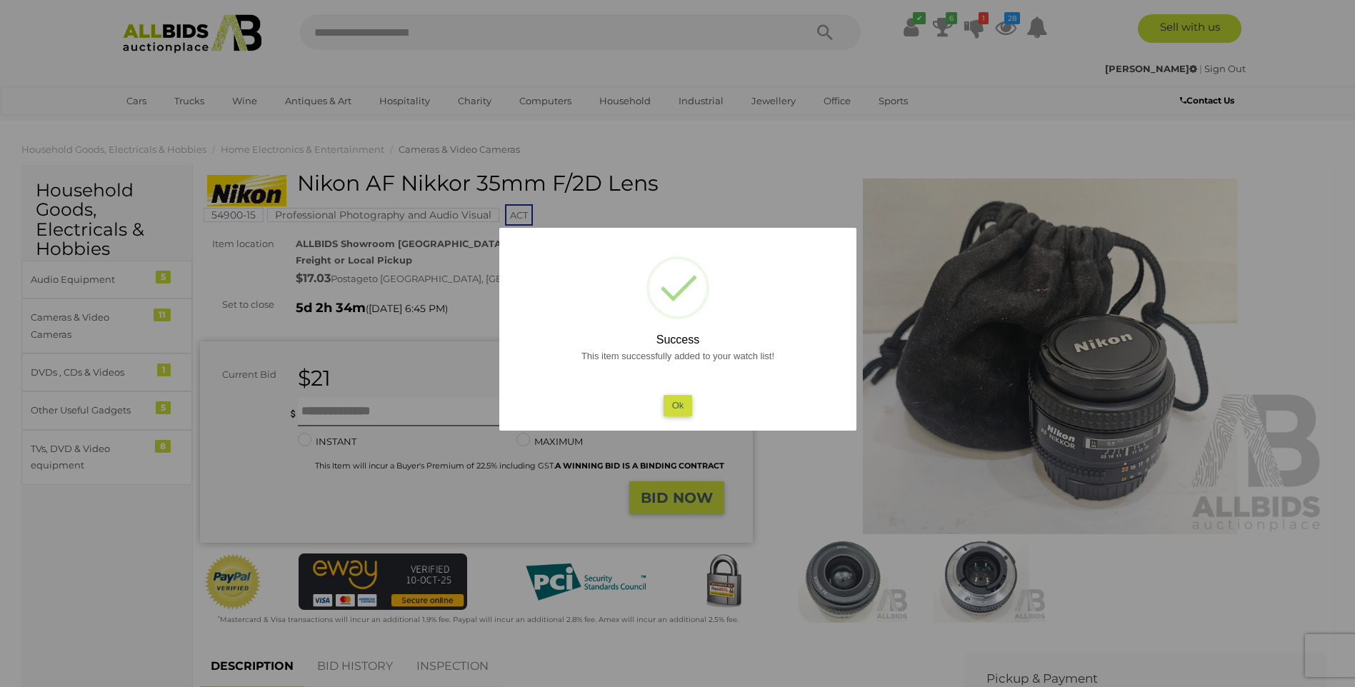
click at [679, 400] on button "Ok" at bounding box center [677, 405] width 29 height 21
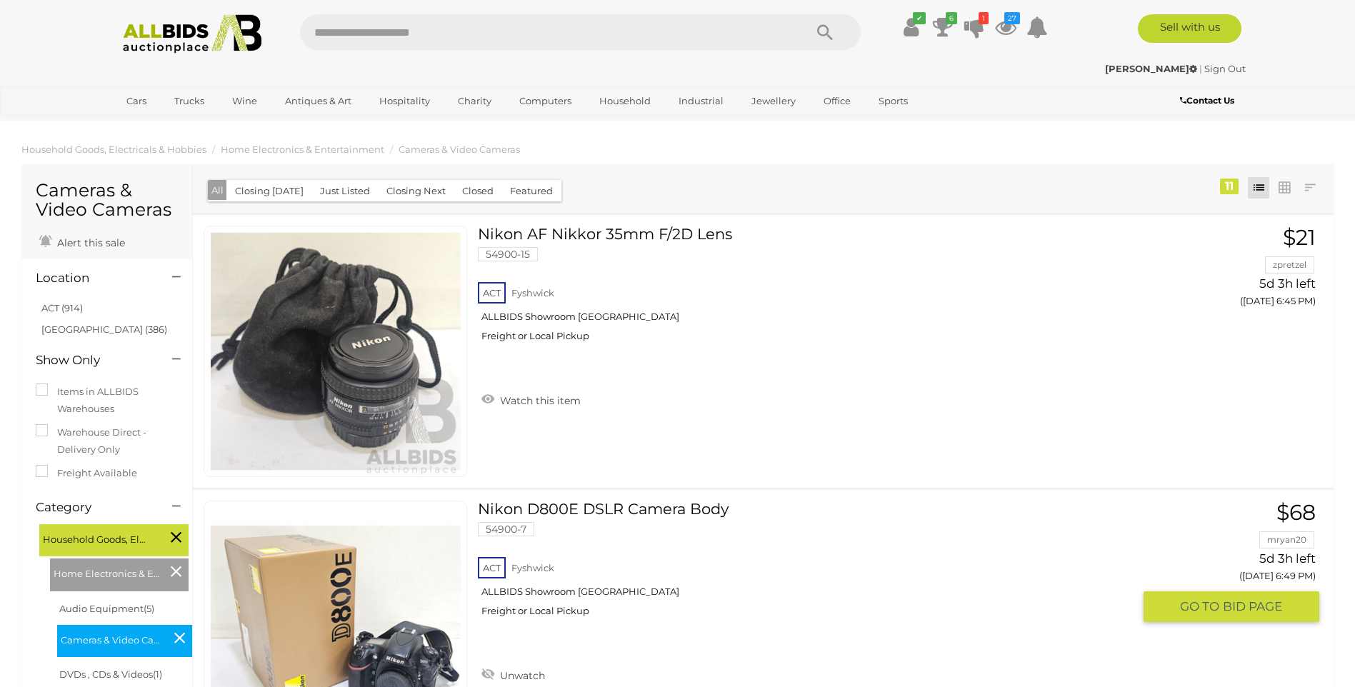
scroll to position [140, 0]
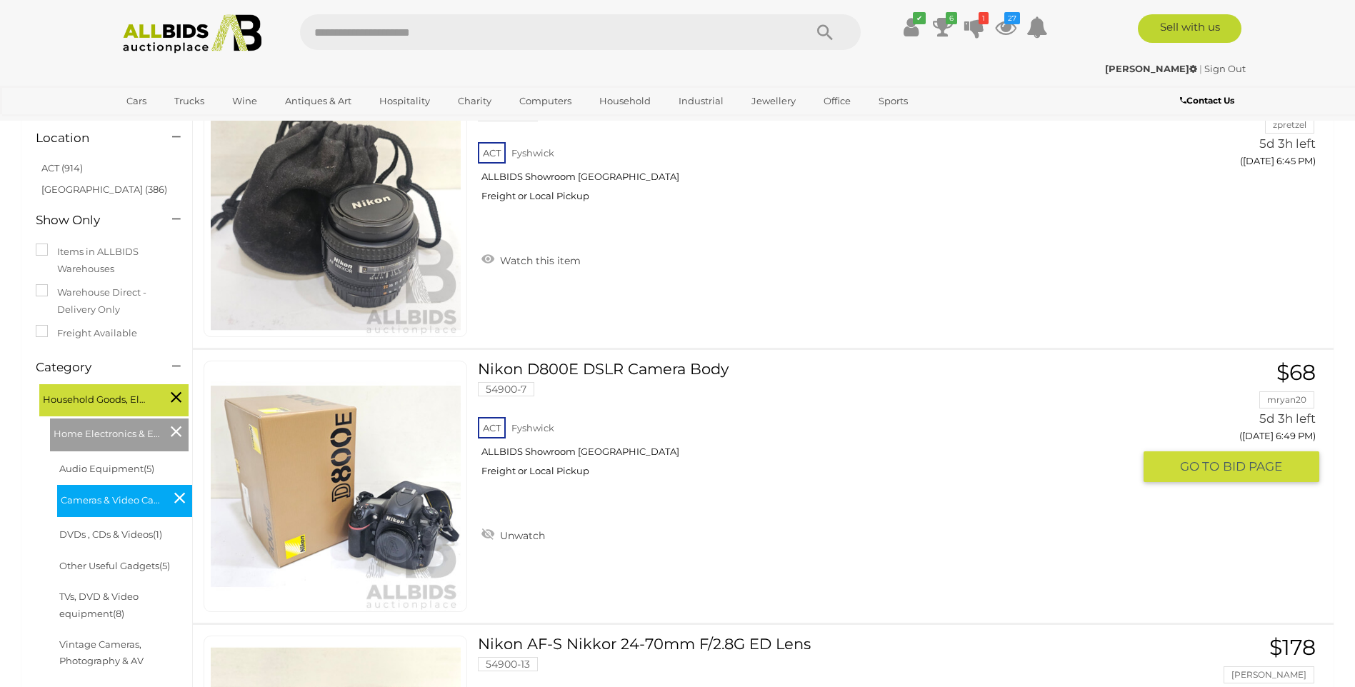
click at [321, 468] on link at bounding box center [336, 486] width 264 height 251
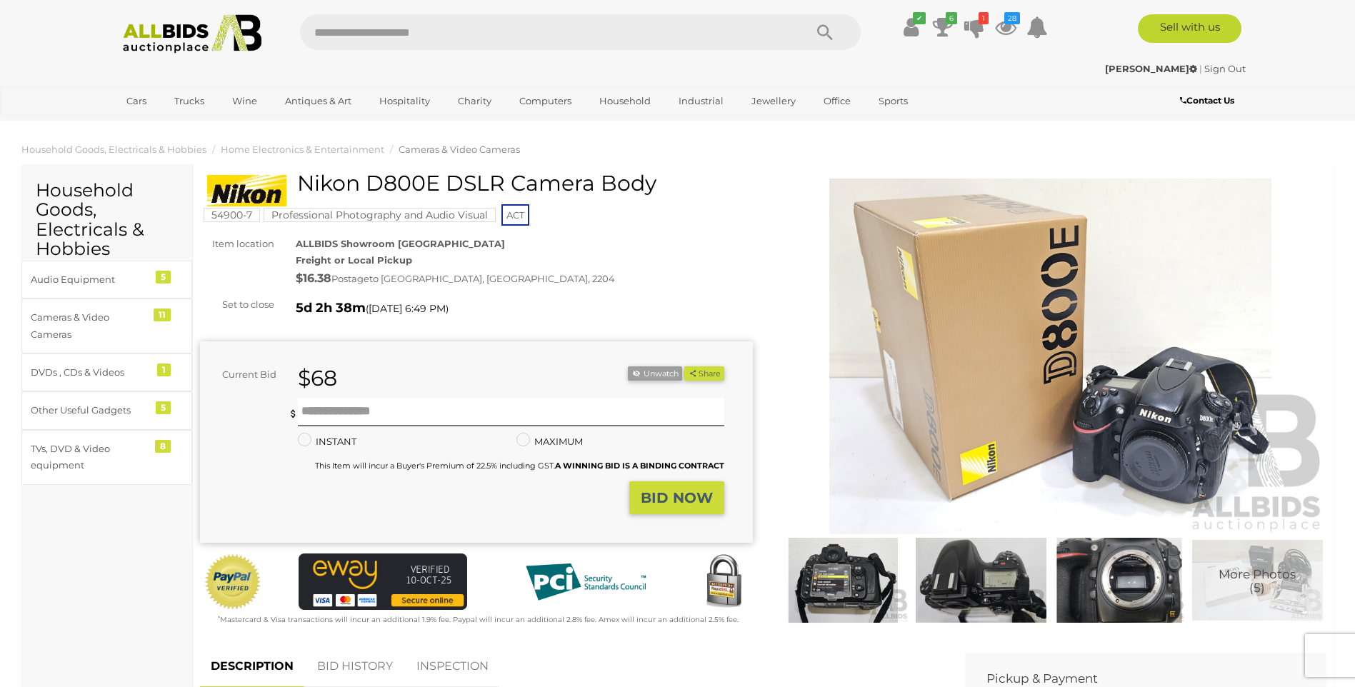
click at [982, 583] on img at bounding box center [981, 580] width 131 height 84
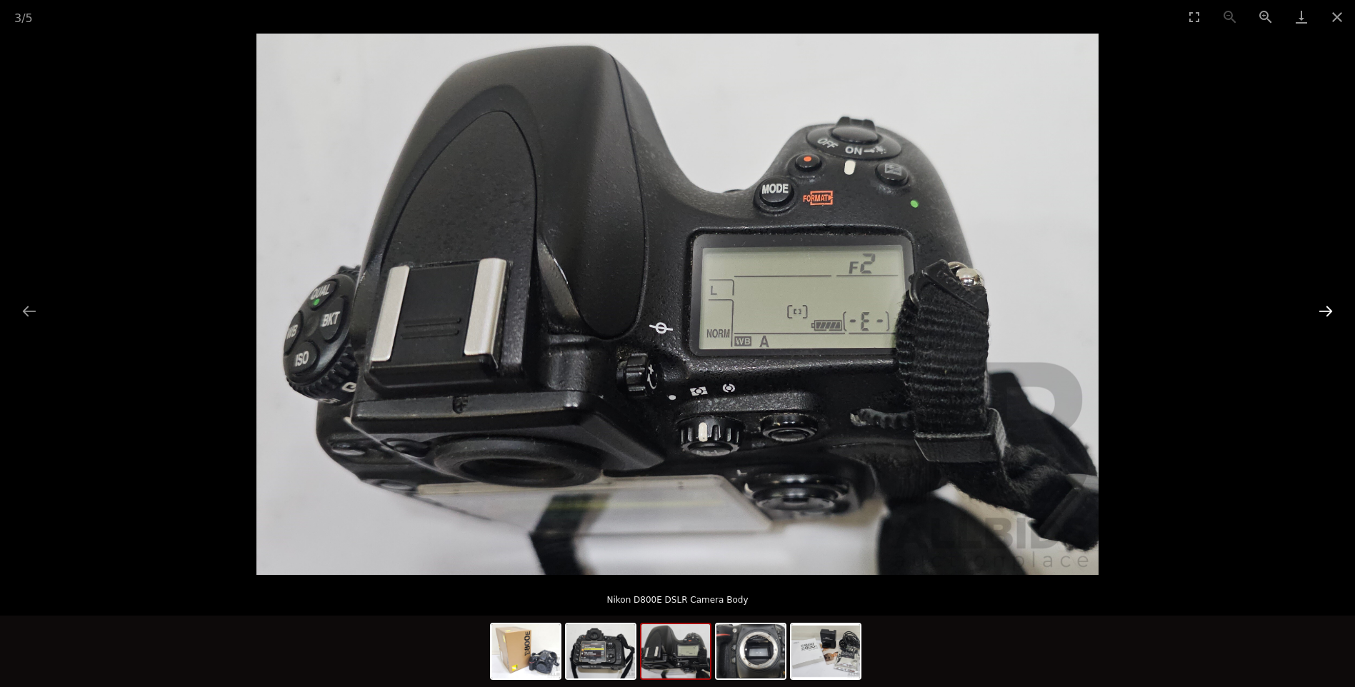
click at [1320, 313] on button "Next slide" at bounding box center [1326, 311] width 30 height 28
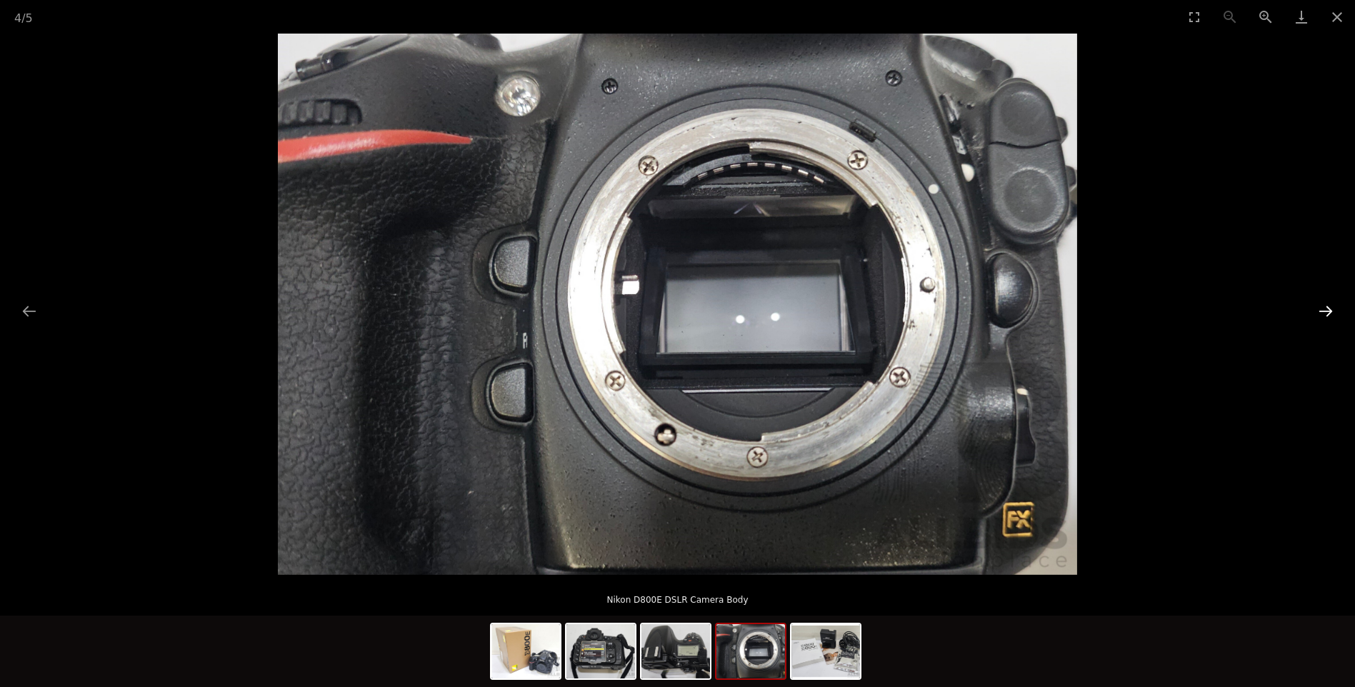
click at [1320, 313] on button "Next slide" at bounding box center [1326, 311] width 30 height 28
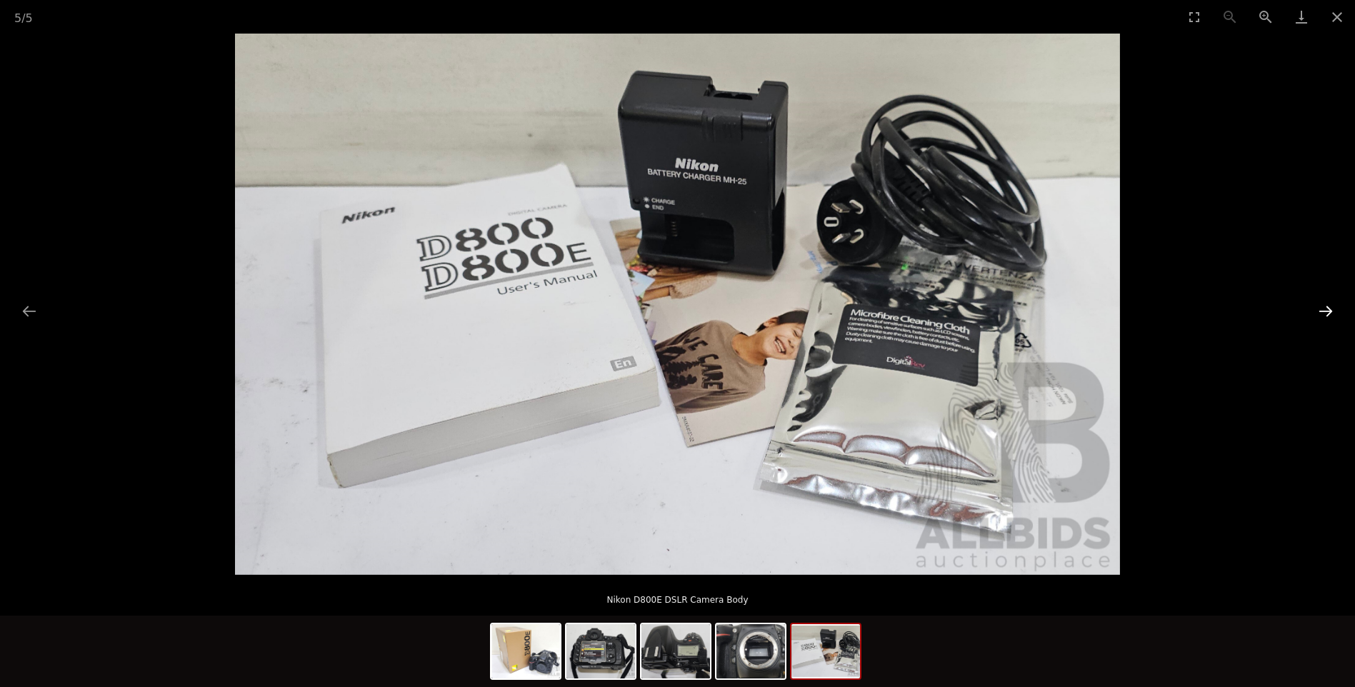
click at [1320, 313] on button "Next slide" at bounding box center [1326, 311] width 30 height 28
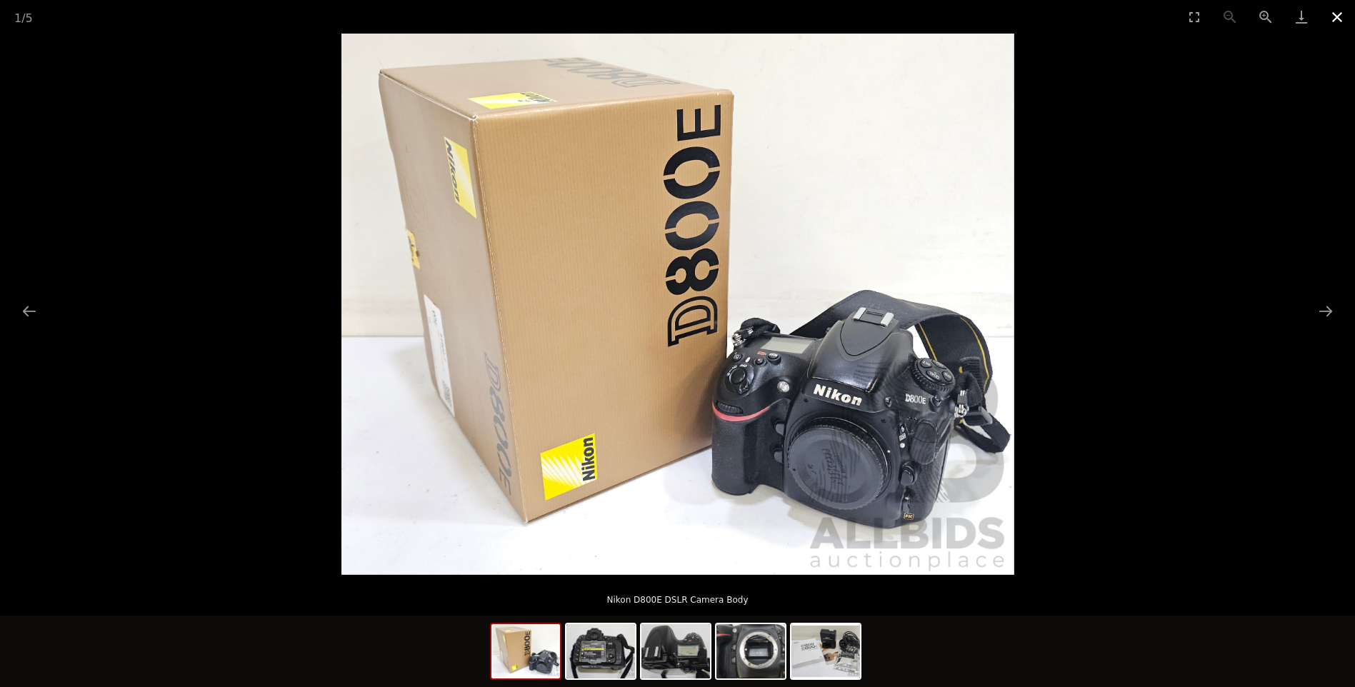
click at [1329, 15] on button "Close gallery" at bounding box center [1337, 17] width 36 height 34
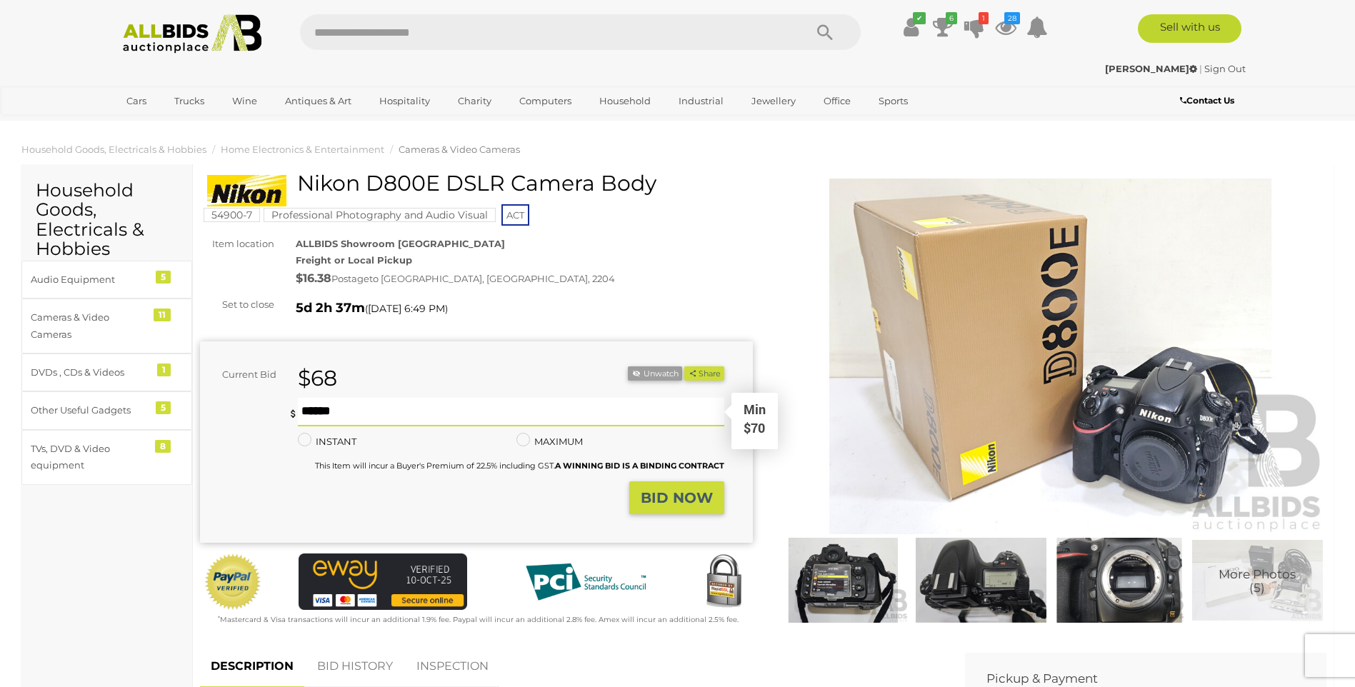
click at [349, 414] on input "text" at bounding box center [511, 412] width 426 height 29
type input "***"
click at [662, 494] on strong "BID NOW" at bounding box center [677, 497] width 72 height 17
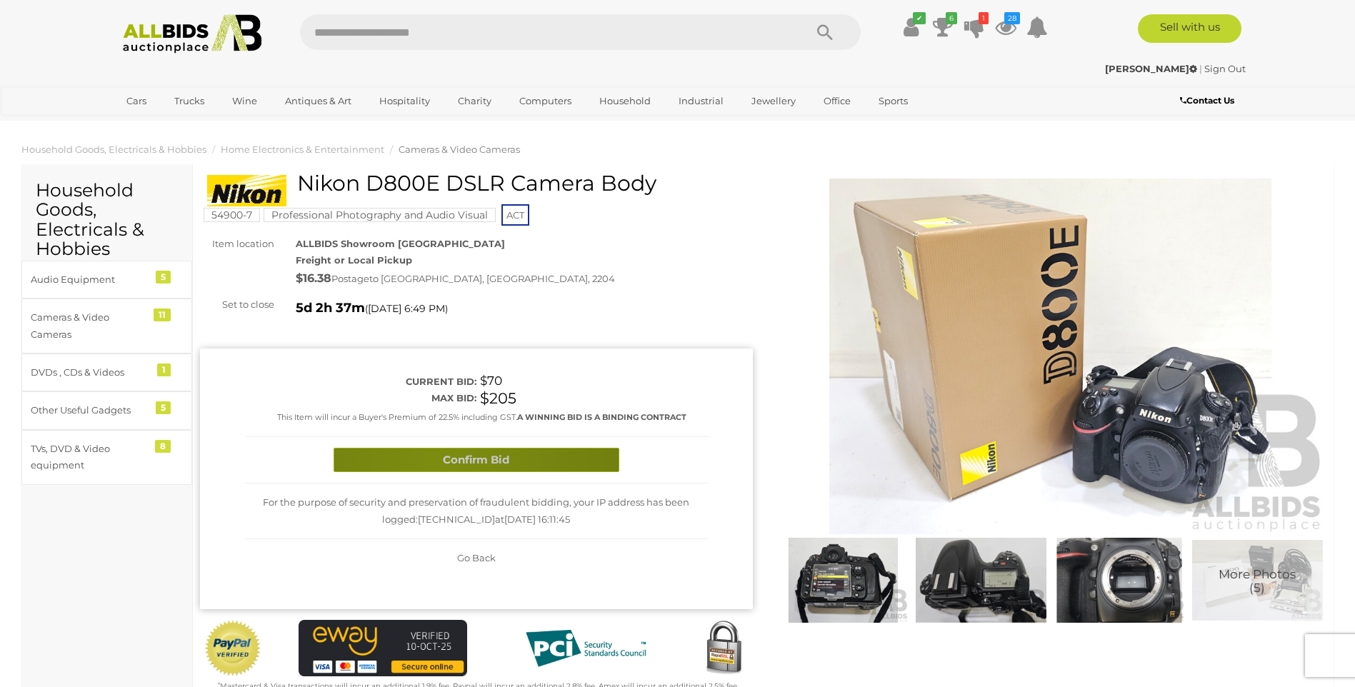
click at [442, 456] on button "Confirm Bid" at bounding box center [477, 460] width 286 height 25
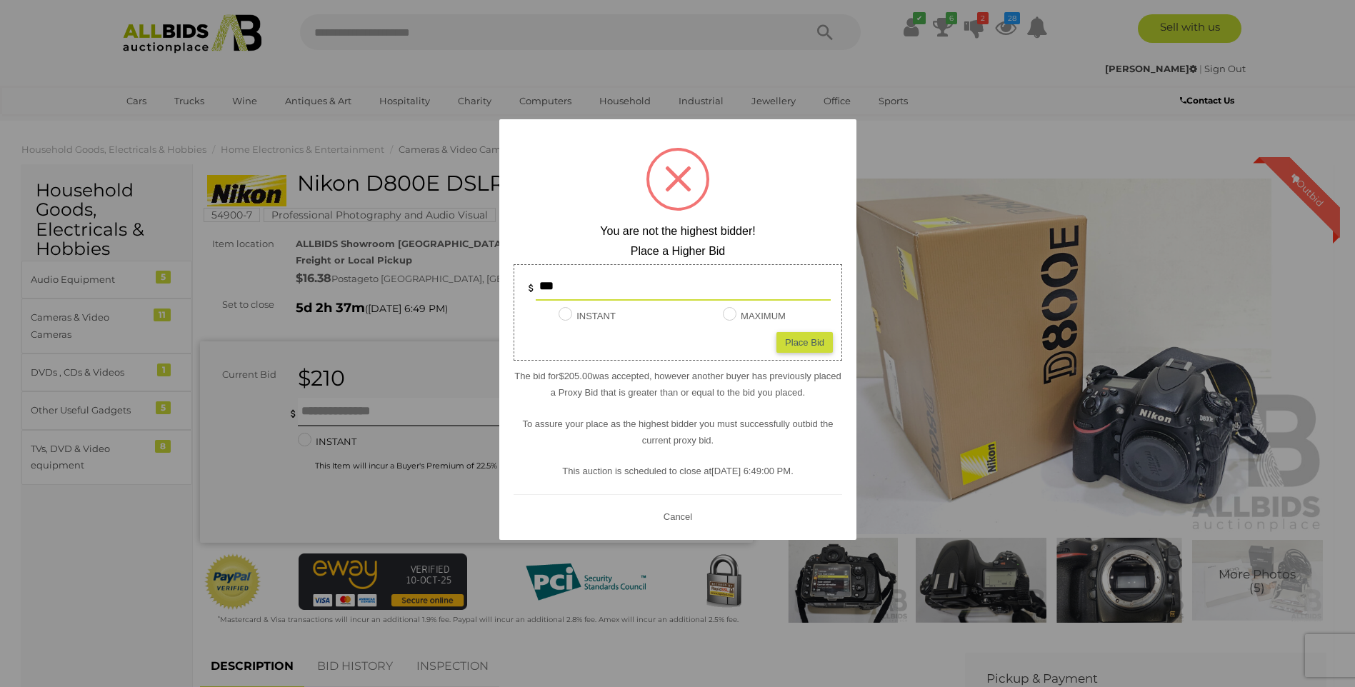
click at [620, 293] on input "***" at bounding box center [683, 286] width 295 height 29
type input "*"
type input "***"
click at [788, 338] on div "Place Bid" at bounding box center [805, 342] width 56 height 21
type input "***"
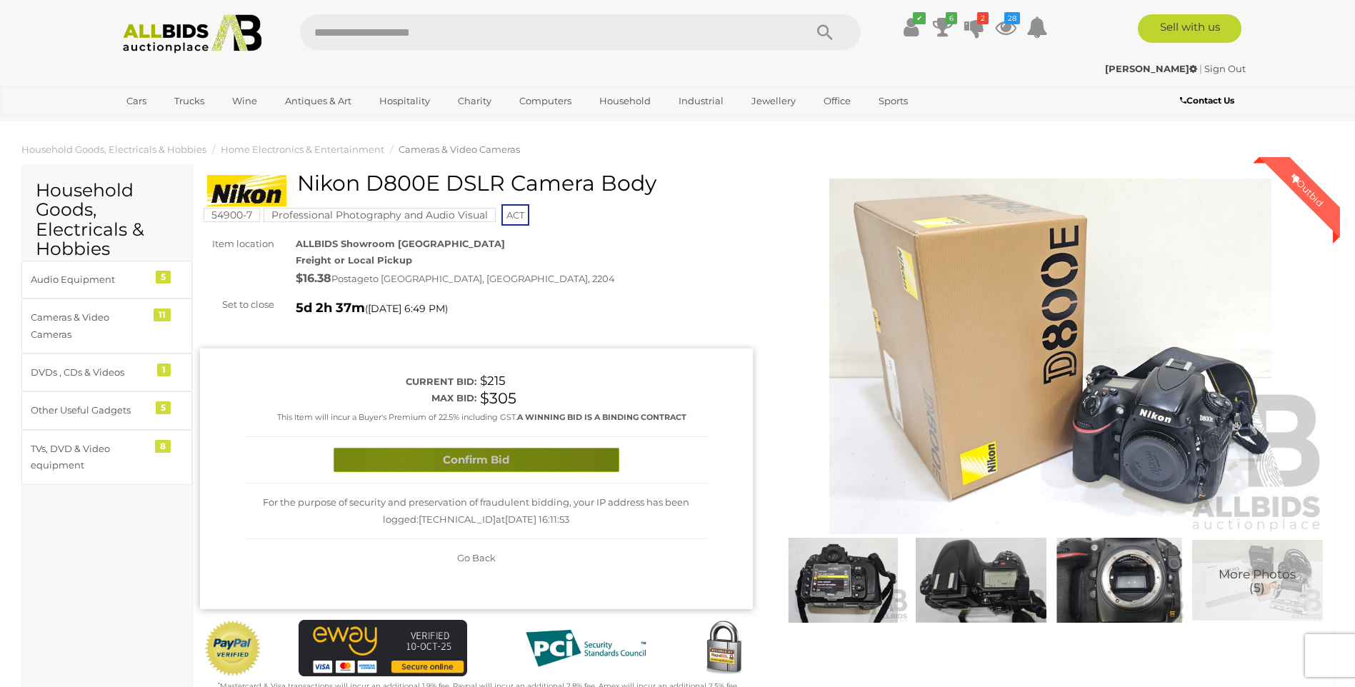
click at [401, 459] on button "Confirm Bid" at bounding box center [477, 460] width 286 height 25
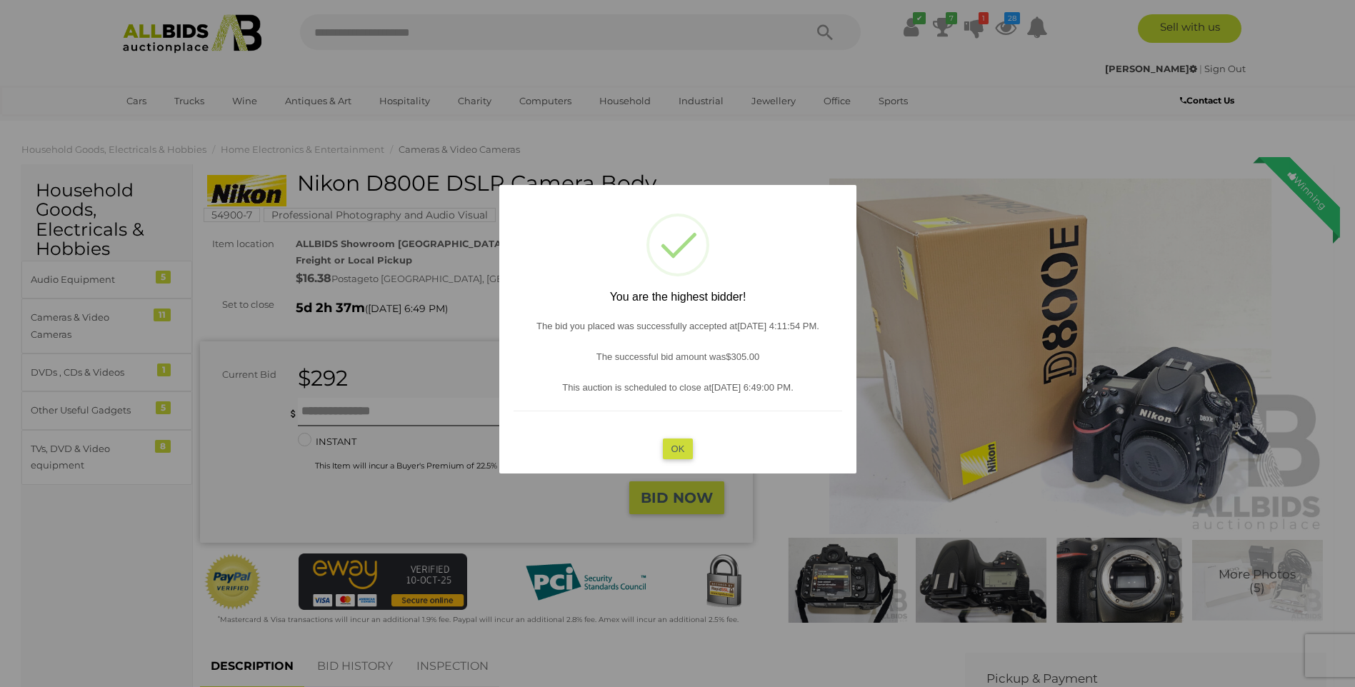
click at [674, 439] on button "OK" at bounding box center [677, 449] width 31 height 21
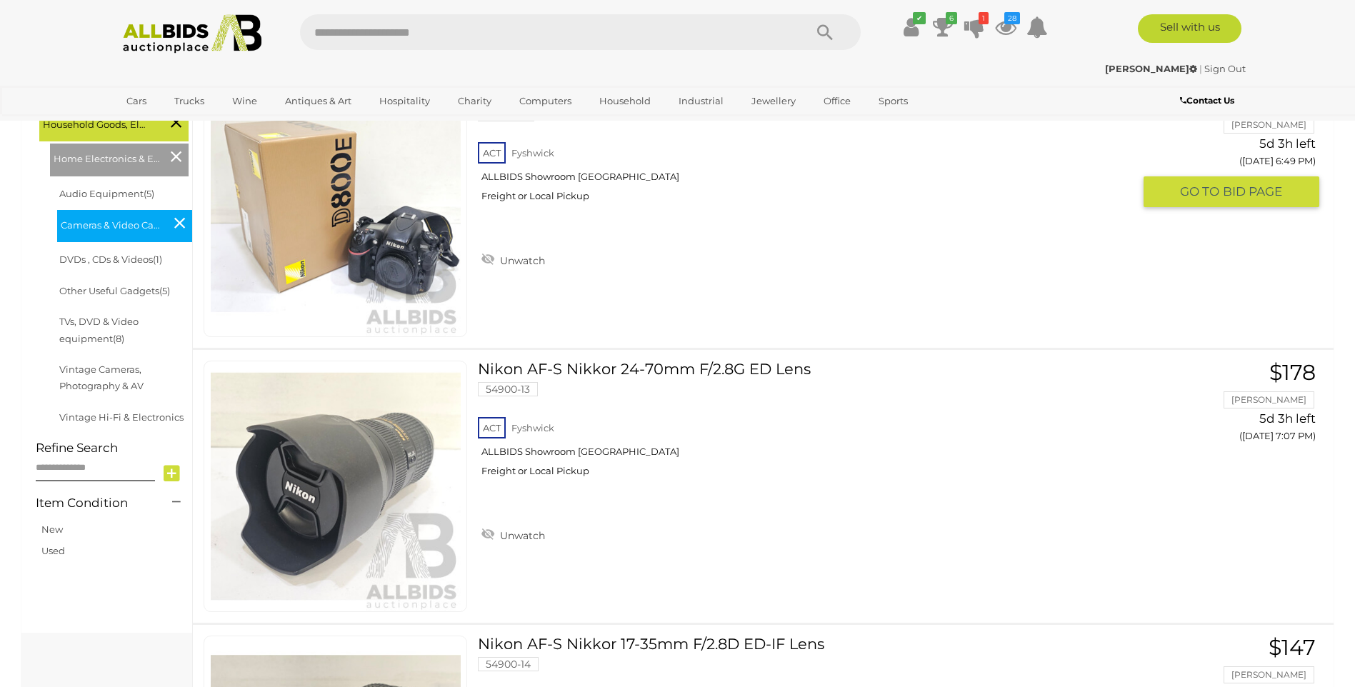
scroll to position [415, 0]
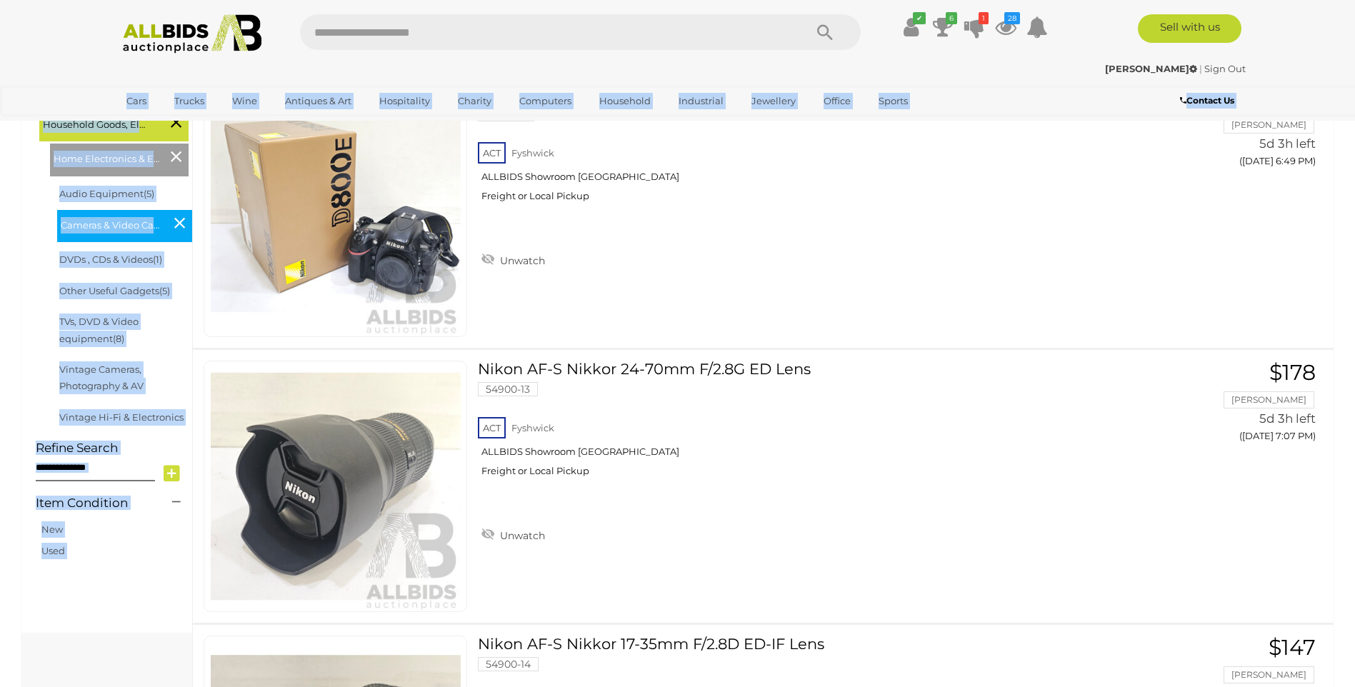
drag, startPoint x: 1354, startPoint y: 93, endPoint x: 1368, endPoint y: 4, distance: 90.4
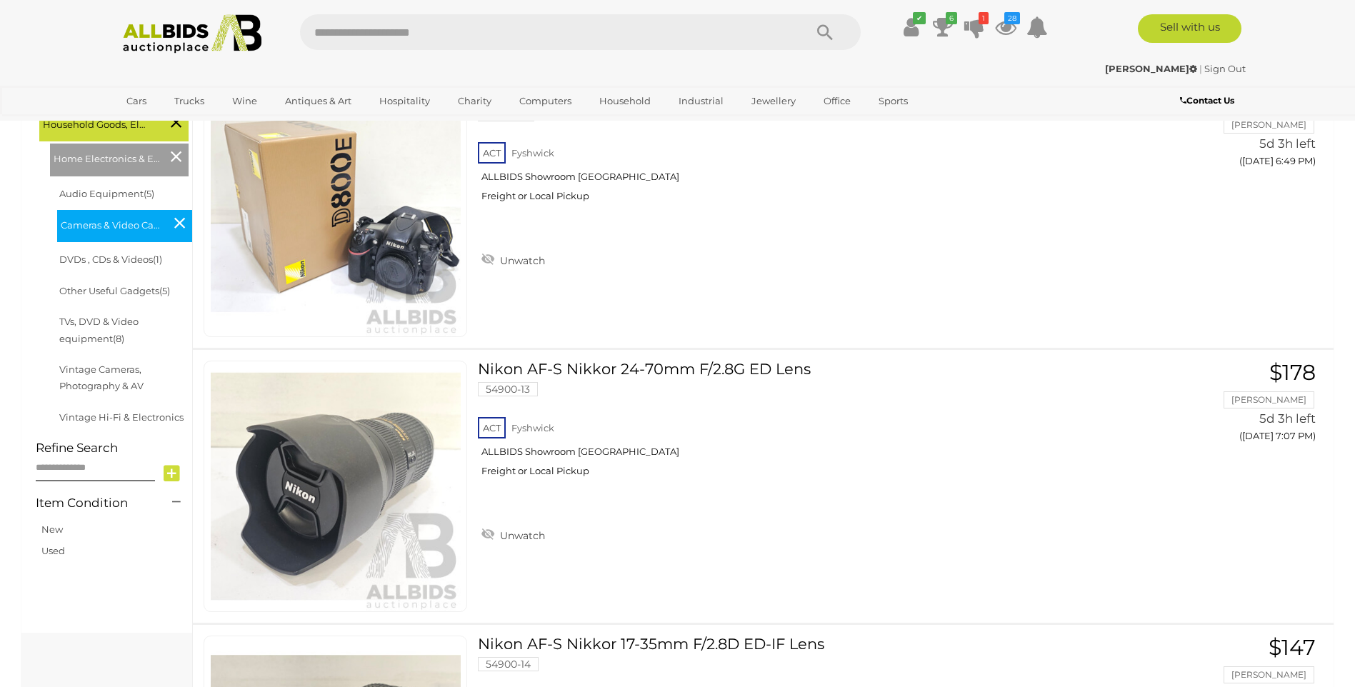
click at [1311, 19] on div "✔ Track & Trace 6 1" at bounding box center [677, 28] width 1355 height 57
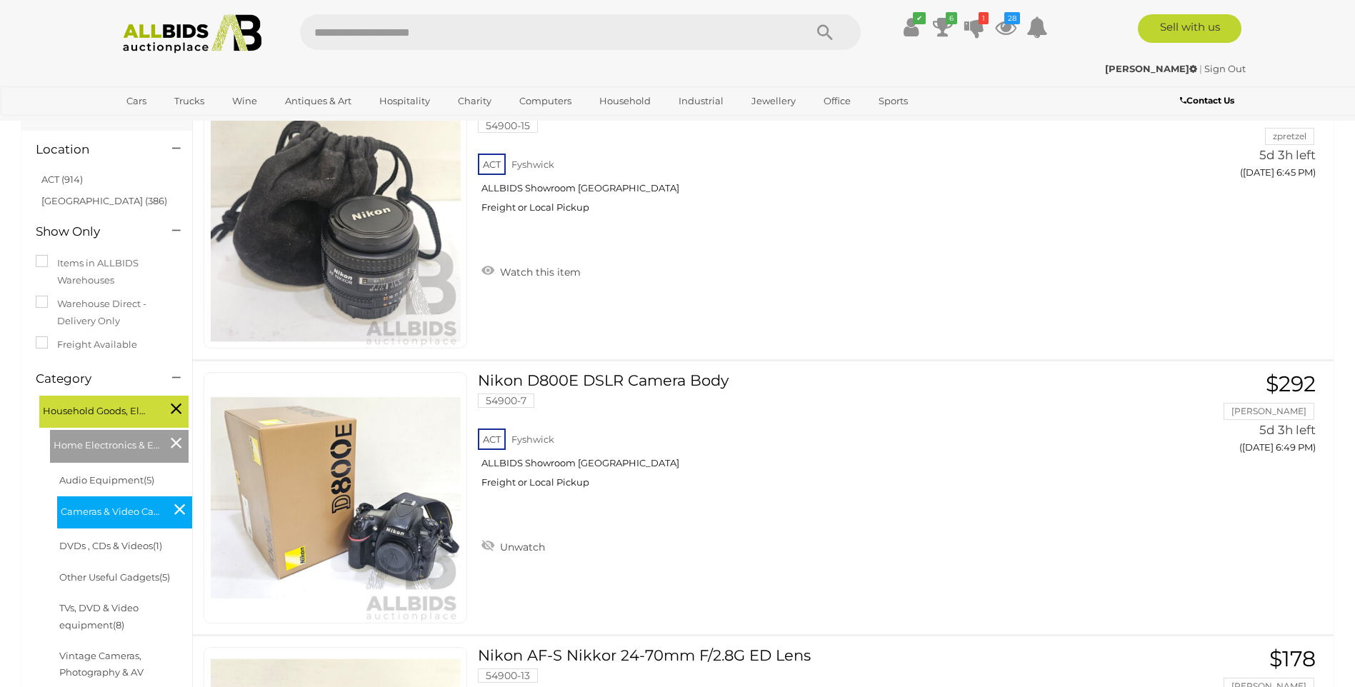
scroll to position [176, 0]
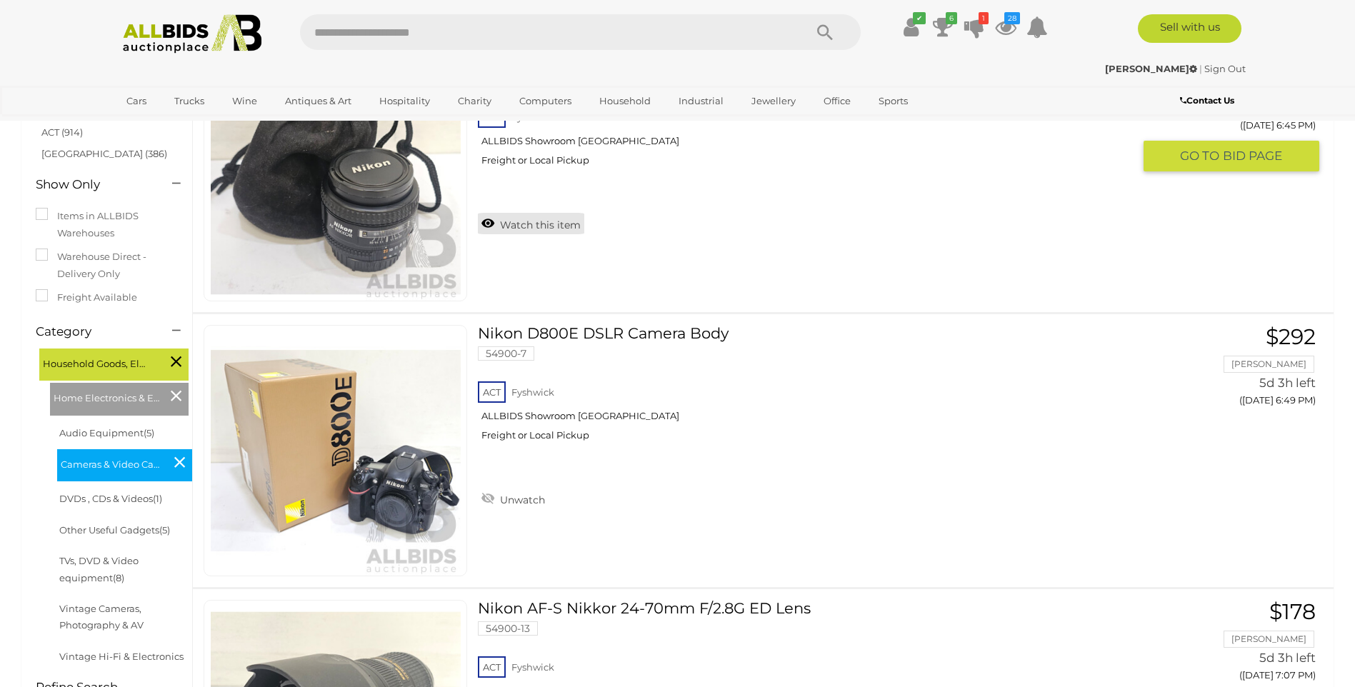
click at [491, 220] on link "Watch this item" at bounding box center [531, 223] width 106 height 21
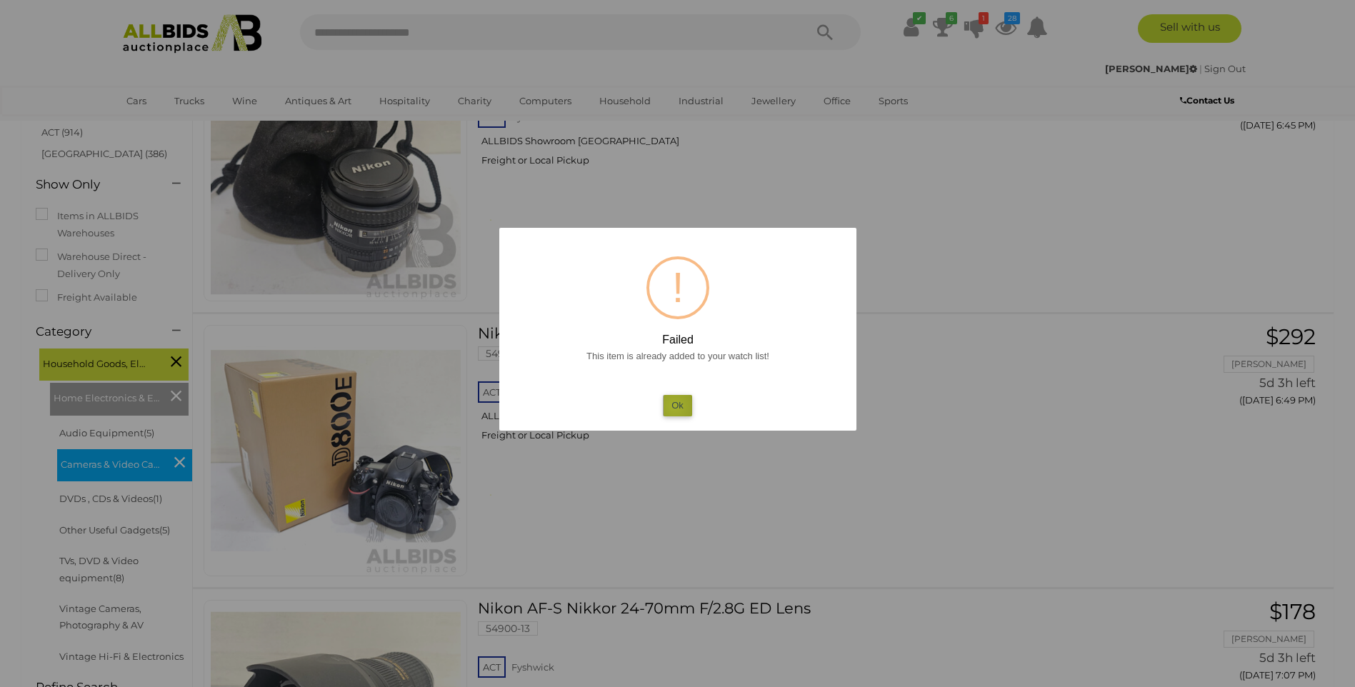
click at [674, 406] on button "Ok" at bounding box center [677, 405] width 29 height 21
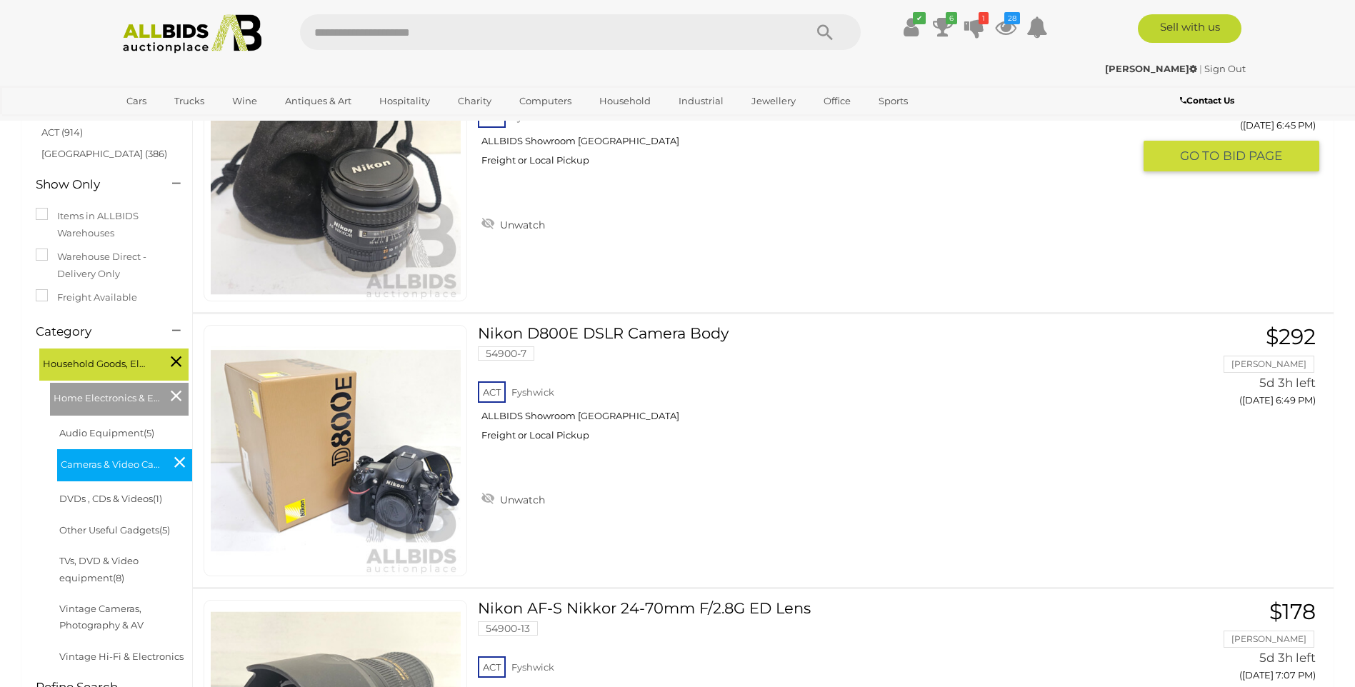
click at [366, 154] on link at bounding box center [336, 175] width 264 height 251
